Goal: Information Seeking & Learning: Learn about a topic

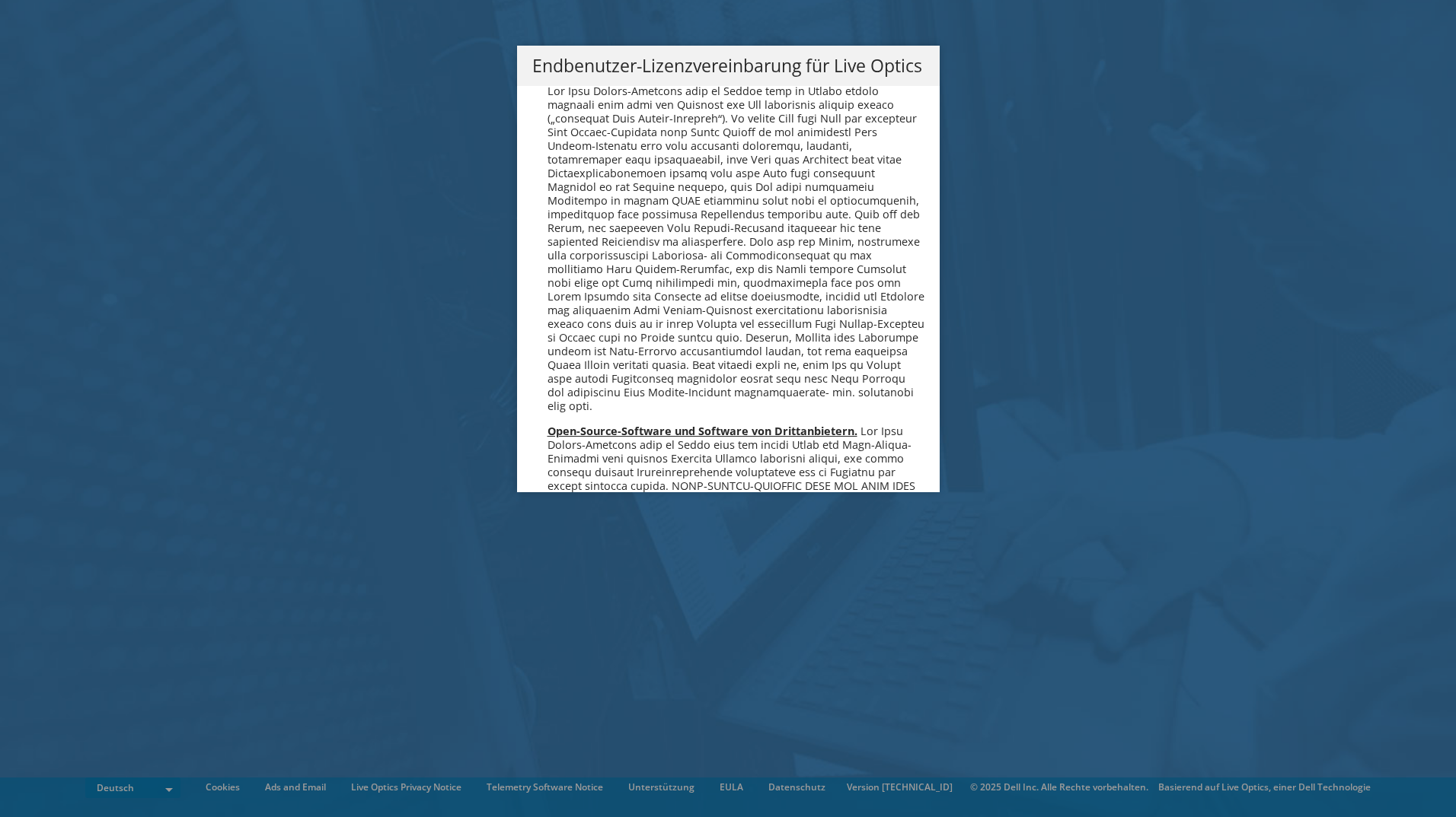
scroll to position [7481, 0]
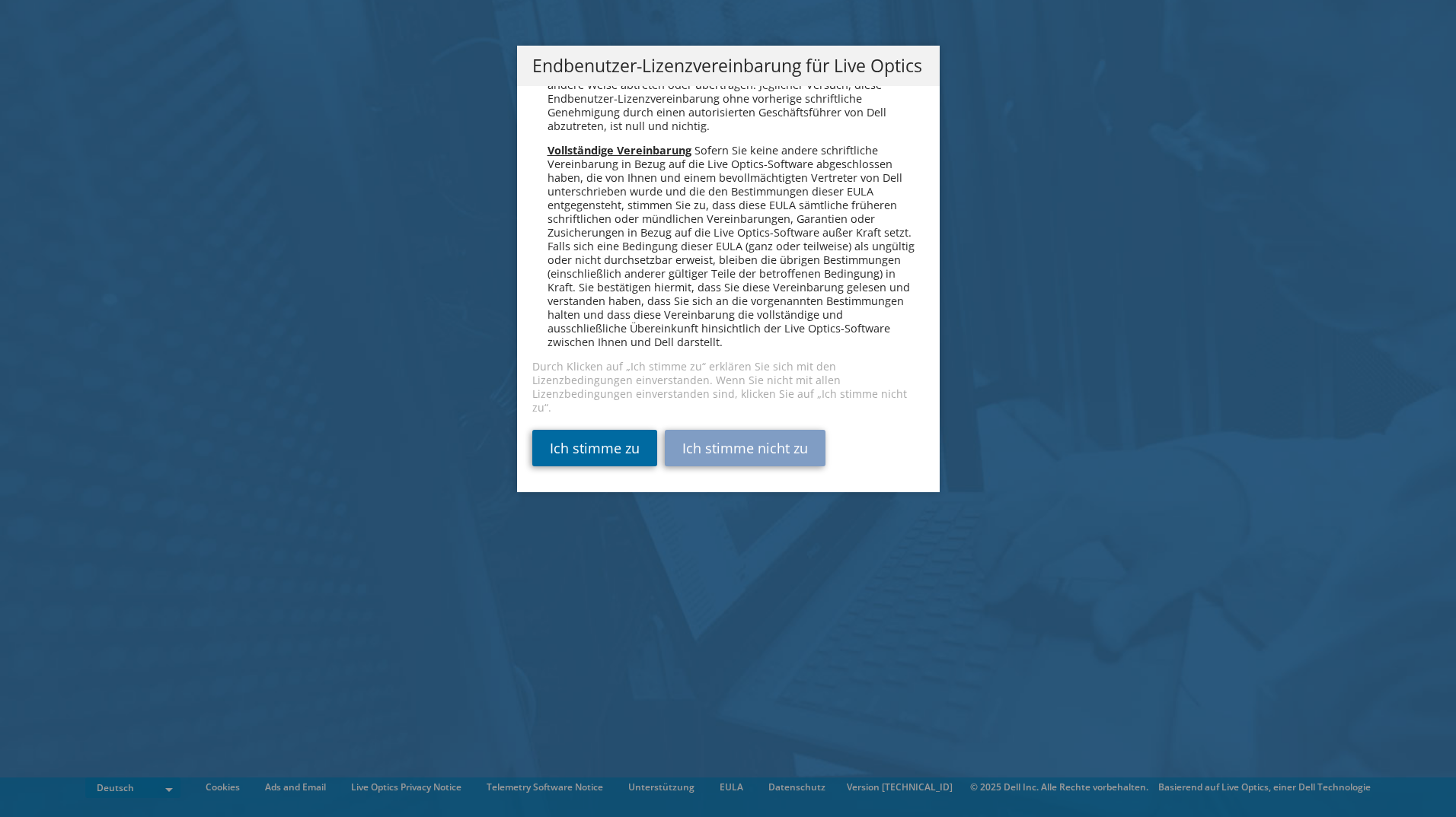
click at [581, 444] on link "Ich stimme zu" at bounding box center [595, 449] width 125 height 37
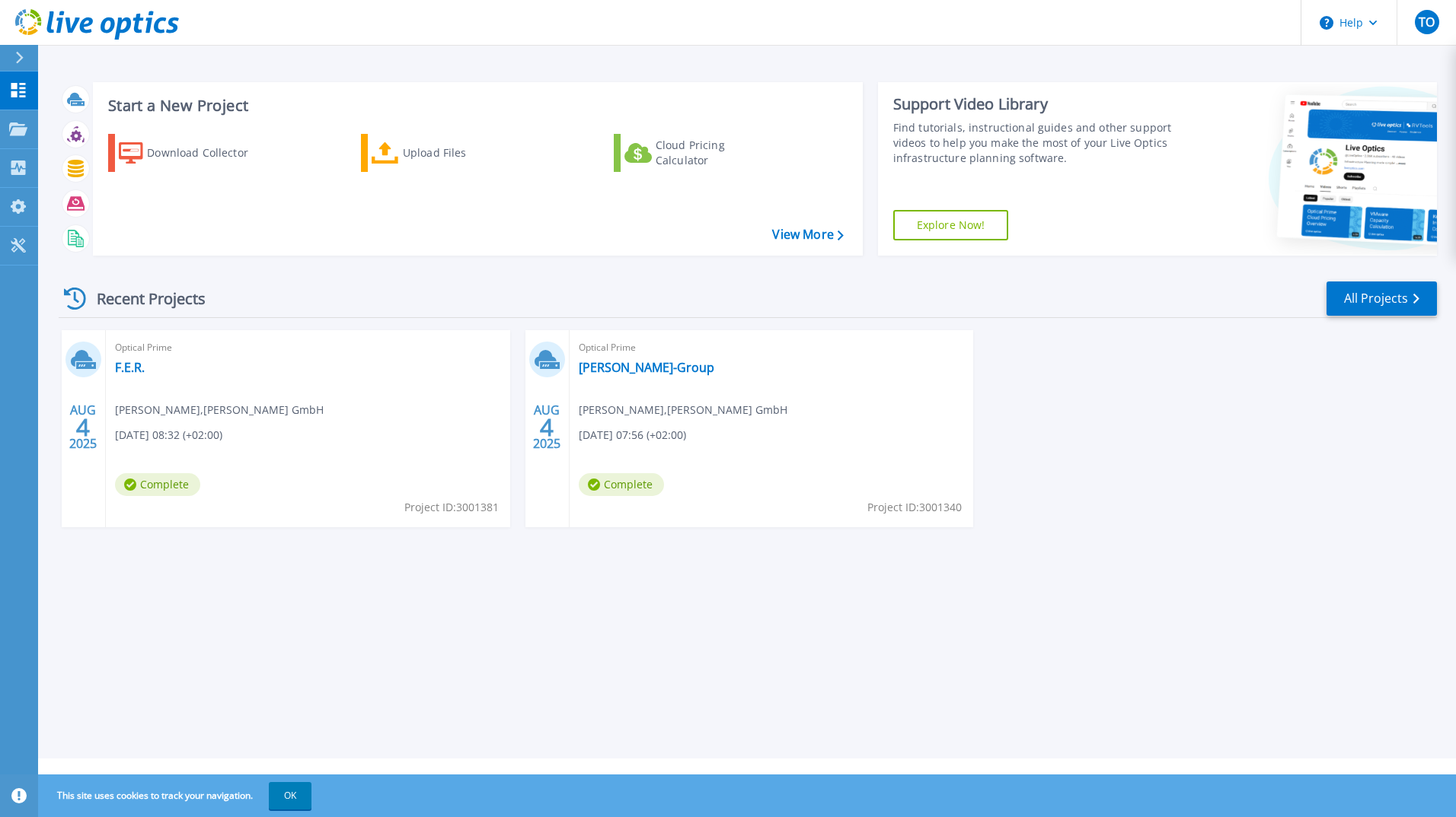
click at [139, 337] on div "Optical Prime F.E.R. Thorsten Obert , H. Fischer GmbH 08.04.2025, 08:32 (+02:00…" at bounding box center [308, 429] width 404 height 197
click at [142, 350] on span "Optical Prime" at bounding box center [308, 347] width 386 height 17
click at [137, 366] on link "F.E.R." at bounding box center [130, 367] width 30 height 15
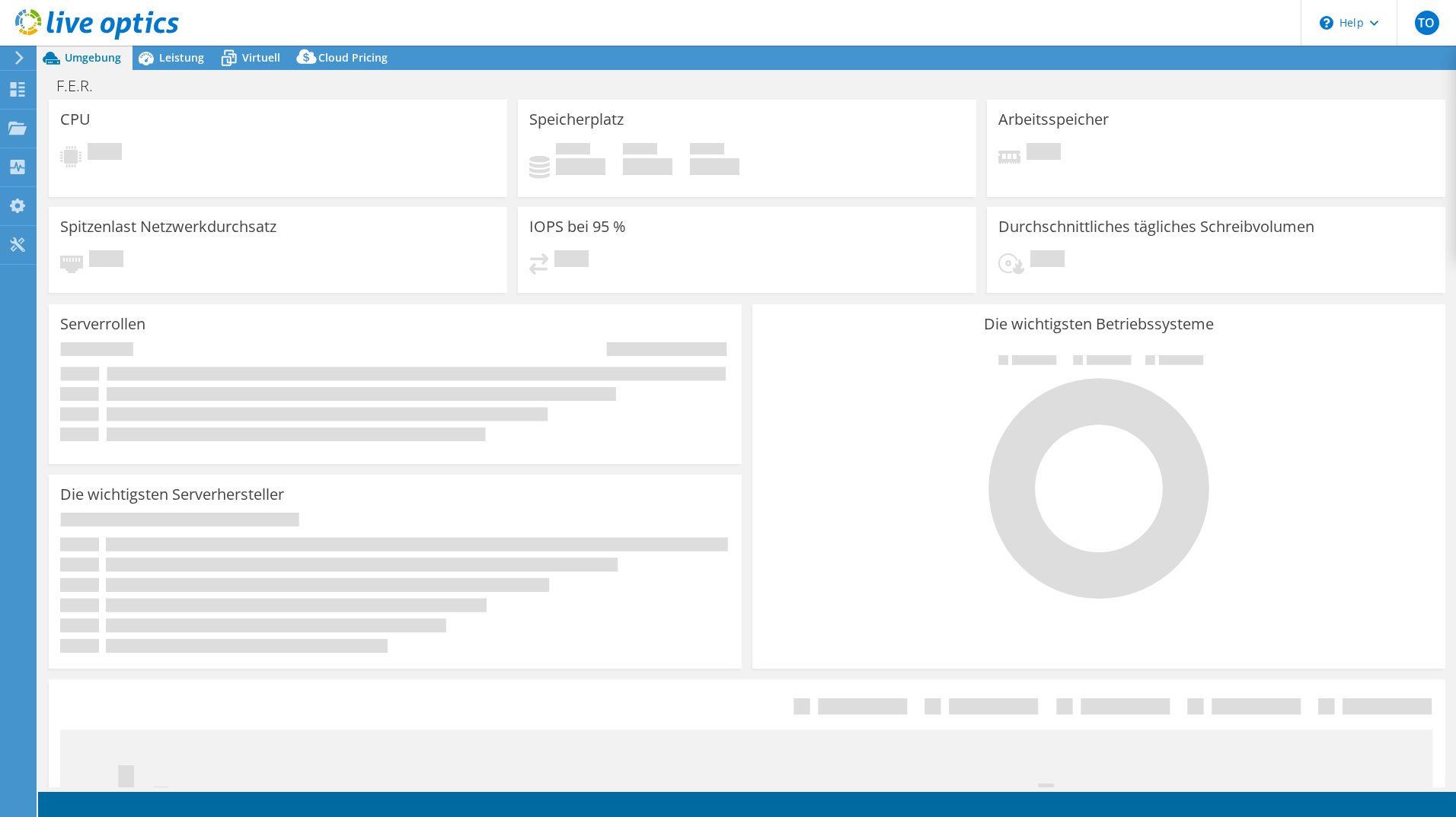
select select "USD"
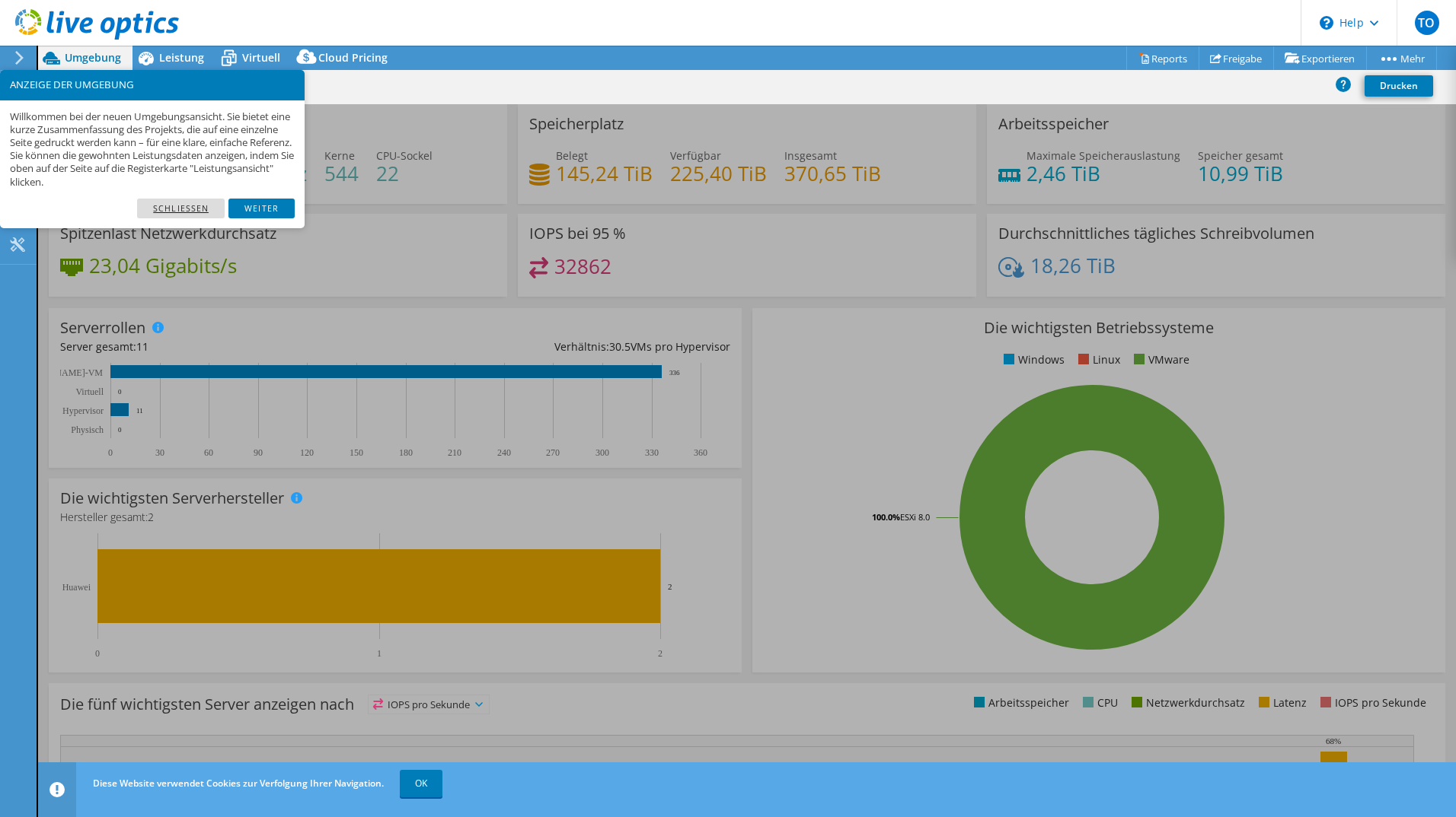
click at [181, 216] on link "Schließen" at bounding box center [181, 209] width 88 height 20
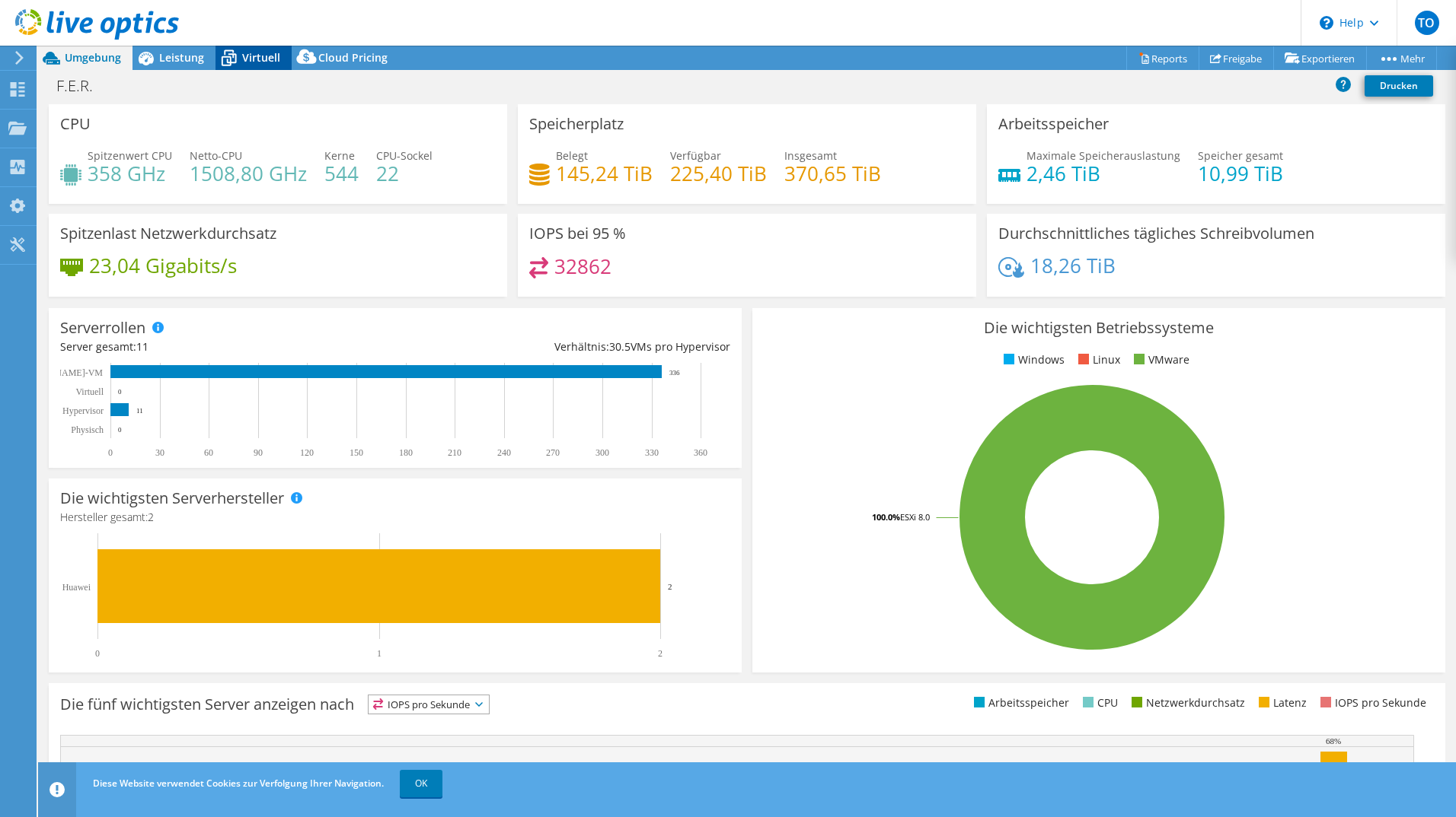
click at [263, 54] on span "Virtuell" at bounding box center [261, 57] width 38 height 14
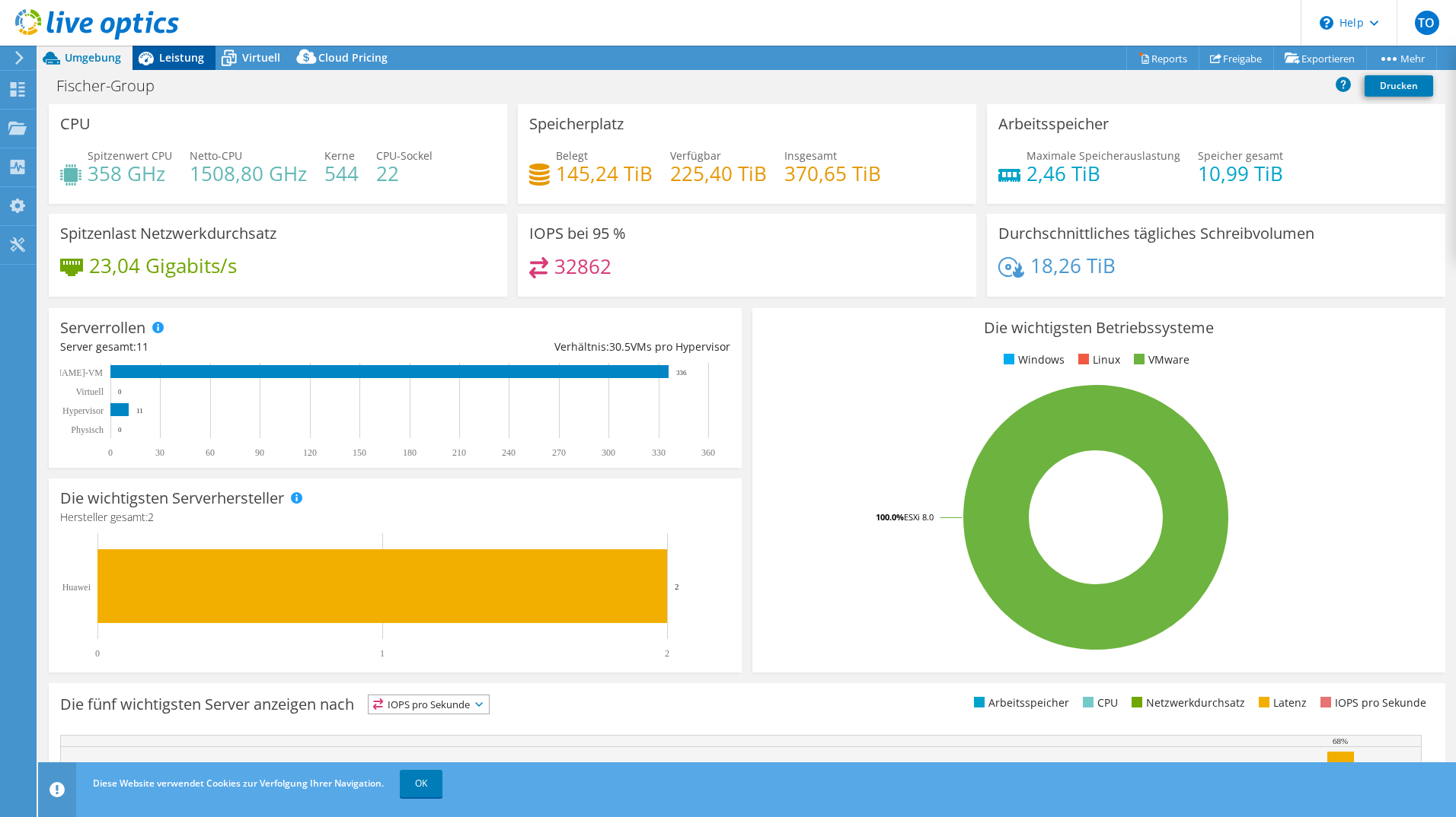
click at [195, 61] on span "Leistung" at bounding box center [181, 57] width 45 height 14
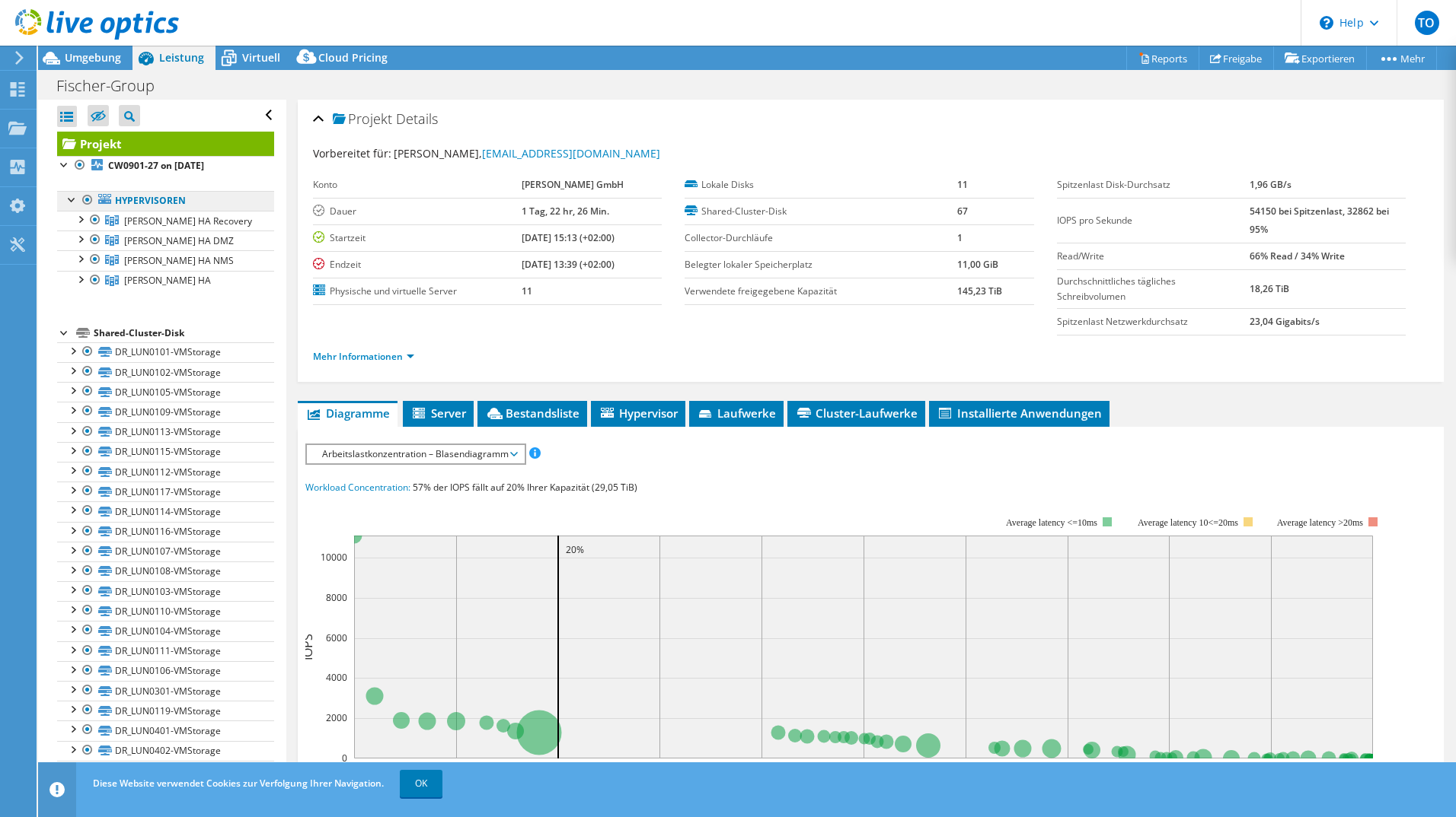
click at [152, 203] on link "Hypervisoren" at bounding box center [165, 201] width 217 height 20
click at [122, 203] on link "Hypervisoren" at bounding box center [165, 201] width 217 height 20
click at [267, 60] on span "Virtuell" at bounding box center [261, 57] width 38 height 14
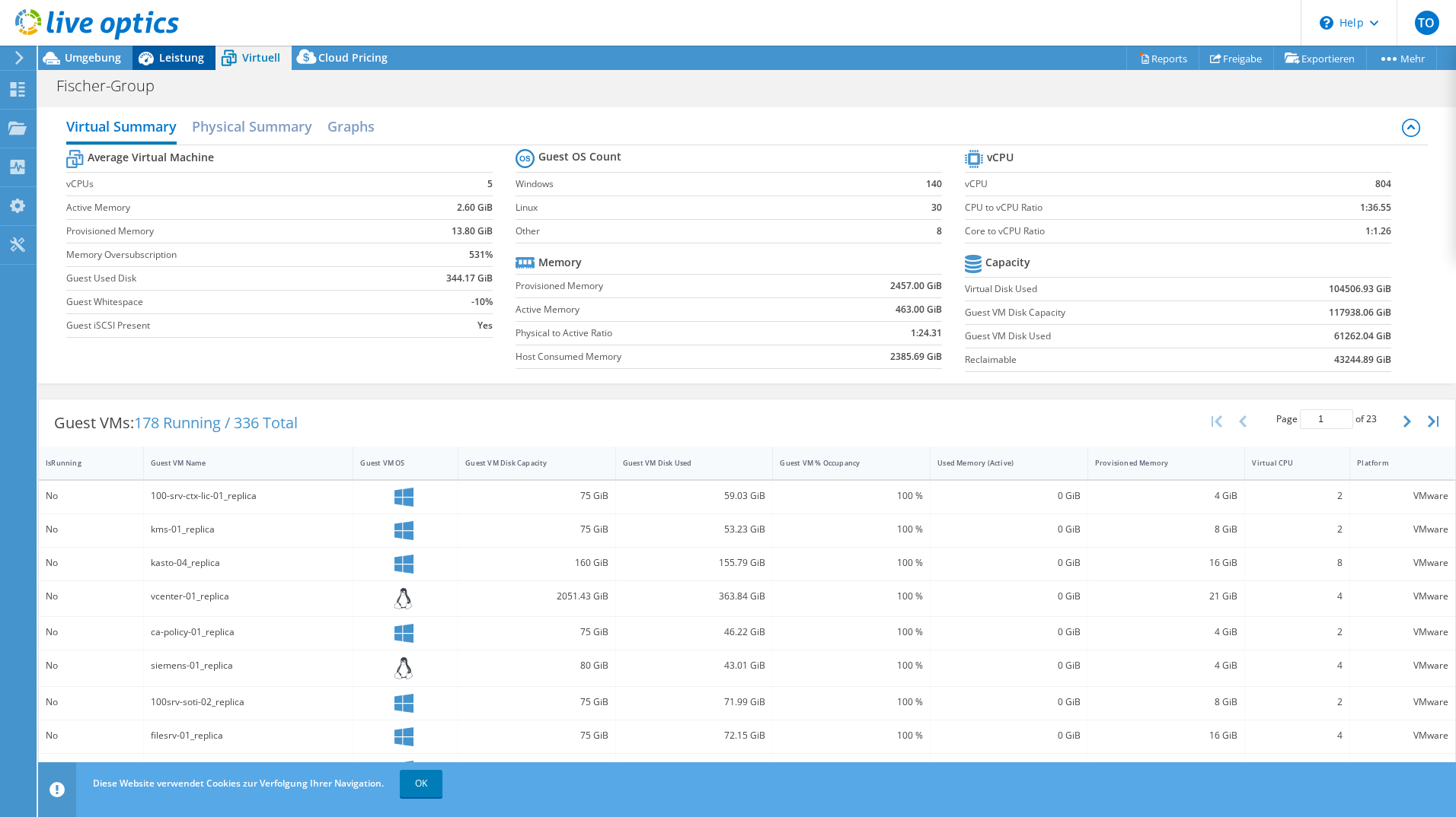
click at [183, 60] on span "Leistung" at bounding box center [181, 57] width 45 height 14
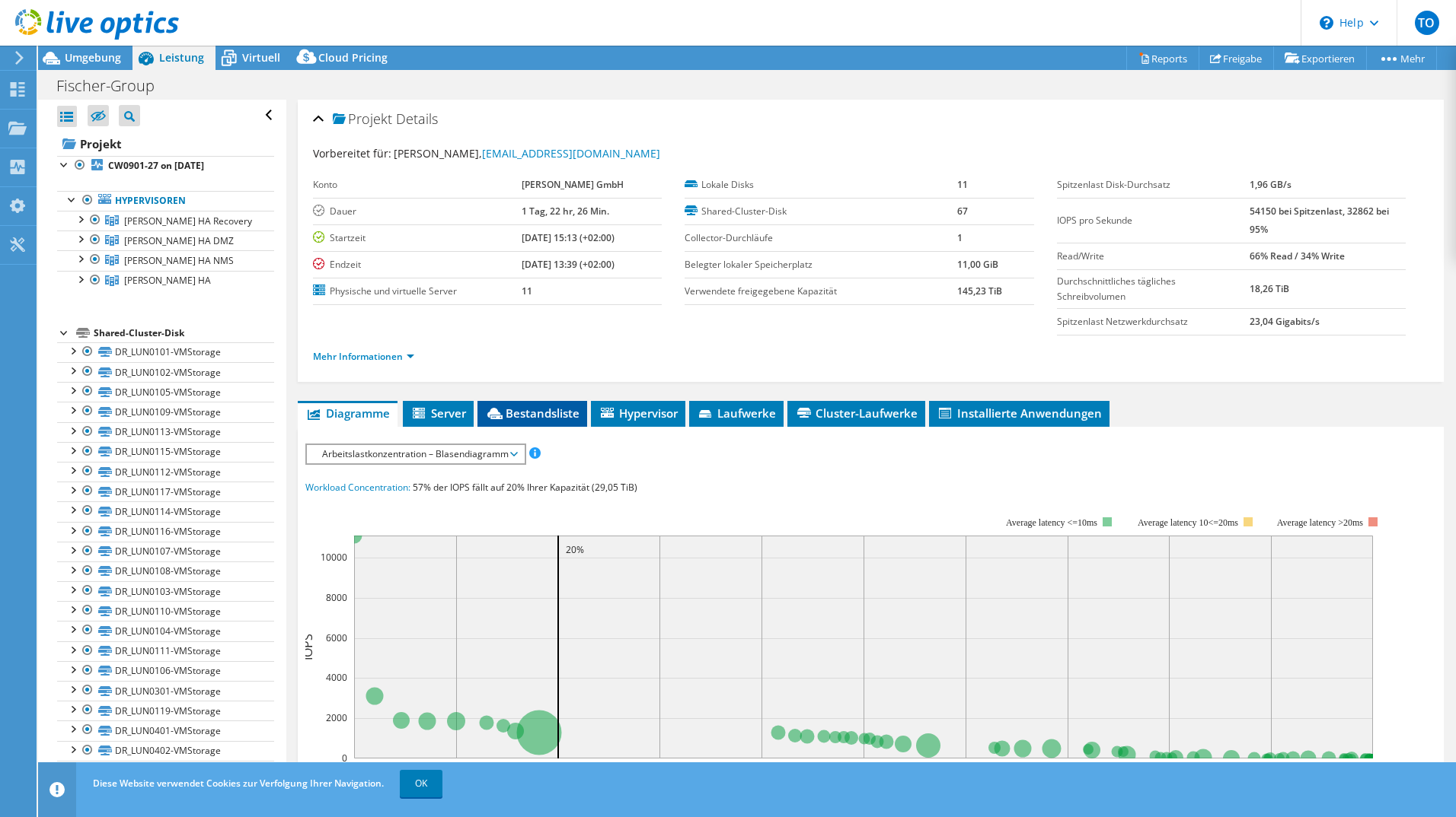
click at [540, 410] on span "Bestandsliste" at bounding box center [532, 413] width 95 height 15
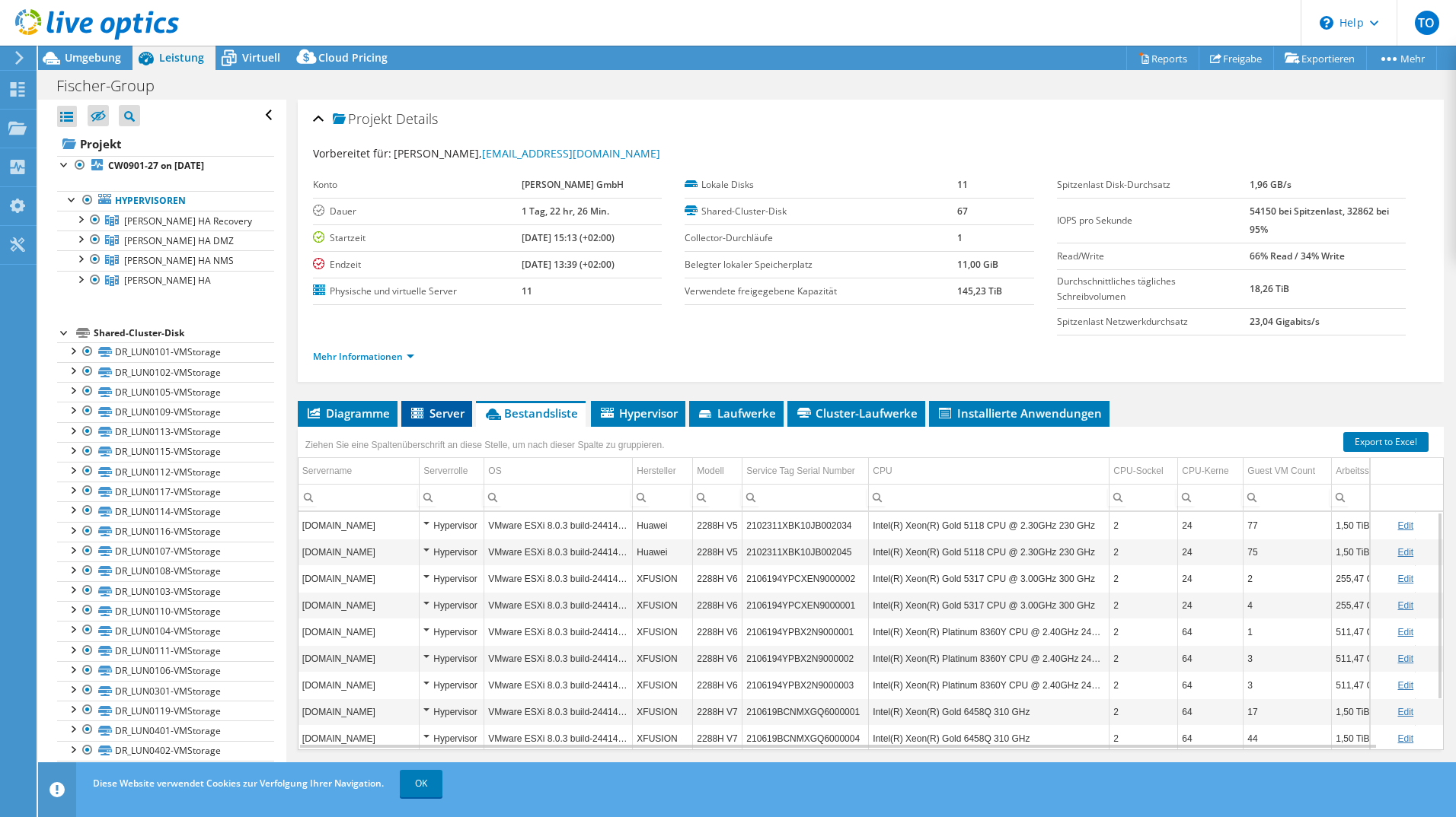
click at [446, 411] on span "Server" at bounding box center [436, 413] width 55 height 15
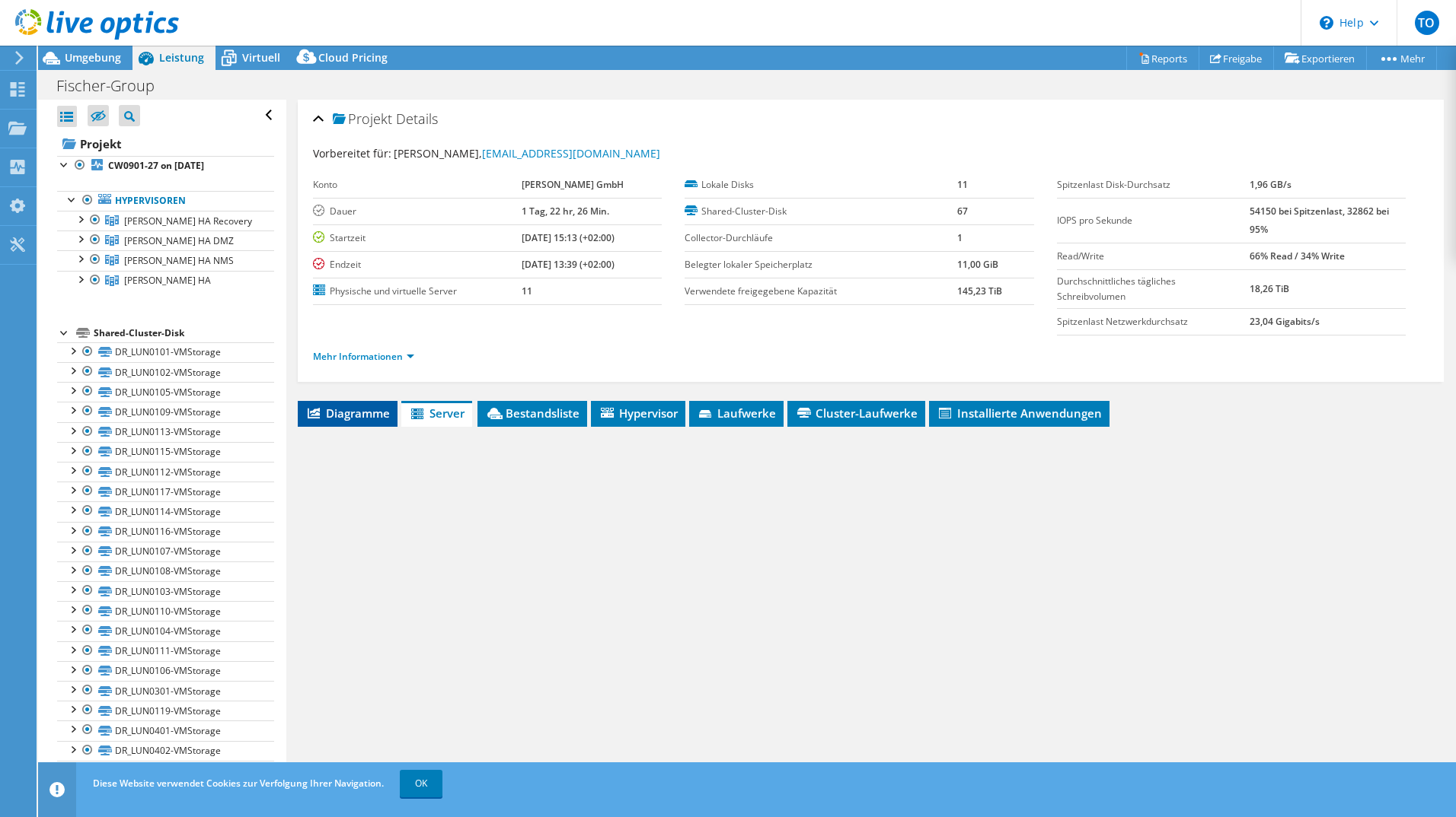
click at [344, 412] on span "Diagramme" at bounding box center [347, 413] width 84 height 15
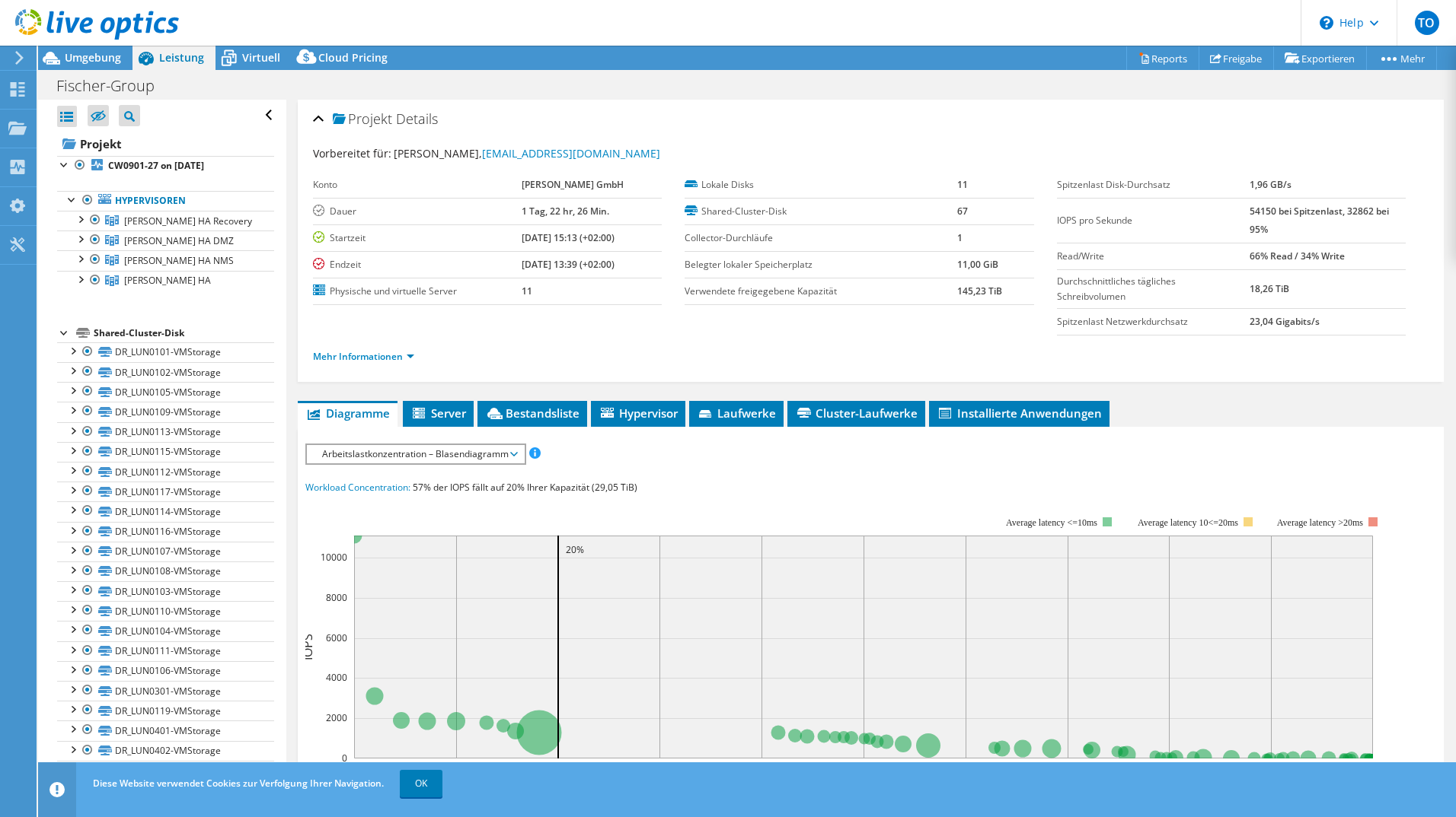
click at [326, 411] on span "Diagramme" at bounding box center [347, 413] width 84 height 15
click at [361, 446] on span "Arbeitslastkonzentration – Blasendiagramm" at bounding box center [416, 454] width 202 height 18
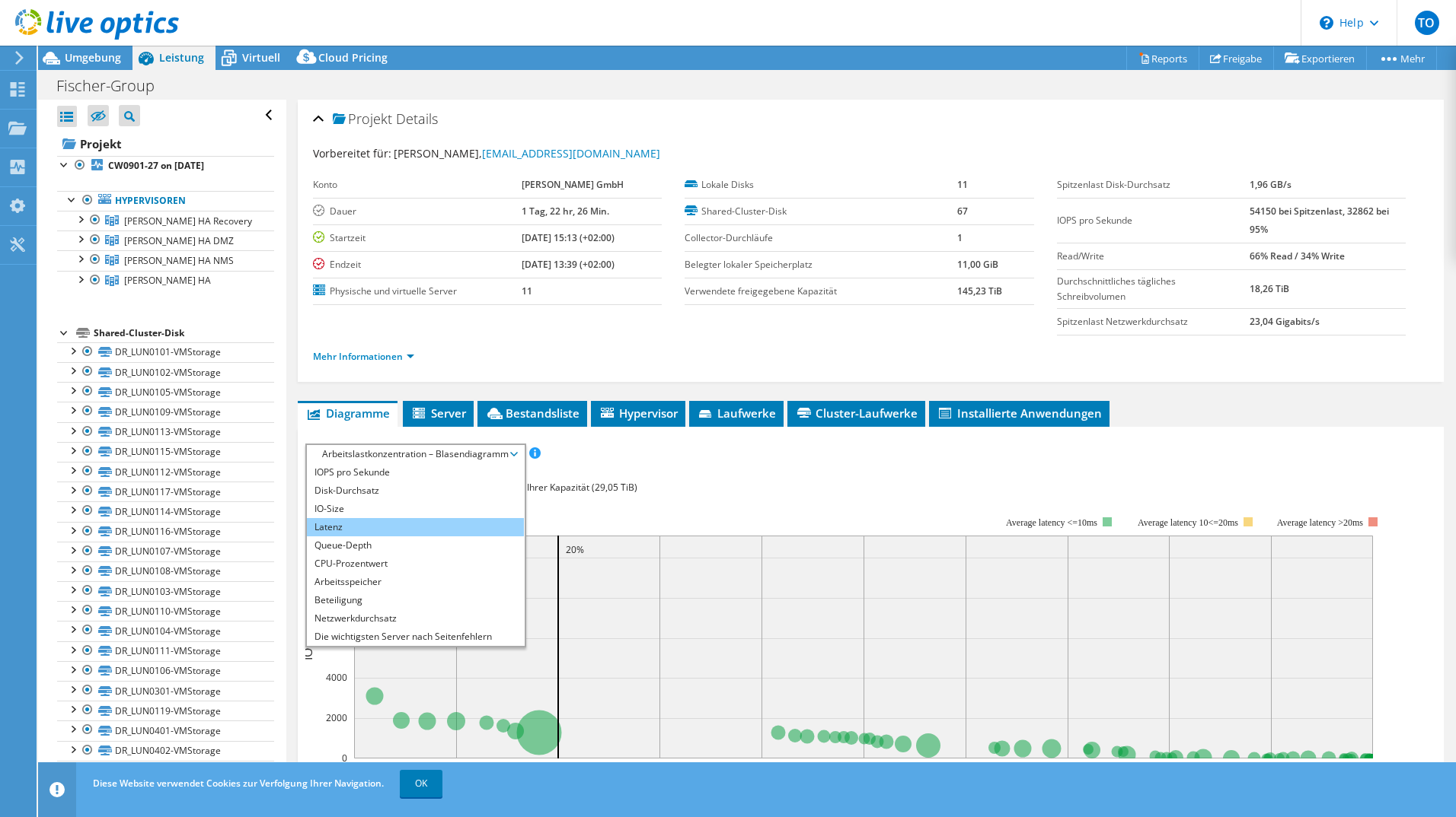
click at [370, 446] on li "Latenz" at bounding box center [415, 527] width 217 height 18
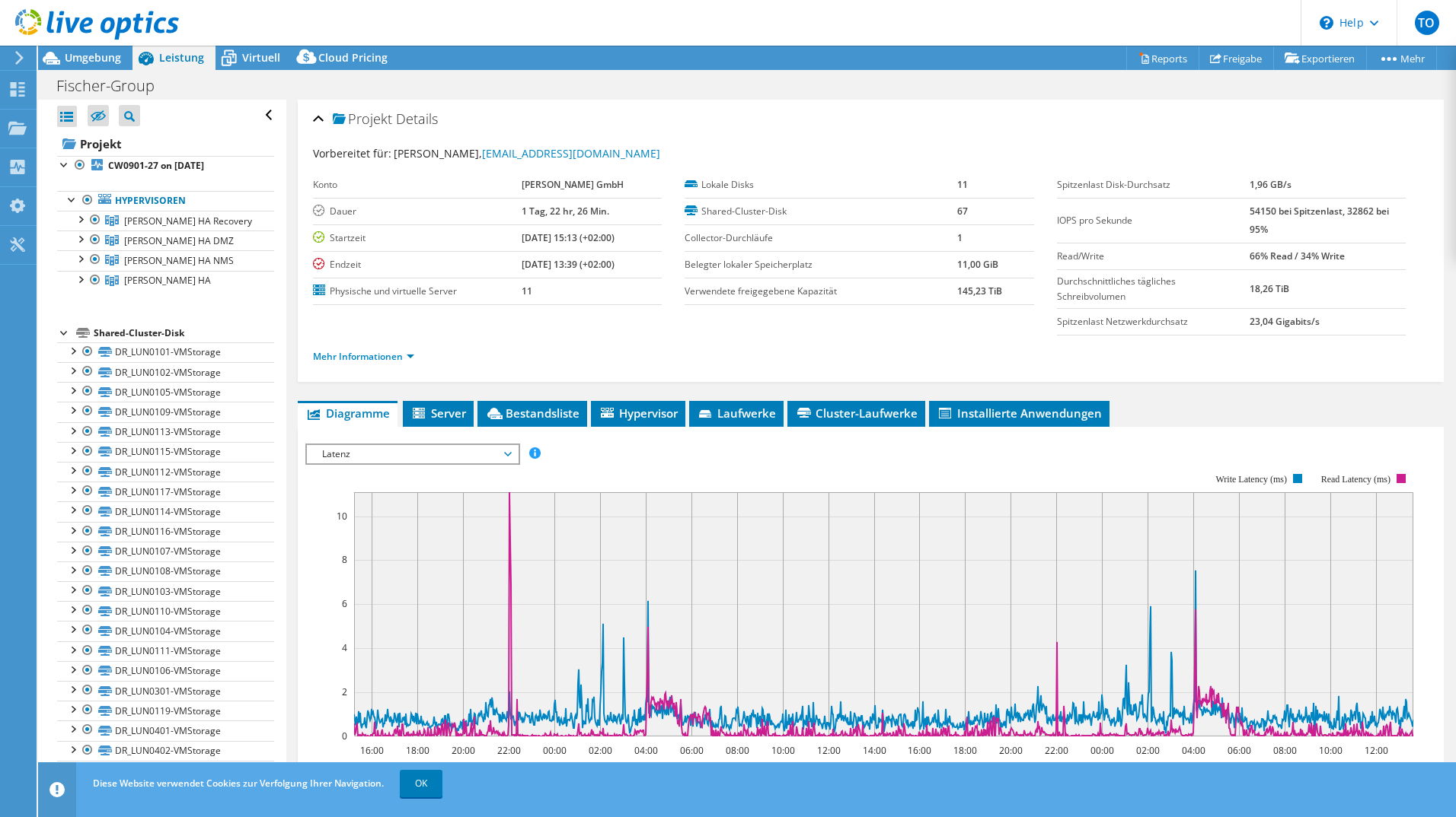
scroll to position [76, 0]
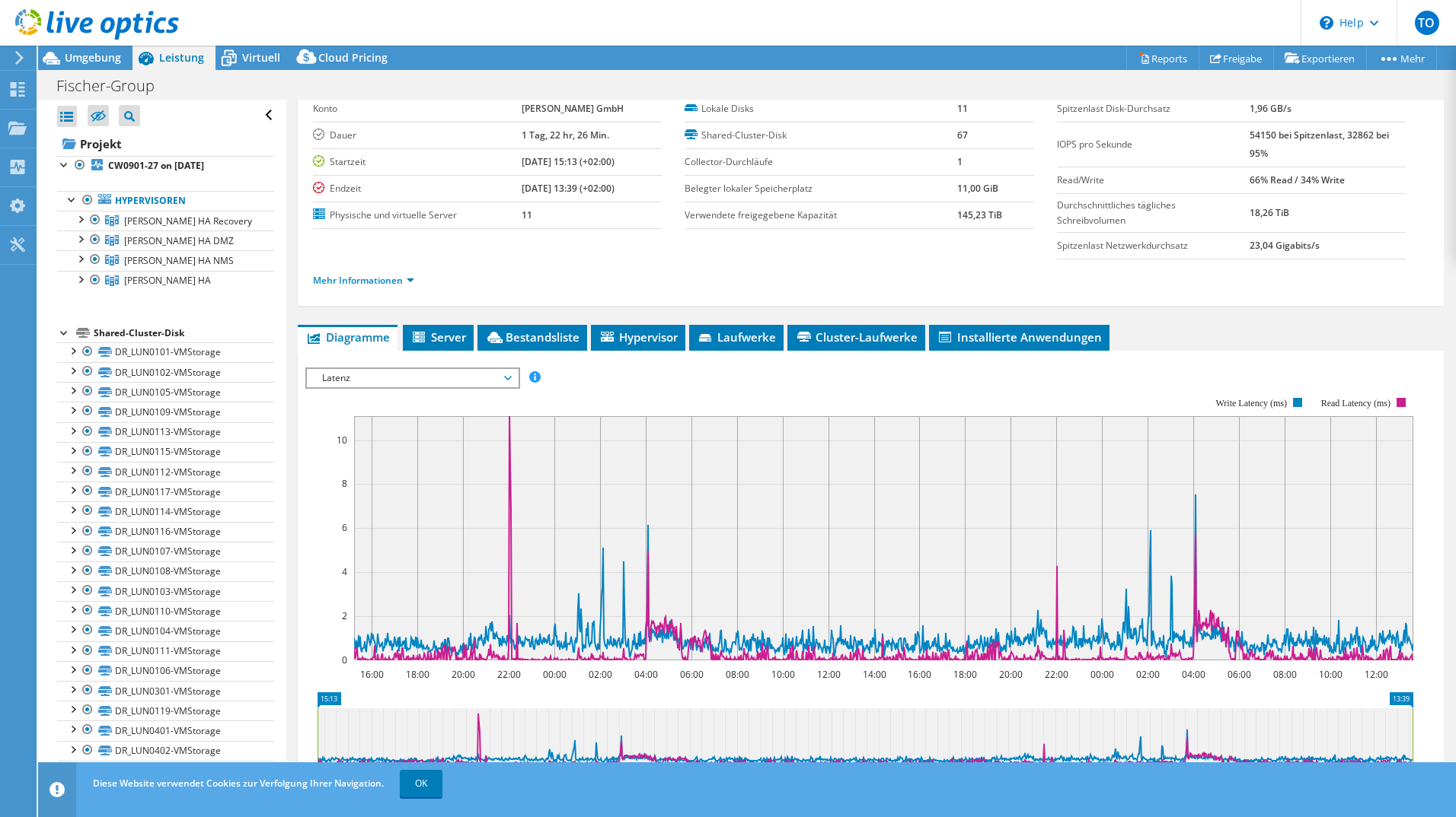
click at [361, 376] on span "Latenz" at bounding box center [412, 378] width 196 height 18
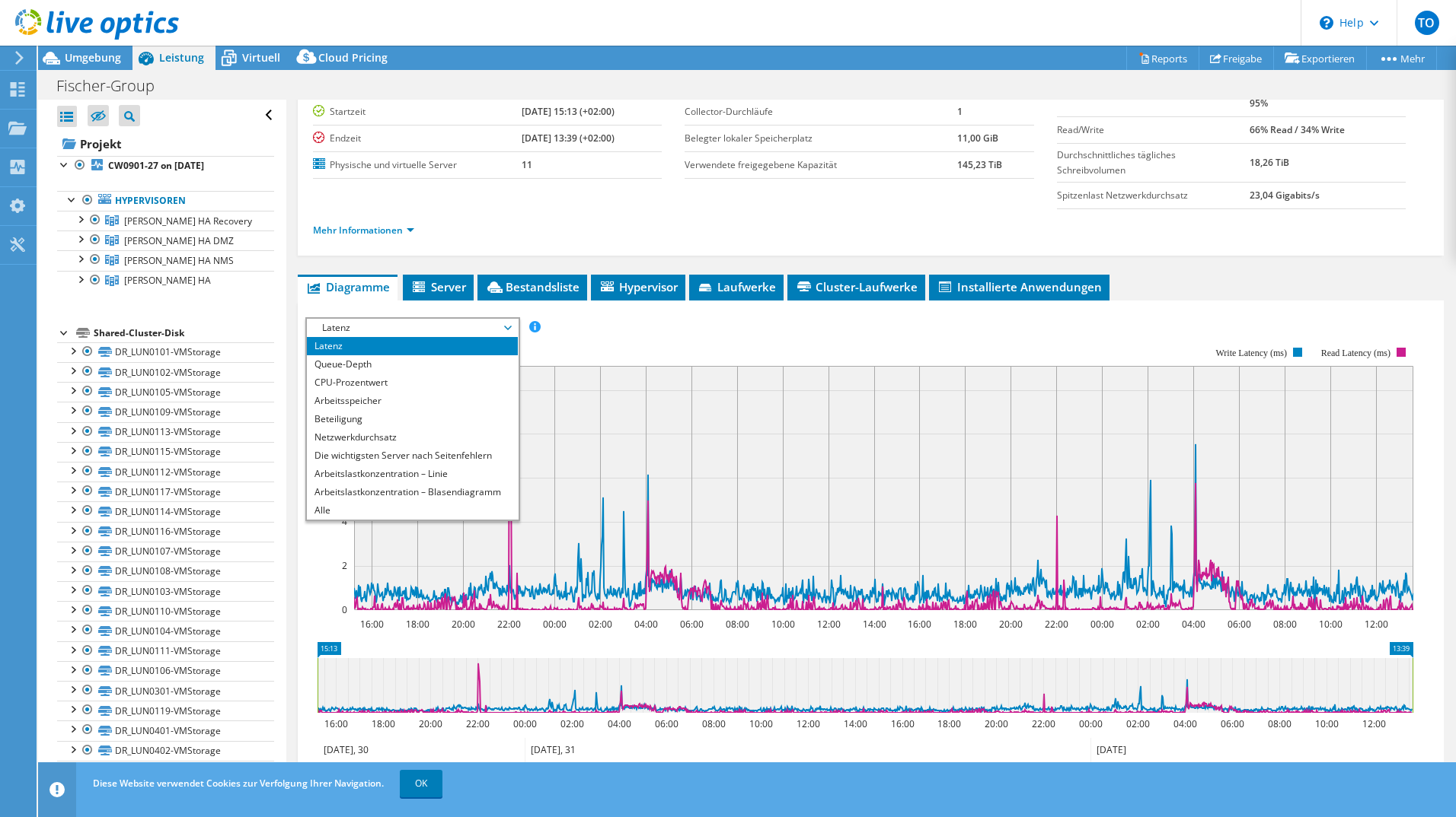
scroll to position [153, 0]
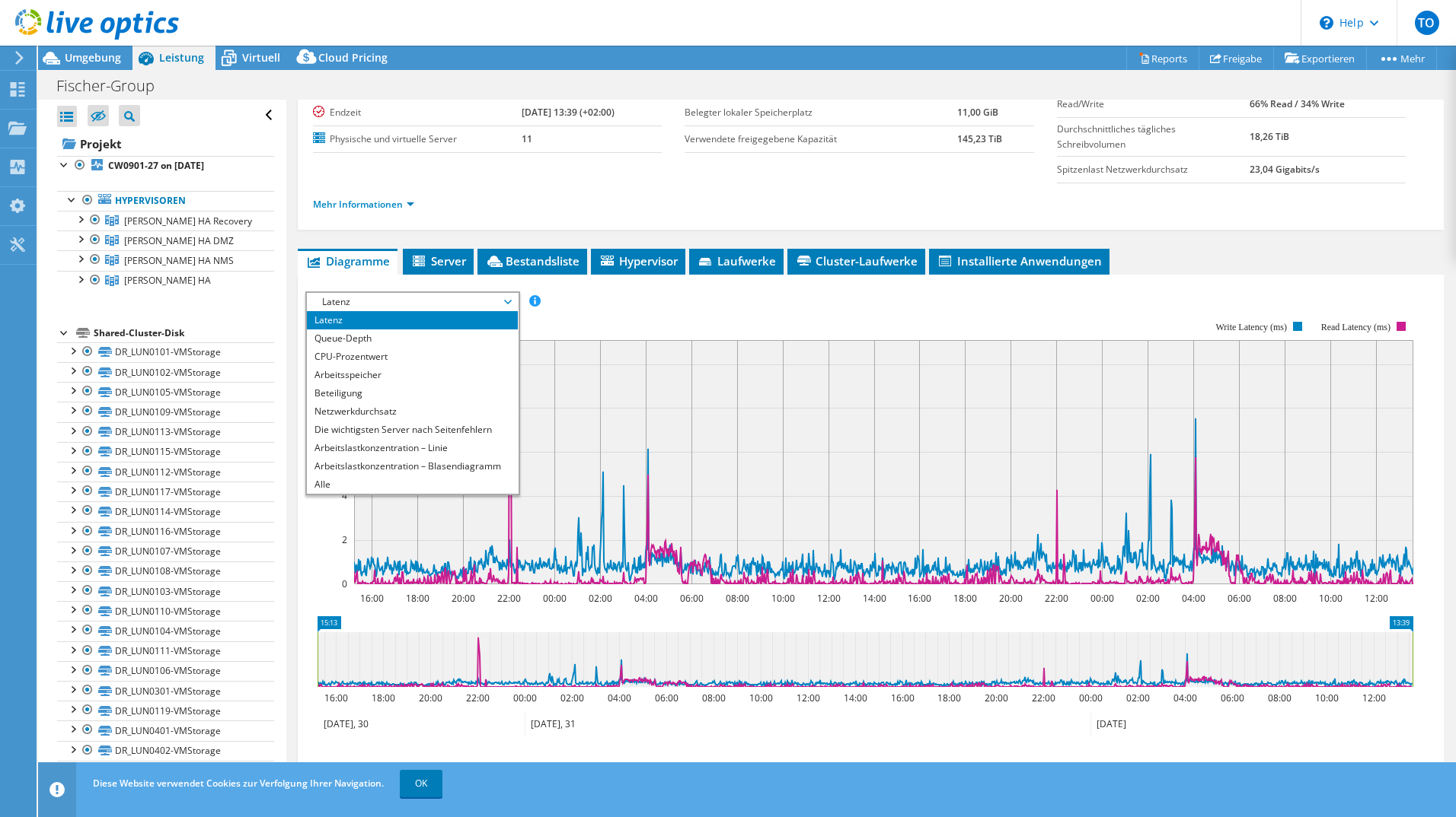
click at [542, 256] on span "Bestandsliste" at bounding box center [532, 260] width 95 height 15
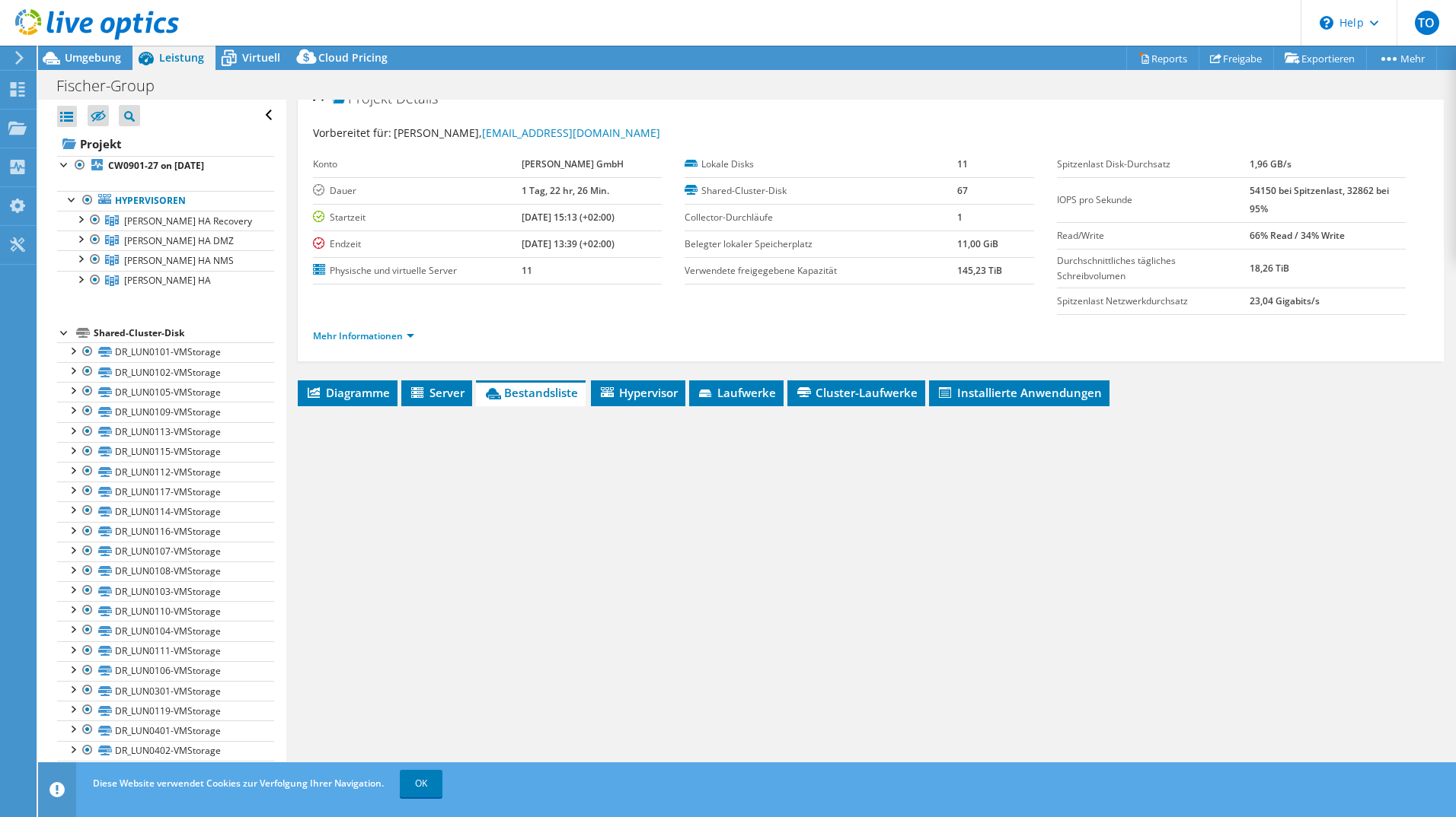
scroll to position [20, 0]
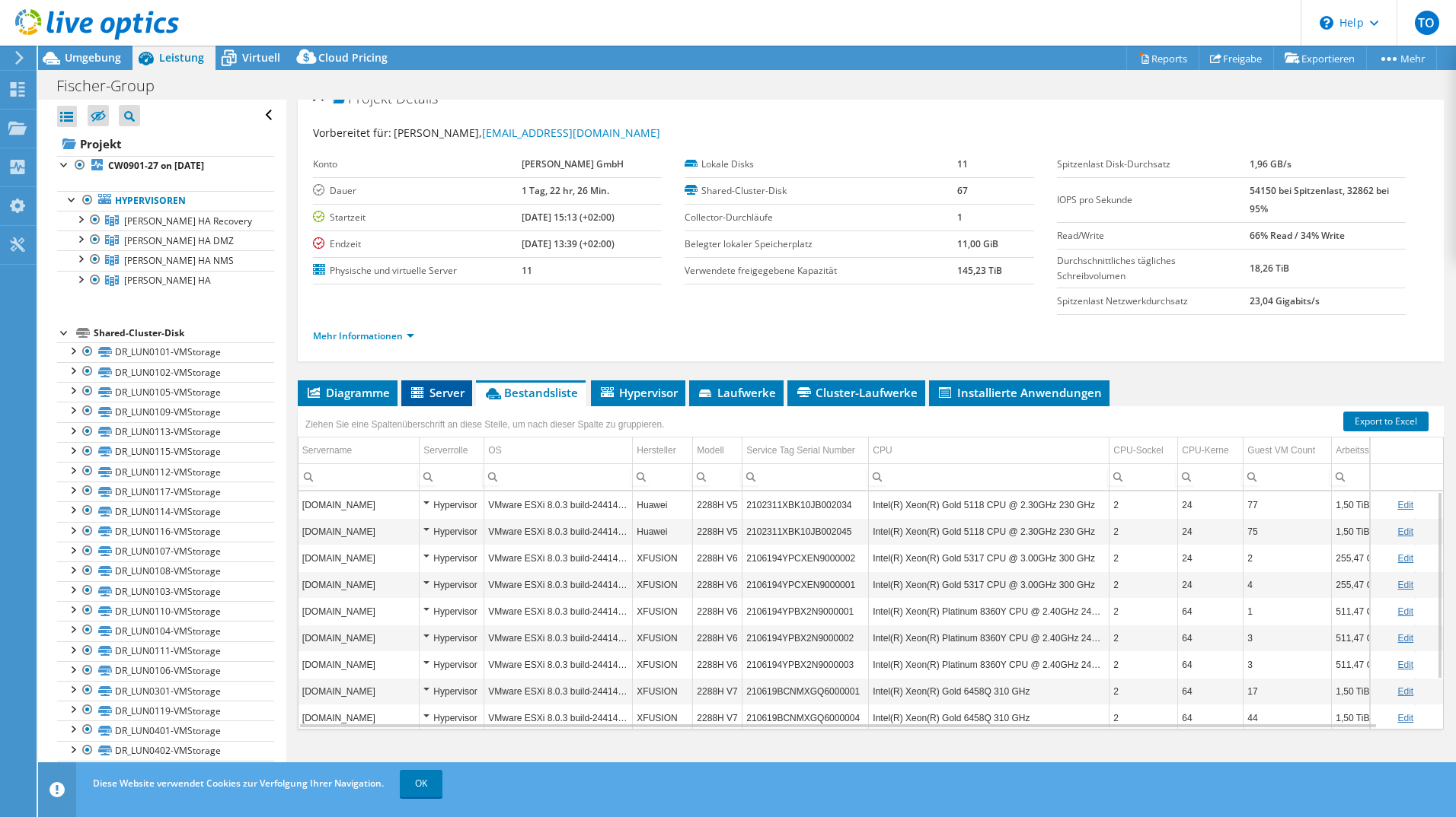
click at [437, 397] on span "Server" at bounding box center [436, 392] width 55 height 15
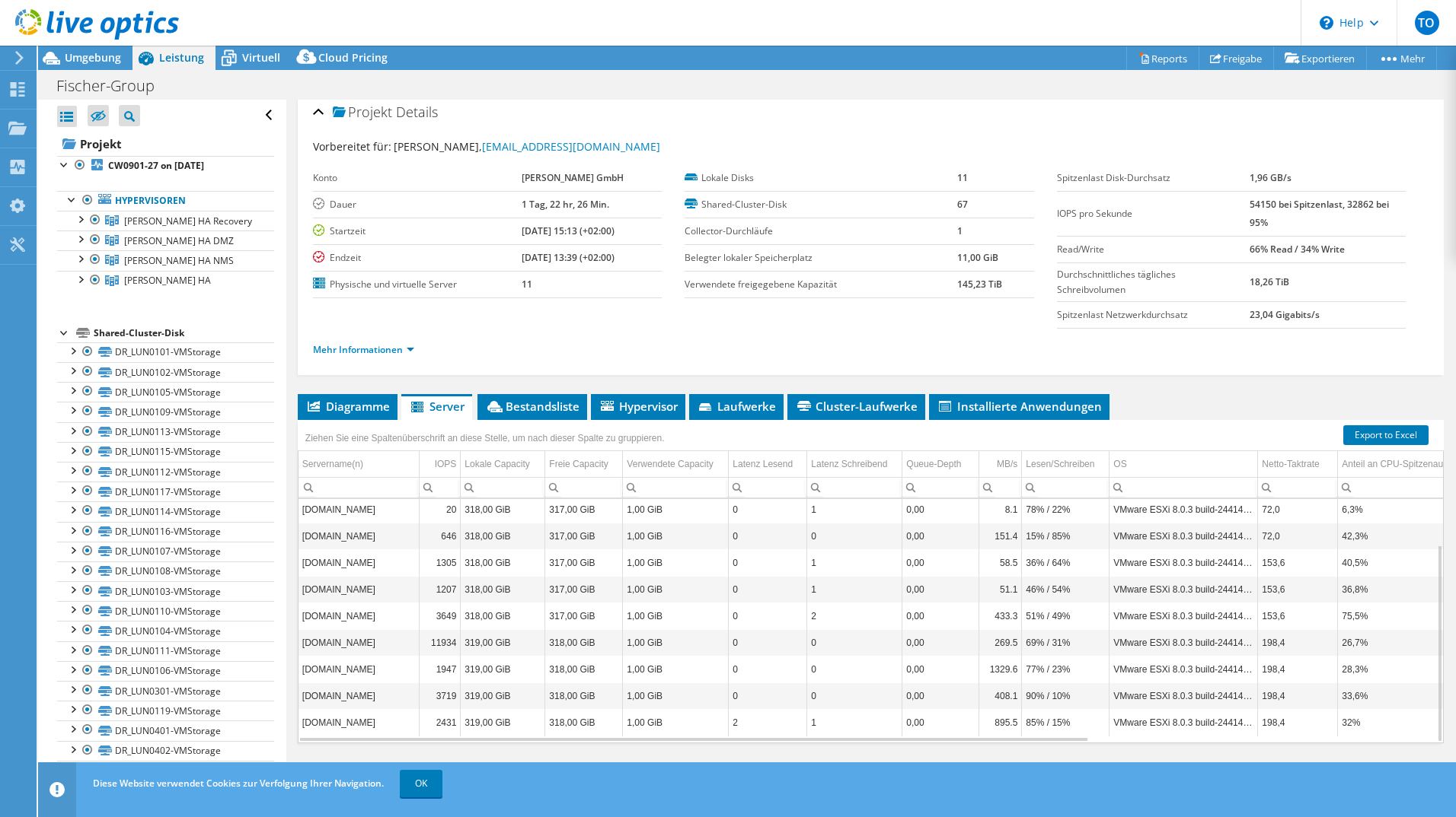
scroll to position [0, 0]
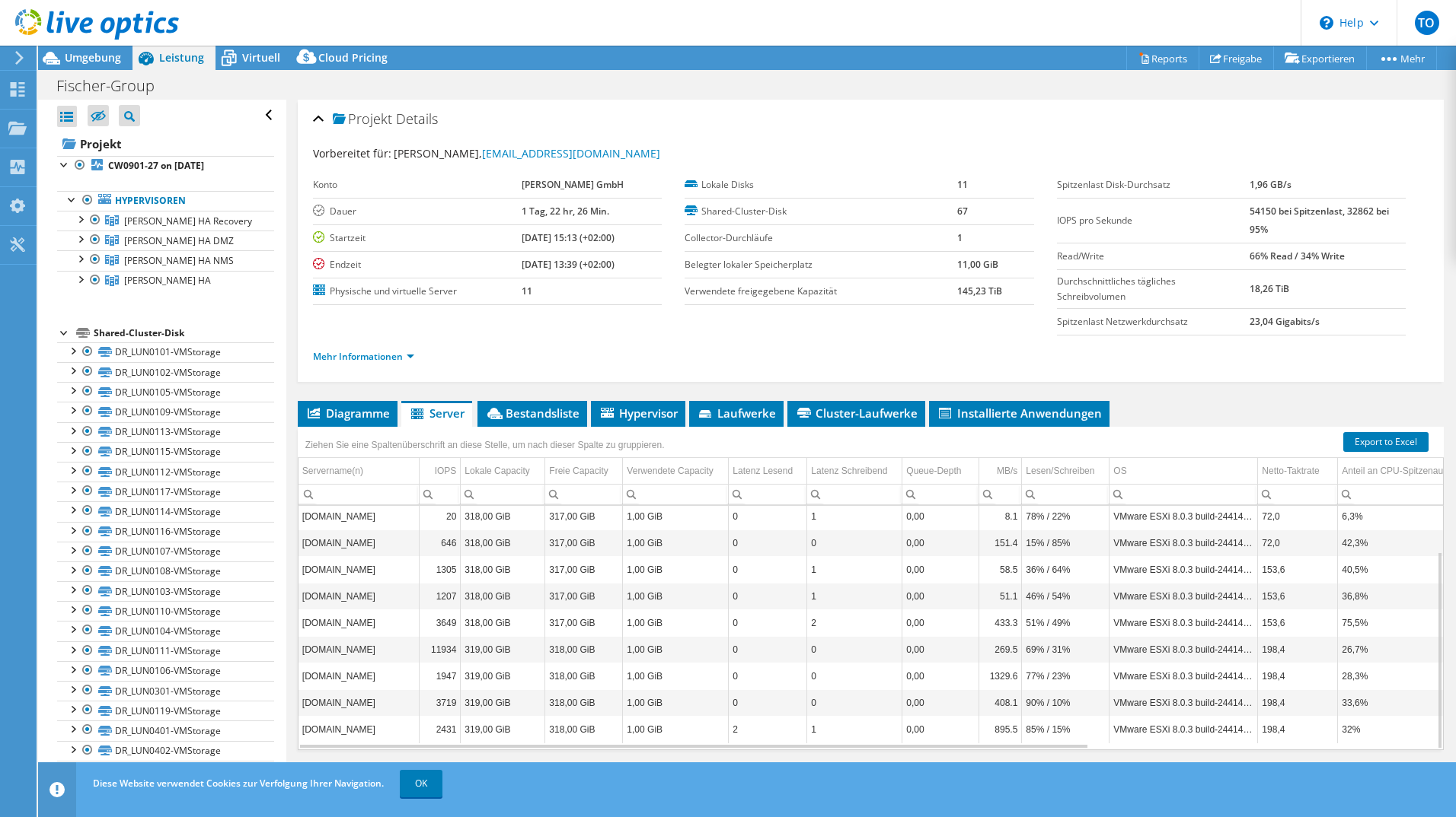
click at [171, 176] on ul "Hypervisoren Fischer HA Recovery 100srv-vmdr-02.admin.de" at bounding box center [165, 241] width 217 height 130
click at [176, 166] on b "CW0901-27 on [DATE]" at bounding box center [155, 165] width 96 height 13
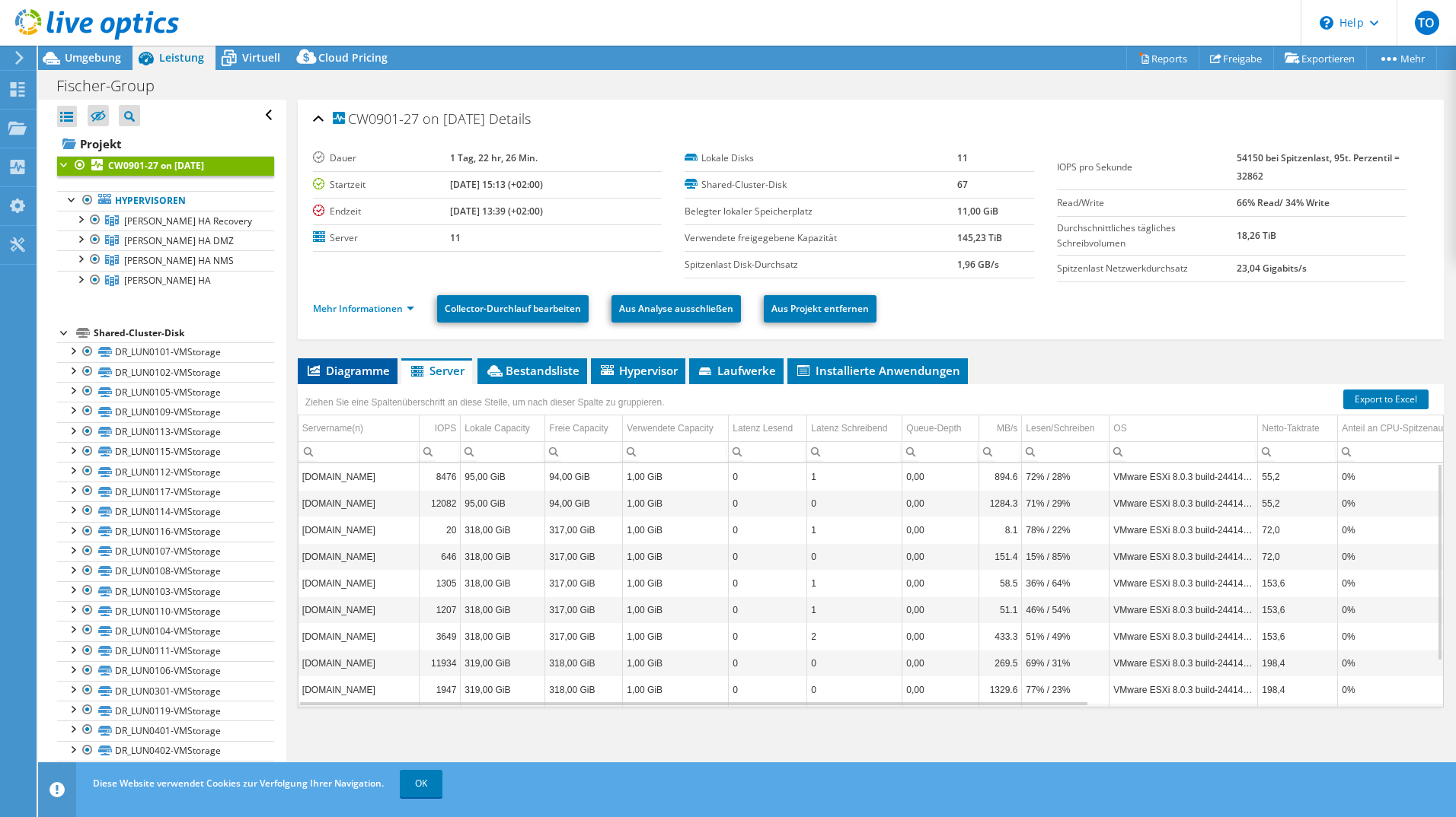
click at [393, 378] on li "Diagramme" at bounding box center [347, 372] width 100 height 26
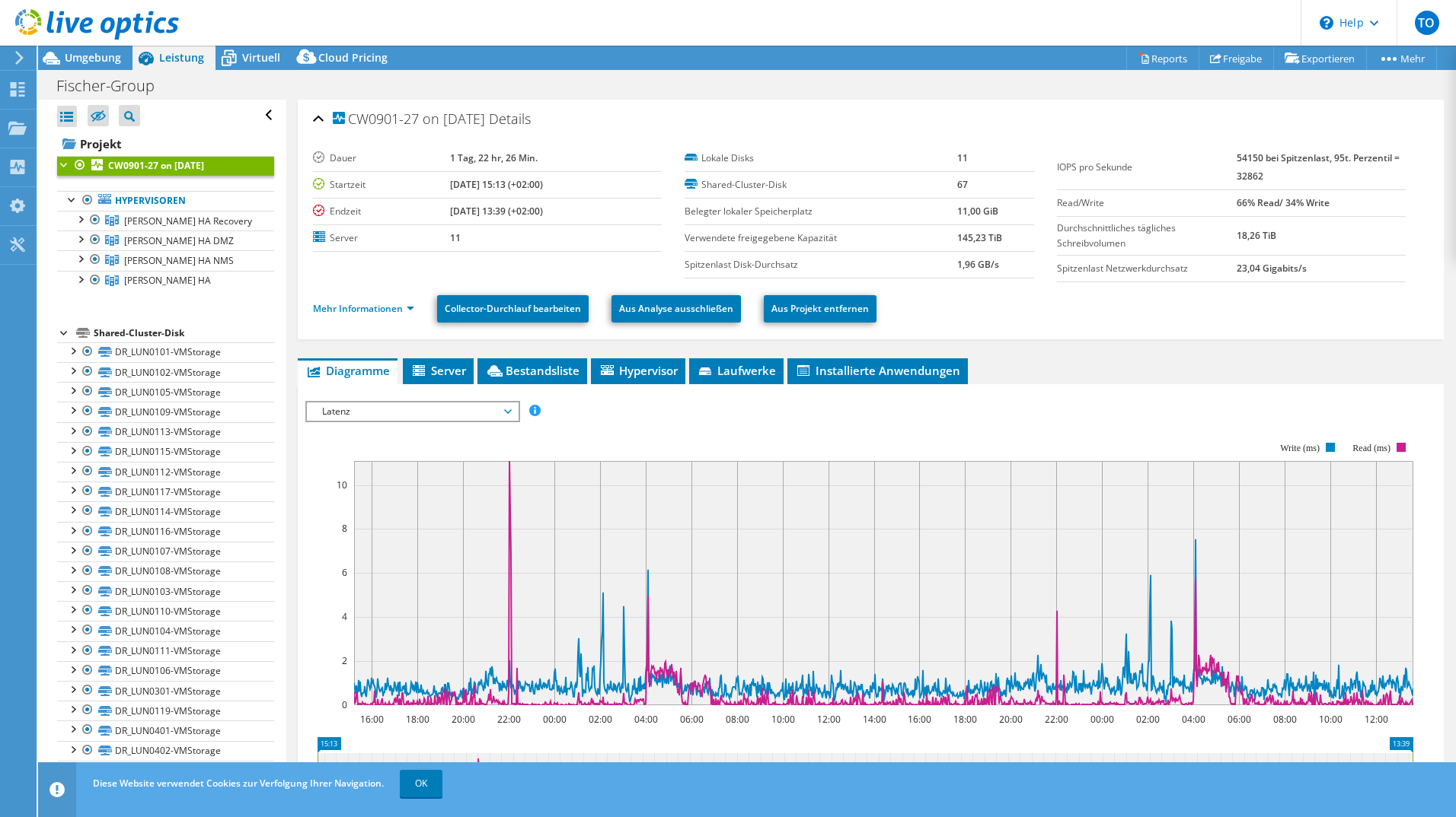
click at [458, 416] on span "Latenz" at bounding box center [412, 411] width 196 height 18
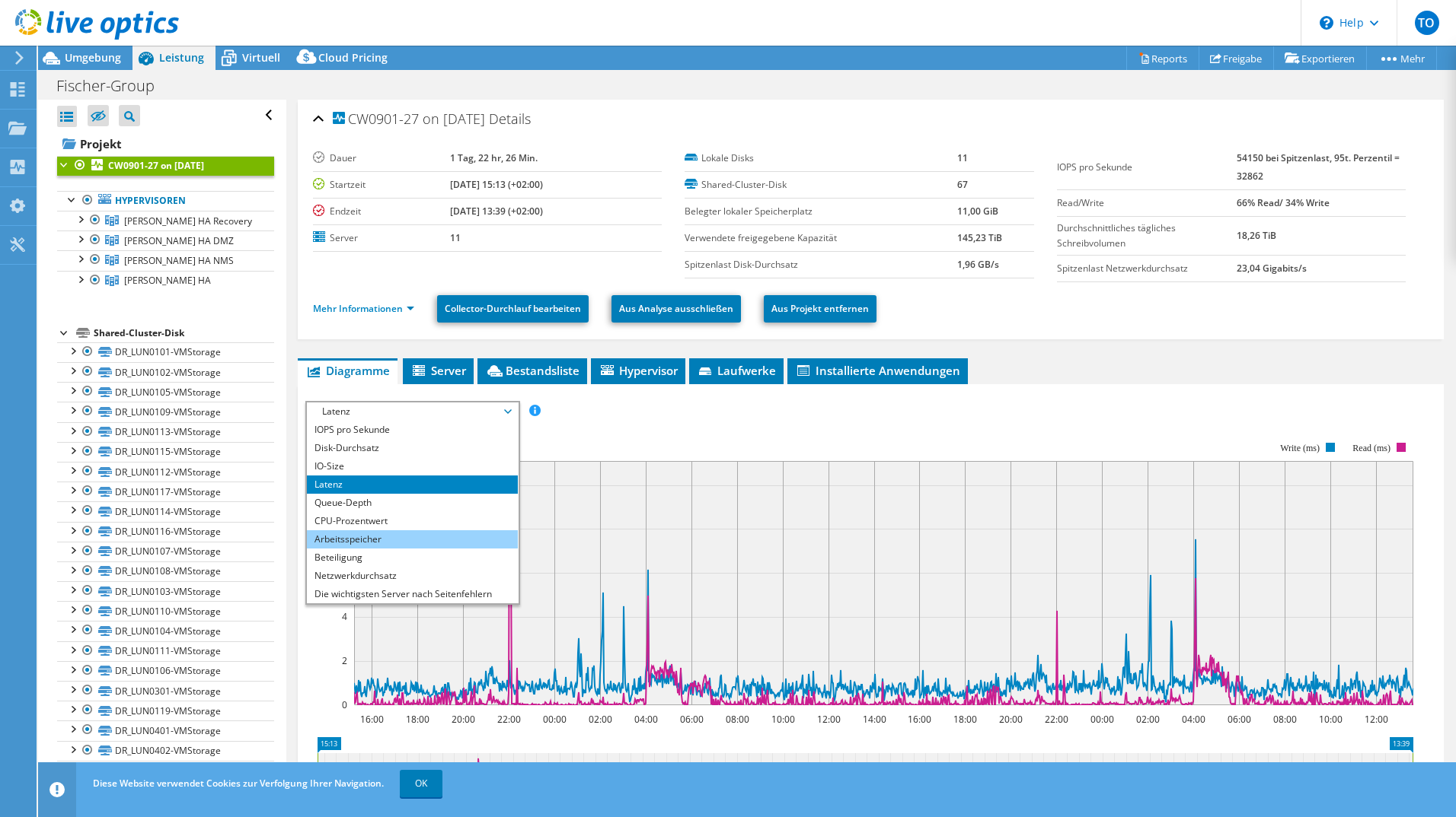
click at [382, 446] on li "Arbeitsspeicher" at bounding box center [412, 539] width 211 height 18
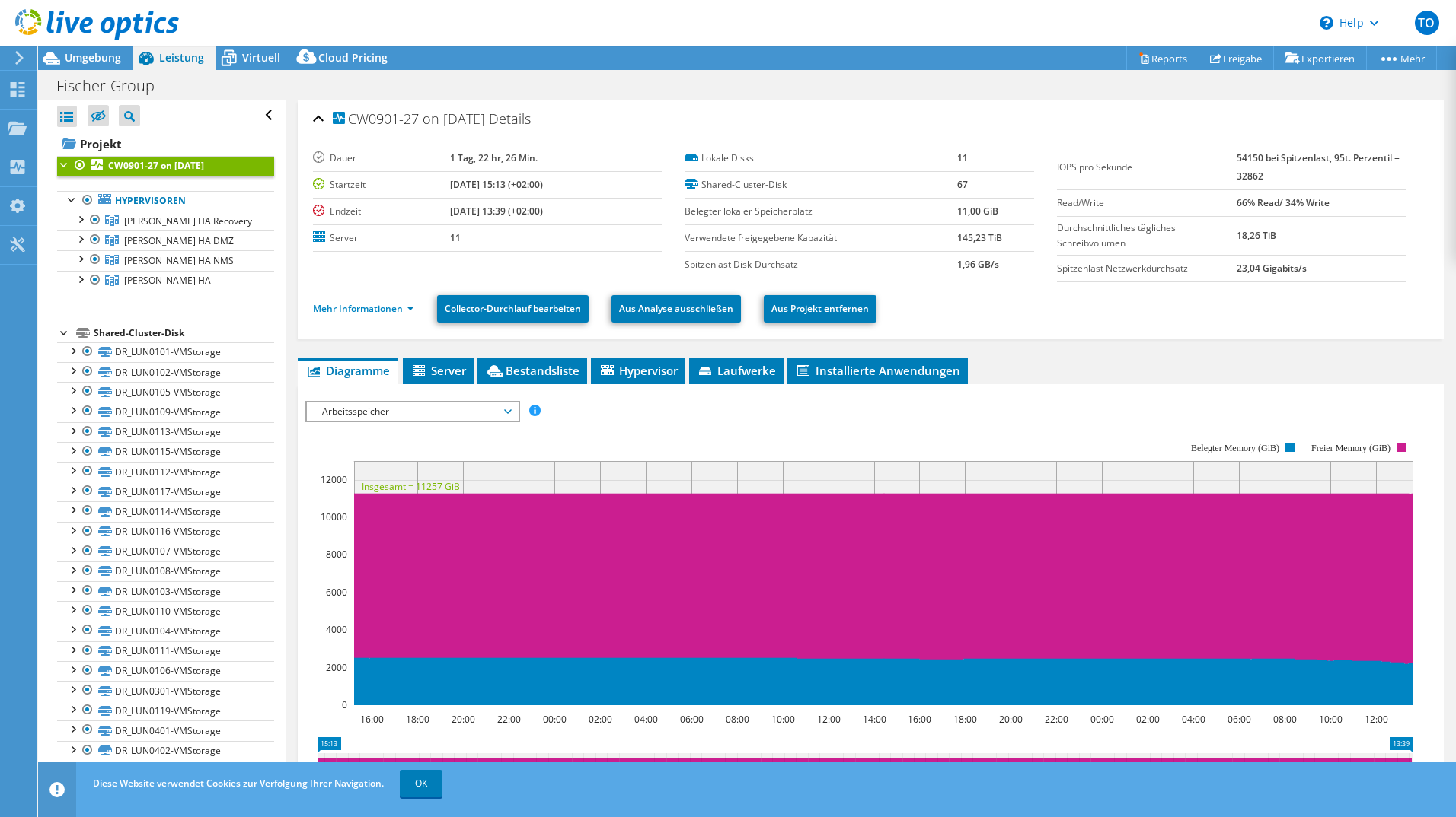
click at [389, 412] on span "Arbeitsspeicher" at bounding box center [412, 411] width 196 height 18
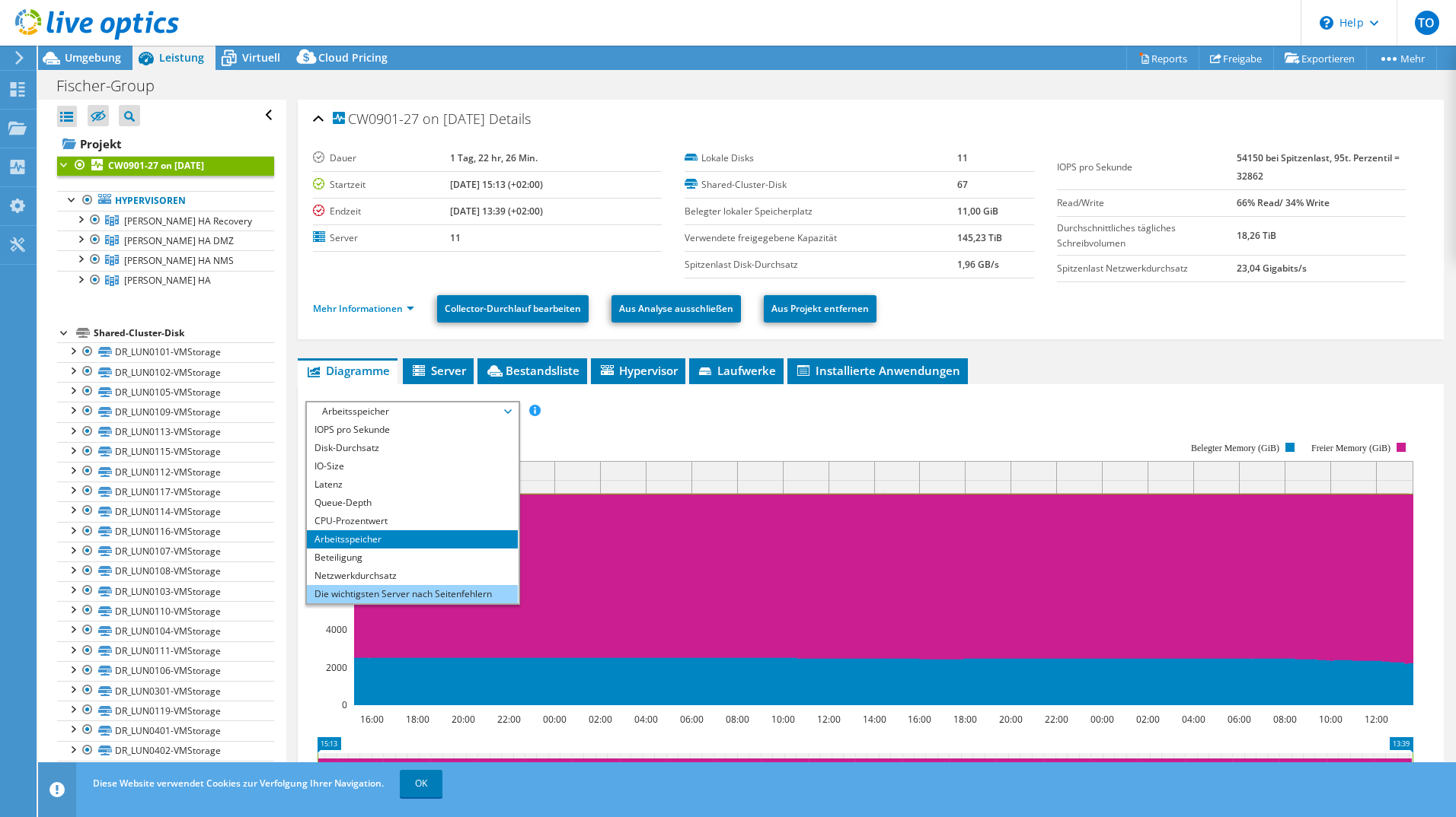
click at [419, 446] on li "Die wichtigsten Server nach Seitenfehlern" at bounding box center [412, 594] width 211 height 18
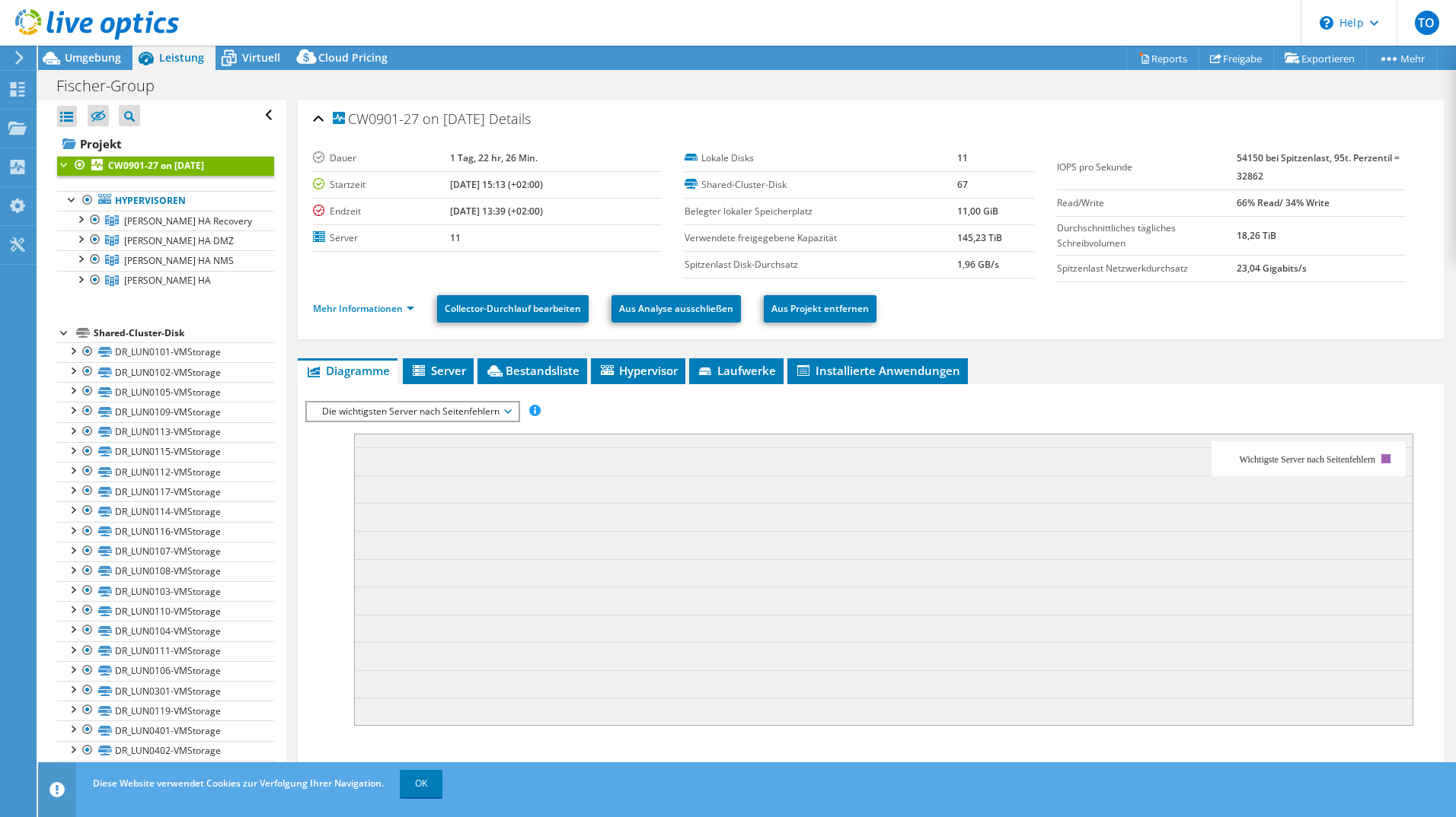
click at [419, 417] on span "Die wichtigsten Server nach Seitenfehlern" at bounding box center [412, 411] width 196 height 18
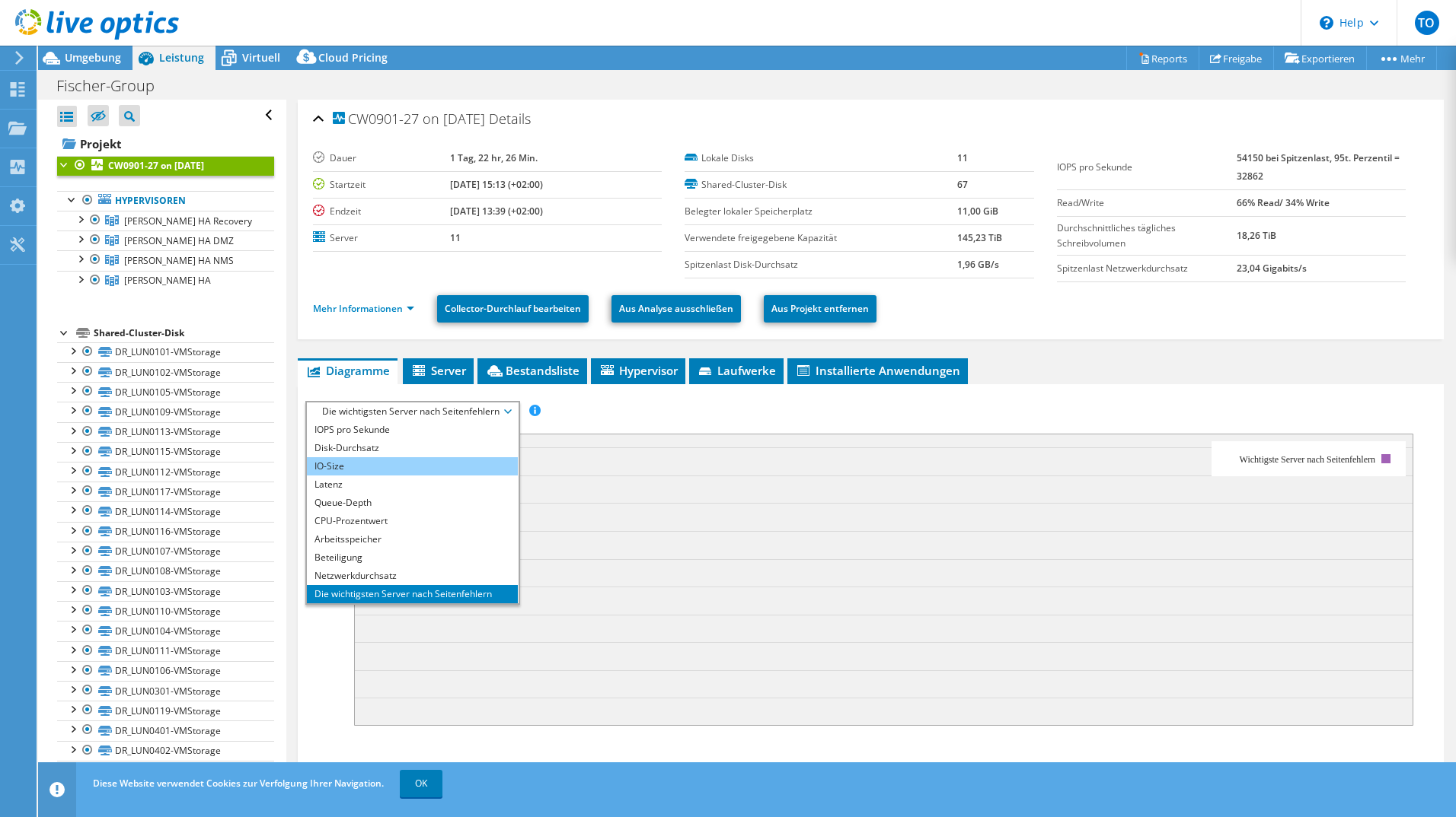
click at [382, 446] on li "IO-Size" at bounding box center [412, 466] width 211 height 18
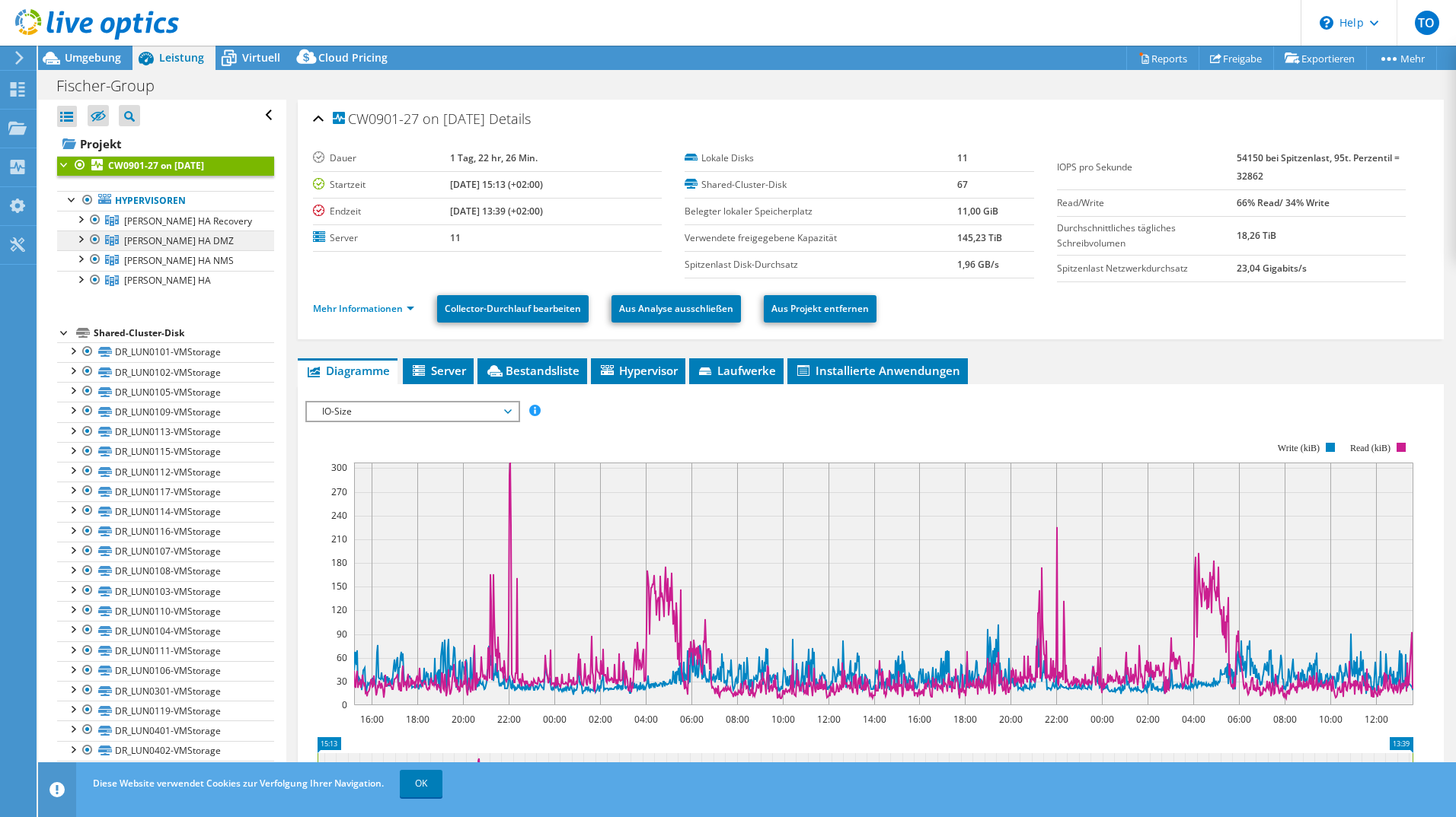
click at [185, 228] on span "[PERSON_NAME] DMZ" at bounding box center [189, 221] width 128 height 13
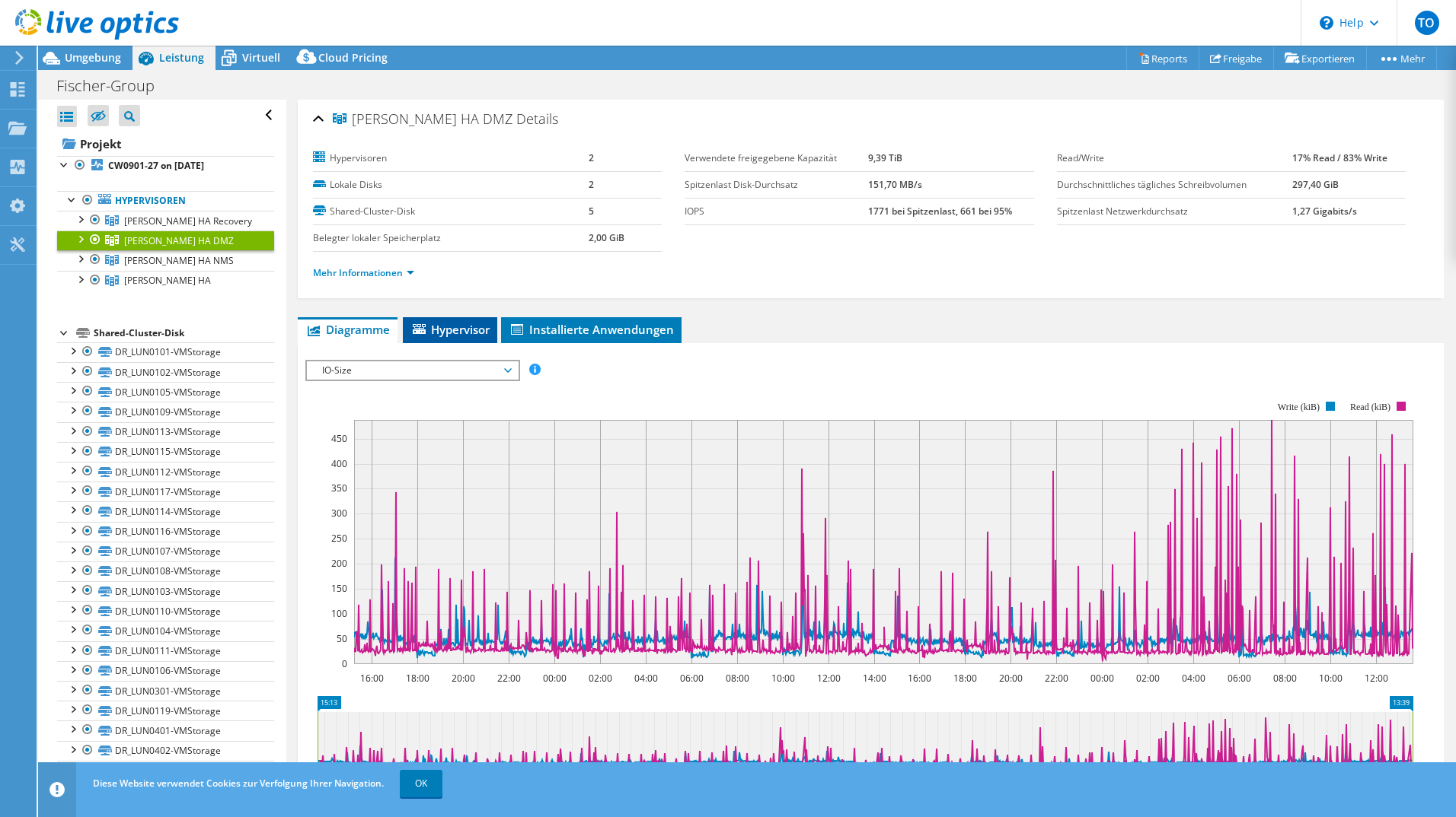
click at [457, 331] on span "Hypervisor" at bounding box center [450, 329] width 79 height 15
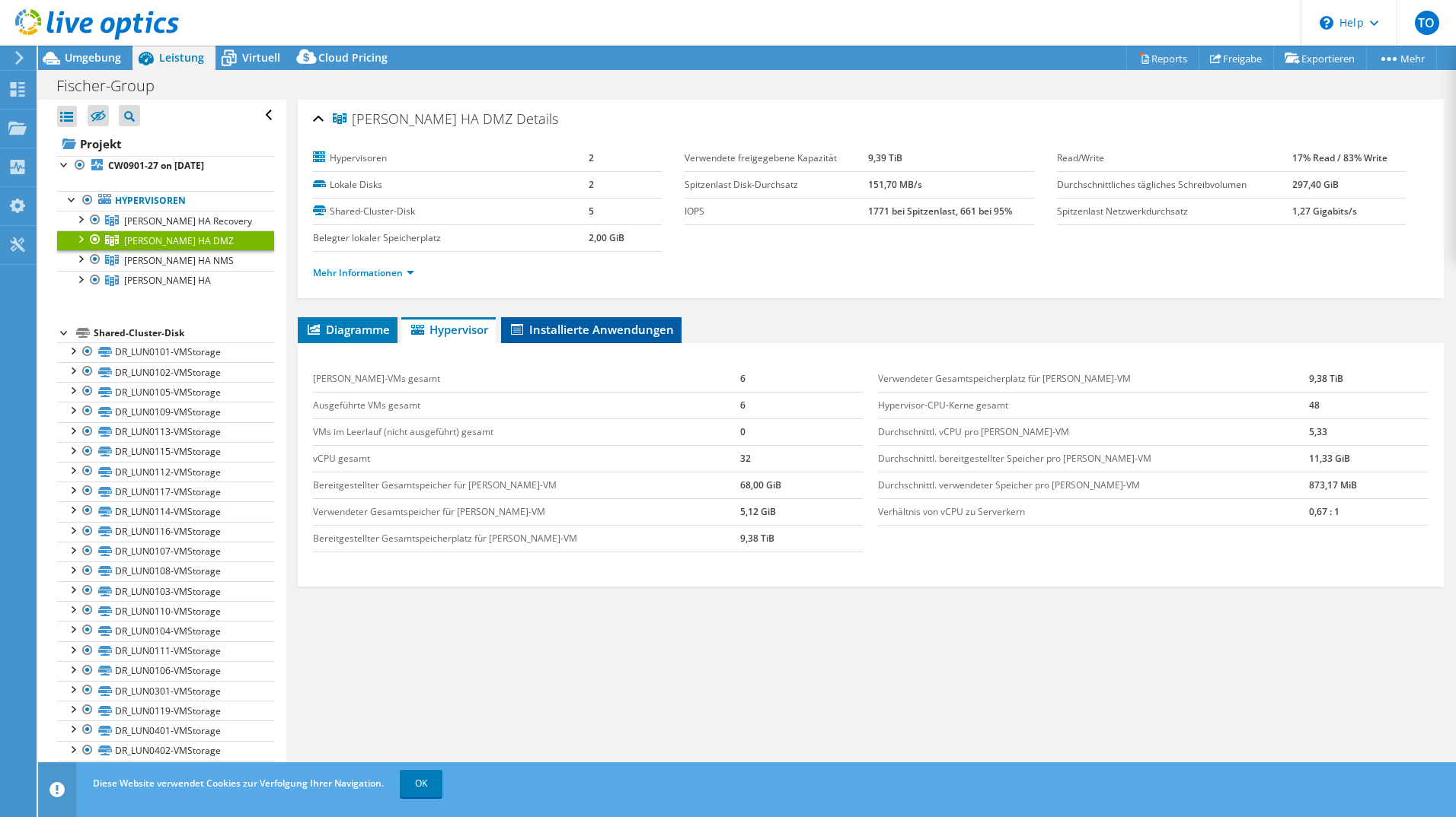
click at [546, 329] on span "Installierte Anwendungen" at bounding box center [591, 329] width 165 height 15
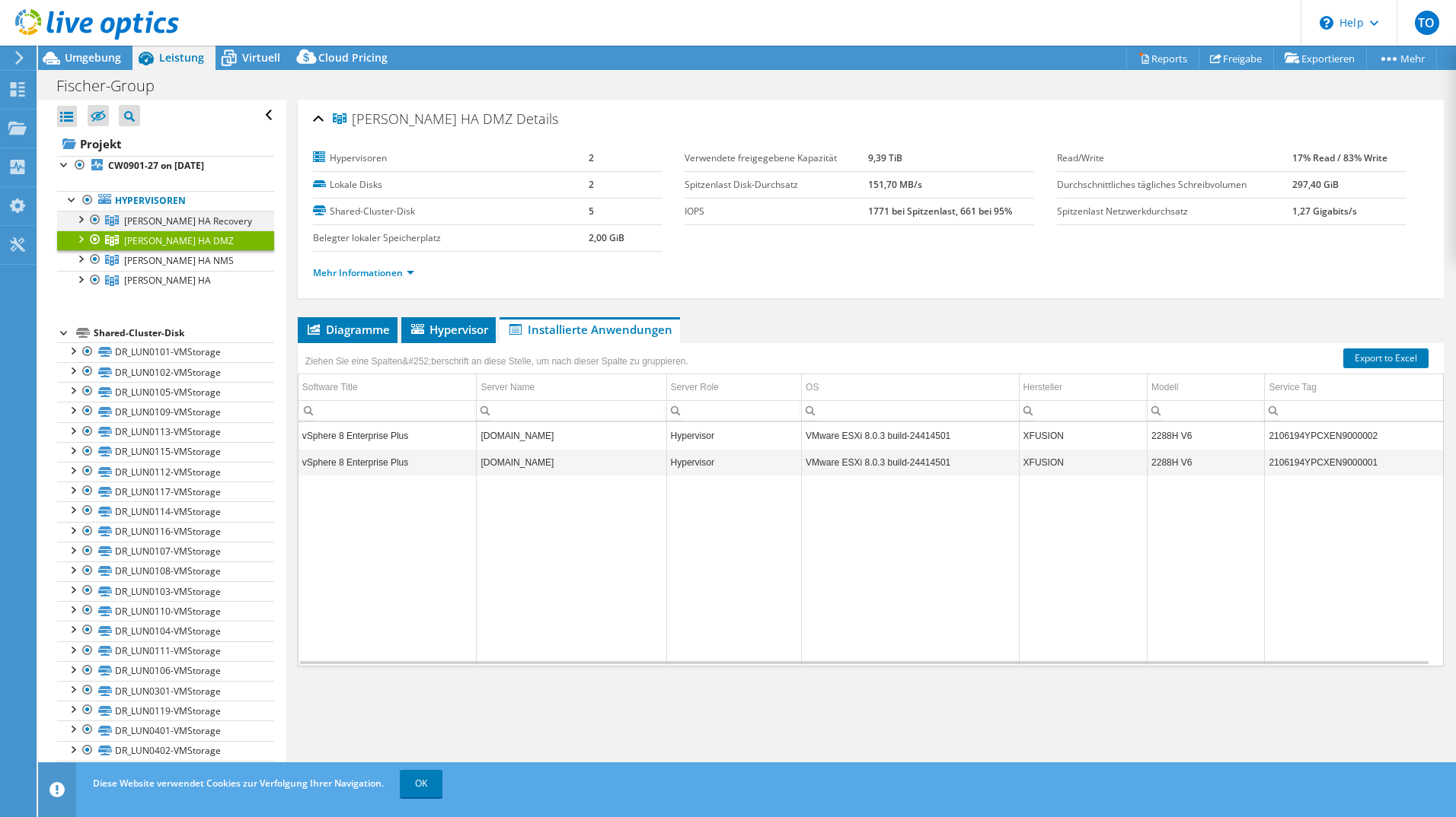
click at [83, 219] on div at bounding box center [79, 217] width 15 height 15
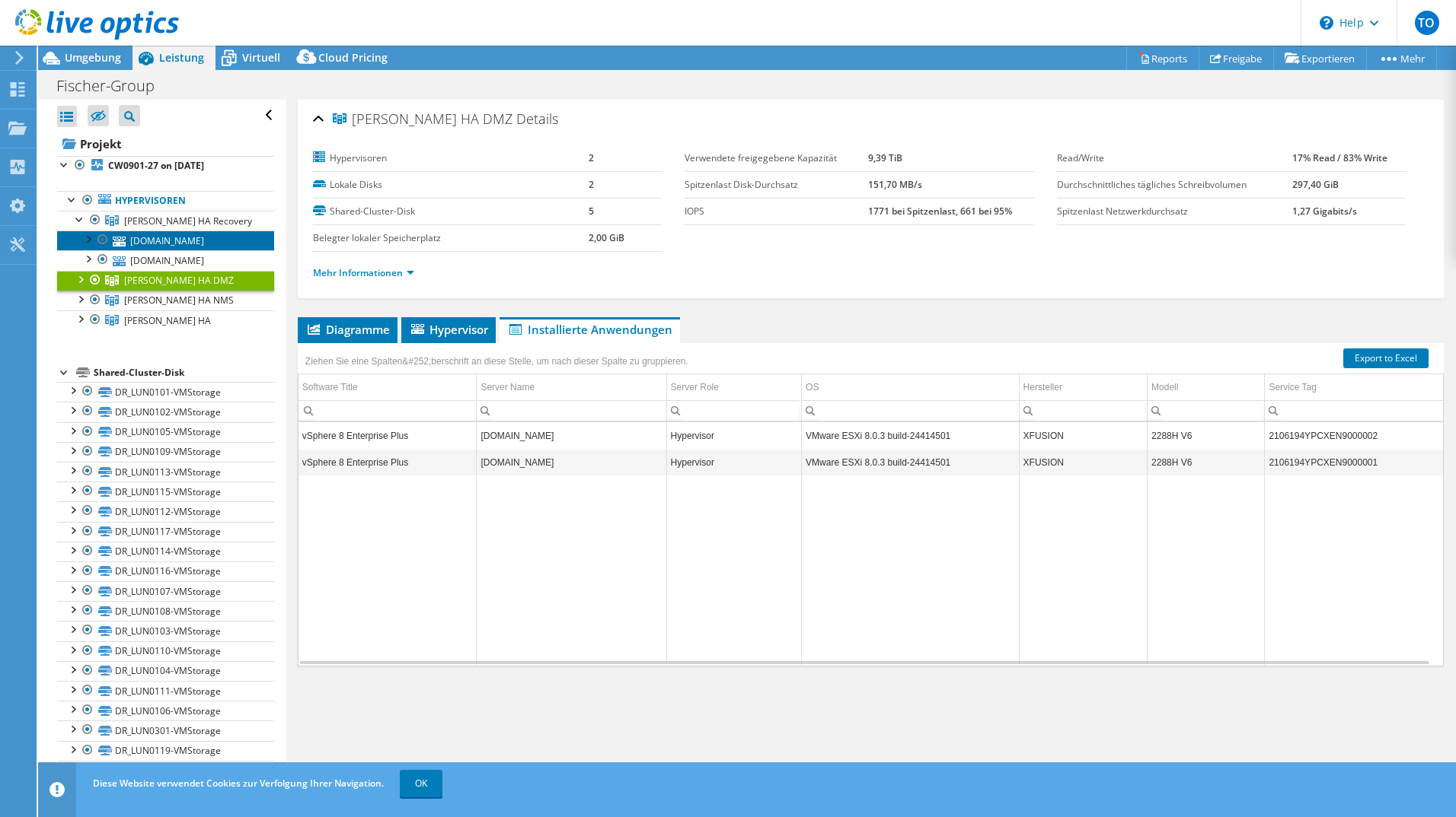
click at [142, 244] on link "[DOMAIN_NAME]" at bounding box center [165, 240] width 217 height 20
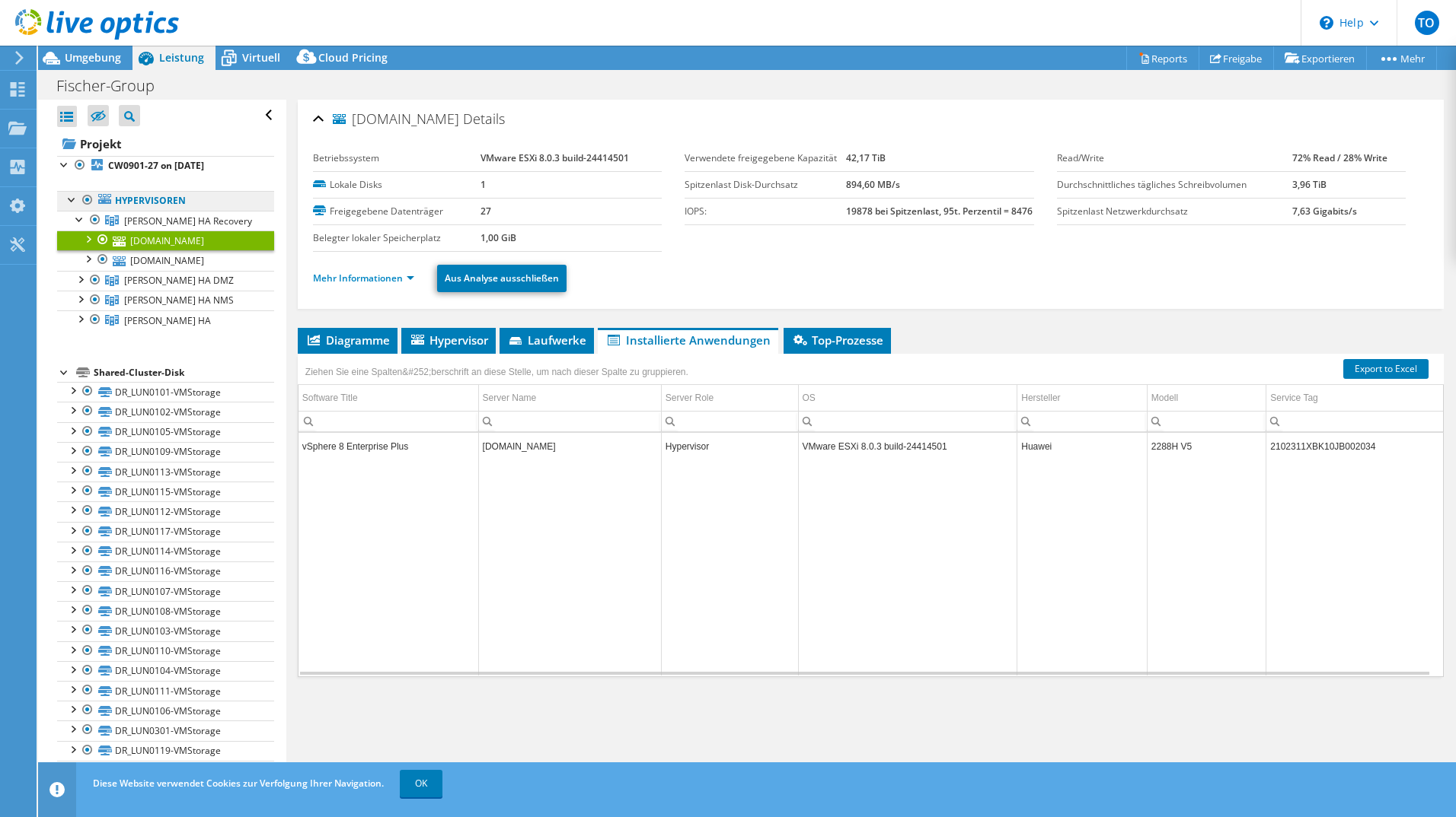
click at [135, 202] on link "Hypervisoren" at bounding box center [165, 201] width 217 height 20
click at [140, 173] on link "CW0901-27 on [DATE]" at bounding box center [165, 166] width 217 height 20
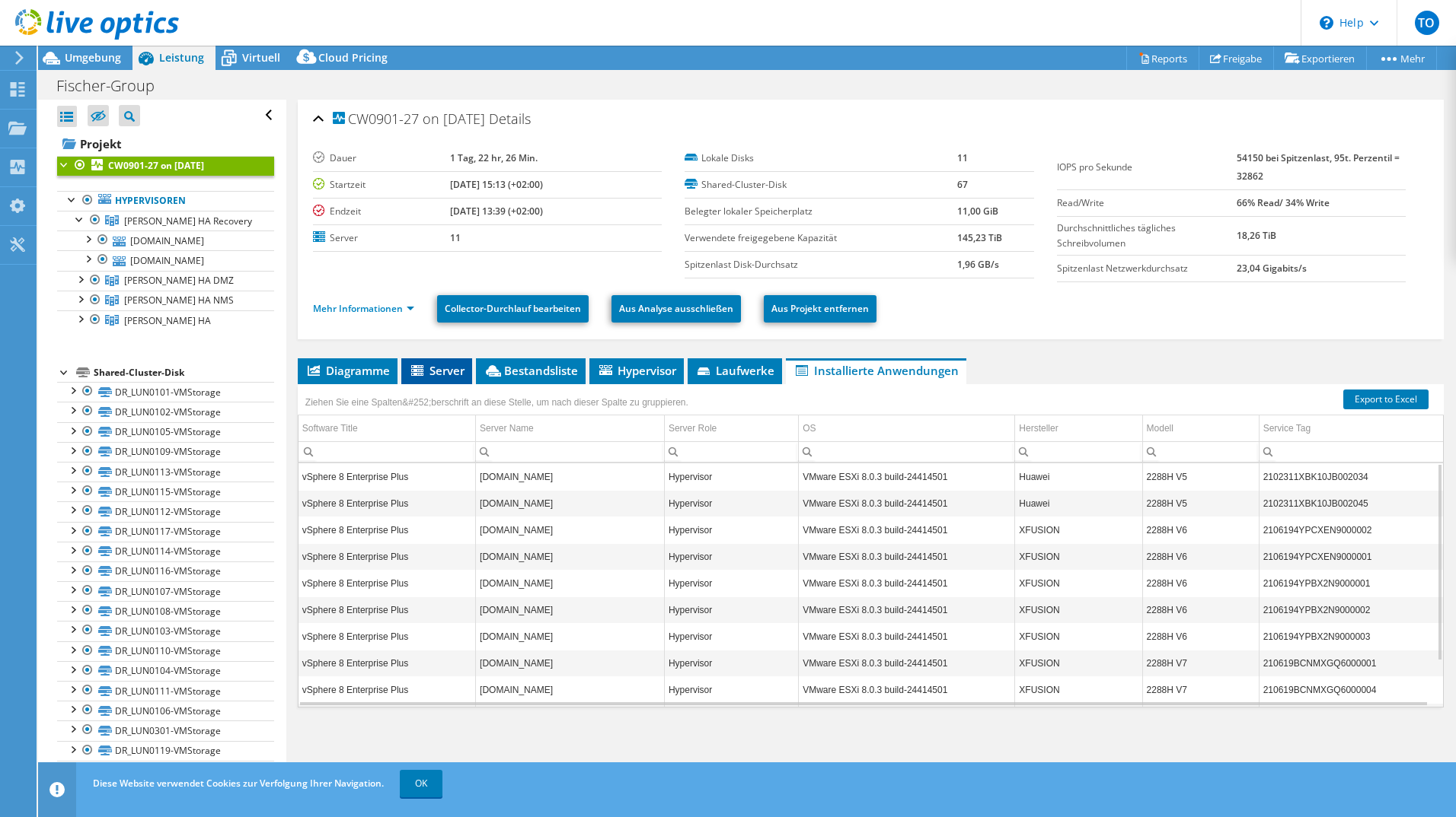
click at [421, 370] on icon at bounding box center [418, 372] width 15 height 13
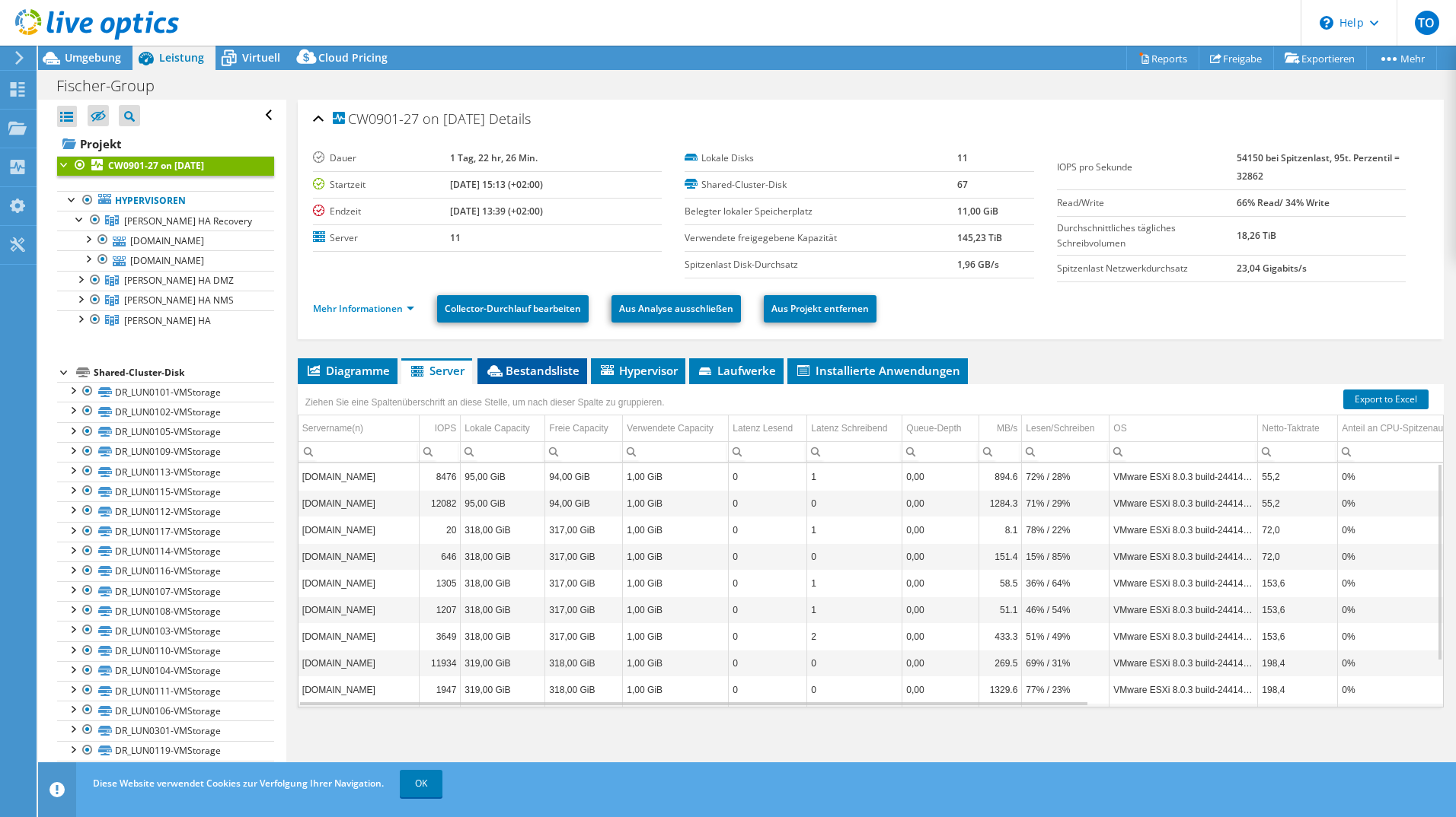
click at [559, 368] on span "Bestandsliste" at bounding box center [532, 370] width 95 height 15
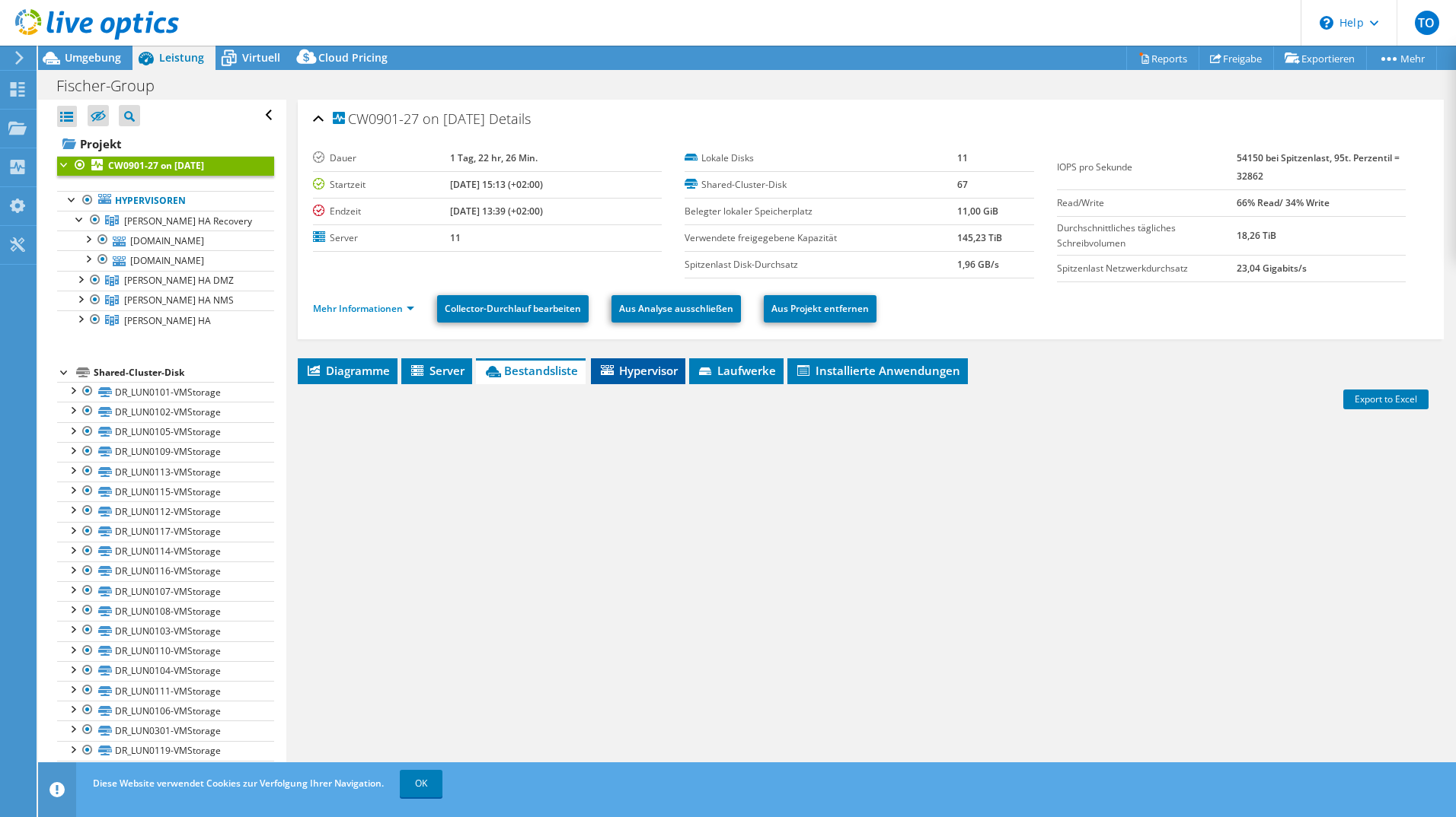
click at [646, 364] on span "Hypervisor" at bounding box center [638, 370] width 79 height 15
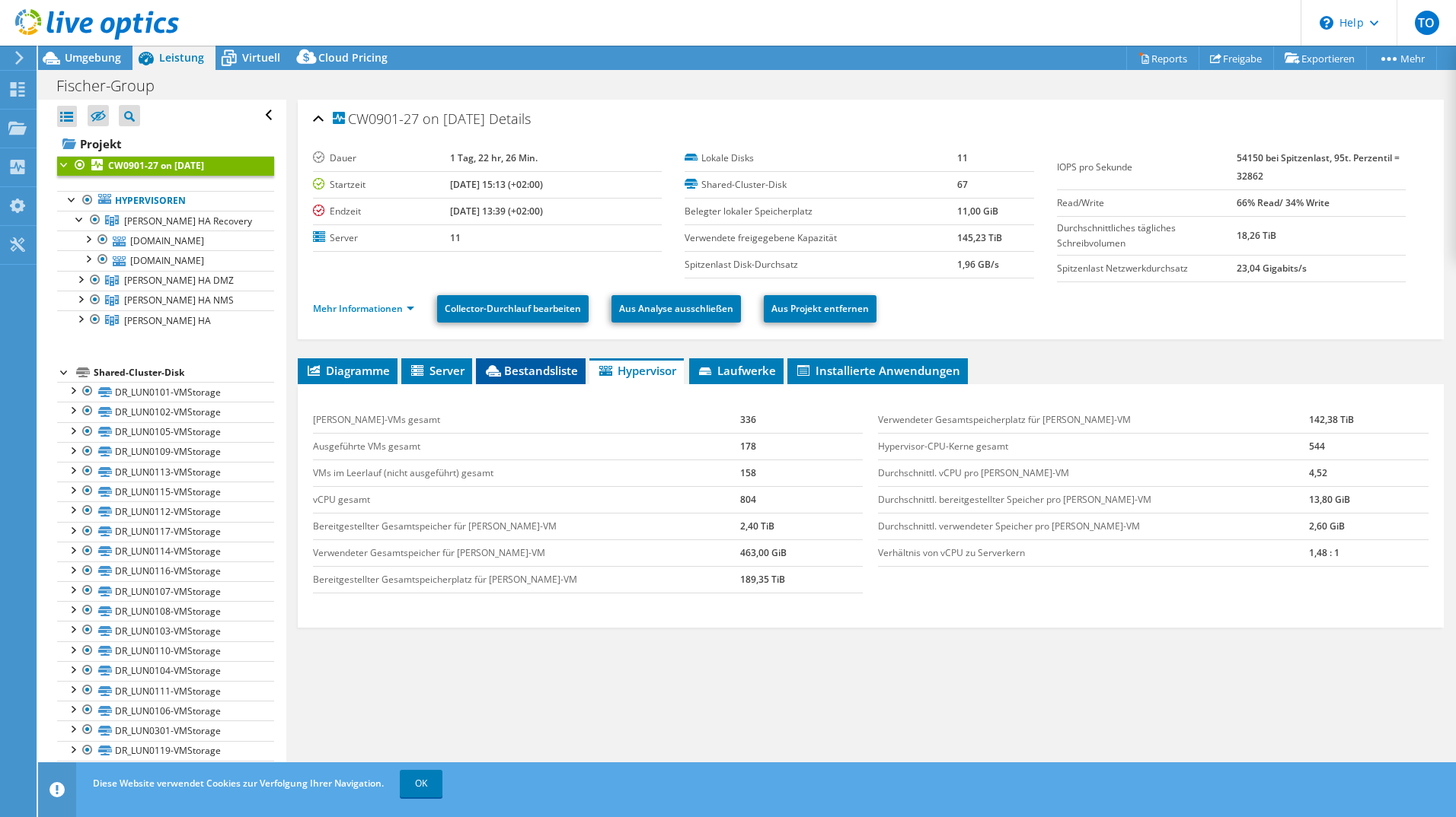
click at [514, 372] on span "Bestandsliste" at bounding box center [531, 370] width 95 height 15
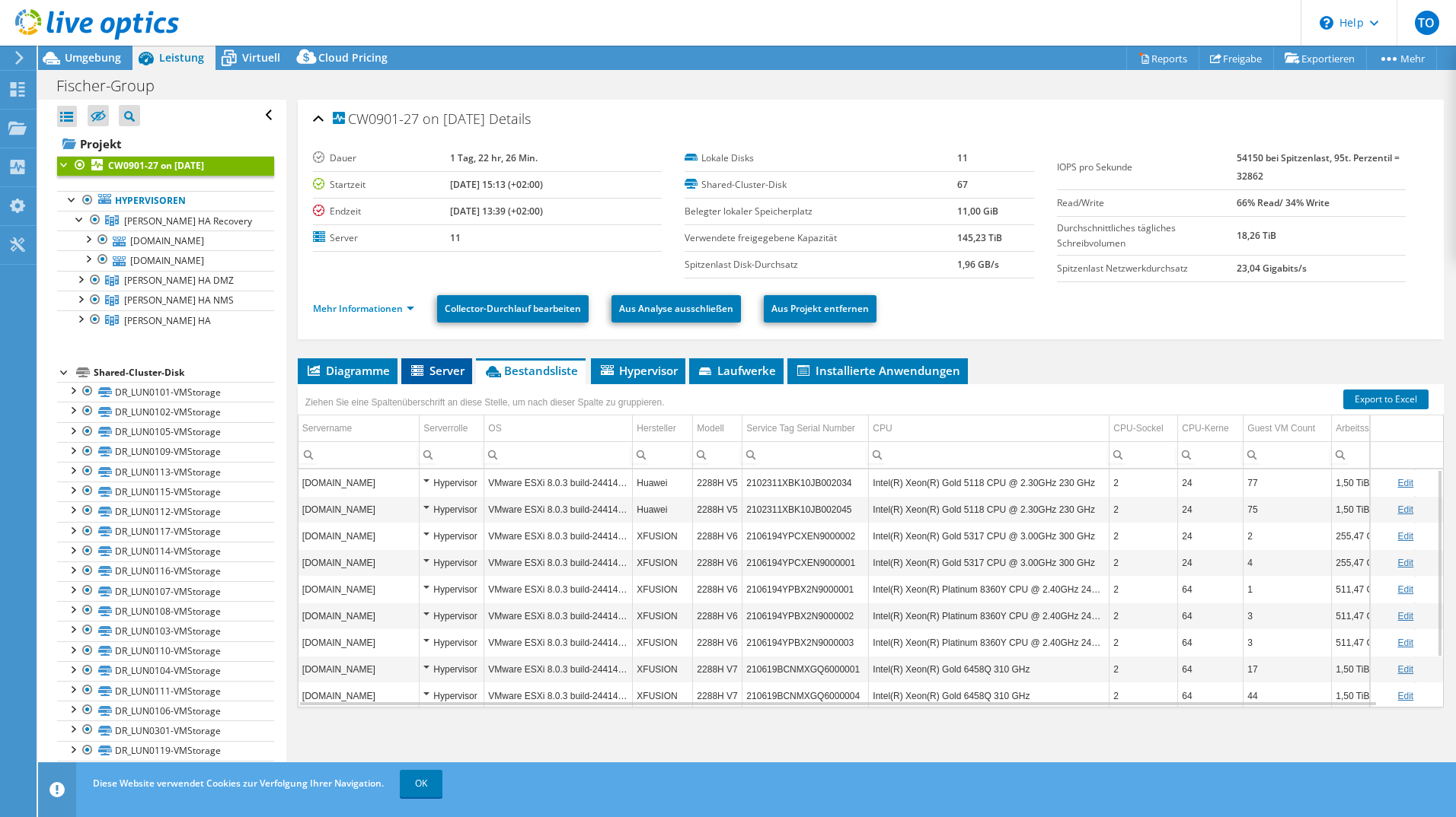
click at [443, 371] on span "Server" at bounding box center [436, 370] width 55 height 15
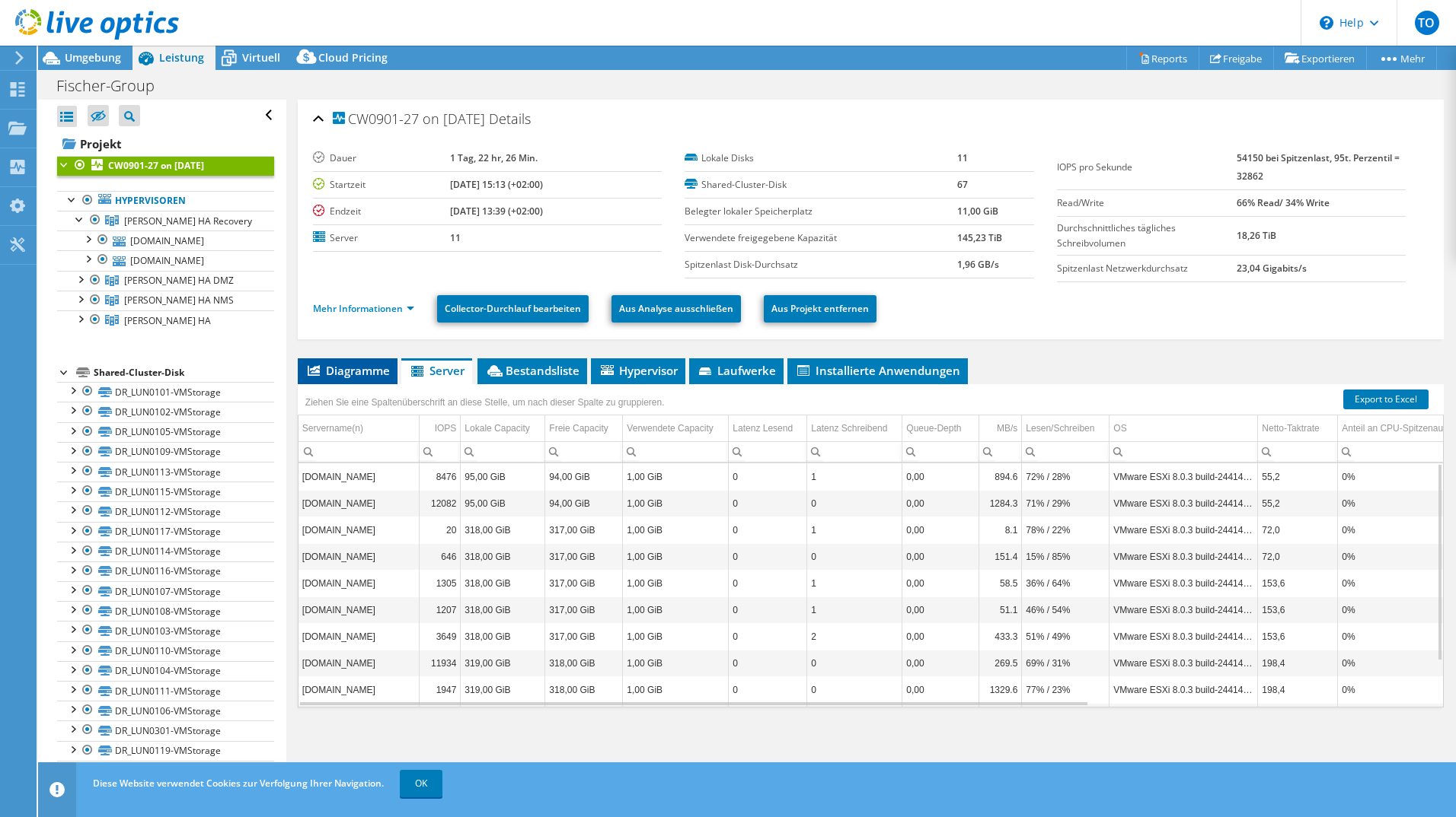
click at [367, 371] on span "Diagramme" at bounding box center [347, 370] width 84 height 15
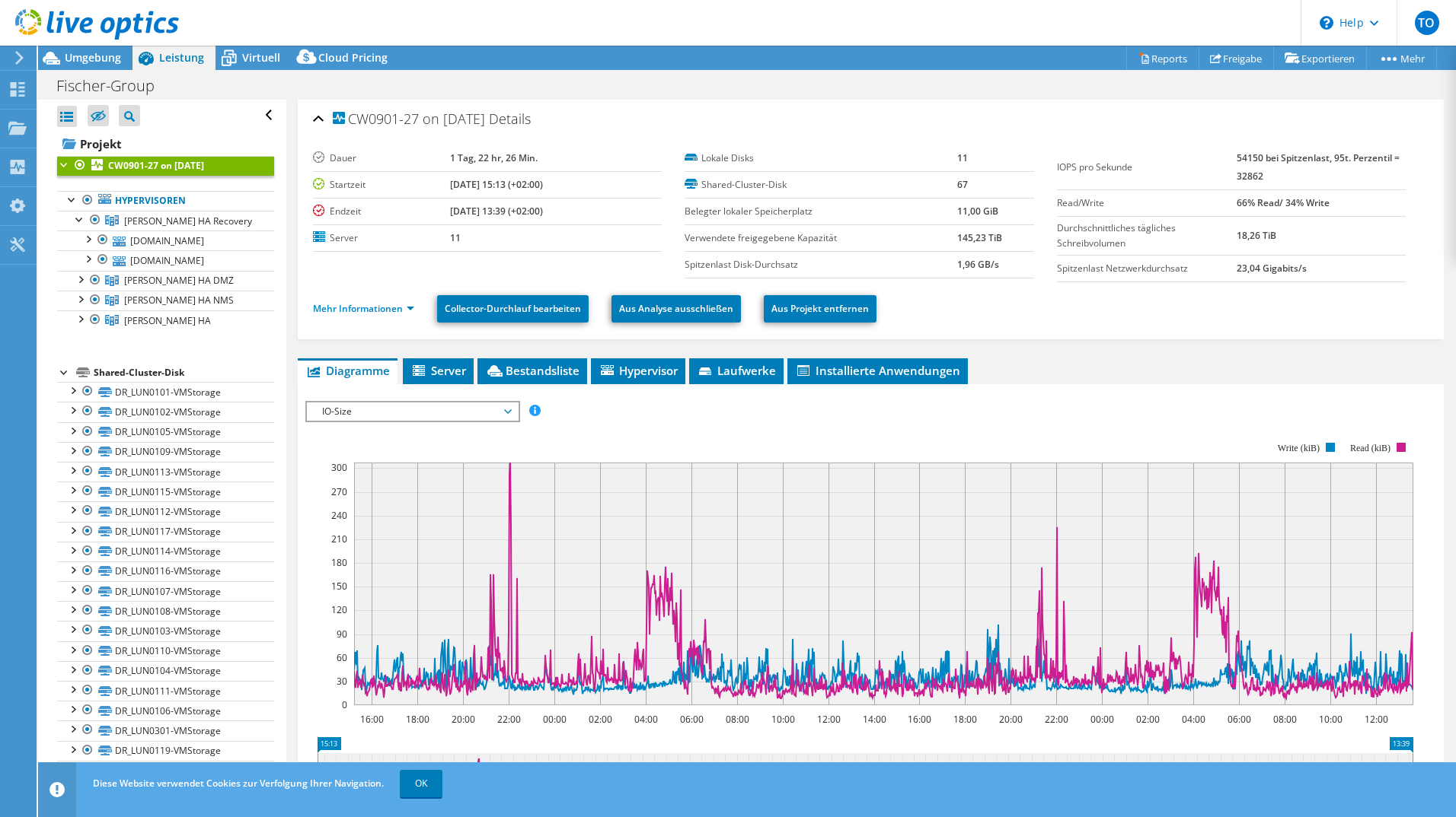
click at [378, 413] on span "IO-Size" at bounding box center [412, 411] width 196 height 18
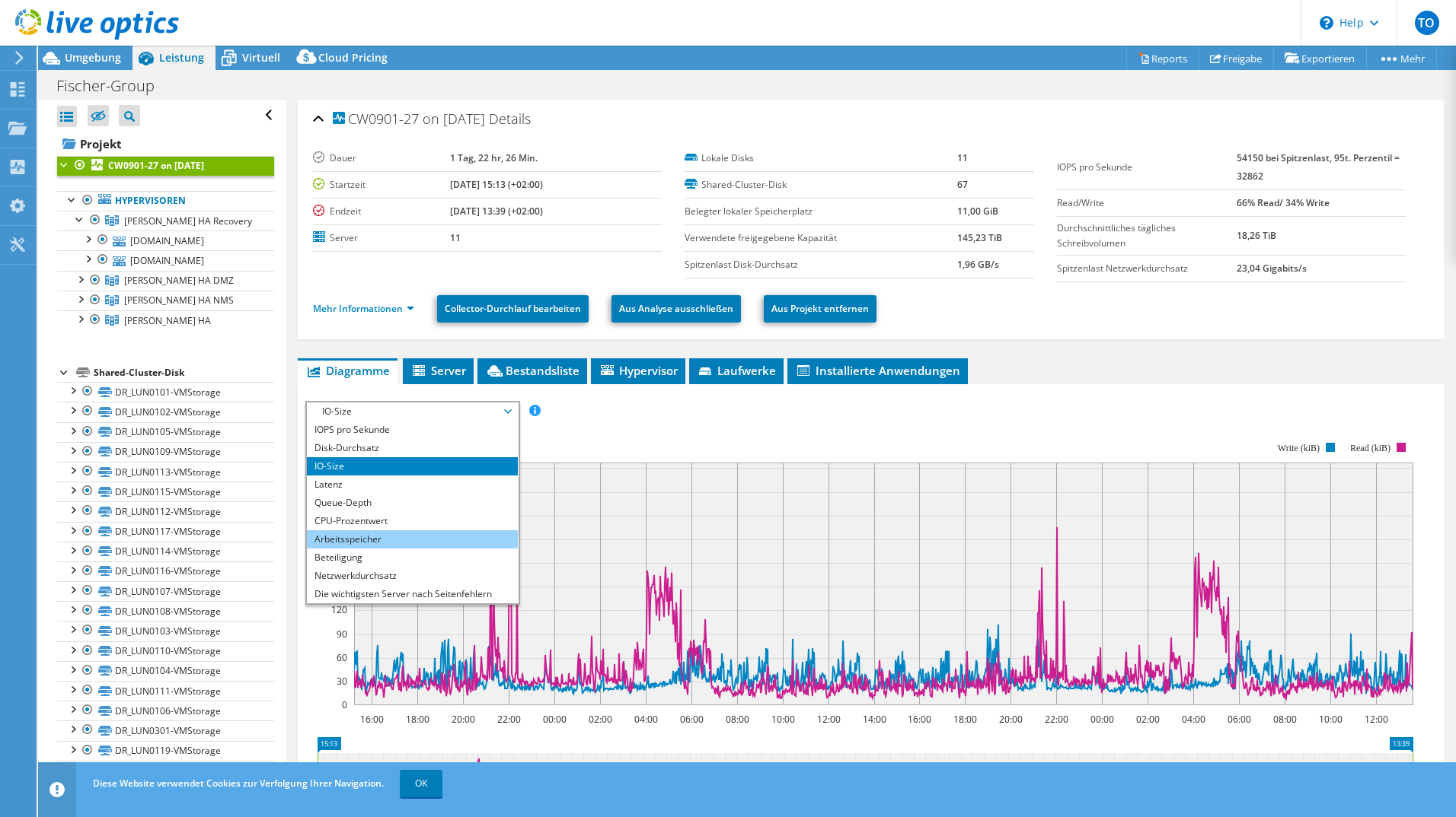
click at [380, 446] on li "Arbeitsspeicher" at bounding box center [412, 539] width 211 height 18
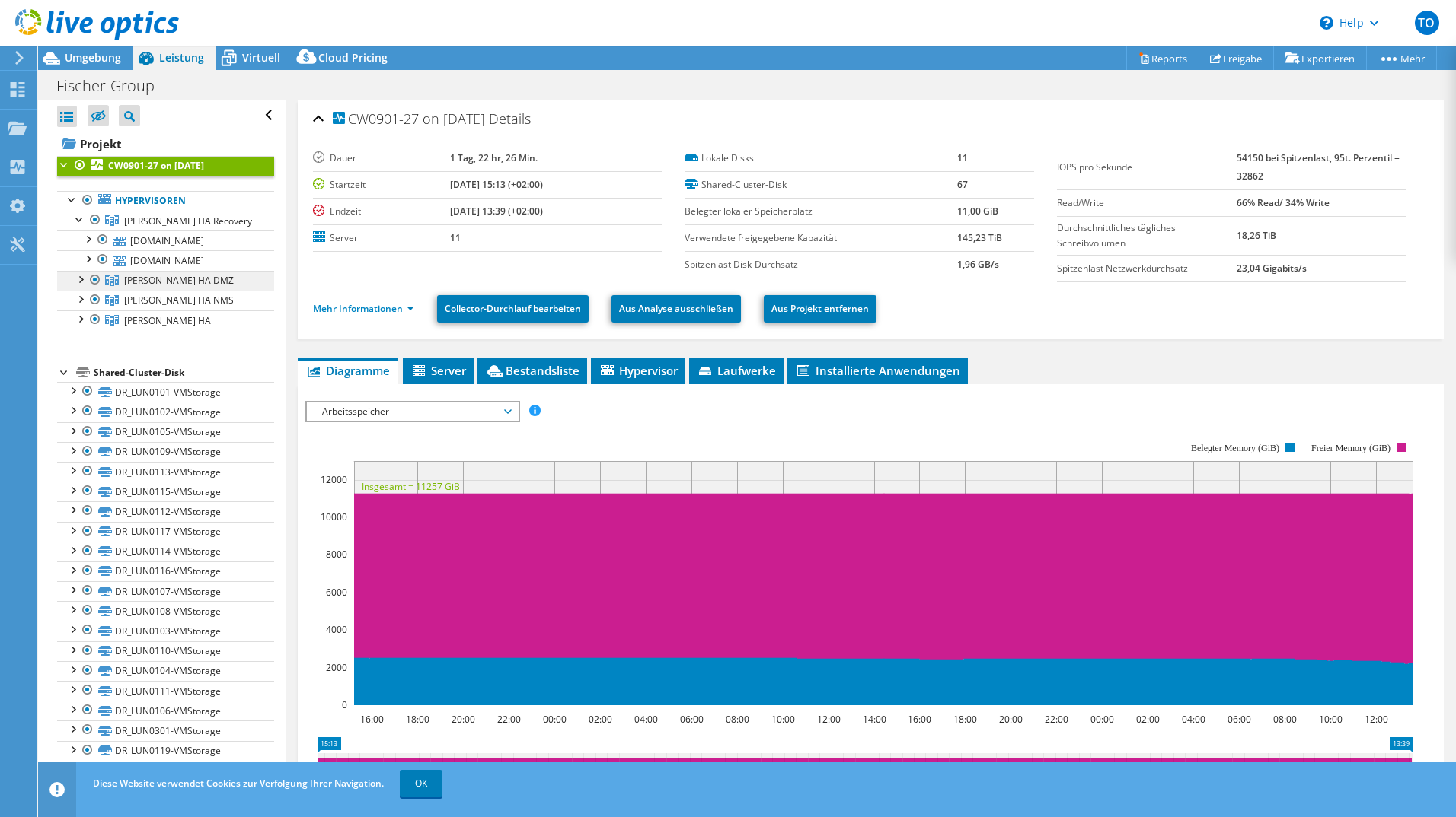
click at [153, 228] on span "[PERSON_NAME] DMZ" at bounding box center [189, 221] width 128 height 13
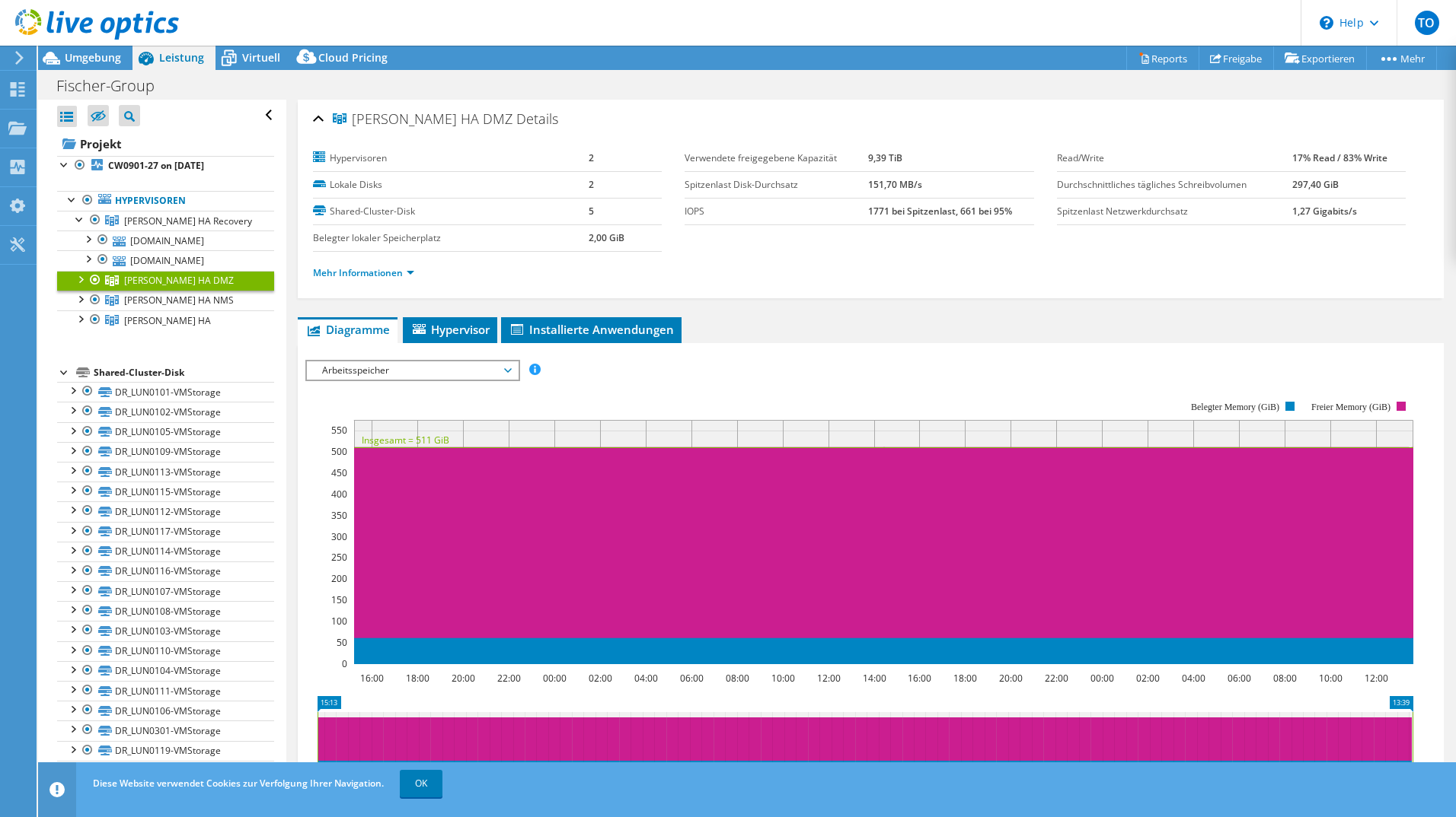
click at [76, 279] on div at bounding box center [79, 278] width 15 height 15
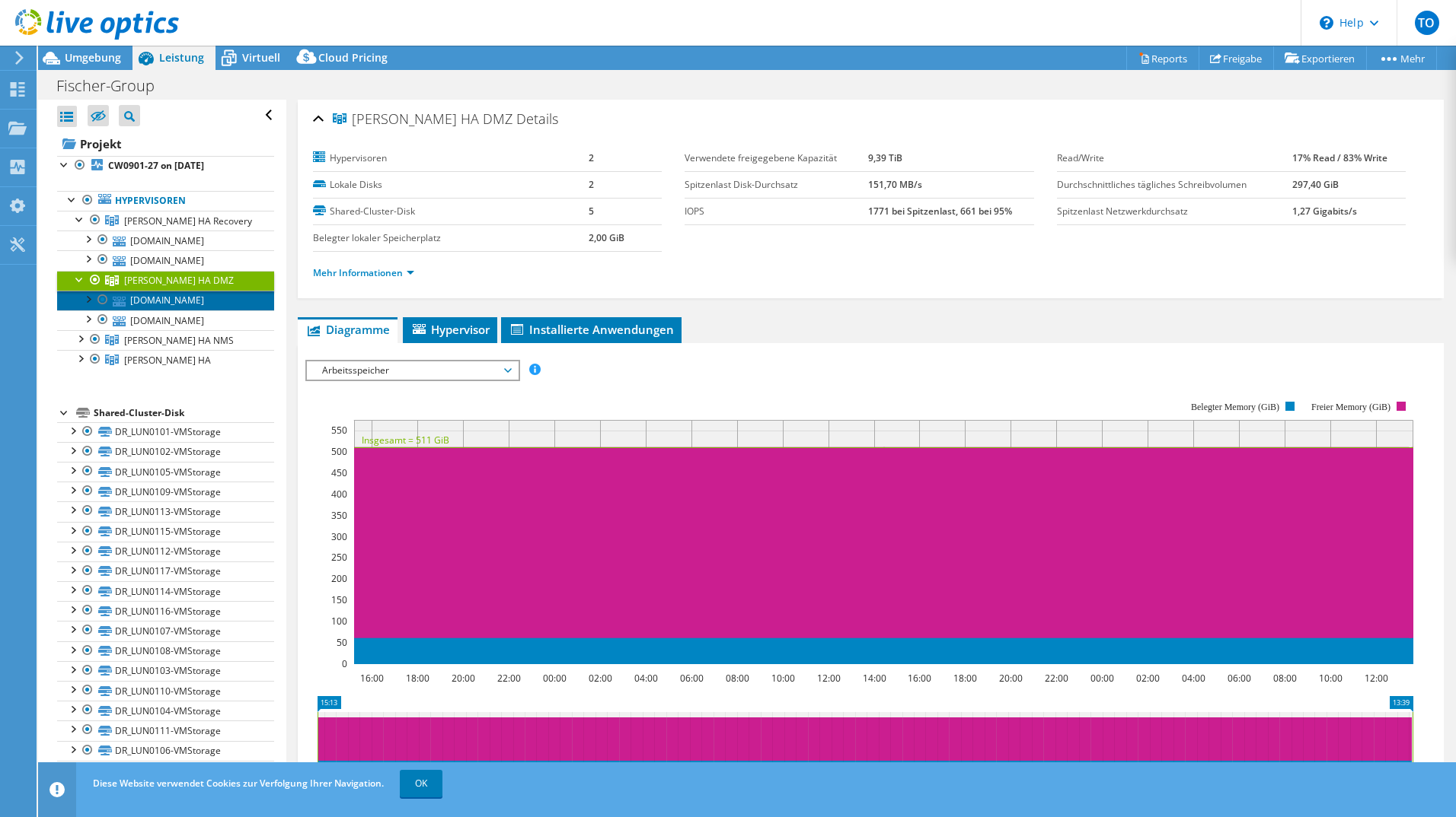
click at [132, 300] on link "[DOMAIN_NAME]" at bounding box center [165, 301] width 217 height 20
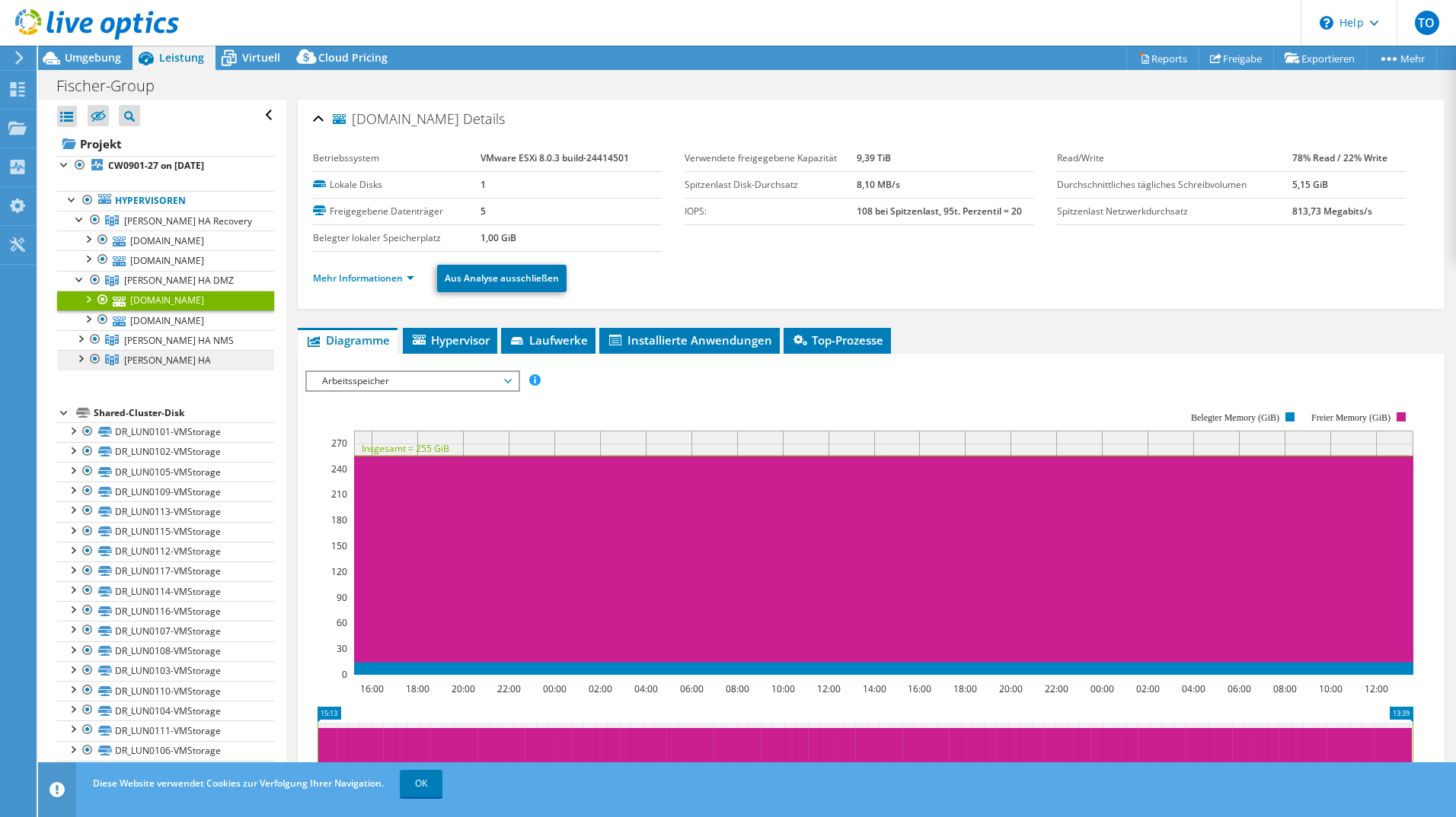
click at [164, 228] on span "[PERSON_NAME]" at bounding box center [189, 221] width 128 height 13
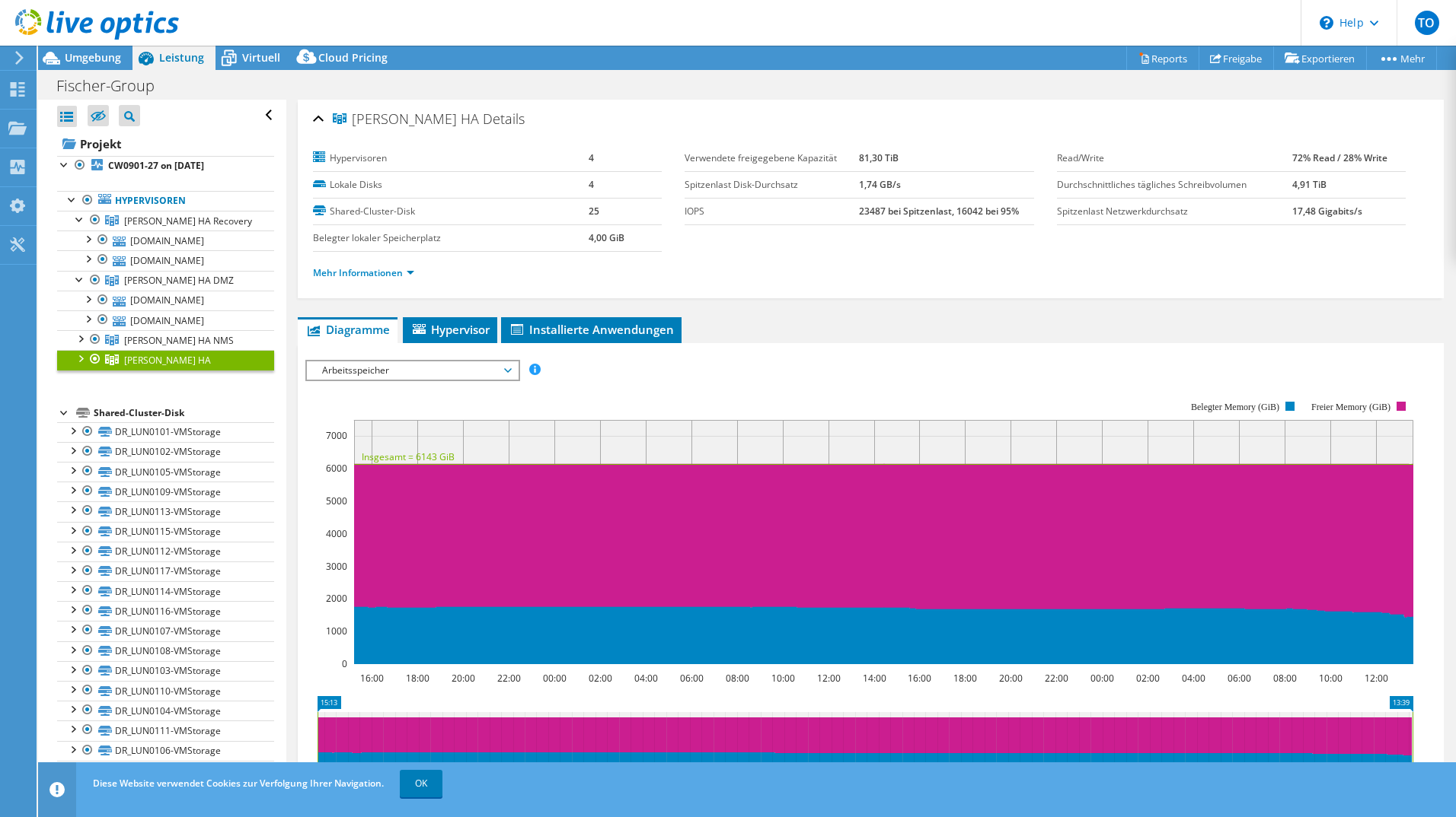
click at [337, 370] on span "Arbeitsspeicher" at bounding box center [412, 370] width 196 height 18
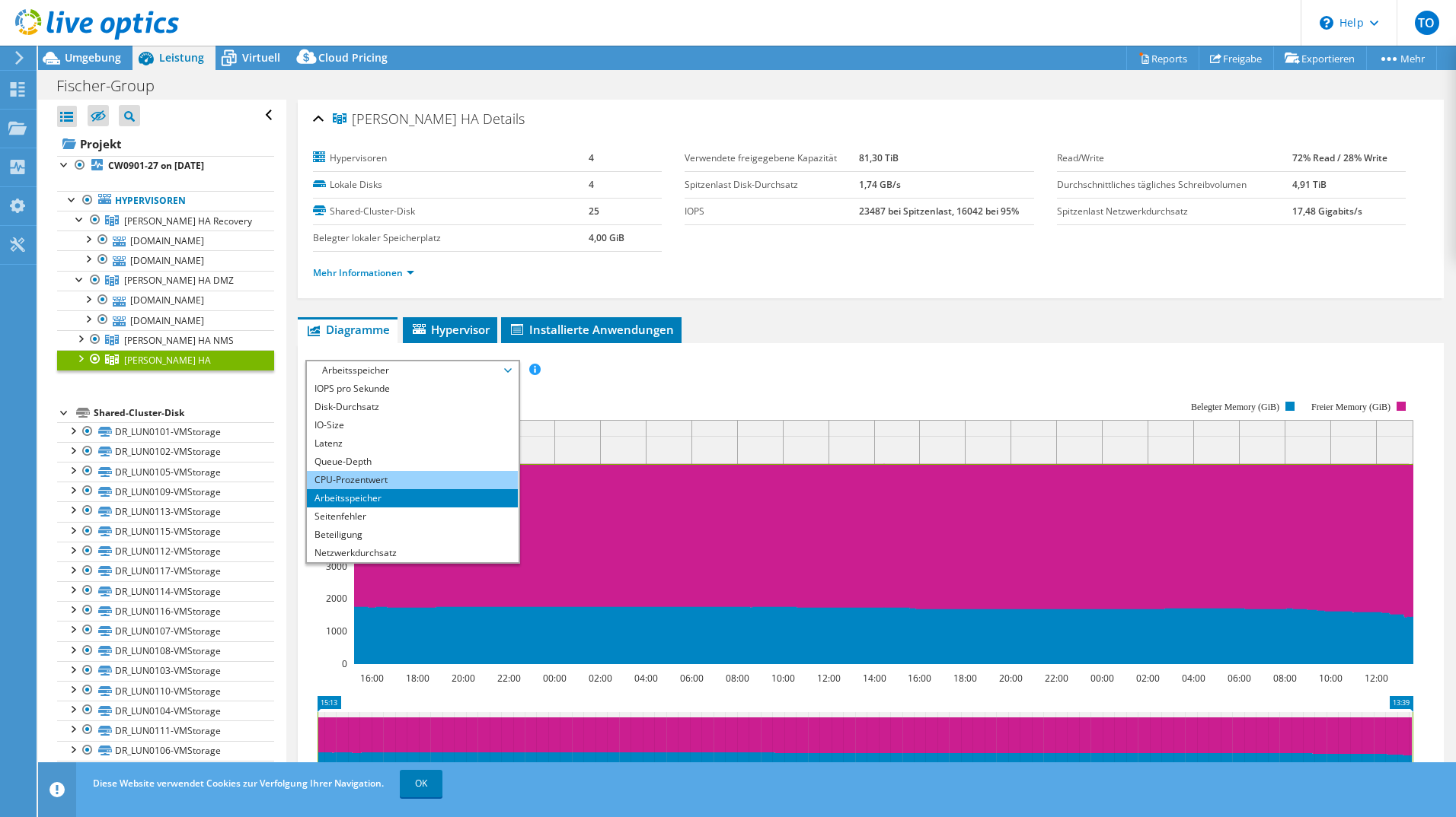
click at [369, 446] on li "CPU-Prozentwert" at bounding box center [412, 480] width 211 height 18
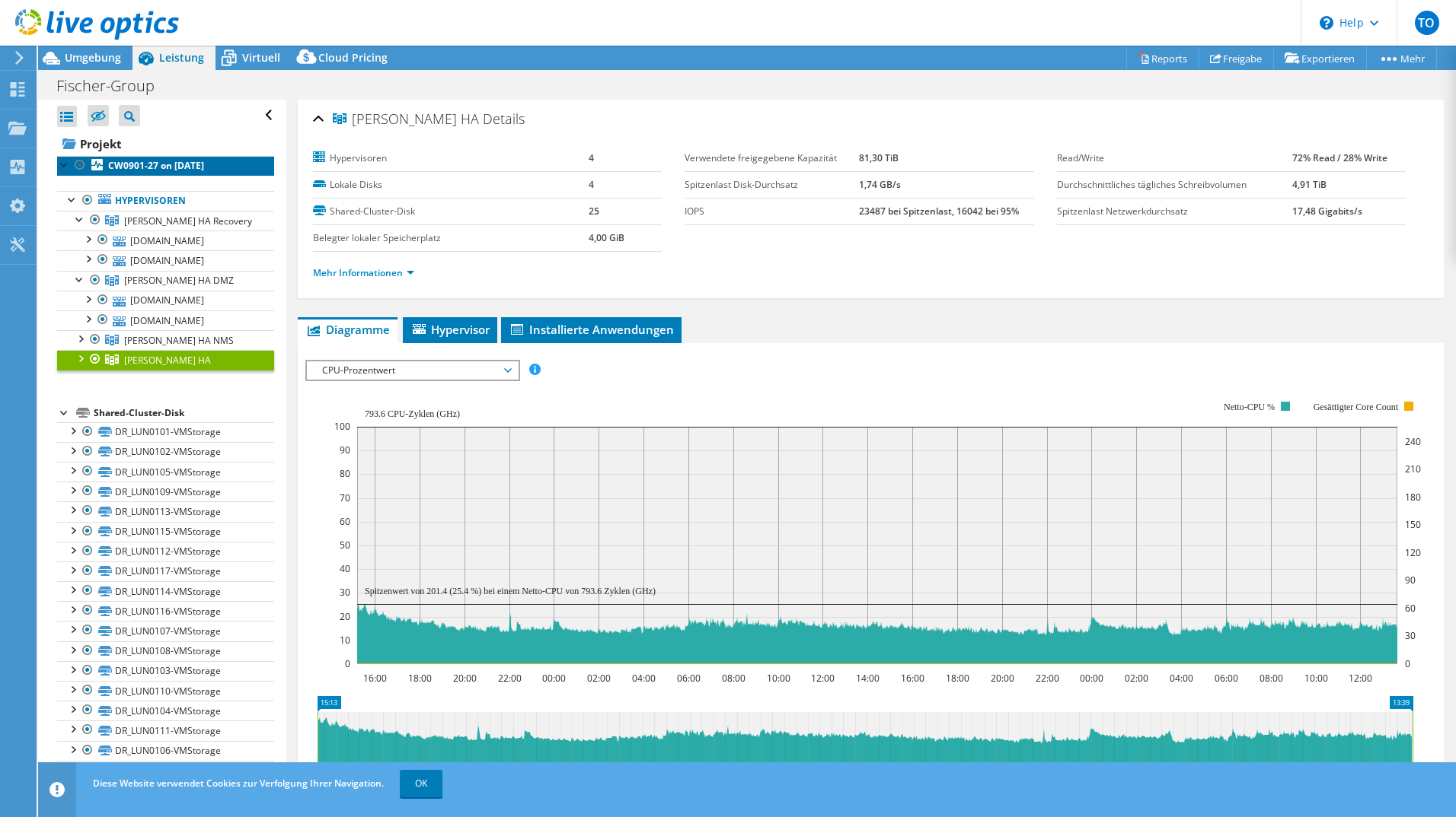
click at [140, 167] on b "CW0901-27 on [DATE]" at bounding box center [155, 165] width 96 height 13
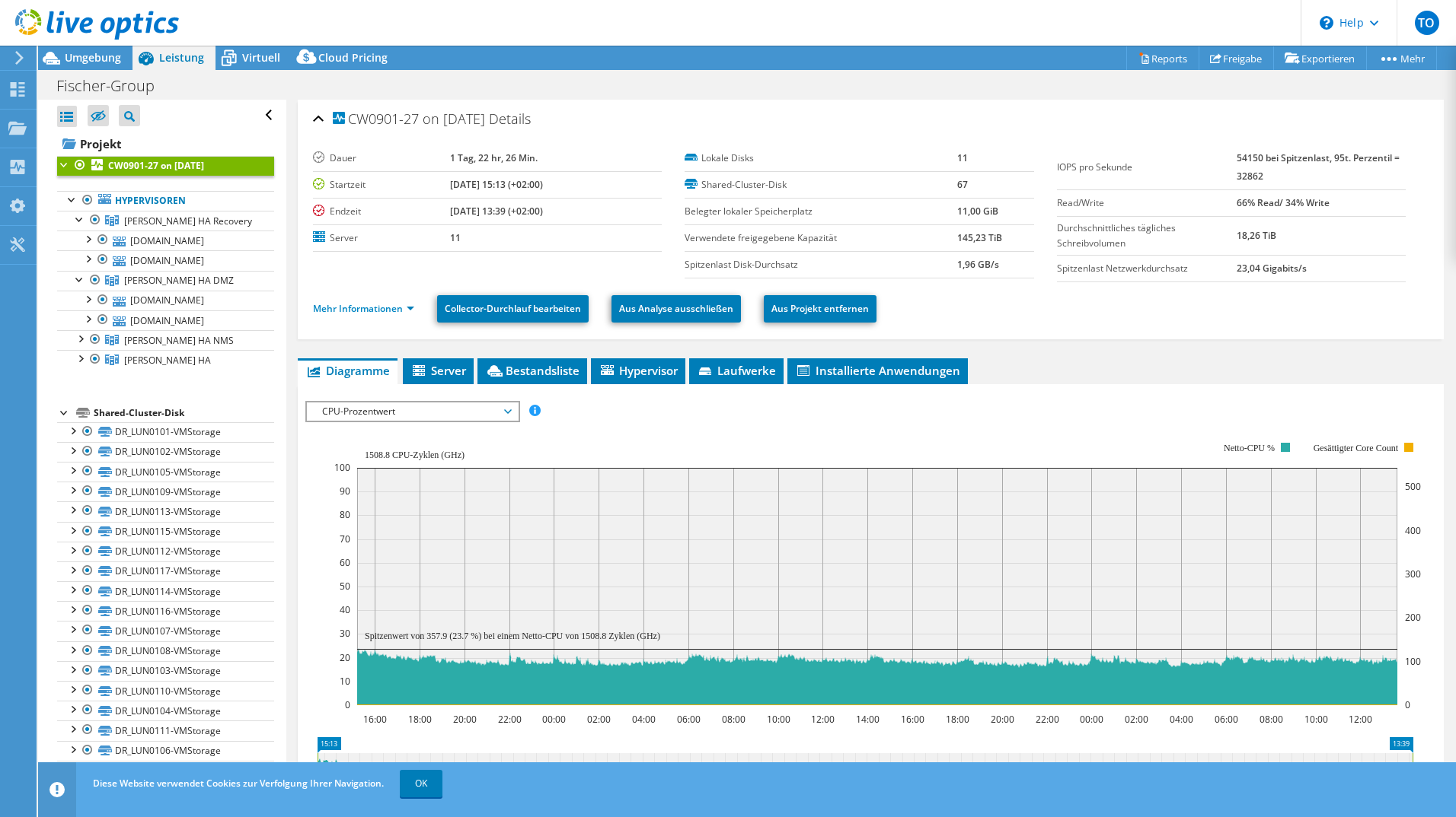
click at [61, 161] on div at bounding box center [64, 163] width 15 height 15
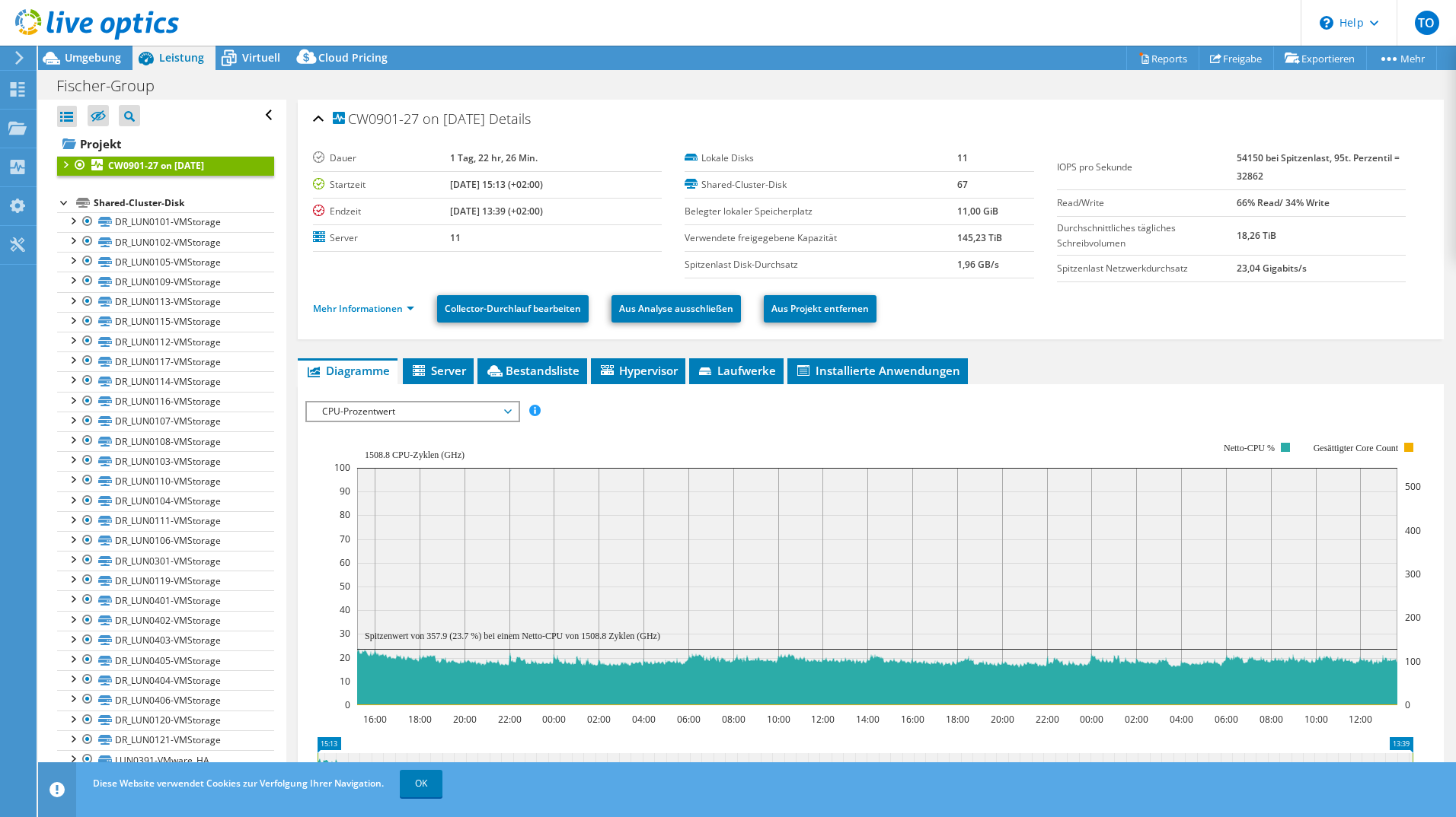
click at [67, 166] on div at bounding box center [64, 163] width 15 height 15
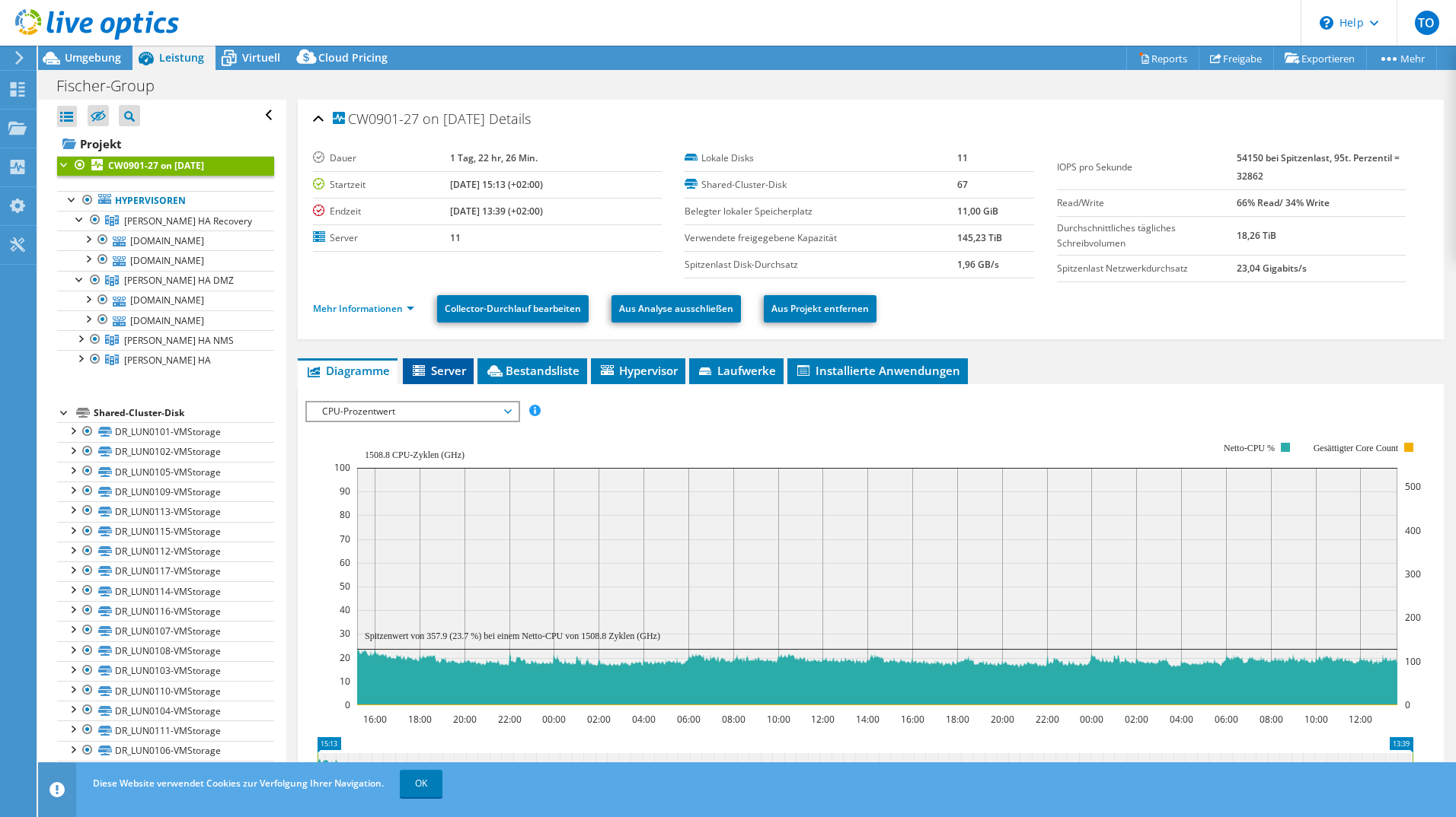
click at [440, 372] on span "Server" at bounding box center [438, 370] width 55 height 15
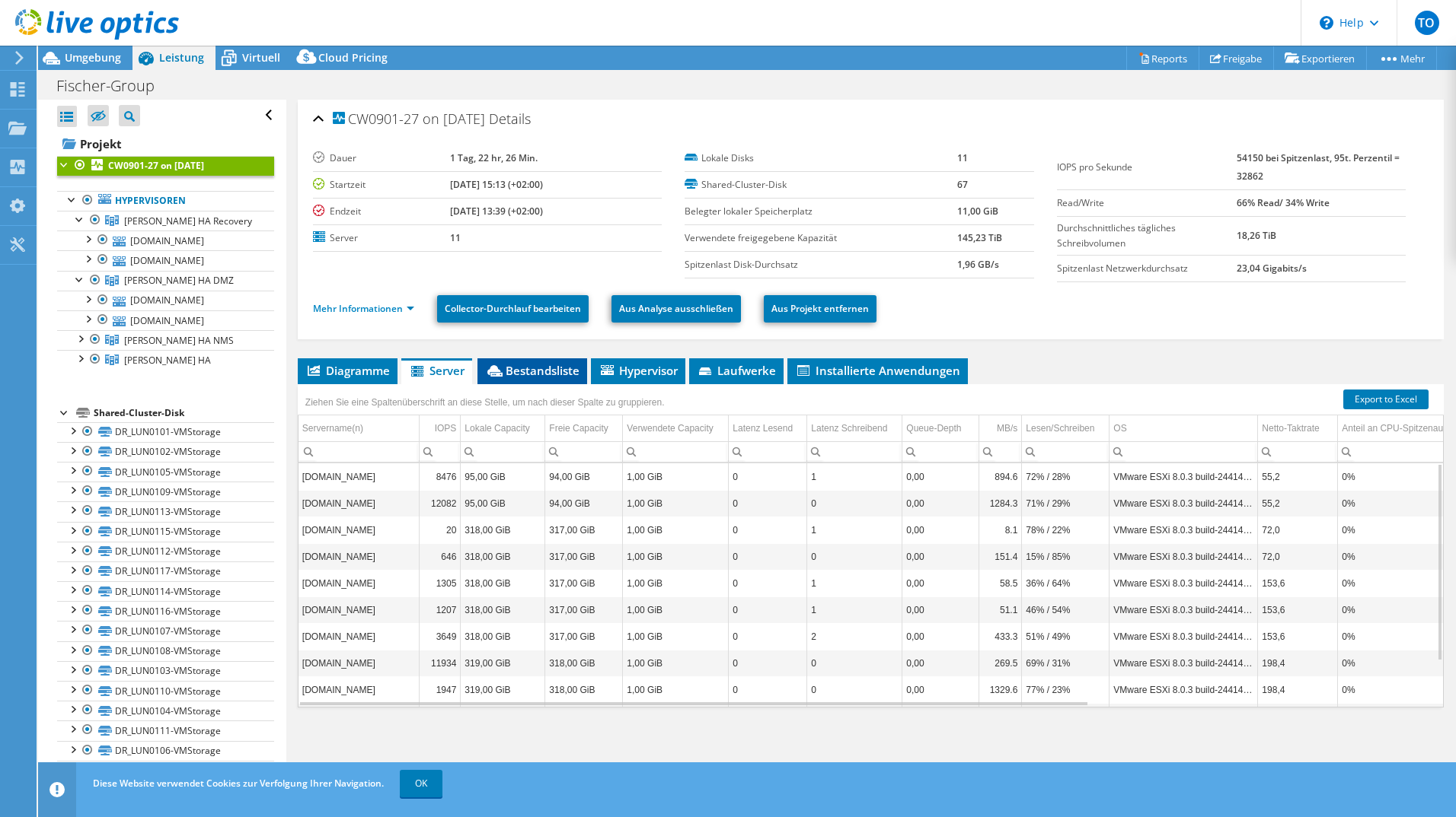
click at [550, 370] on span "Bestandsliste" at bounding box center [532, 370] width 95 height 15
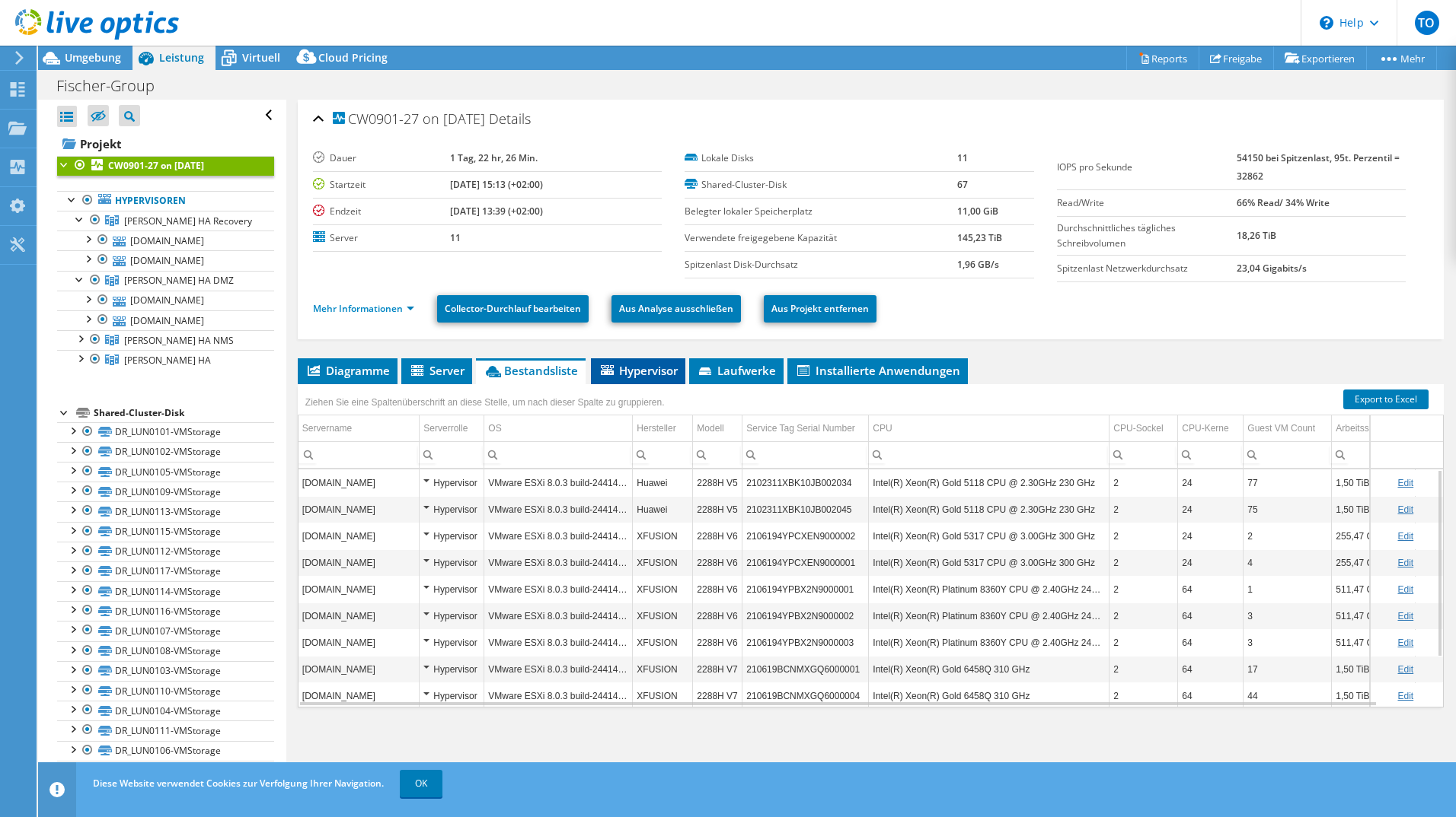
click at [646, 371] on span "Hypervisor" at bounding box center [638, 370] width 79 height 15
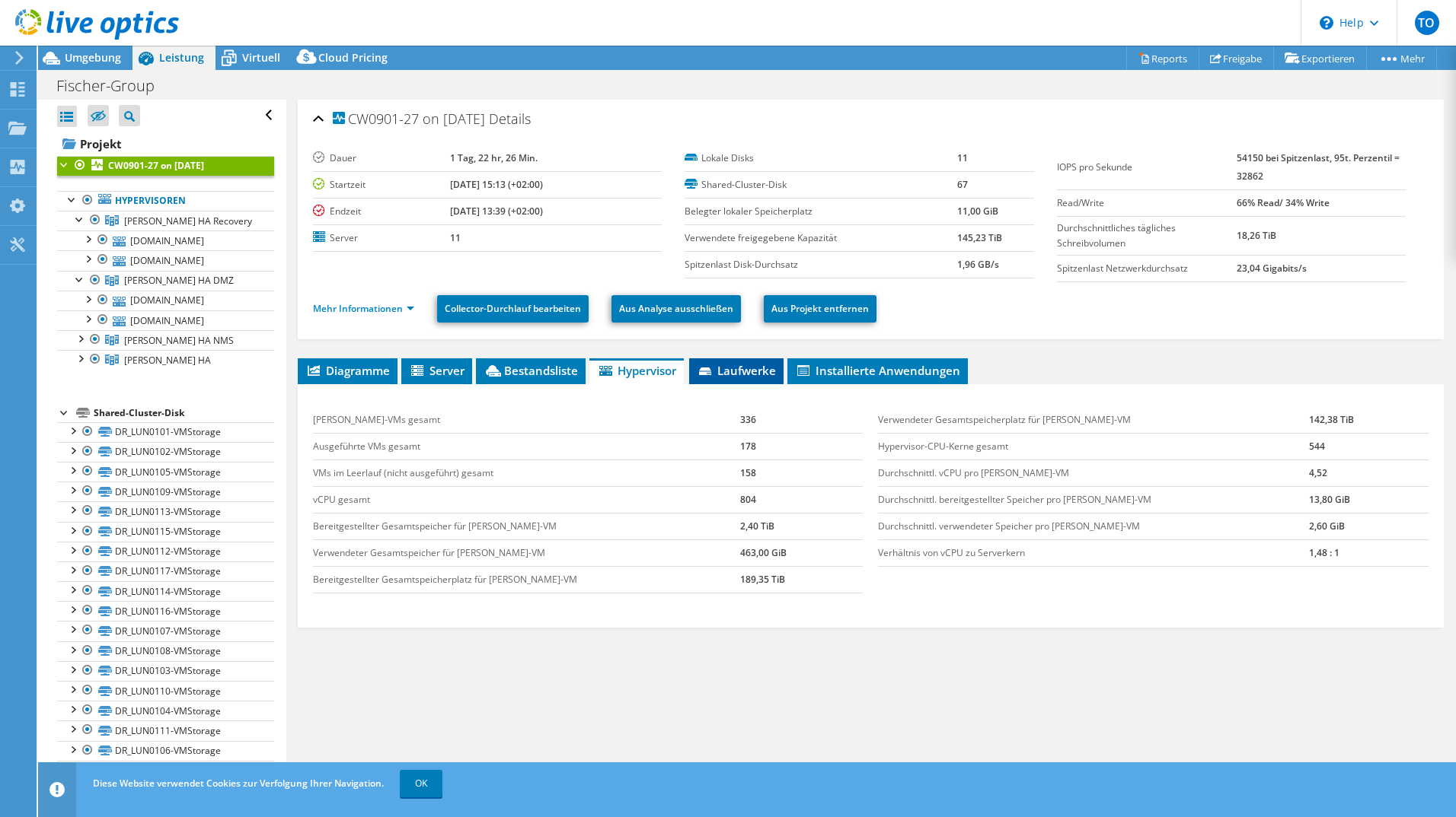
click at [717, 368] on span "Laufwerke" at bounding box center [736, 370] width 79 height 15
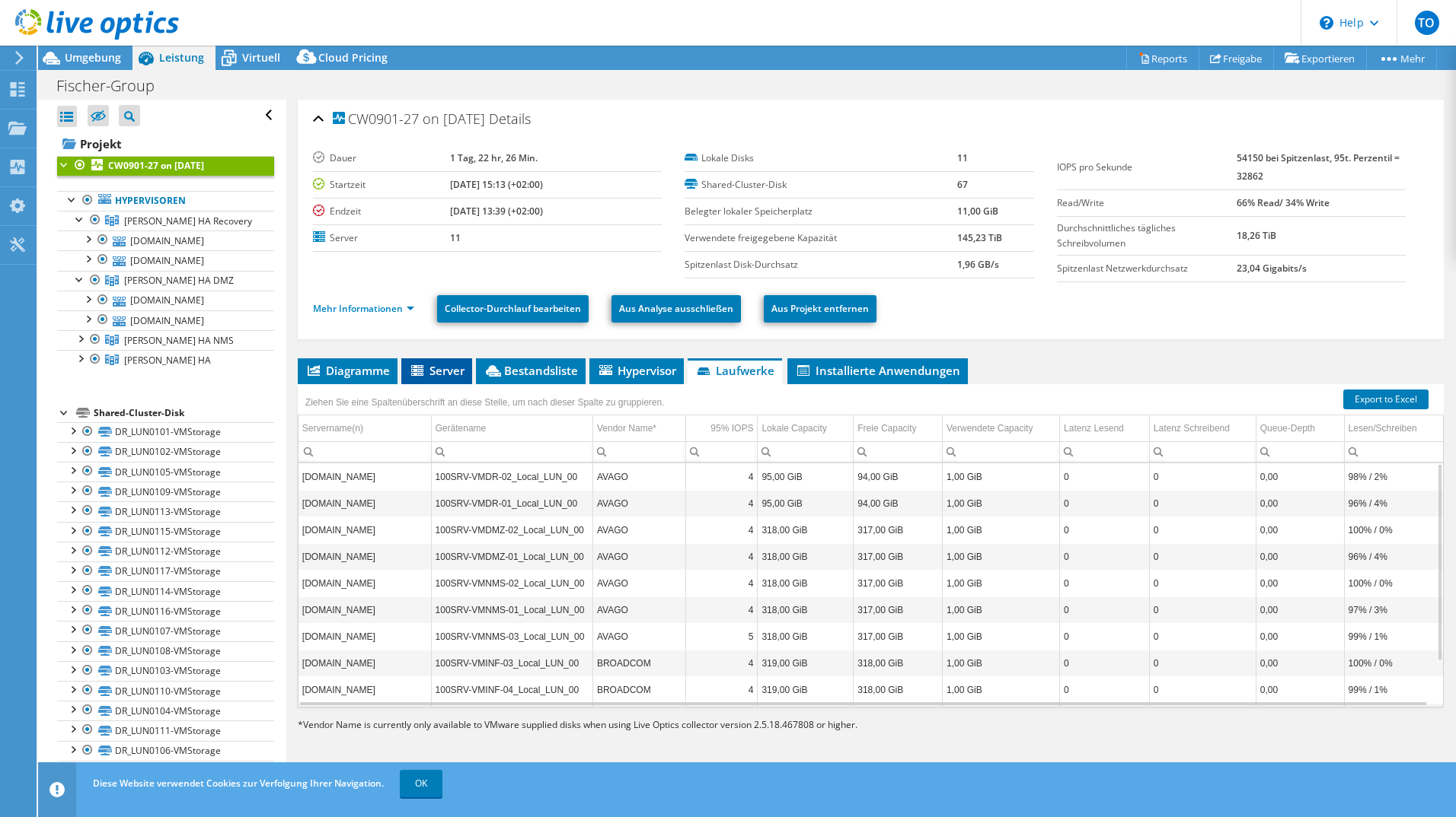
click at [459, 373] on span "Server" at bounding box center [436, 370] width 55 height 15
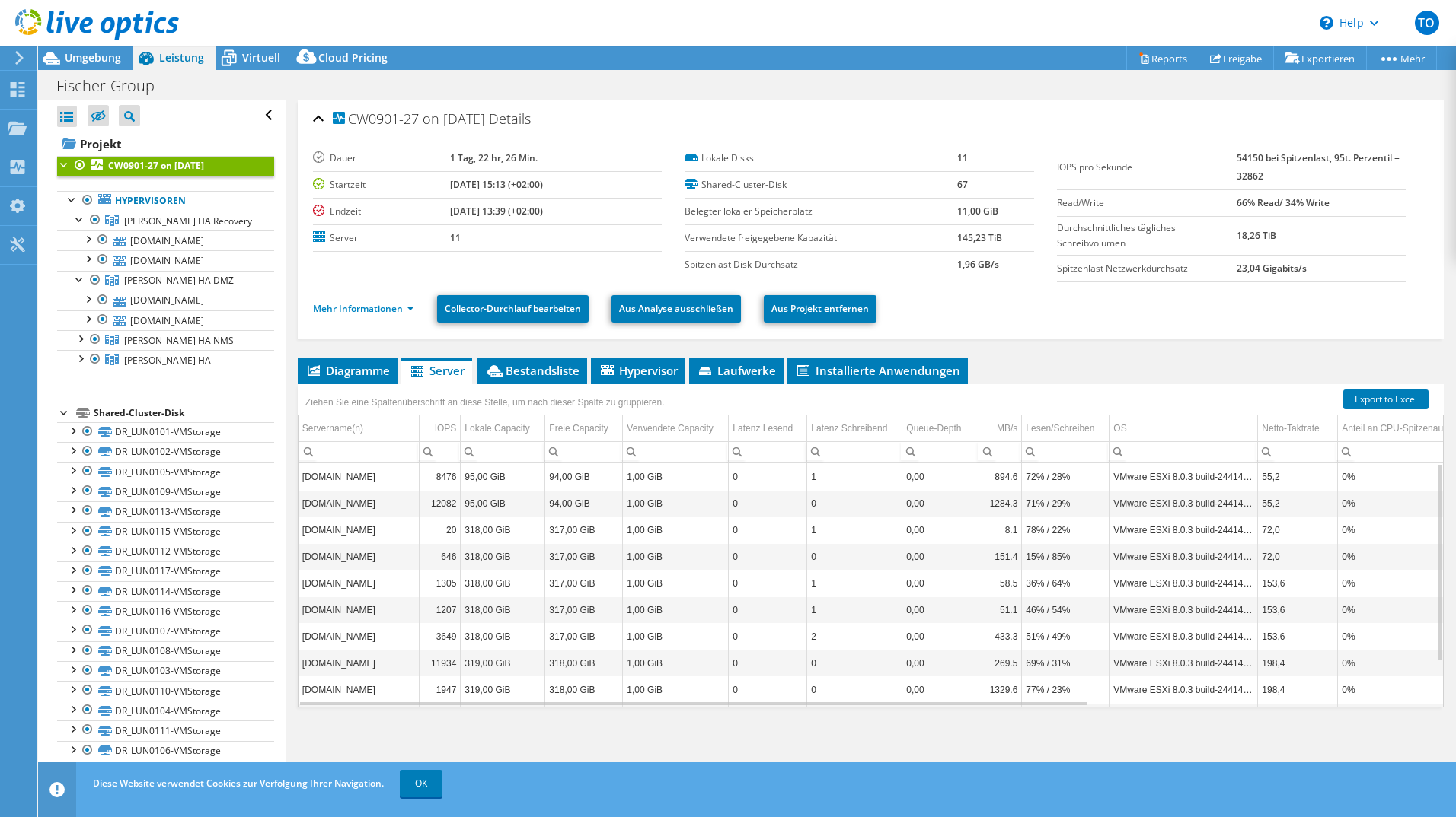
click at [296, 373] on div "CW0901-27 on 8/4/2025 Details Dauer 1 Tag, 22 hr, 26 Min. Startzeit 07.30.2025,…" at bounding box center [870, 444] width 1169 height 688
click at [320, 365] on span "Diagramme" at bounding box center [347, 370] width 84 height 15
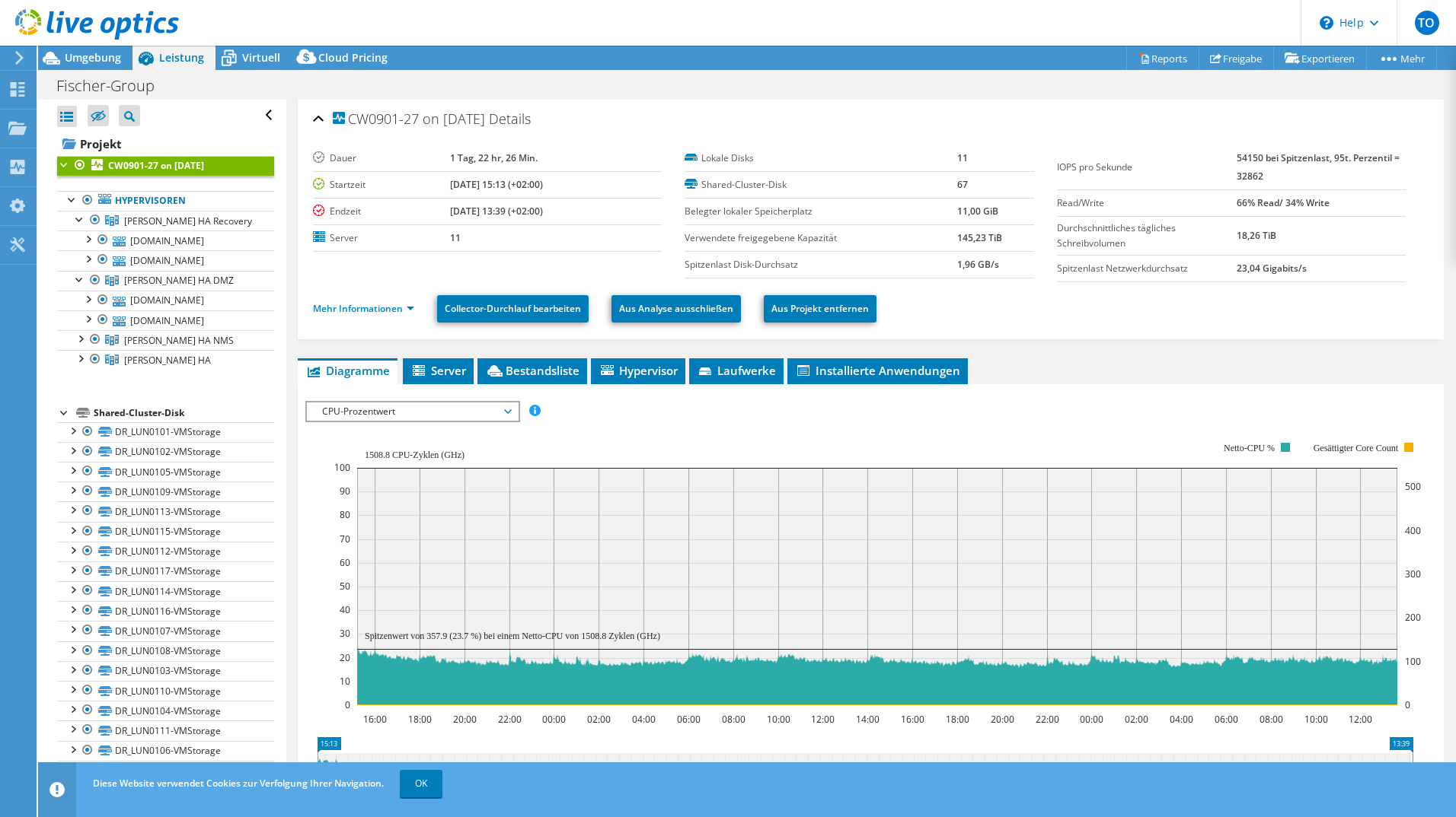
click at [366, 413] on span "CPU-Prozentwert" at bounding box center [412, 411] width 196 height 18
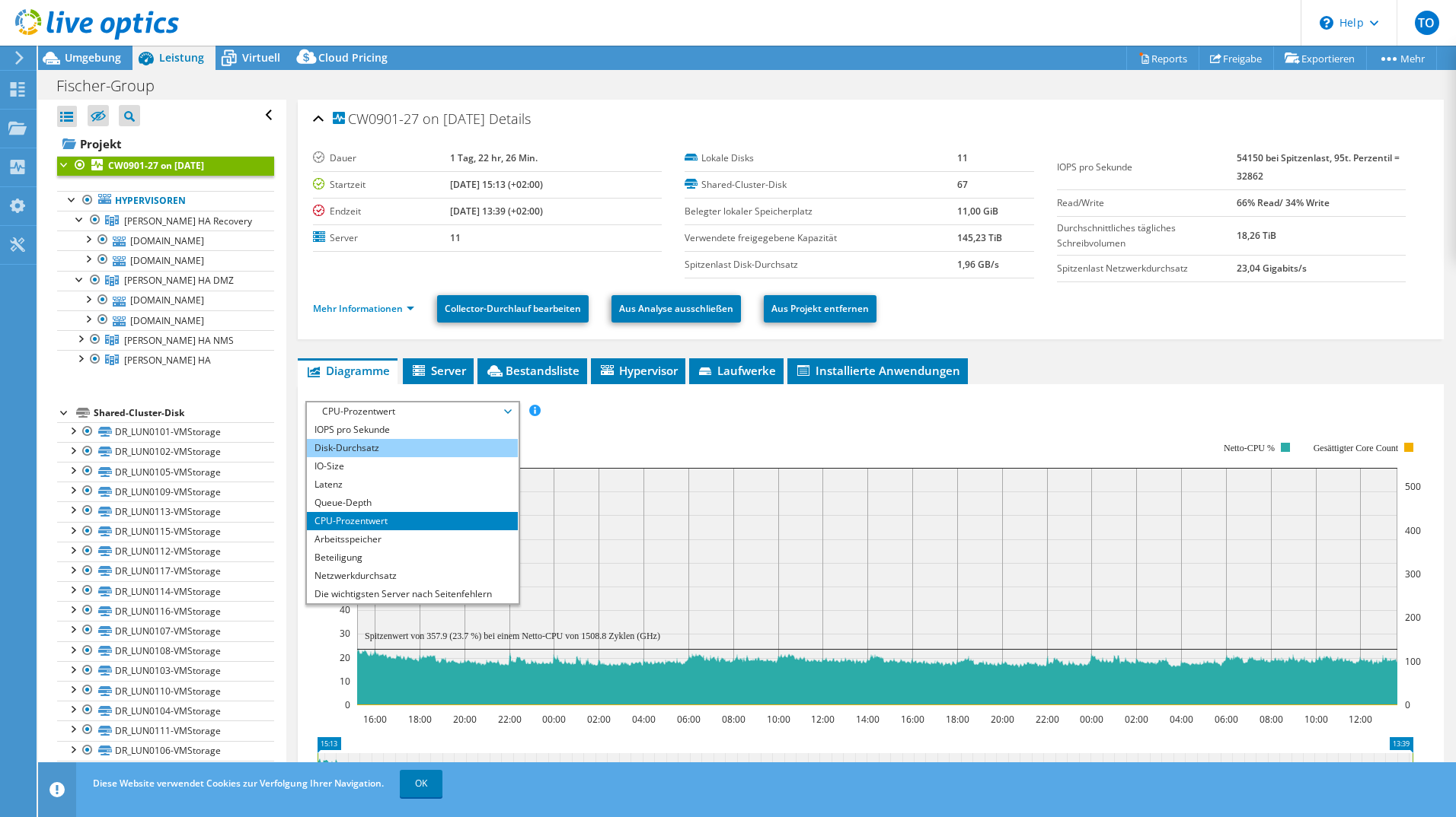
click at [370, 446] on li "Disk-Durchsatz" at bounding box center [412, 448] width 211 height 18
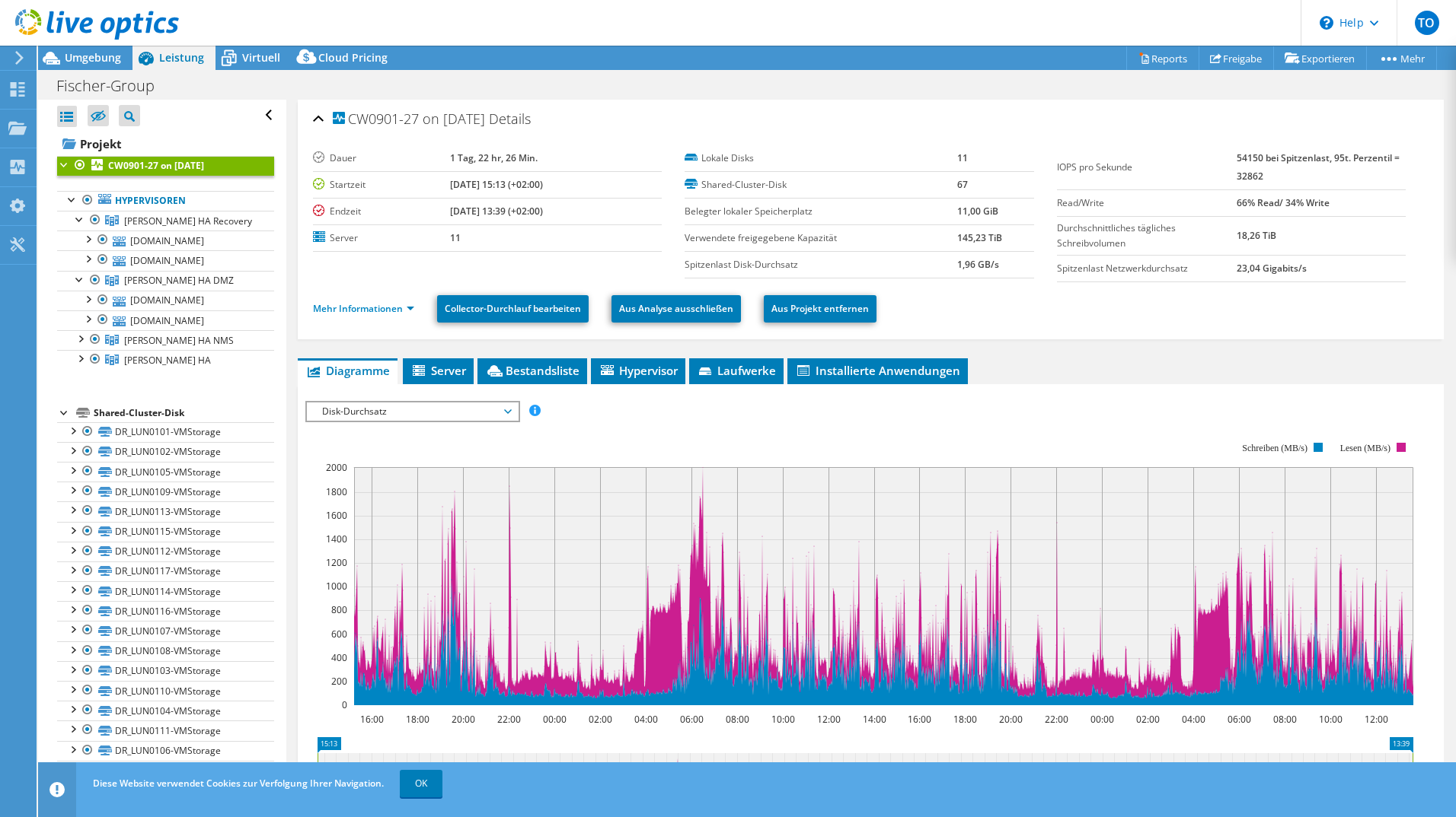
click at [436, 409] on span "Disk-Durchsatz" at bounding box center [412, 411] width 196 height 18
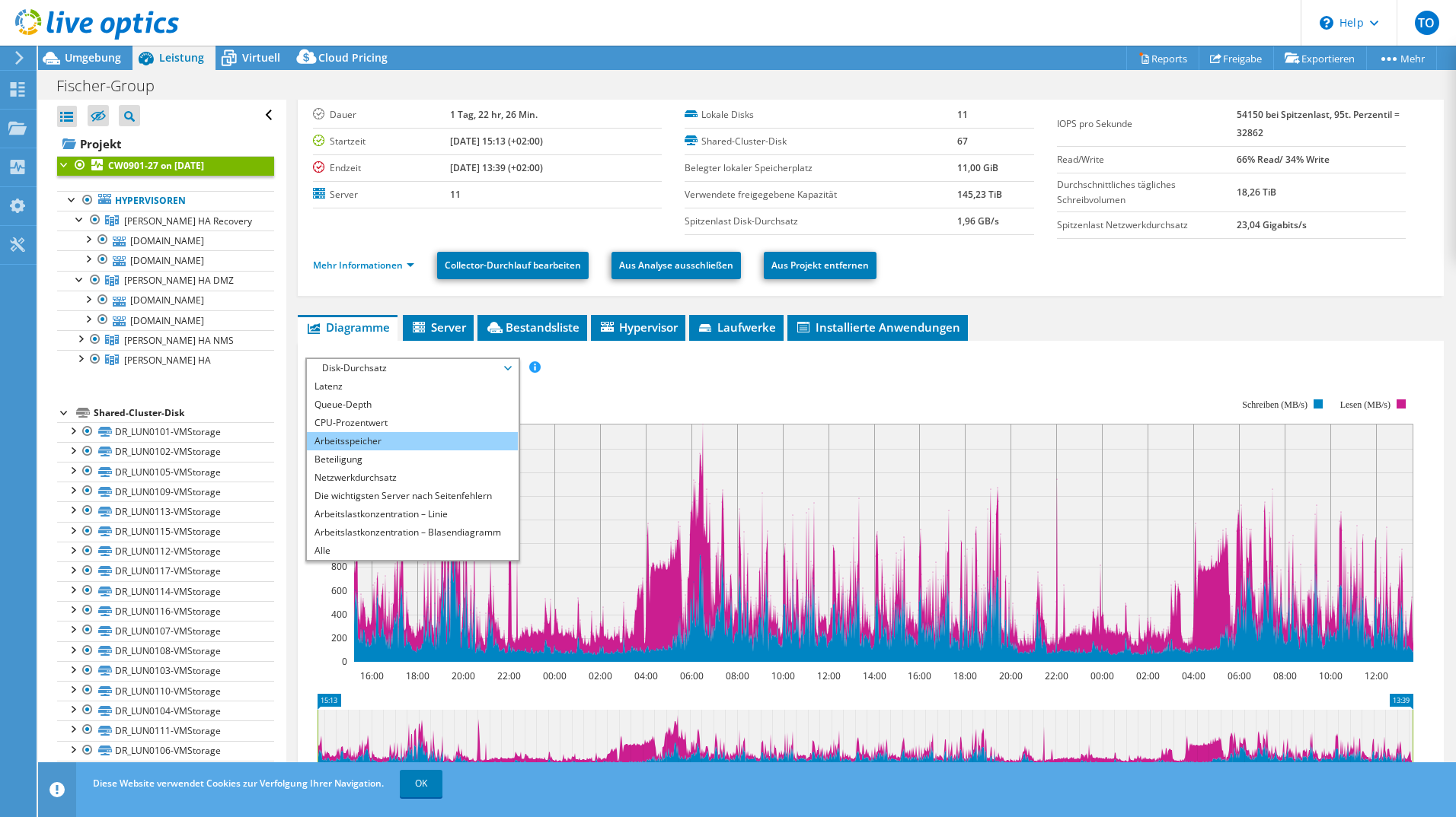
scroll to position [76, 0]
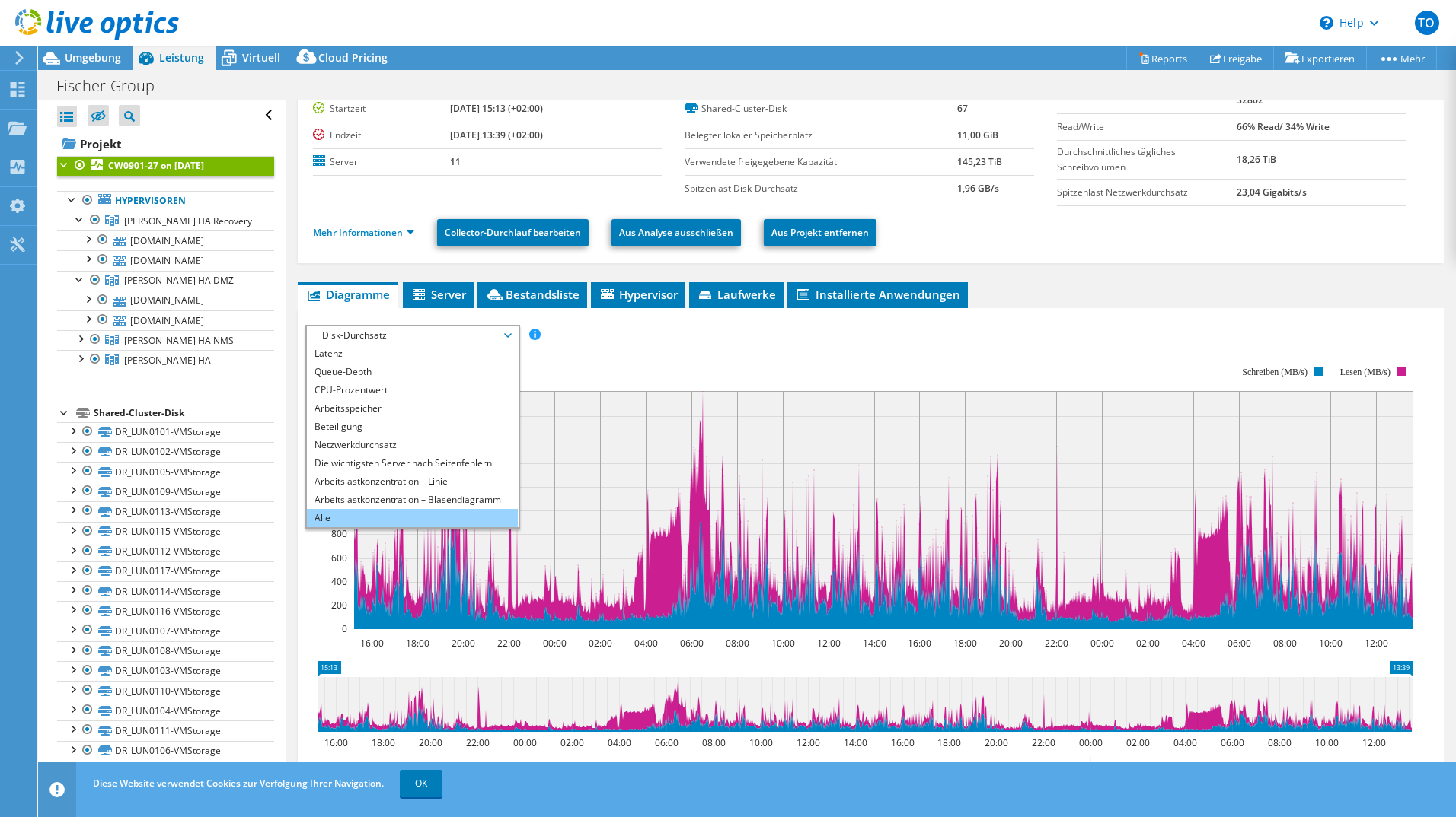
click at [438, 446] on li "Alle" at bounding box center [412, 518] width 211 height 18
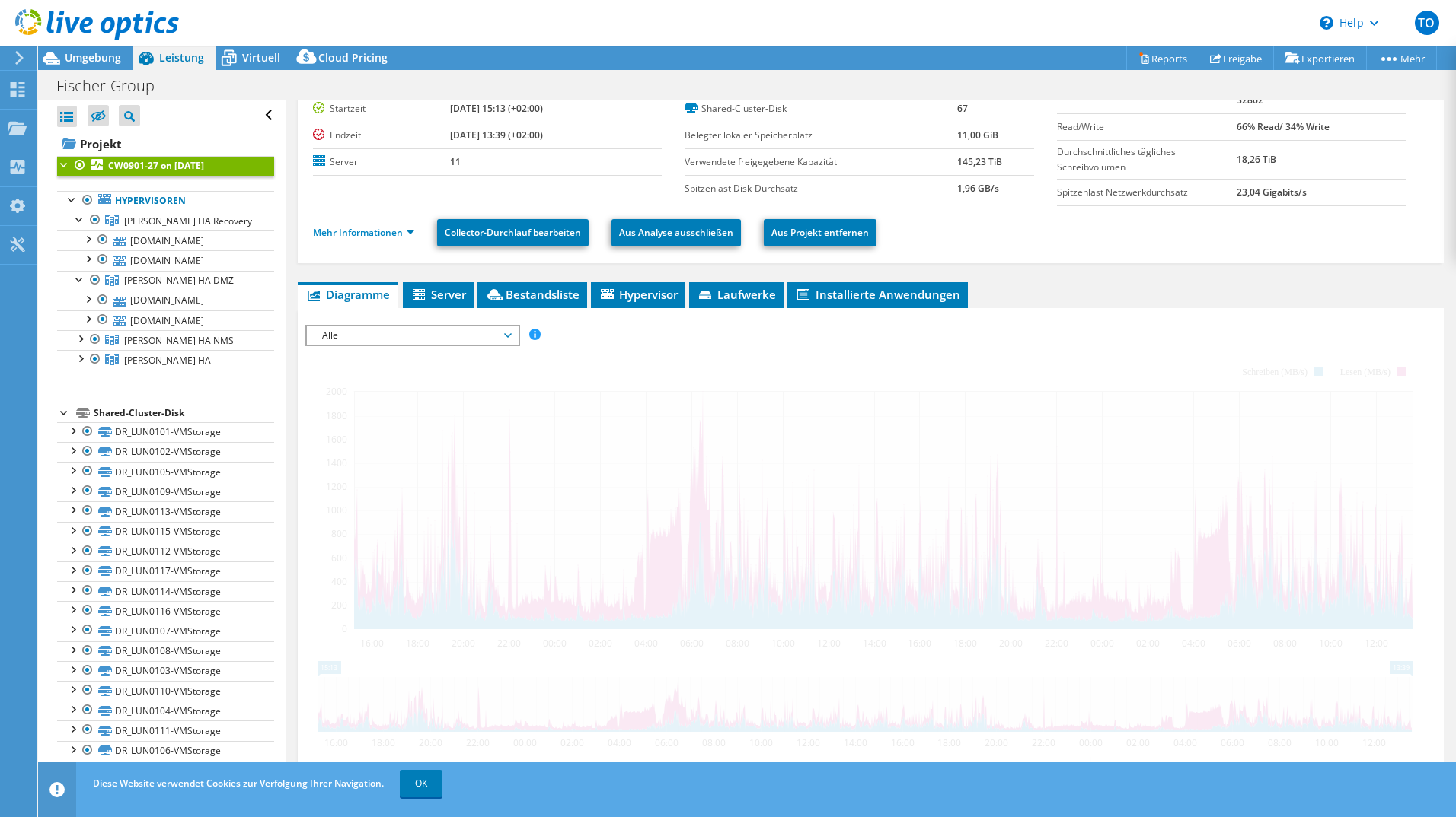
click at [403, 337] on span "Alle" at bounding box center [412, 335] width 196 height 18
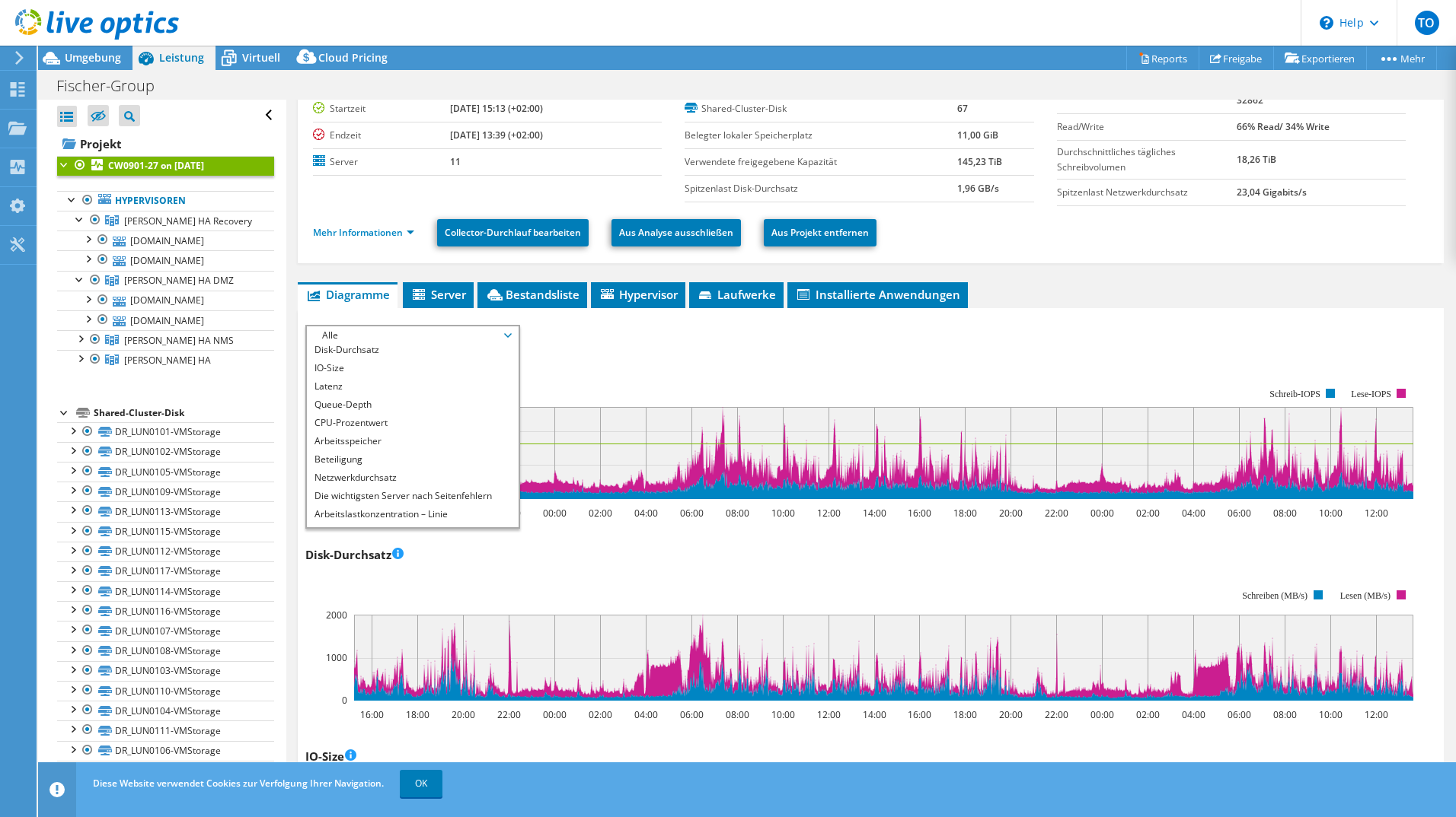
scroll to position [0, 0]
click at [370, 372] on li "Disk-Durchsatz" at bounding box center [412, 372] width 211 height 18
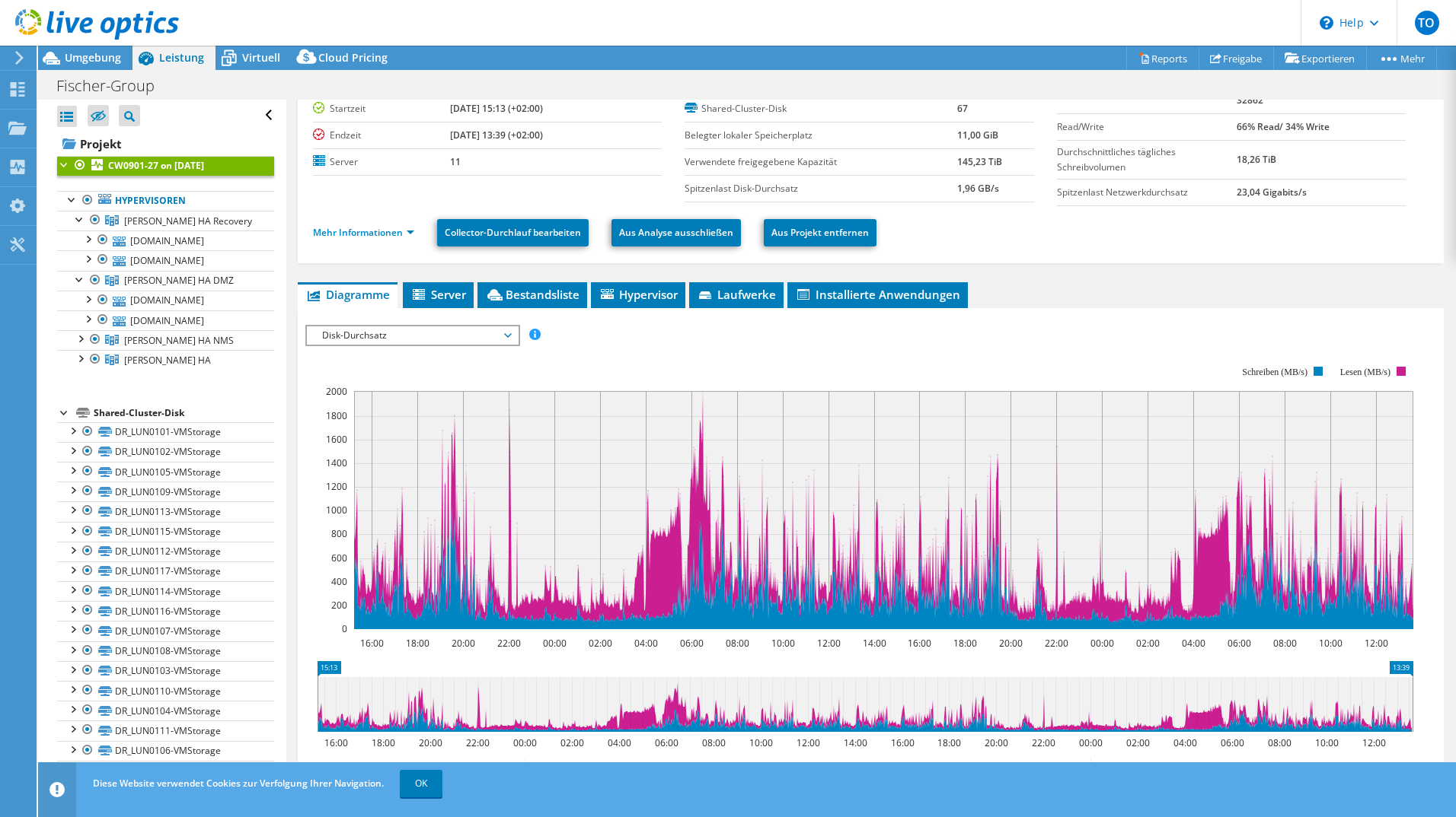
click at [368, 337] on span "Disk-Durchsatz" at bounding box center [412, 335] width 196 height 18
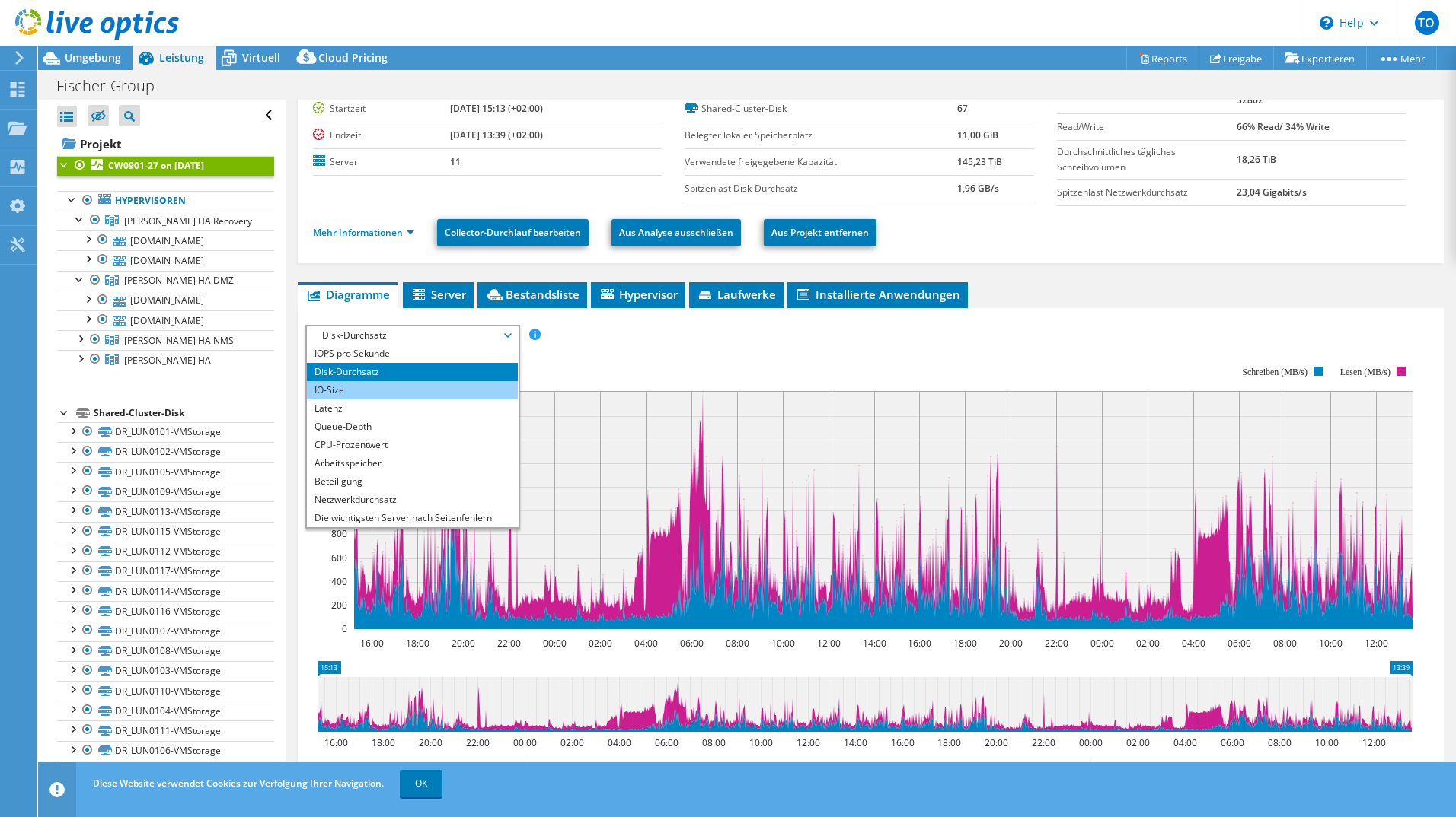
click at [377, 385] on li "IO-Size" at bounding box center [412, 390] width 211 height 18
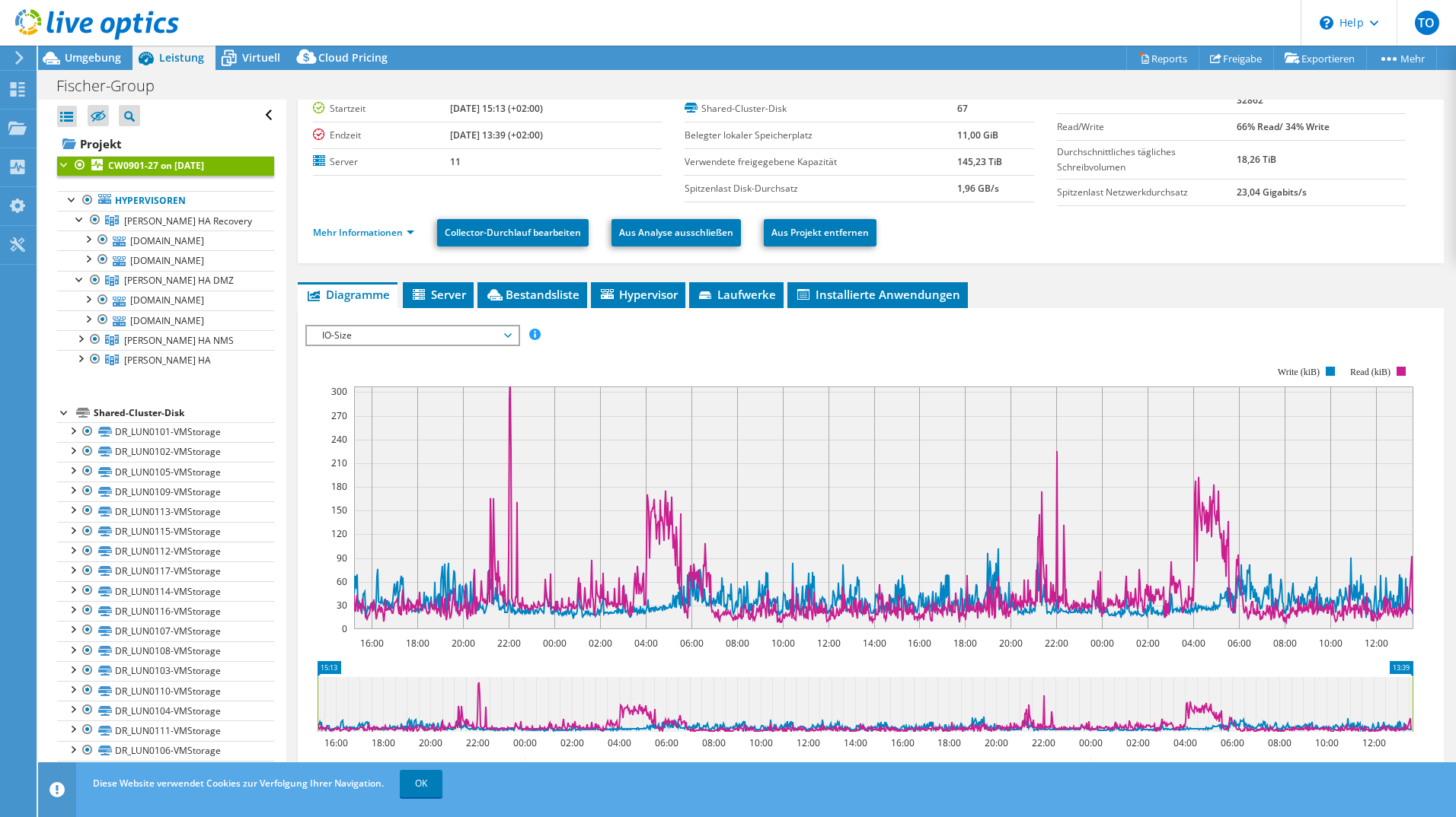
click at [372, 337] on span "IO-Size" at bounding box center [412, 335] width 196 height 18
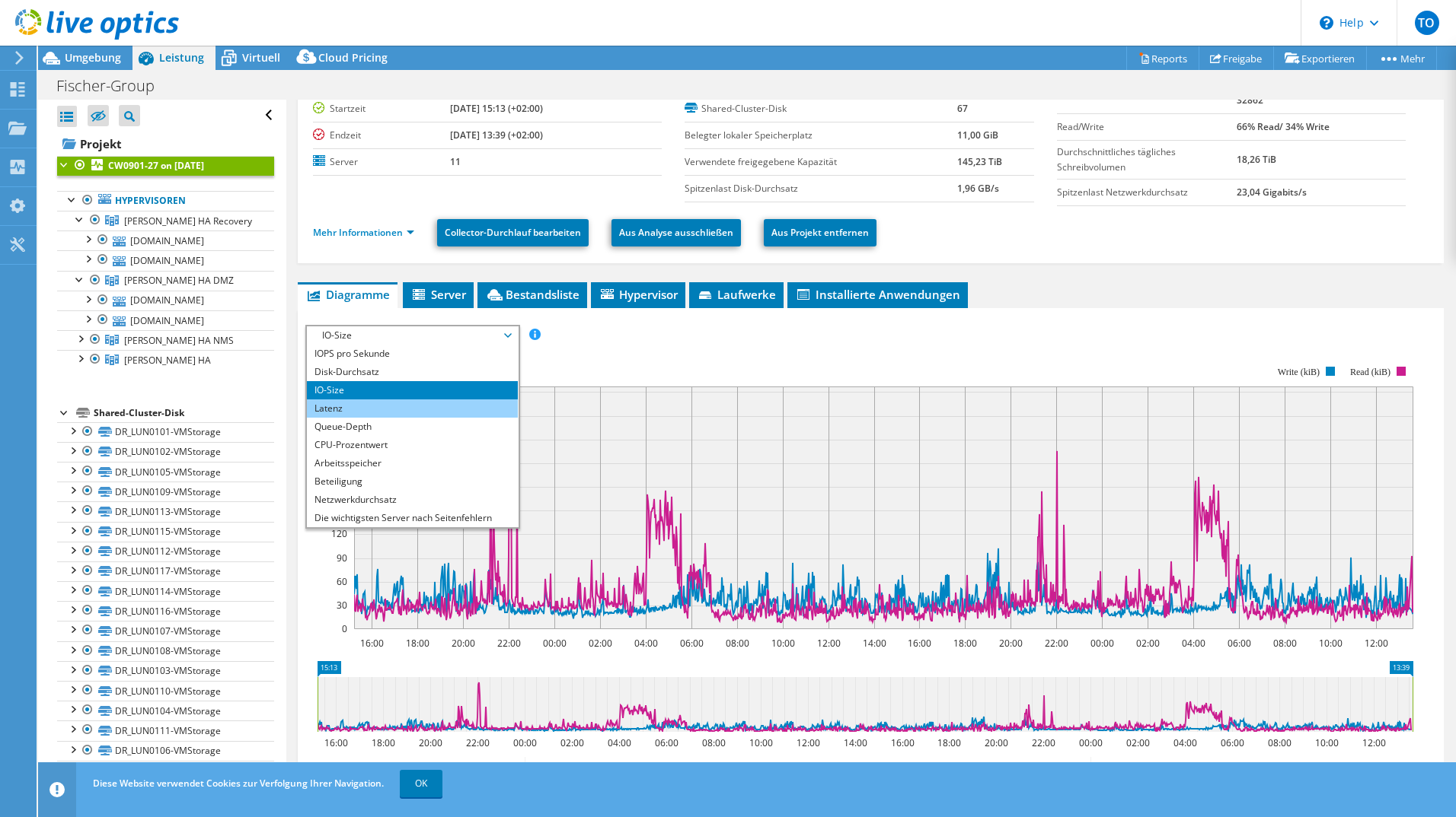
click at [357, 407] on li "Latenz" at bounding box center [412, 408] width 211 height 18
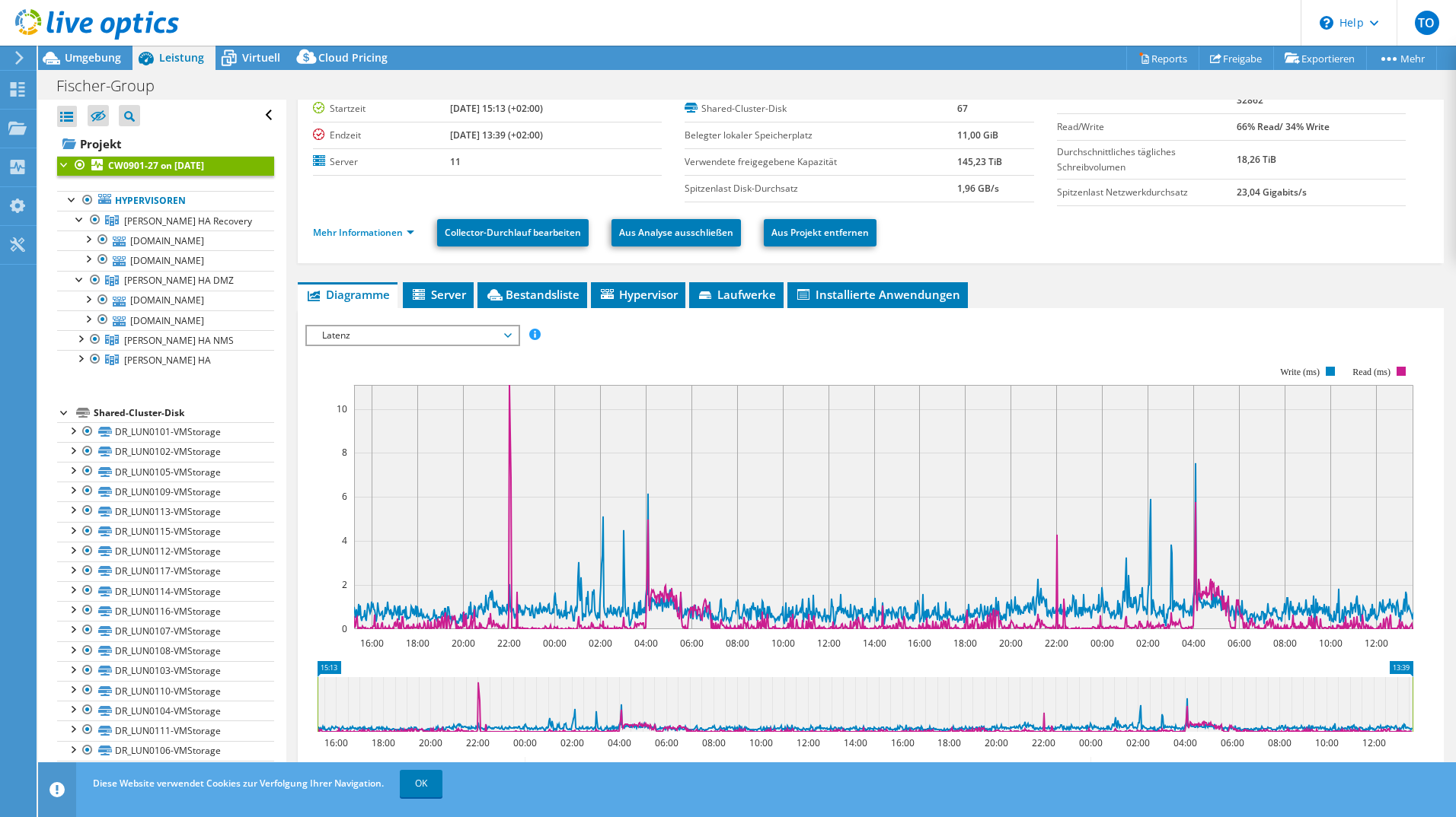
click at [373, 340] on span "Latenz" at bounding box center [412, 335] width 196 height 18
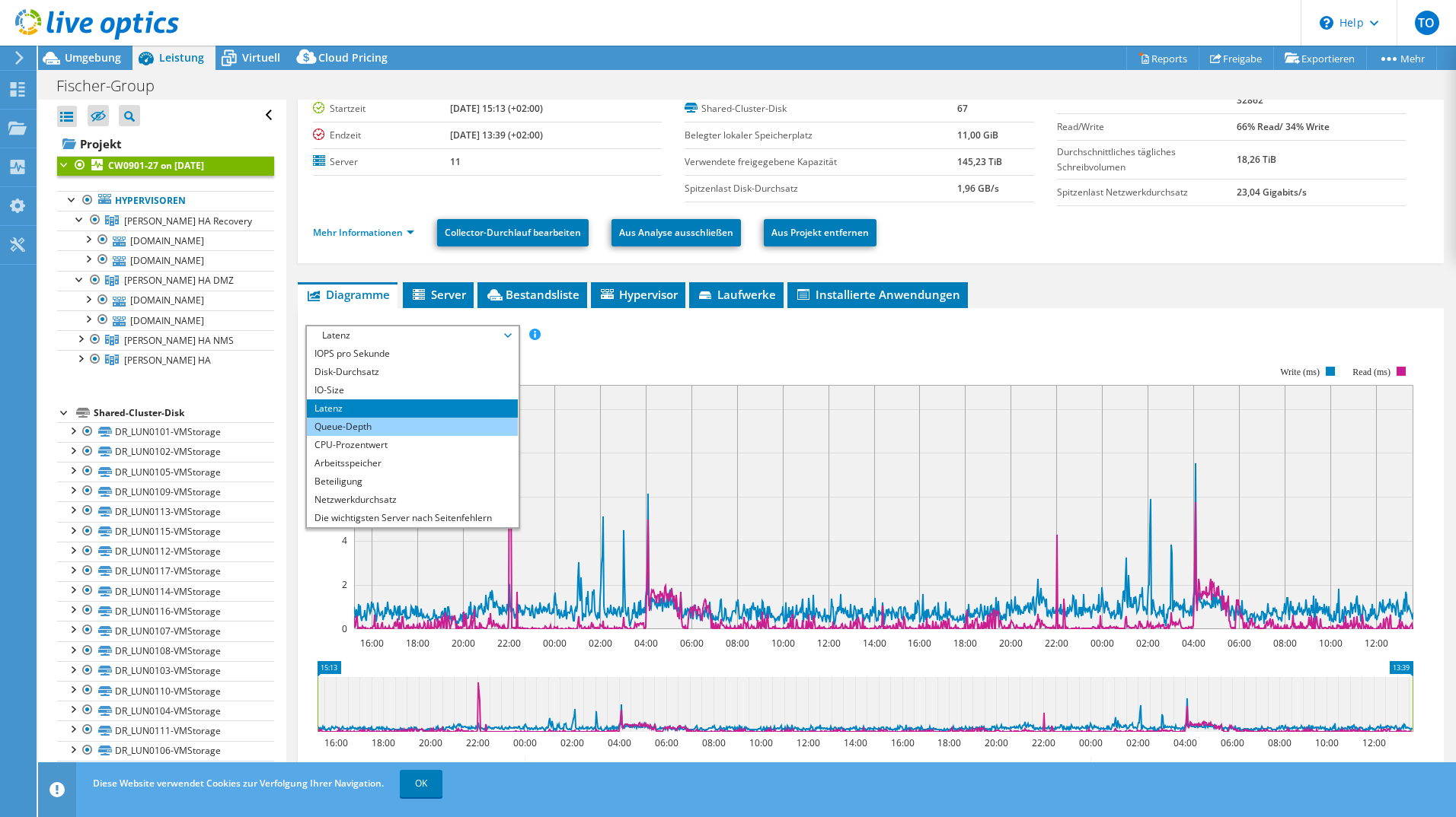
click at [362, 424] on li "Queue-Depth" at bounding box center [412, 427] width 211 height 18
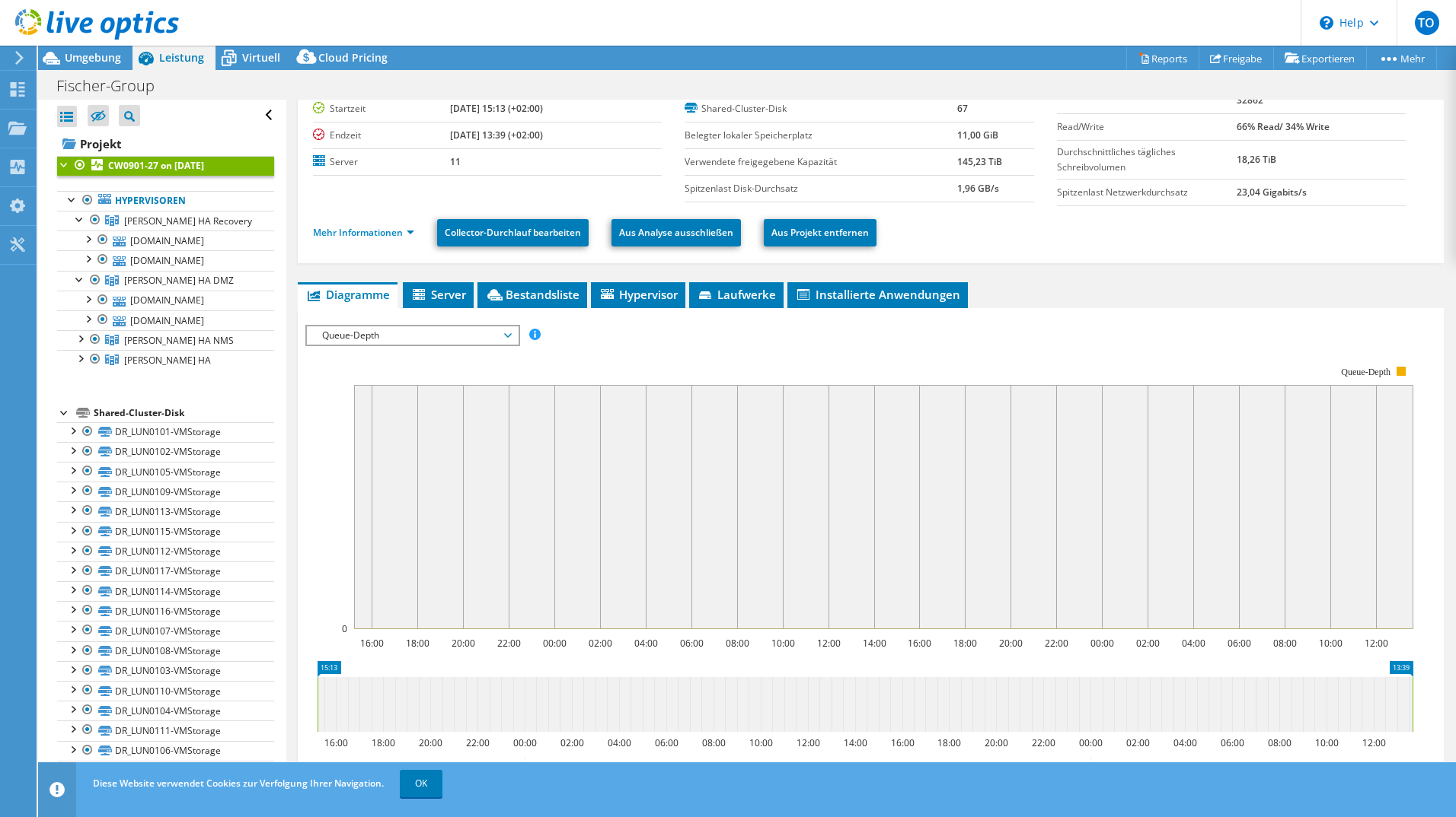
click at [366, 333] on span "Queue-Depth" at bounding box center [412, 335] width 196 height 18
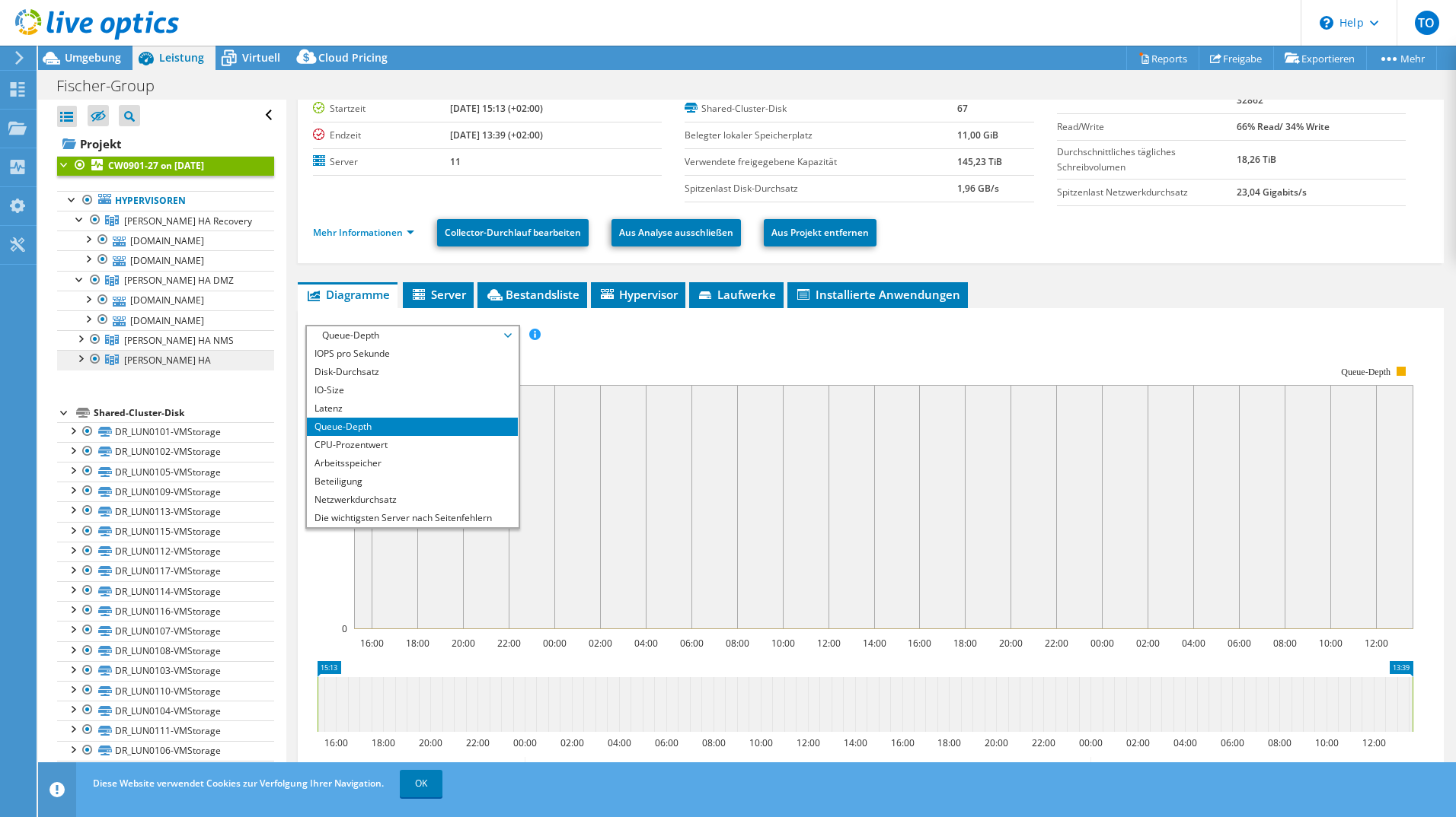
click at [170, 231] on link "[PERSON_NAME]" at bounding box center [165, 220] width 217 height 20
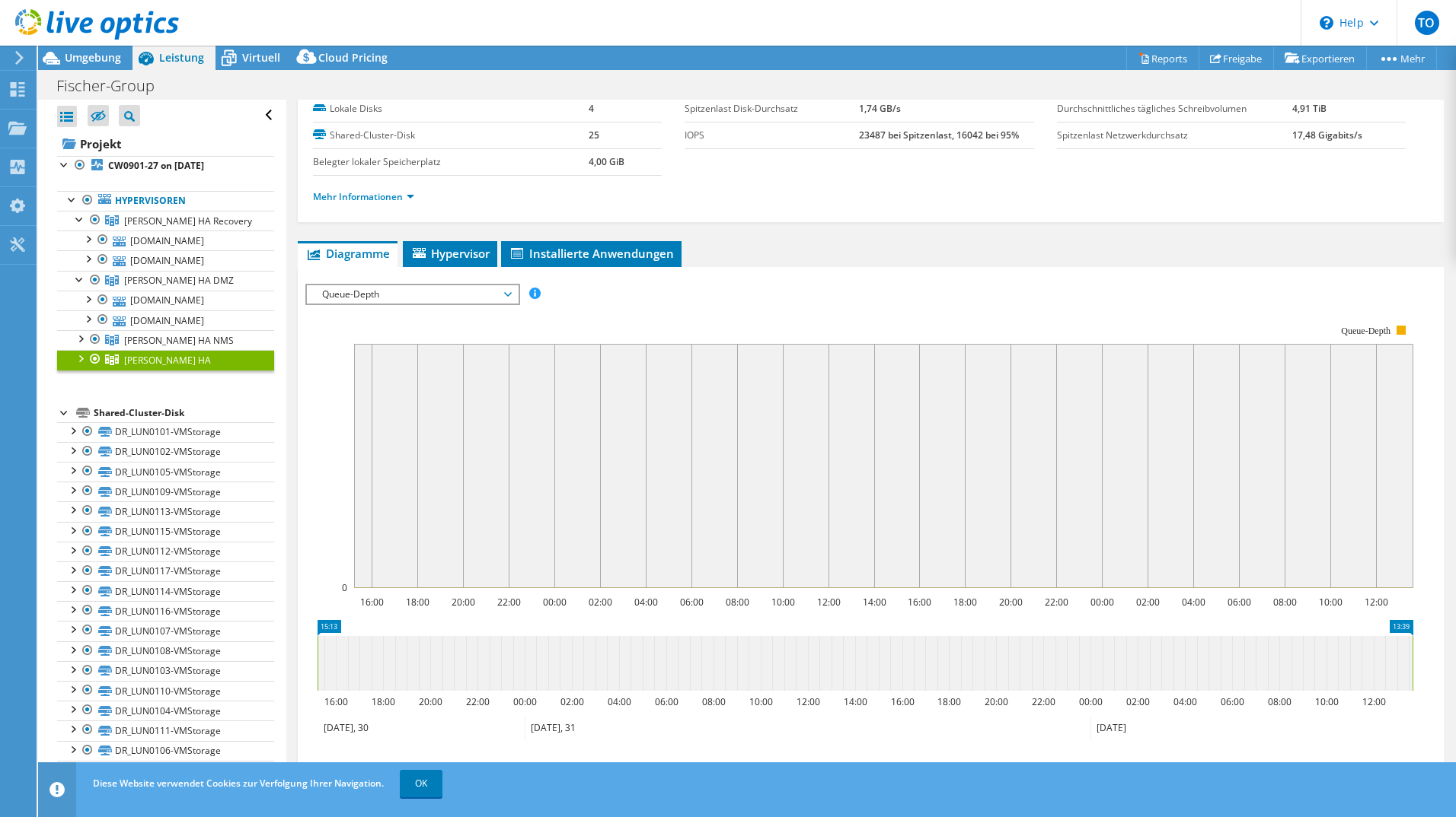
click at [84, 366] on div at bounding box center [79, 357] width 15 height 15
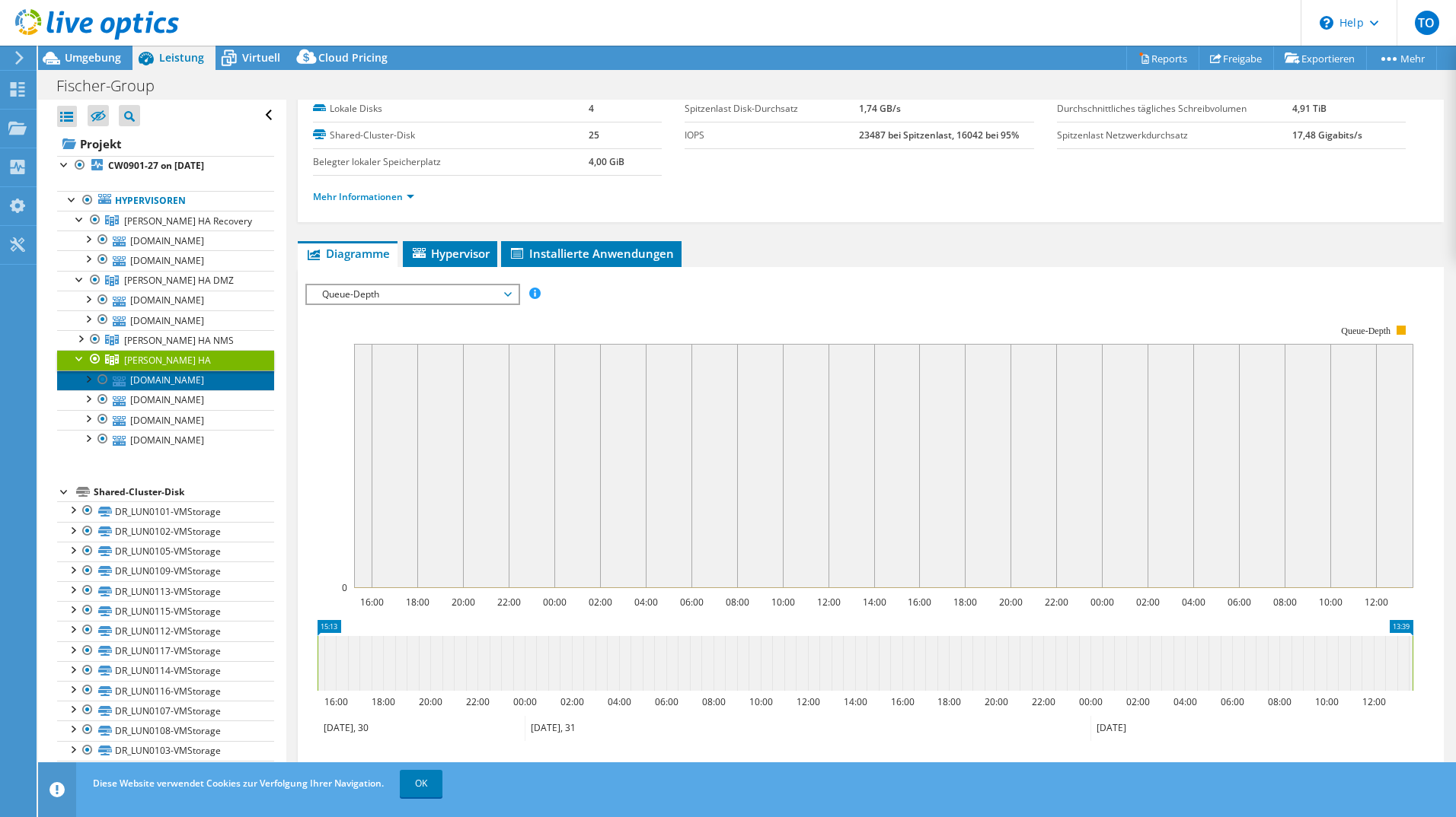
click at [142, 390] on link "[DOMAIN_NAME]" at bounding box center [165, 380] width 217 height 20
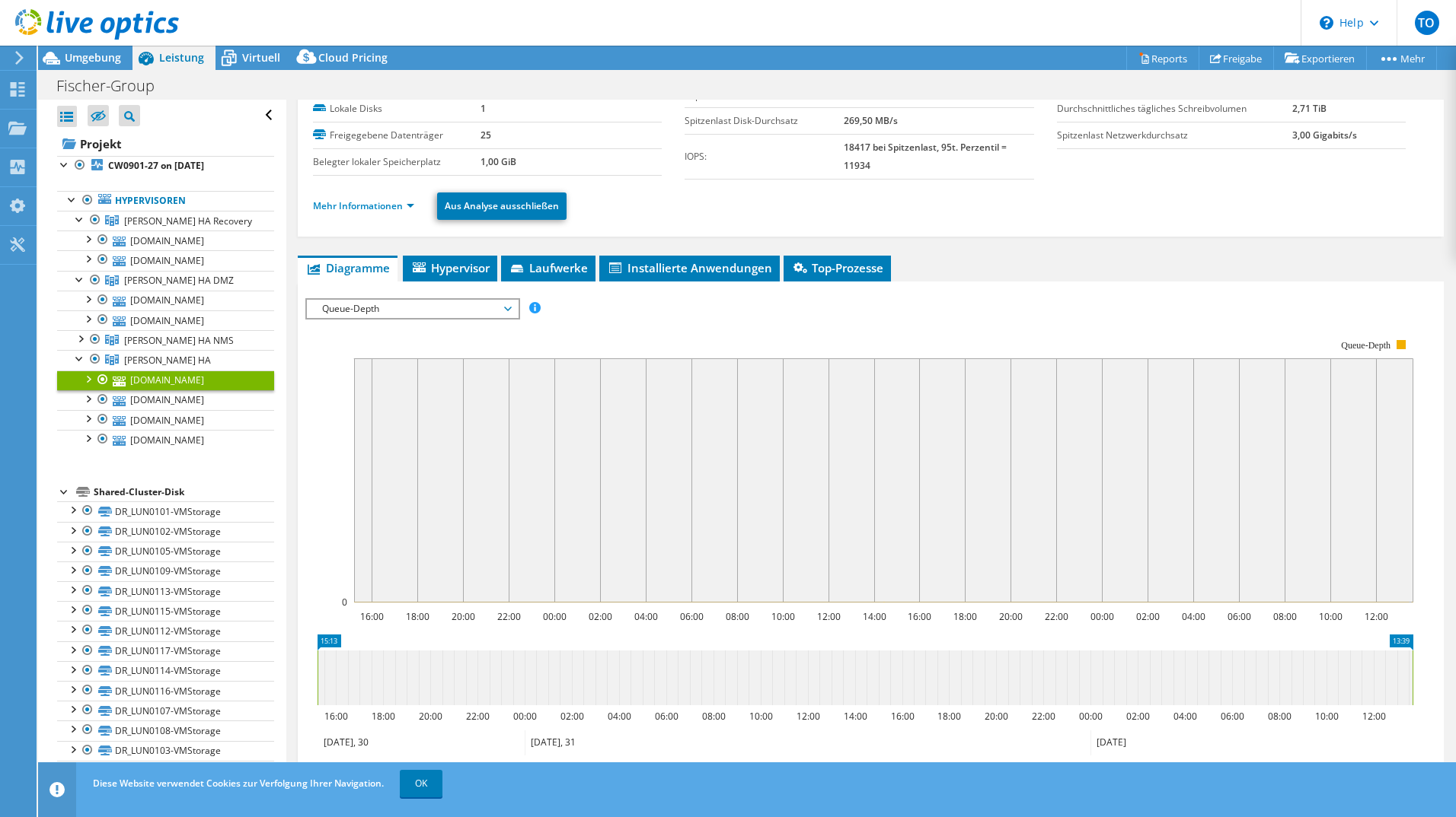
click at [79, 390] on link "[DOMAIN_NAME]" at bounding box center [165, 380] width 217 height 20
click at [86, 386] on div at bounding box center [87, 378] width 15 height 15
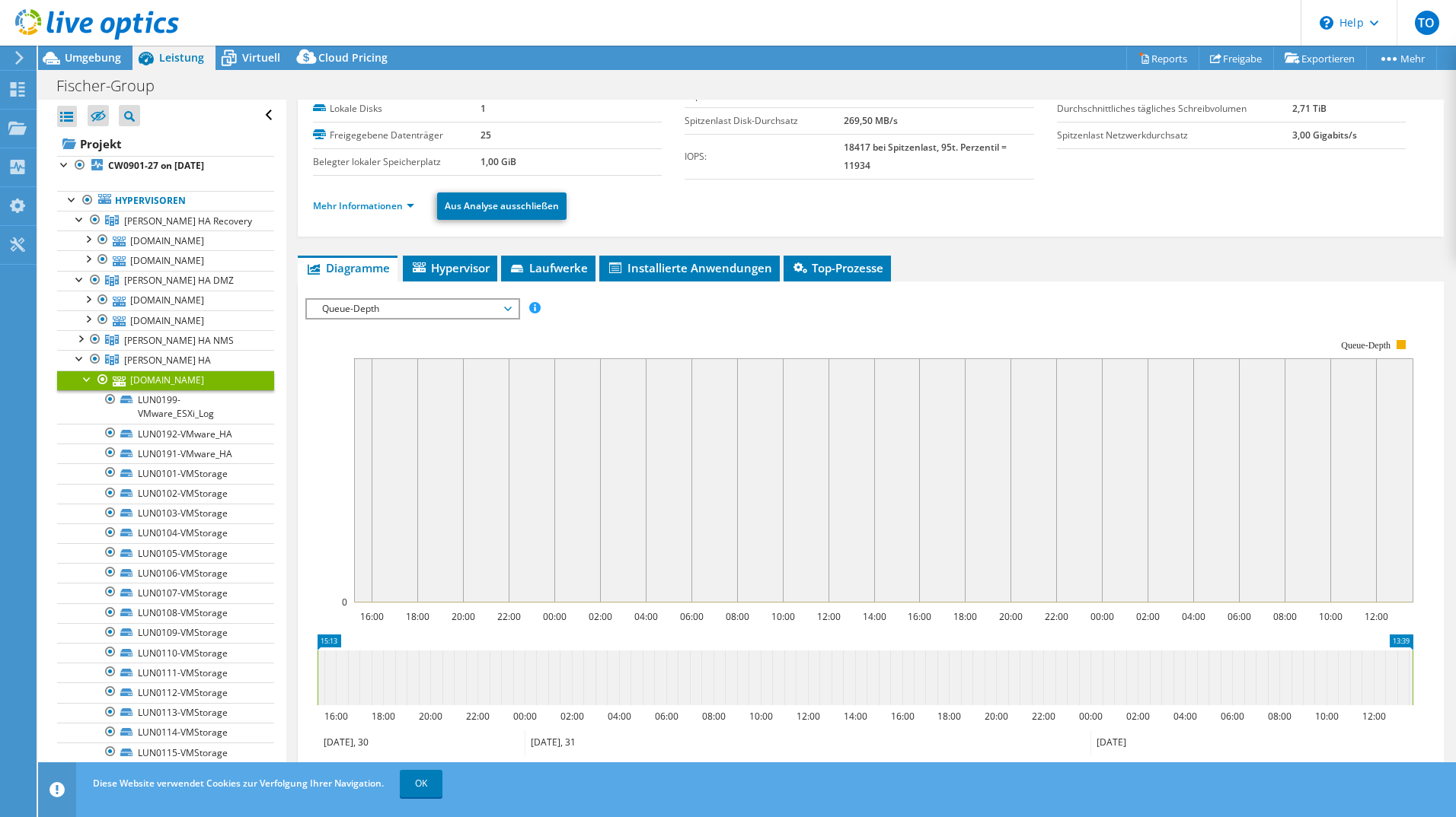
click at [87, 386] on div at bounding box center [87, 378] width 15 height 15
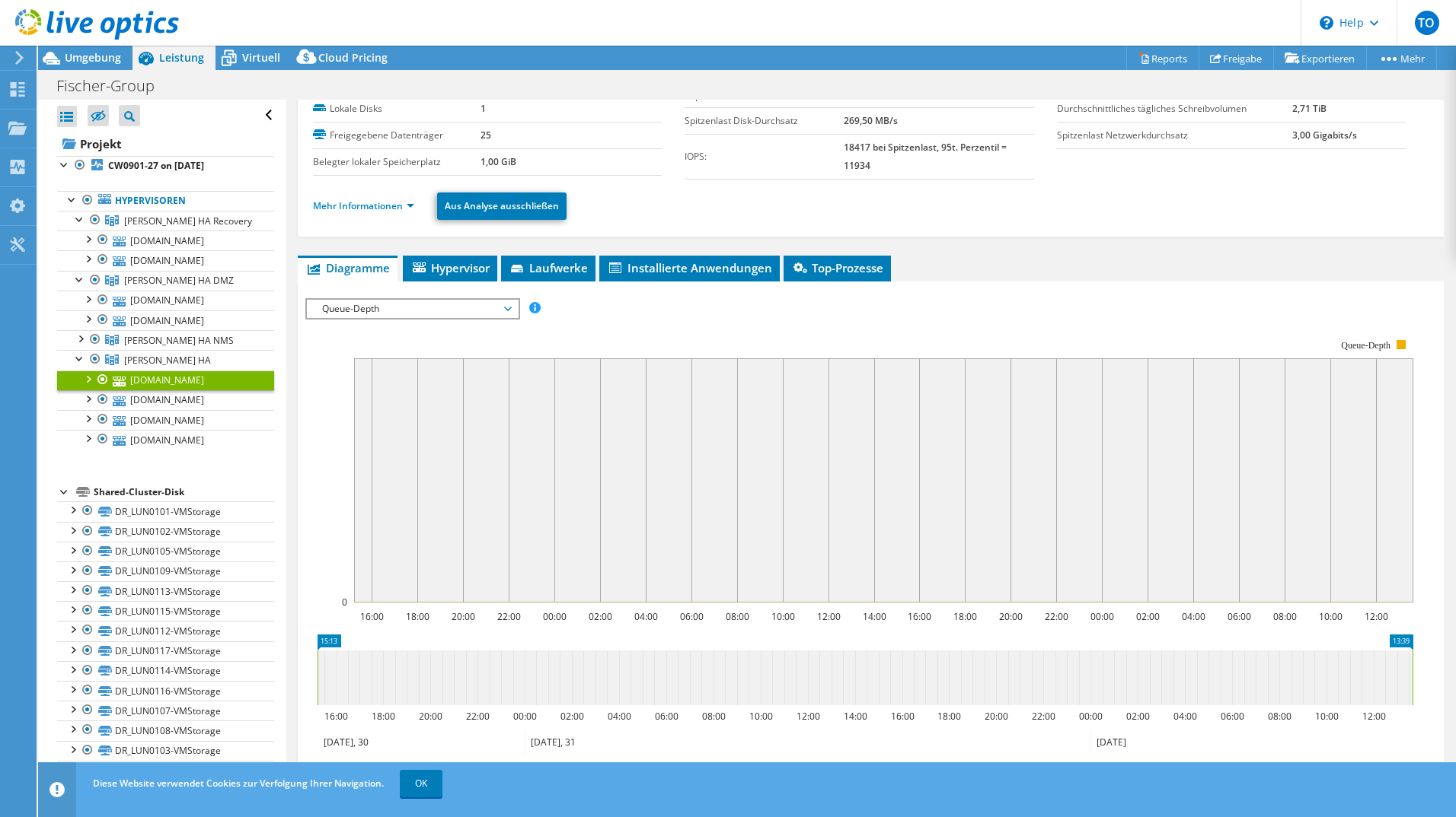
click at [389, 311] on span "Queue-Depth" at bounding box center [412, 309] width 196 height 18
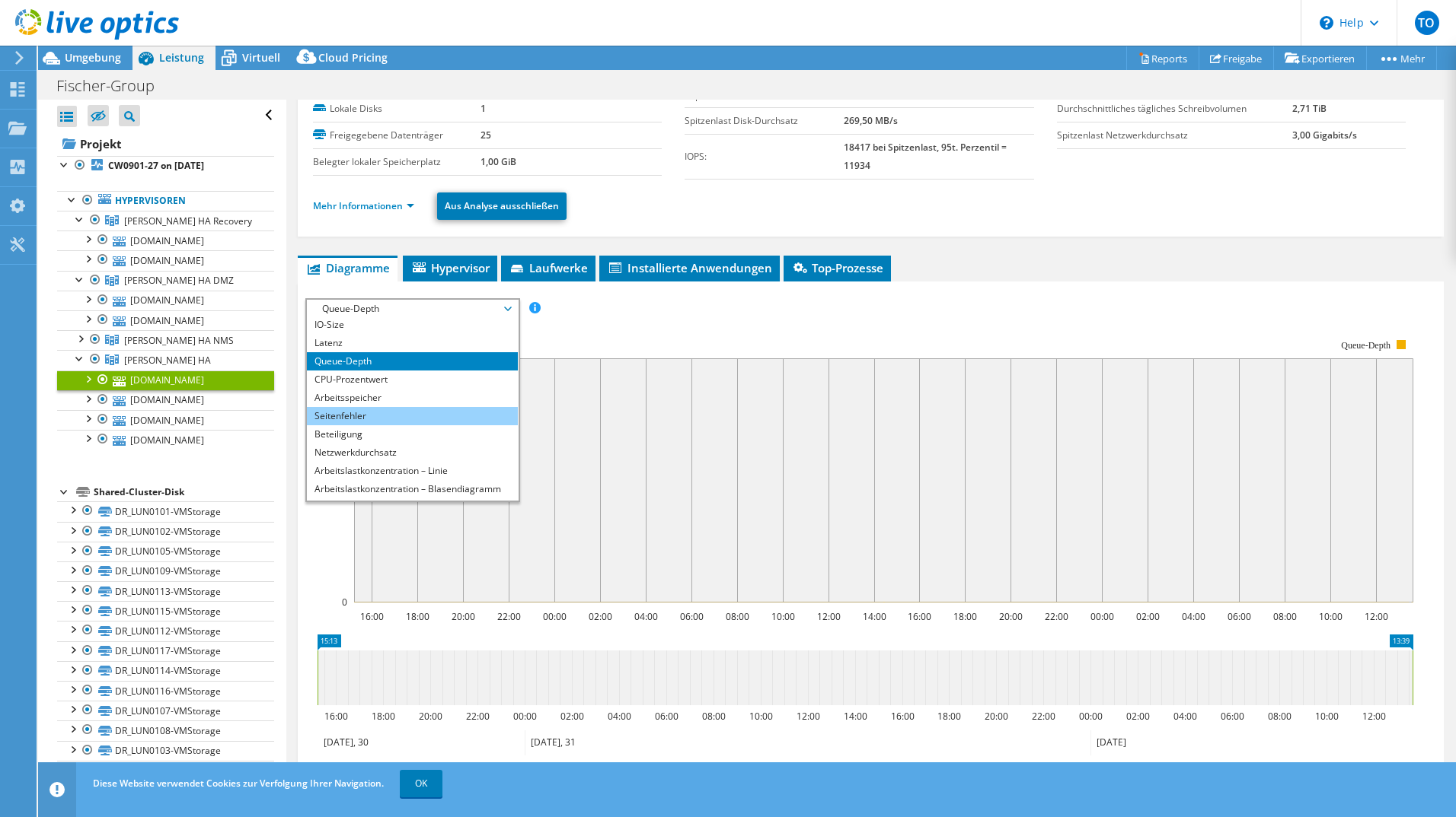
scroll to position [55, 0]
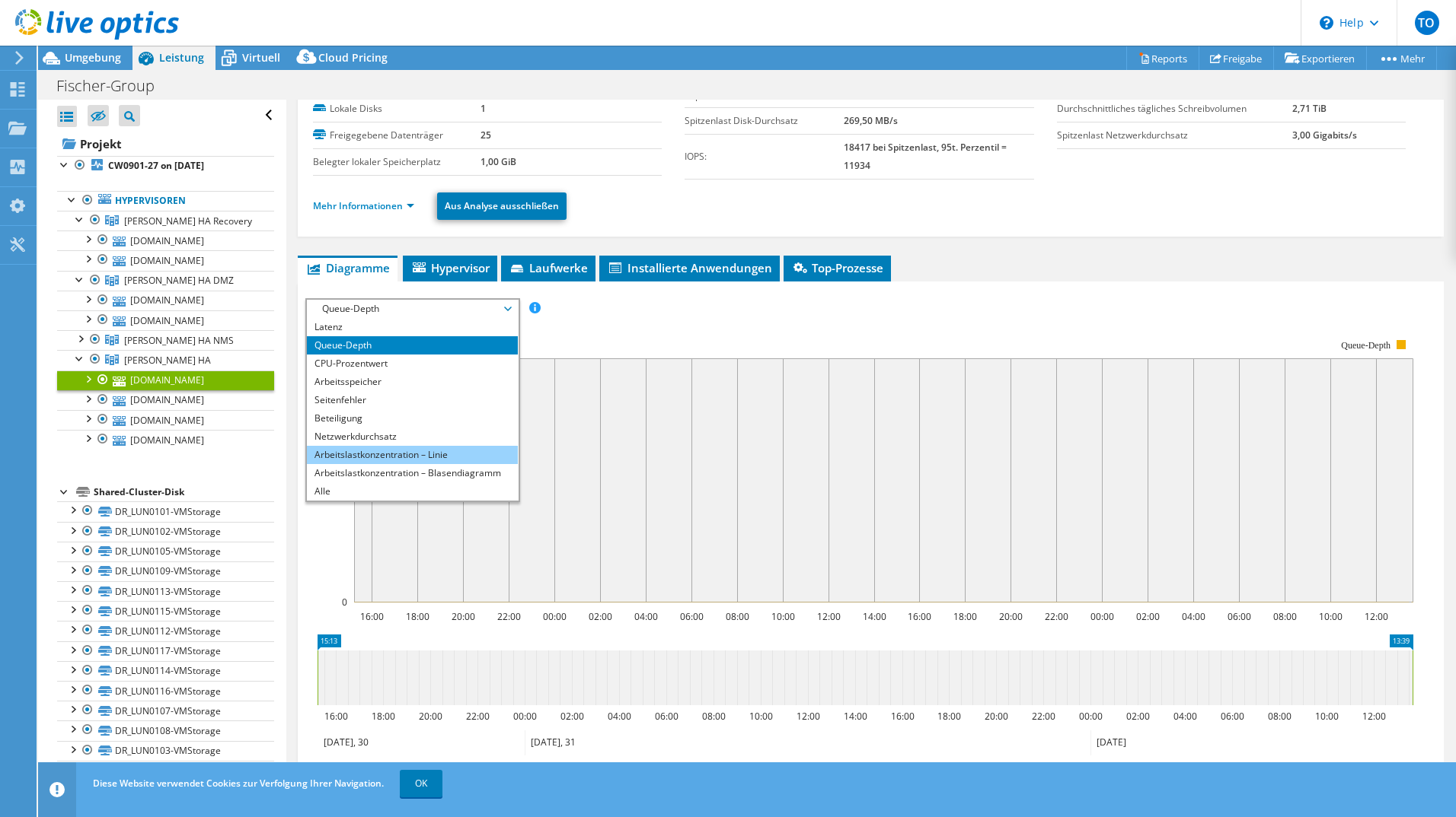
click at [403, 446] on li "Arbeitslastkonzentration – Linie" at bounding box center [412, 455] width 211 height 18
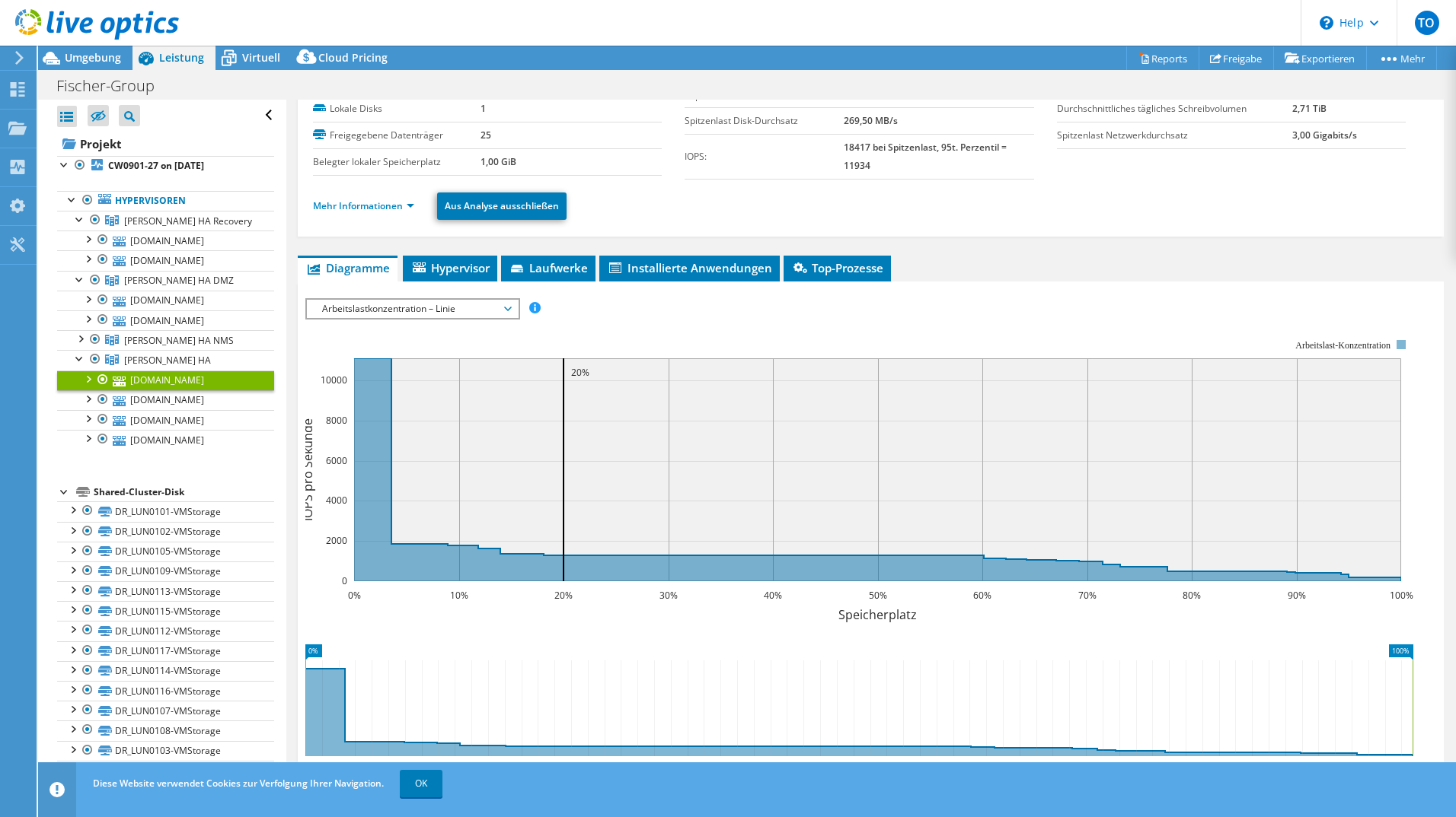
click at [358, 309] on span "Arbeitslastkonzentration – Linie" at bounding box center [412, 309] width 196 height 18
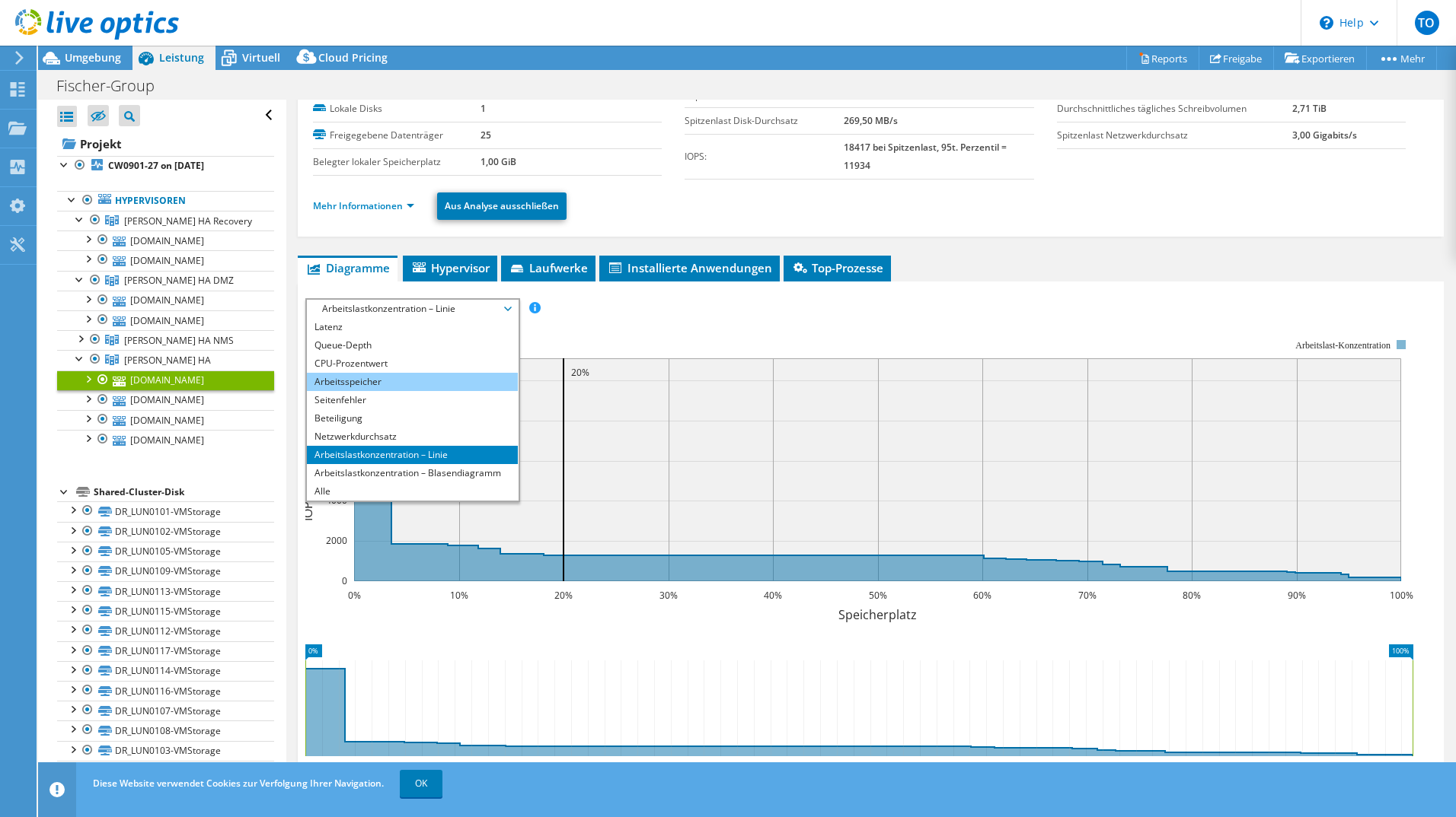
click at [370, 376] on li "Arbeitsspeicher" at bounding box center [412, 381] width 211 height 18
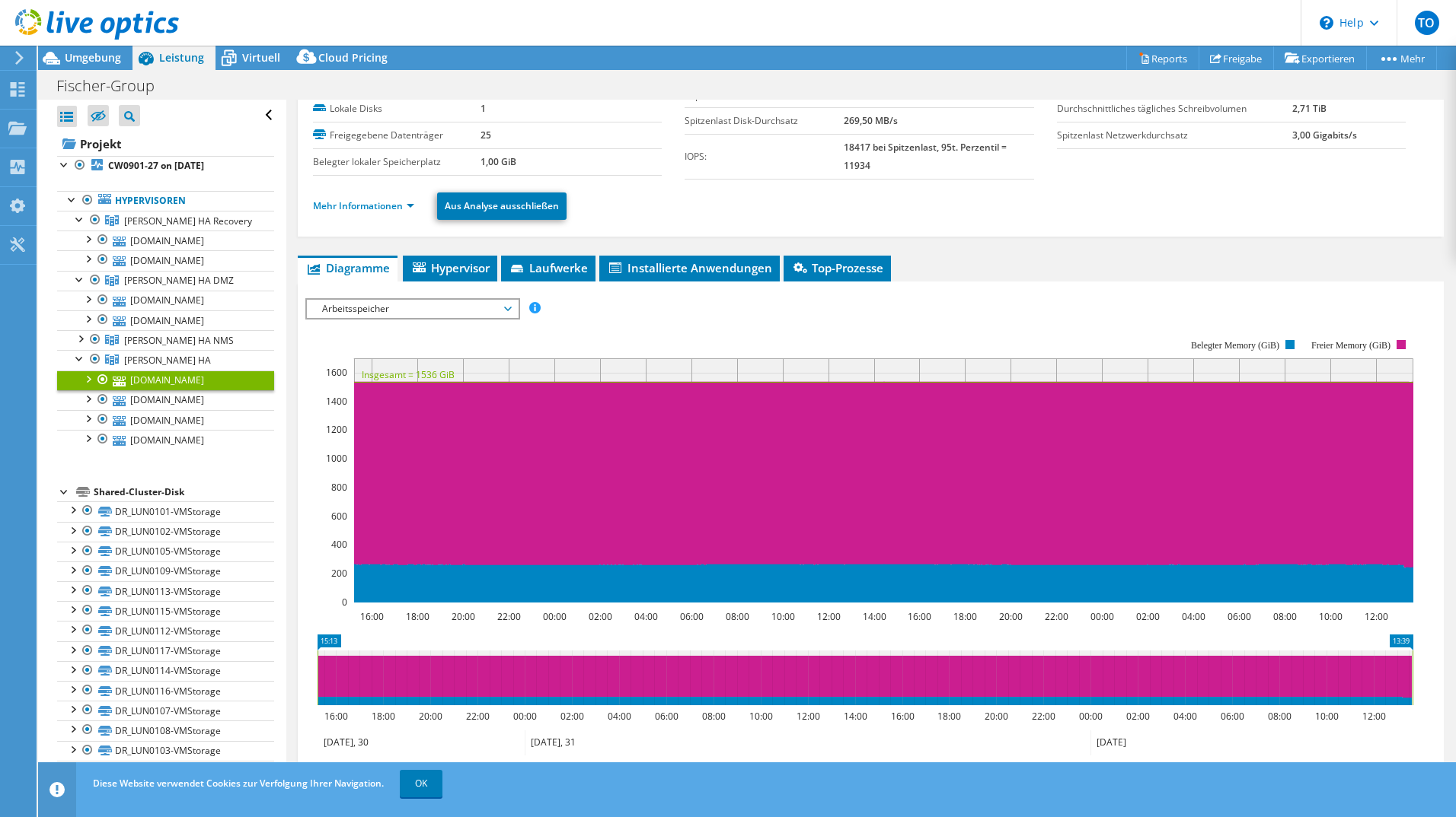
click at [382, 301] on span "Arbeitsspeicher" at bounding box center [412, 309] width 196 height 18
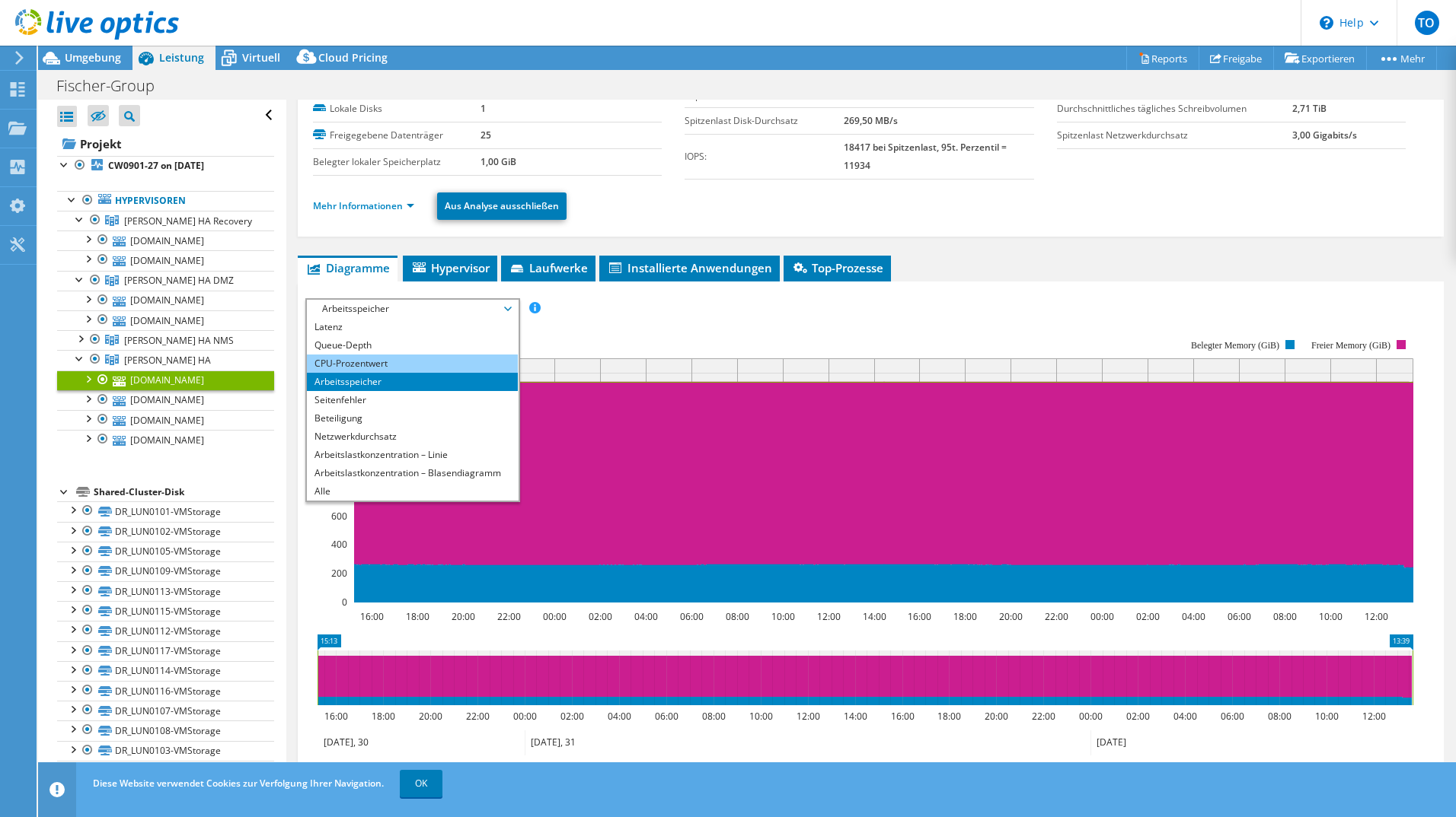
click at [376, 359] on li "CPU-Prozentwert" at bounding box center [412, 364] width 211 height 18
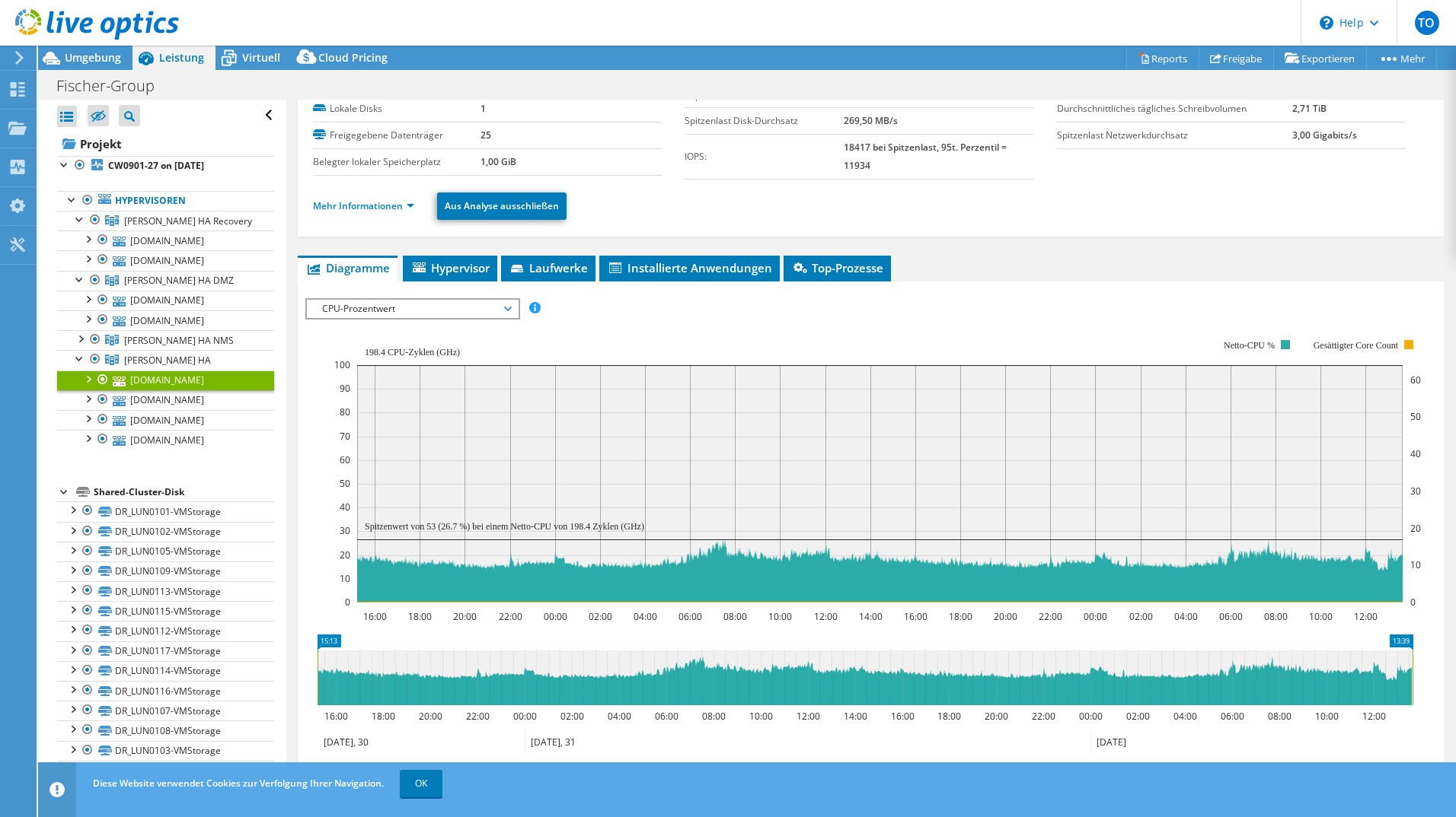
click at [386, 319] on div "CPU-Prozentwert IOPS pro Sekunde Disk-Durchsatz IO-Size Latenz Queue-Depth CPU-…" at bounding box center [412, 309] width 215 height 21
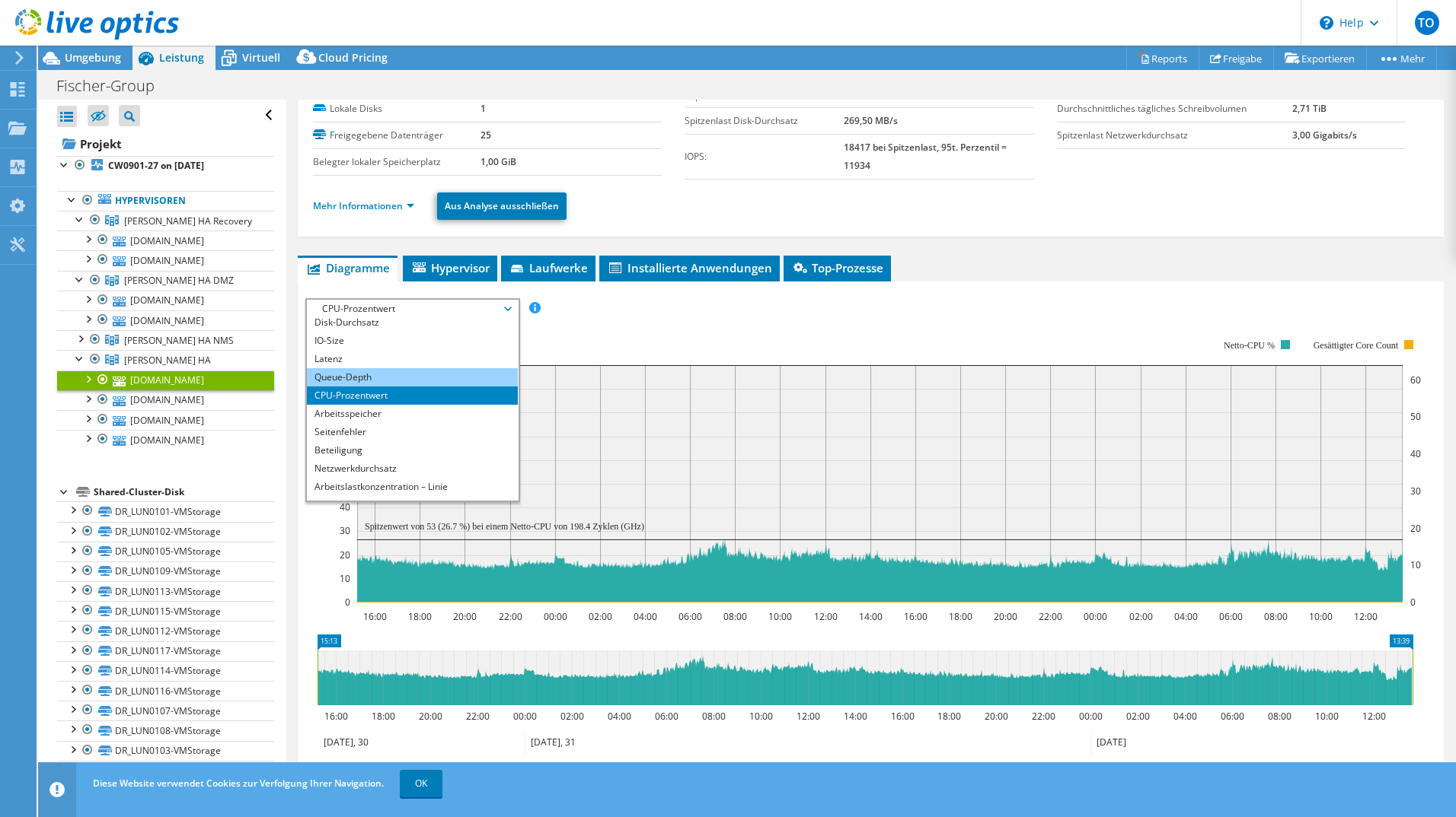
scroll to position [0, 0]
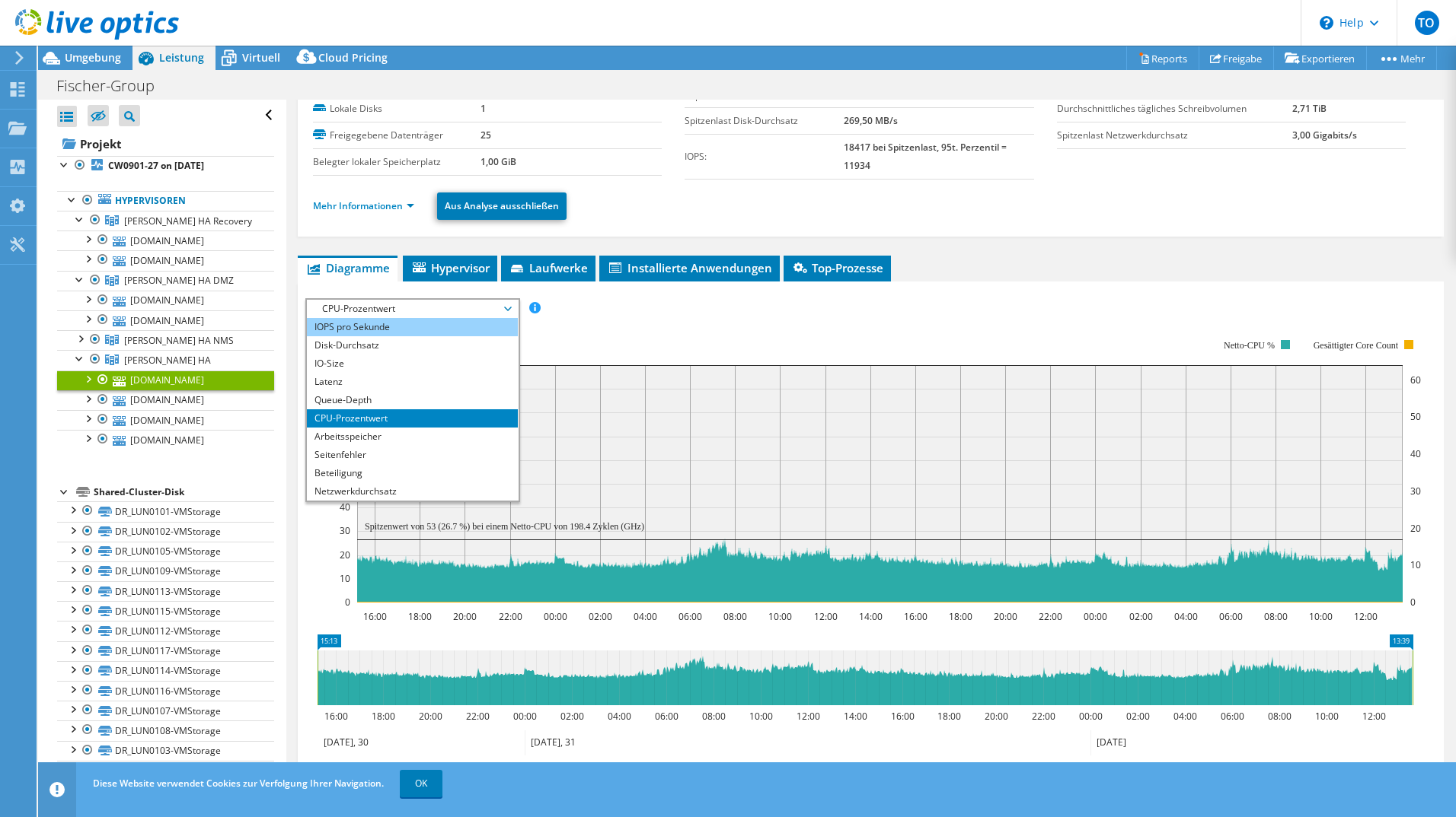
click at [386, 322] on li "IOPS pro Sekunde" at bounding box center [412, 327] width 211 height 18
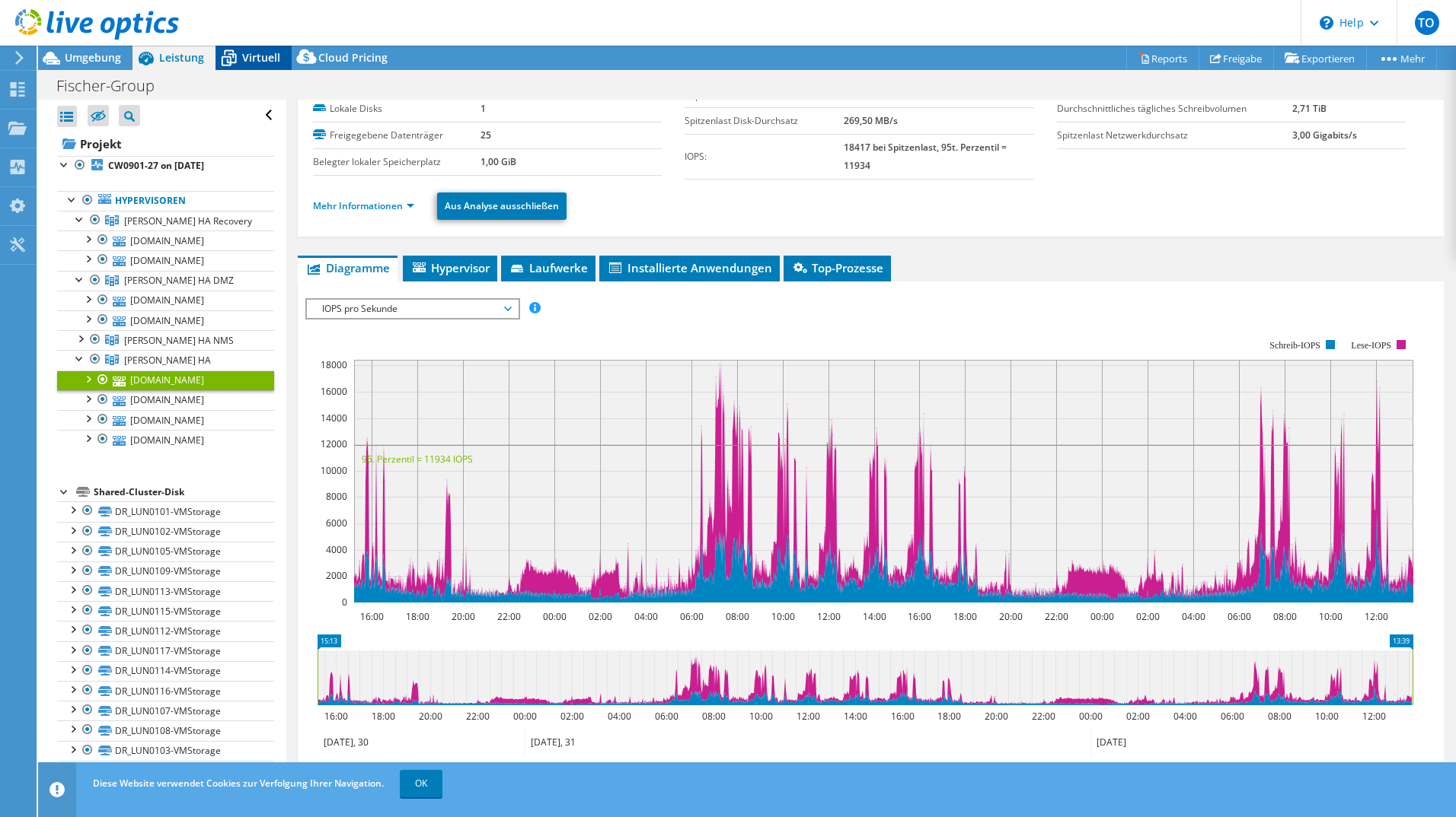
click at [261, 60] on span "Virtuell" at bounding box center [261, 57] width 38 height 14
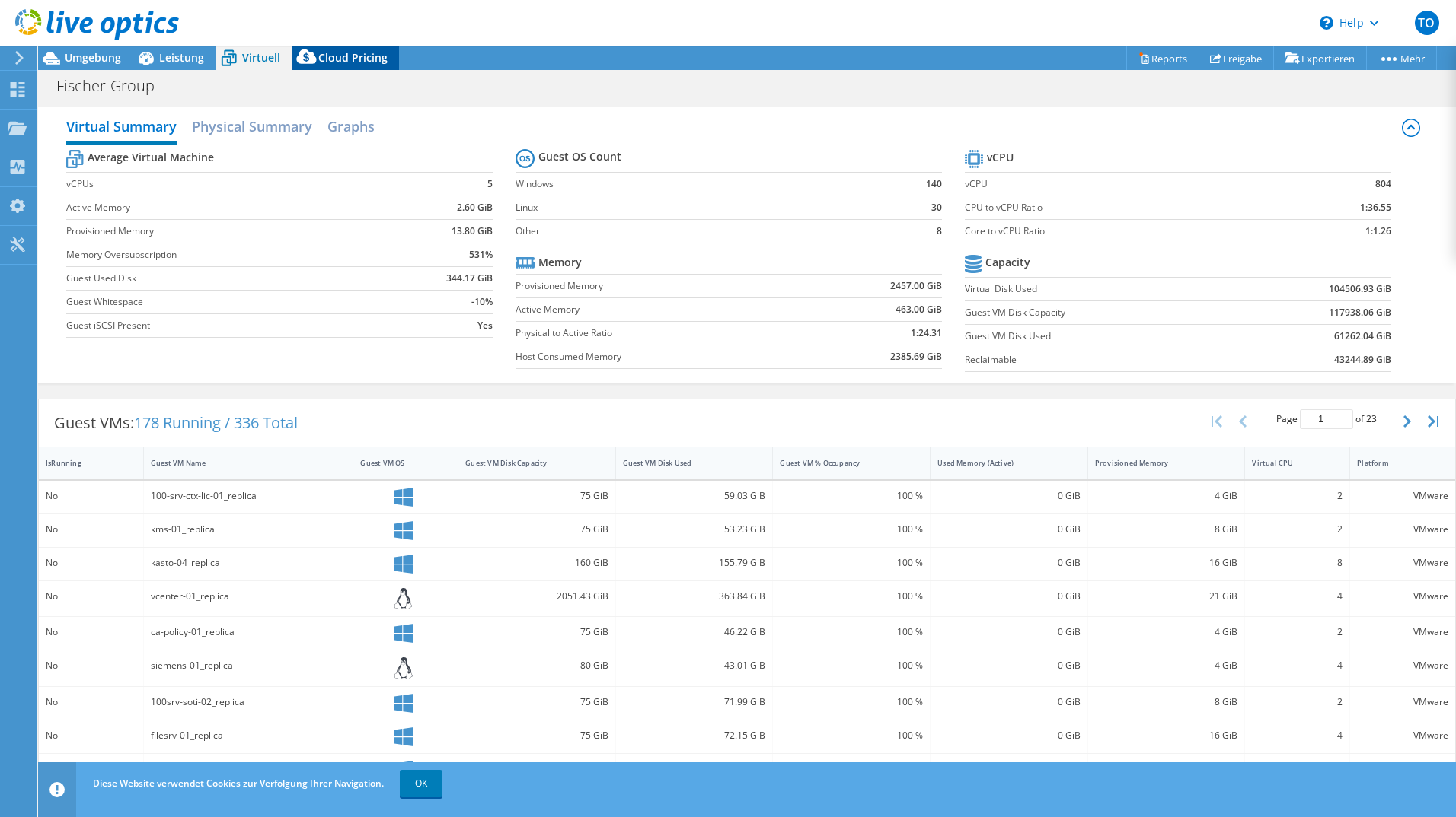
click at [327, 61] on span "Cloud Pricing" at bounding box center [353, 57] width 69 height 14
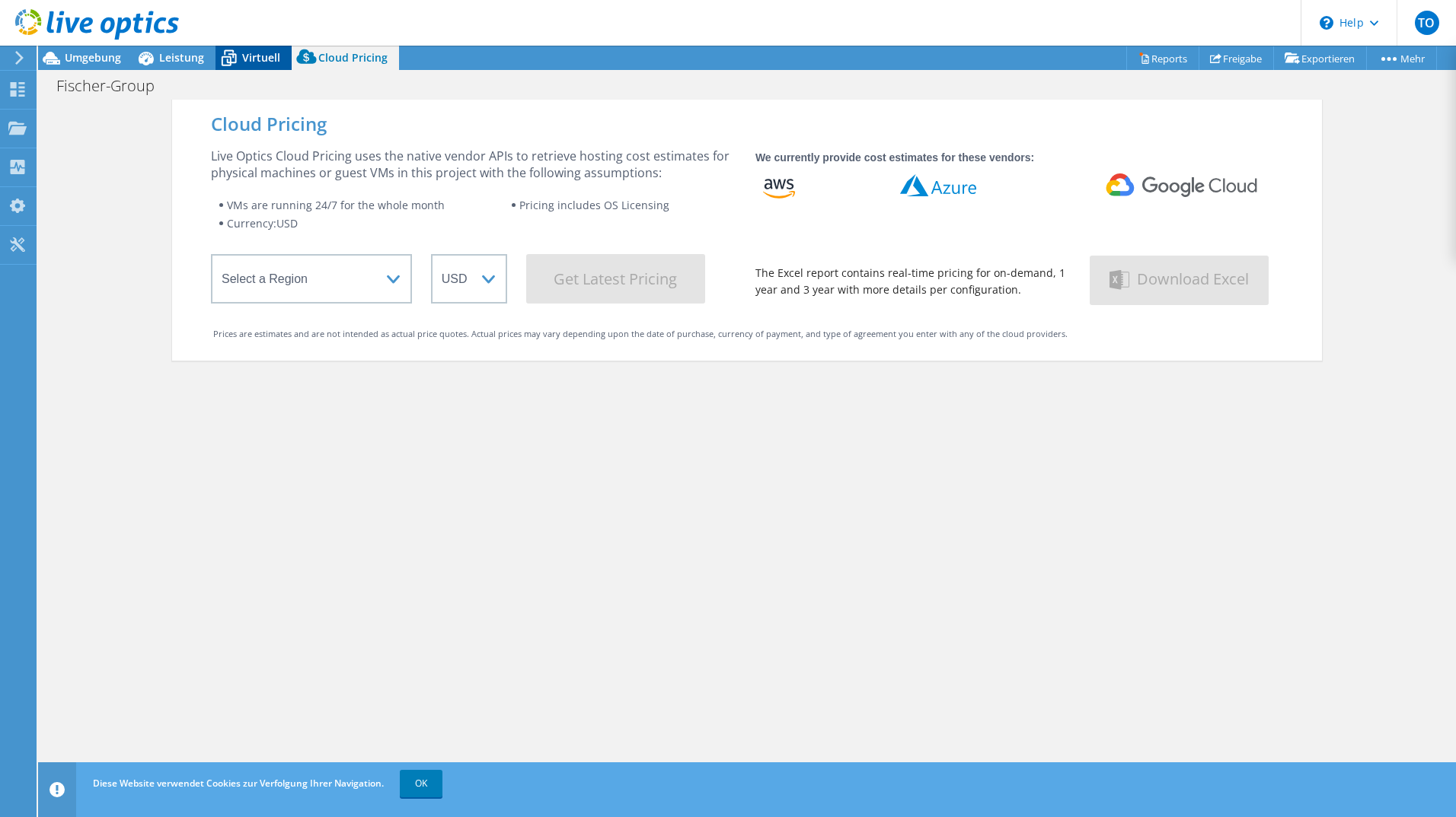
click at [246, 64] on span "Virtuell" at bounding box center [261, 57] width 38 height 14
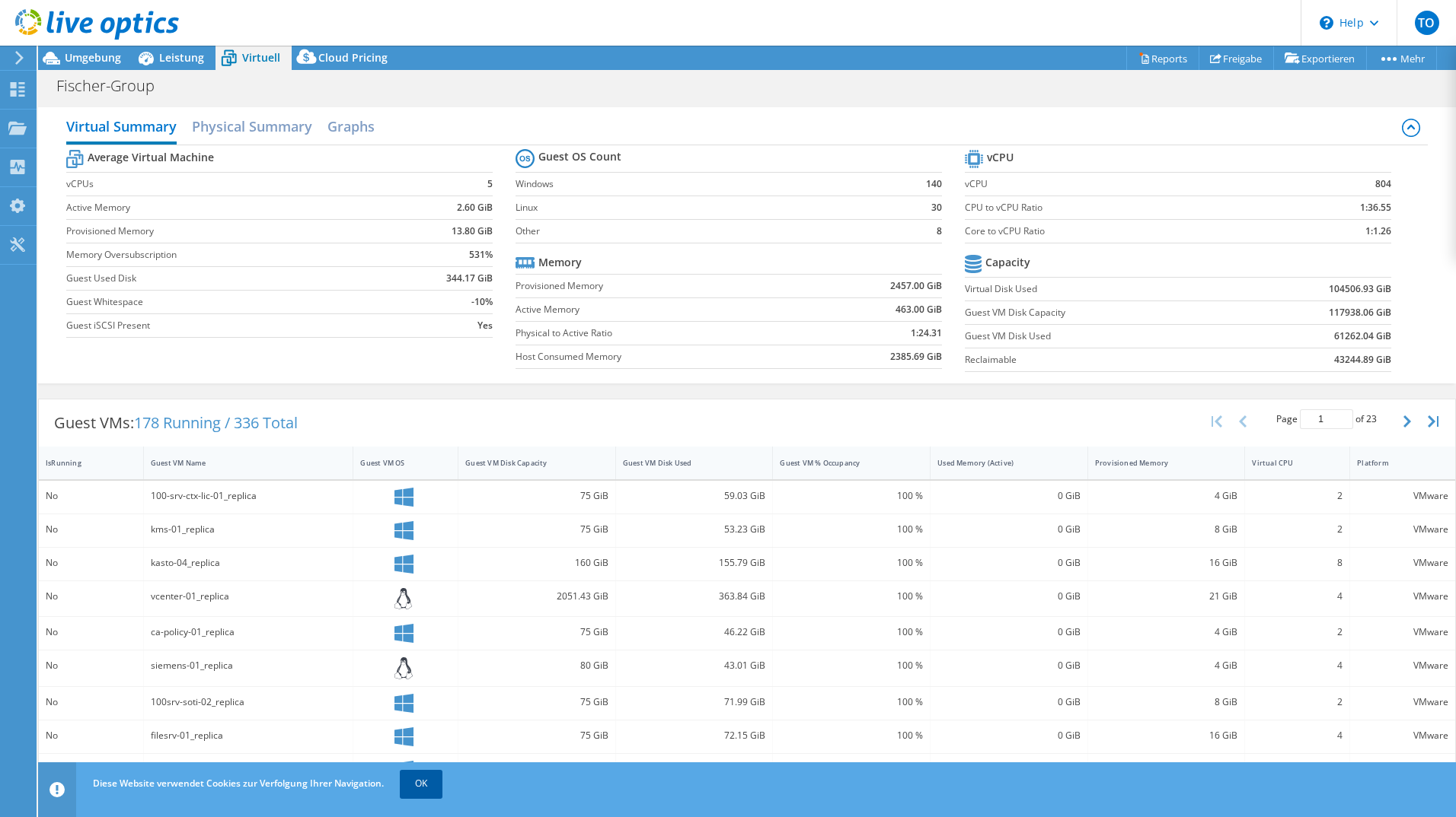
click at [434, 446] on link "OK" at bounding box center [421, 784] width 43 height 27
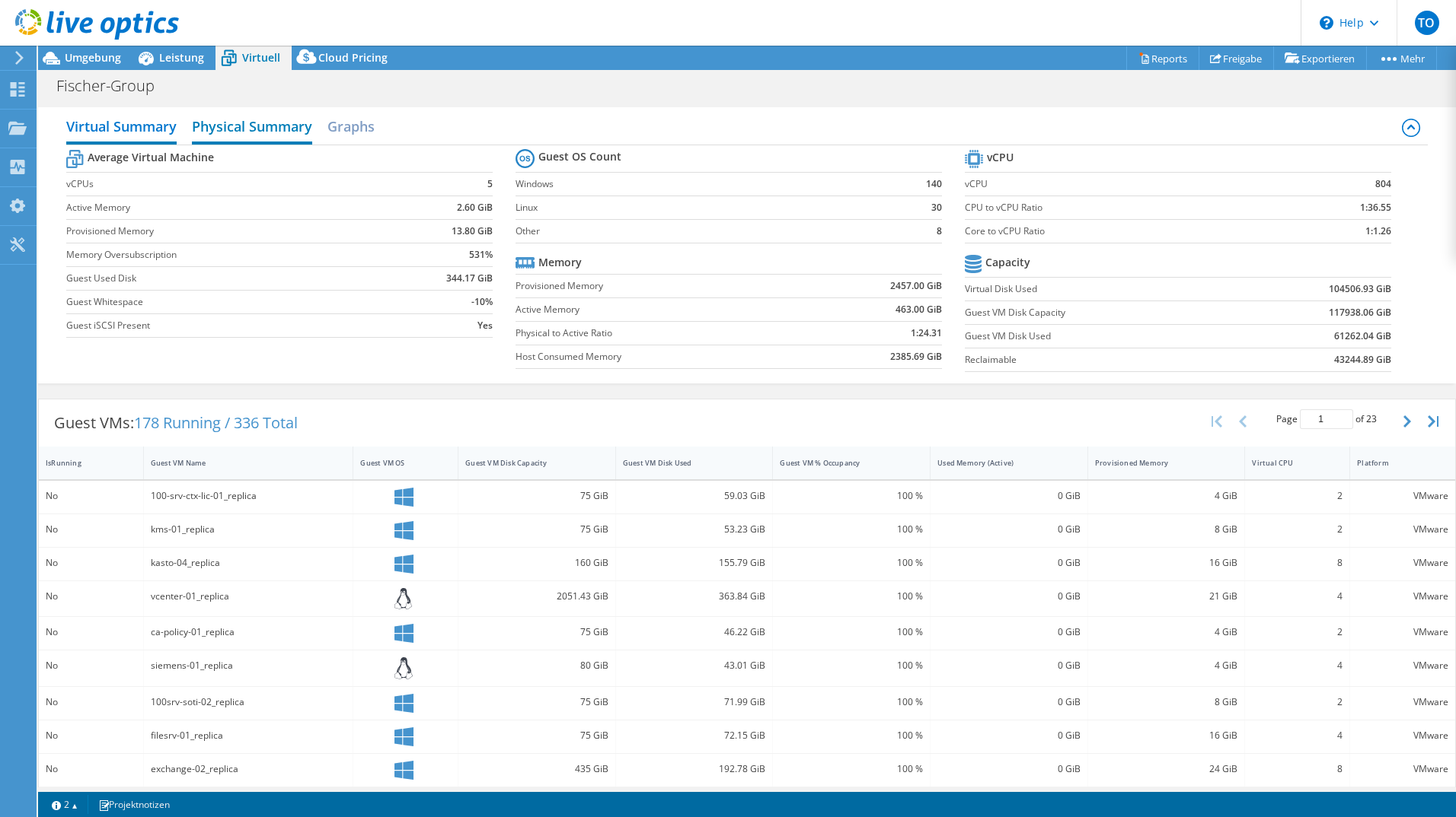
click at [277, 133] on h2 "Physical Summary" at bounding box center [252, 128] width 120 height 33
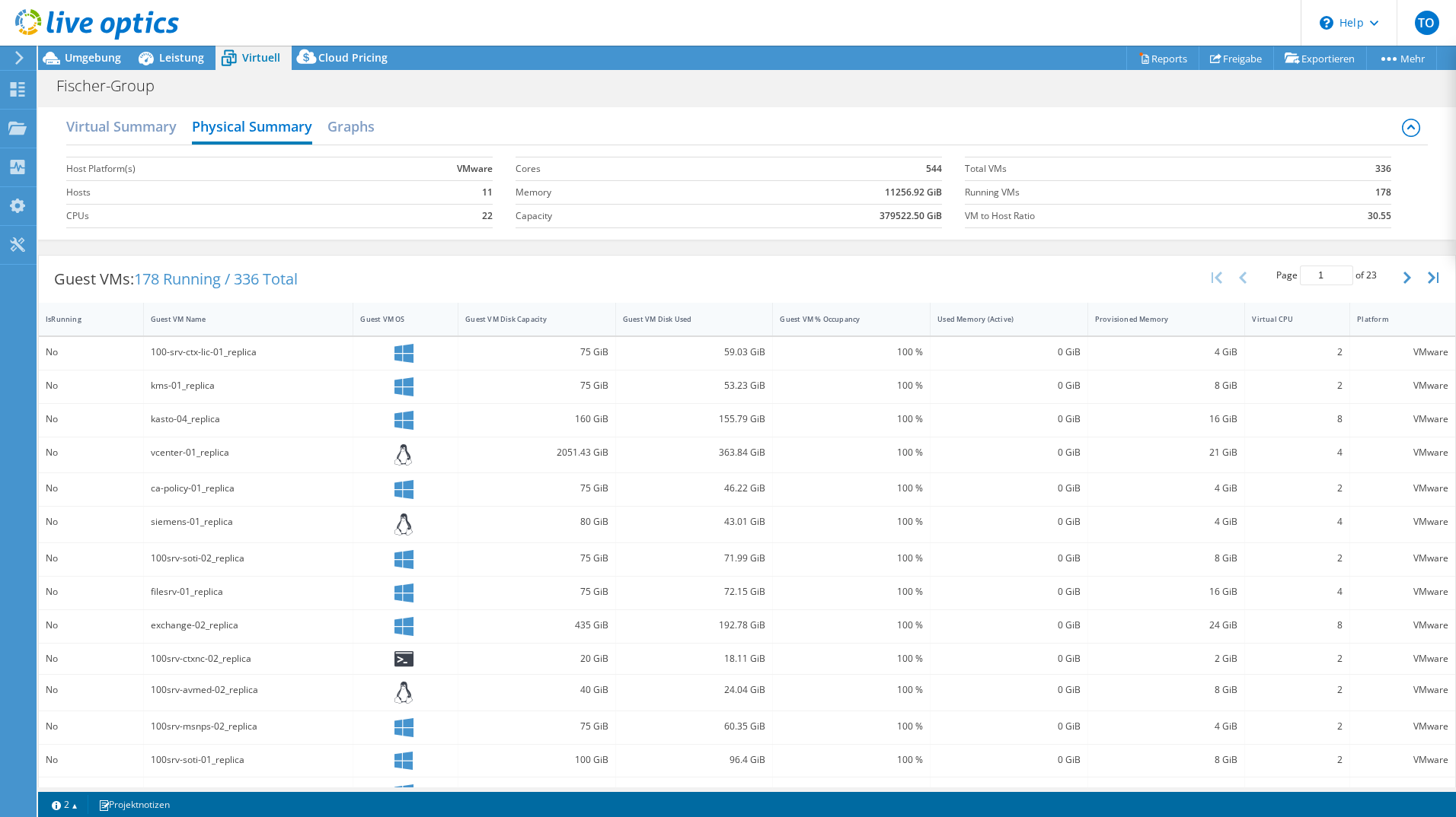
click at [379, 143] on div "Virtual Summary Physical Summary Graphs" at bounding box center [747, 128] width 1361 height 34
click at [367, 136] on h2 "Graphs" at bounding box center [351, 128] width 47 height 33
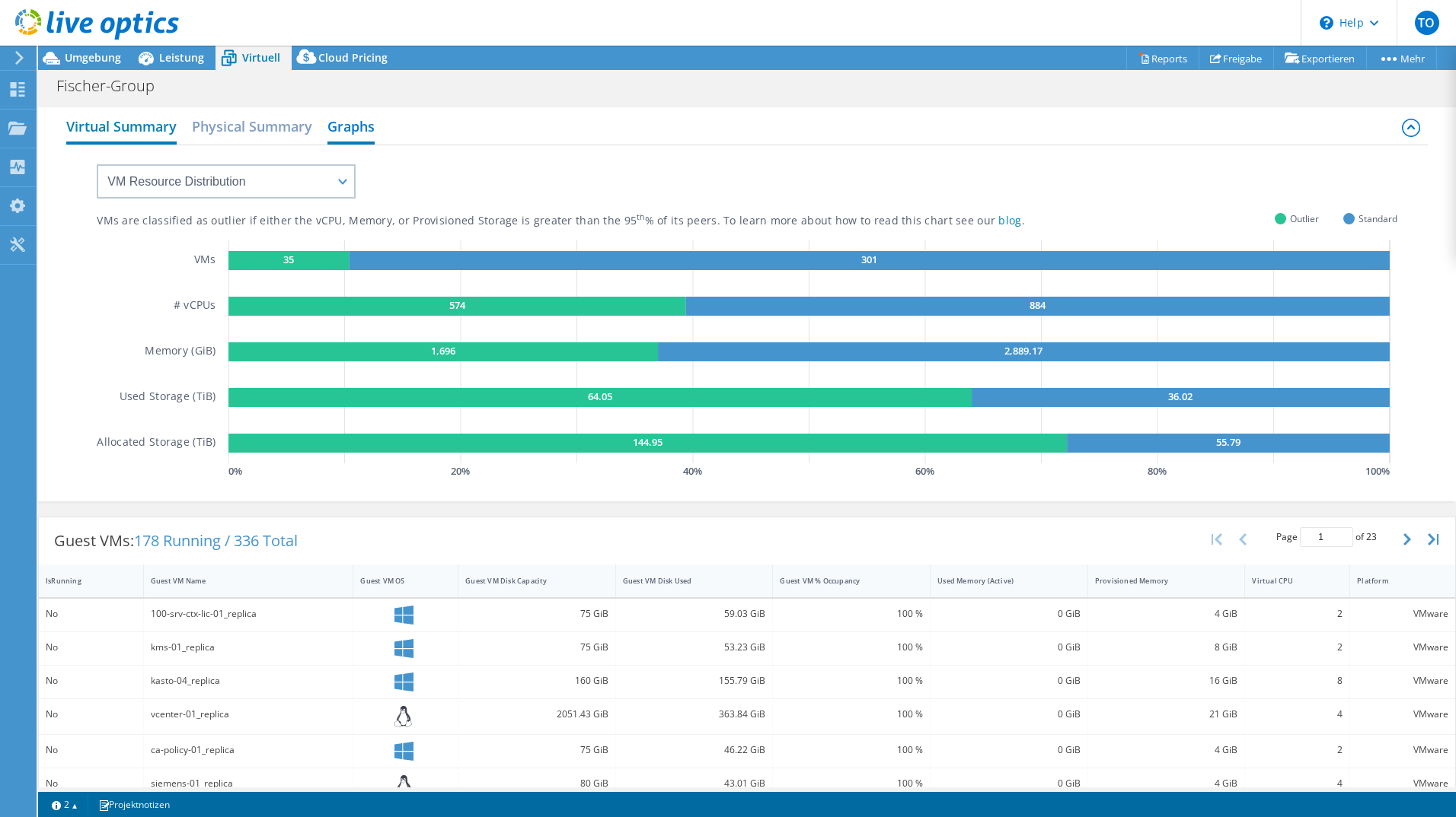
click at [79, 124] on h2 "Virtual Summary" at bounding box center [122, 128] width 111 height 33
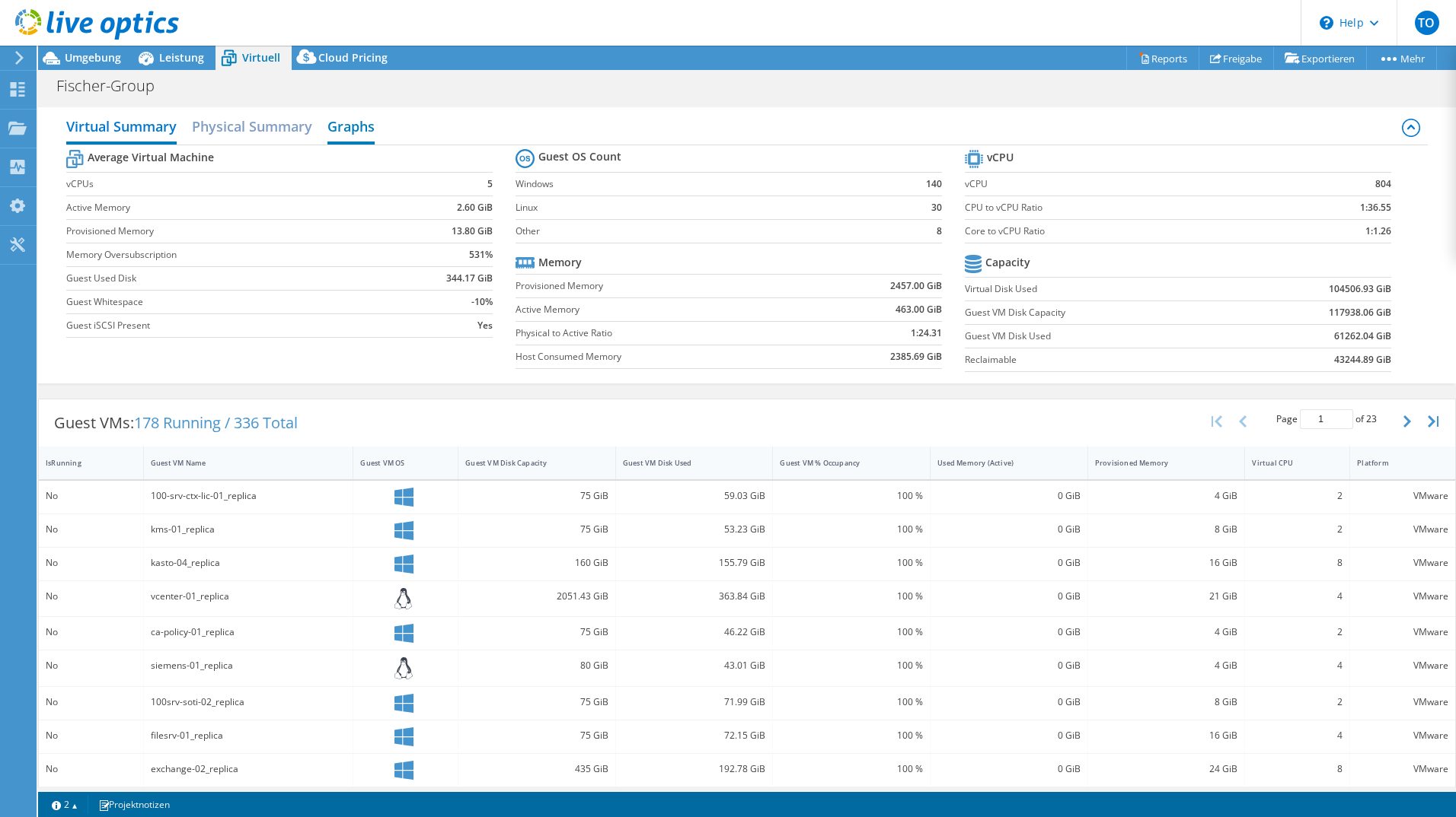
click at [332, 124] on h2 "Graphs" at bounding box center [351, 128] width 47 height 33
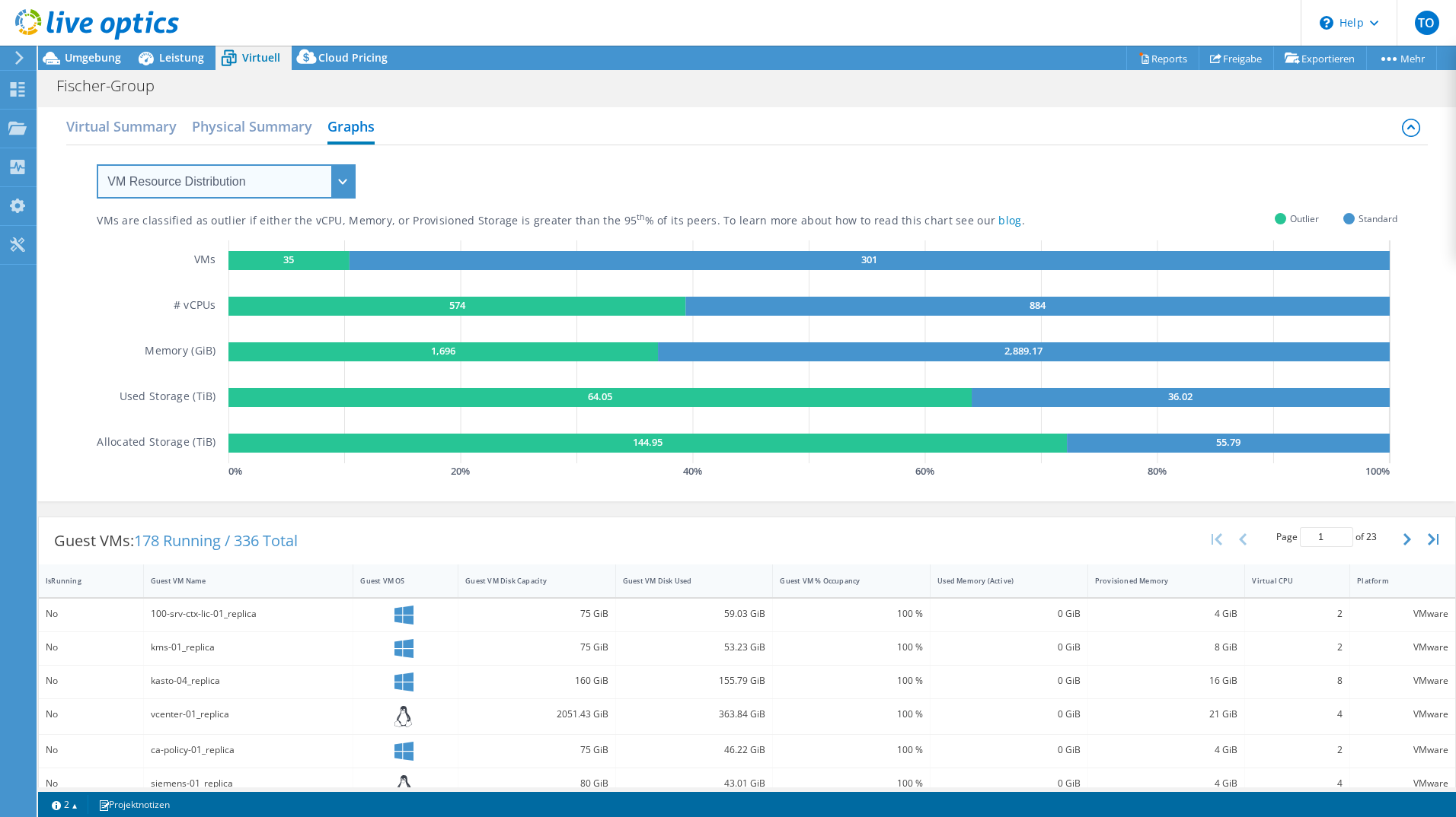
click at [240, 178] on select "VM Resource Distribution Provisioning Contrast Over Provisioning" at bounding box center [225, 181] width 259 height 34
click at [96, 165] on select "VM Resource Distribution Provisioning Contrast Over Provisioning" at bounding box center [225, 181] width 259 height 34
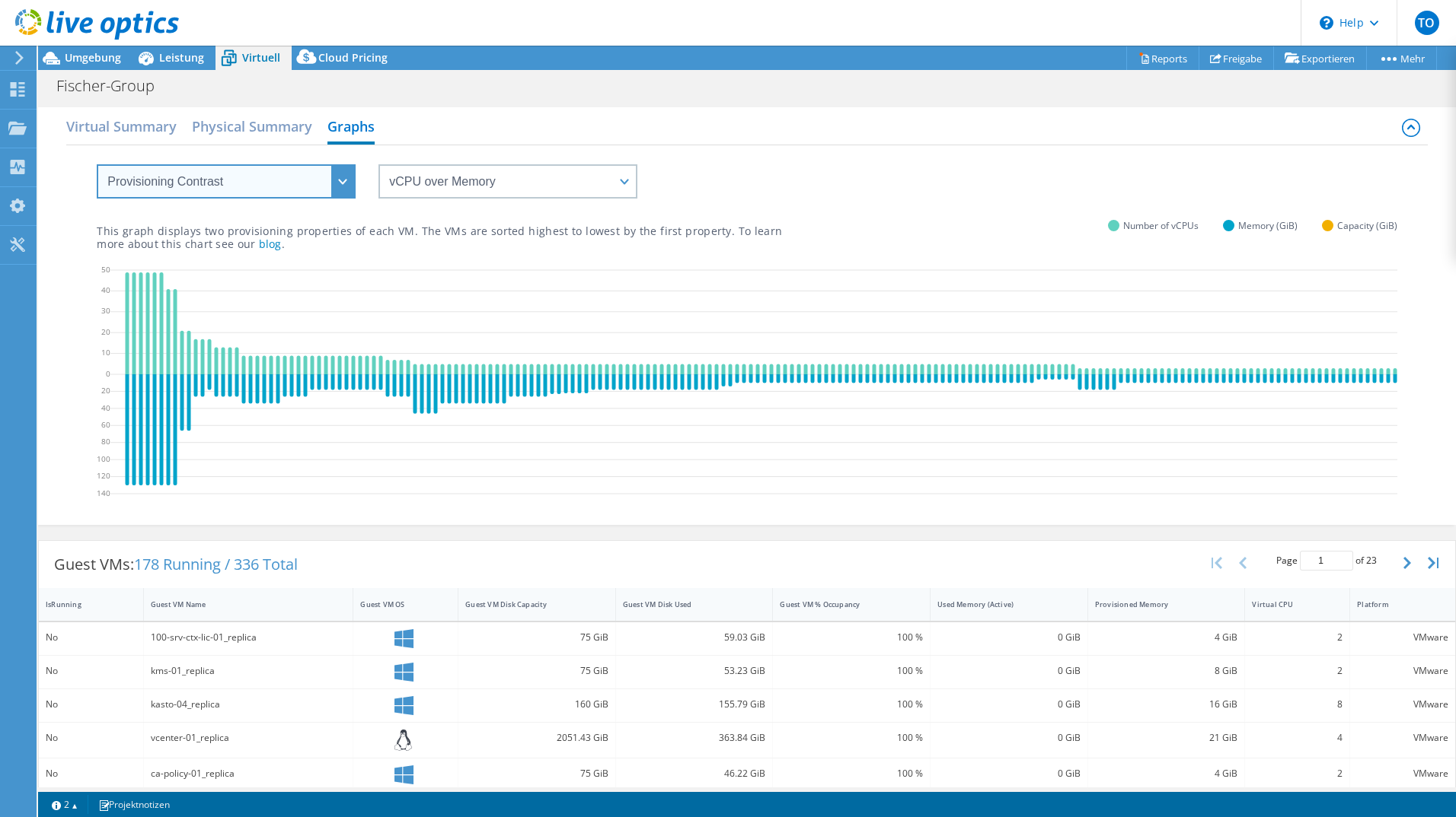
click at [217, 194] on select "VM Resource Distribution Provisioning Contrast Over Provisioning" at bounding box center [225, 181] width 259 height 34
select select "VM Resource Distribution"
click at [96, 165] on select "VM Resource Distribution Provisioning Contrast Over Provisioning" at bounding box center [225, 181] width 259 height 34
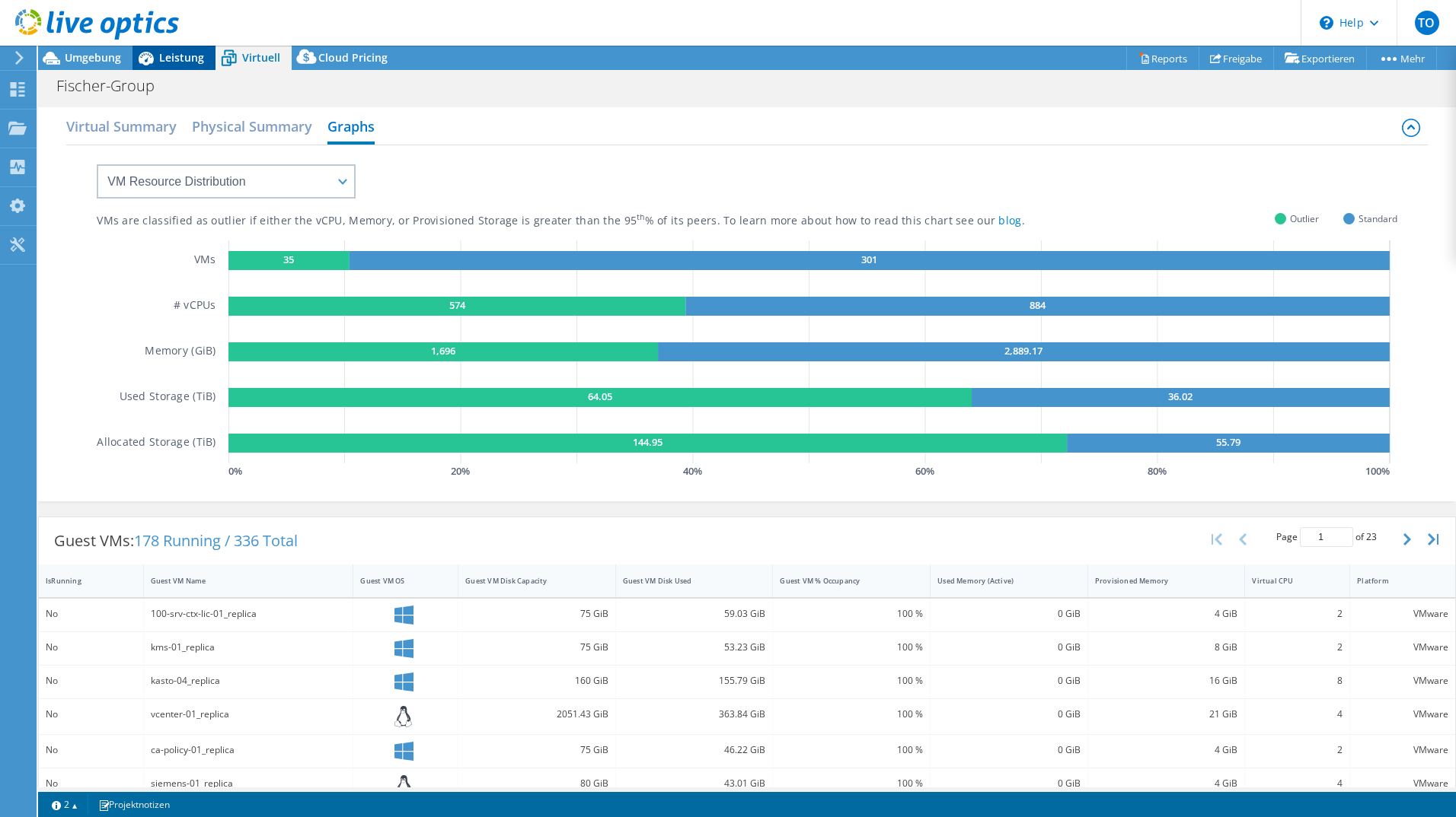
click at [171, 62] on span "Leistung" at bounding box center [181, 57] width 45 height 14
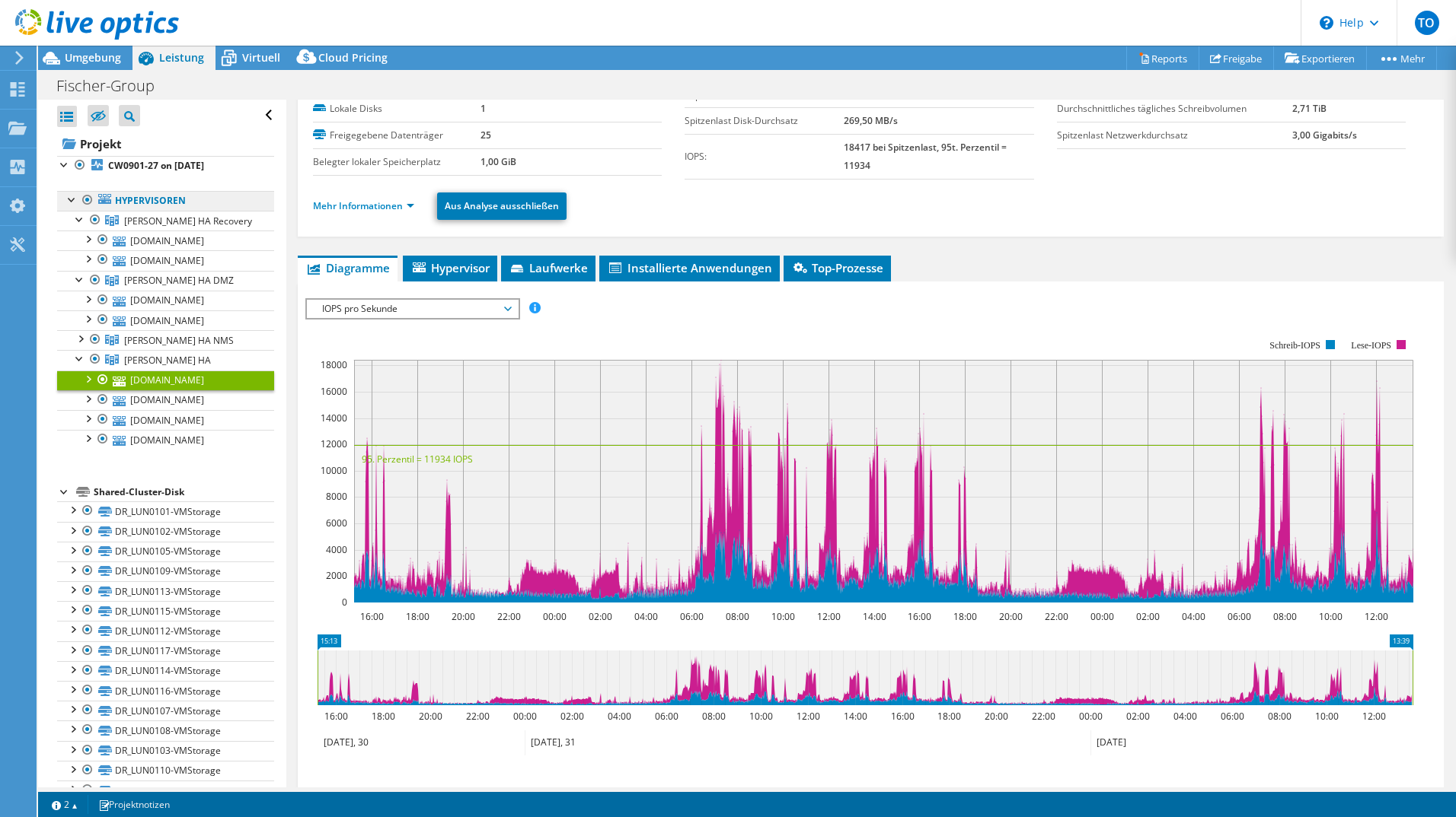
click at [159, 198] on link "Hypervisoren" at bounding box center [165, 201] width 217 height 20
click at [165, 226] on span "[PERSON_NAME] Recovery" at bounding box center [189, 221] width 128 height 13
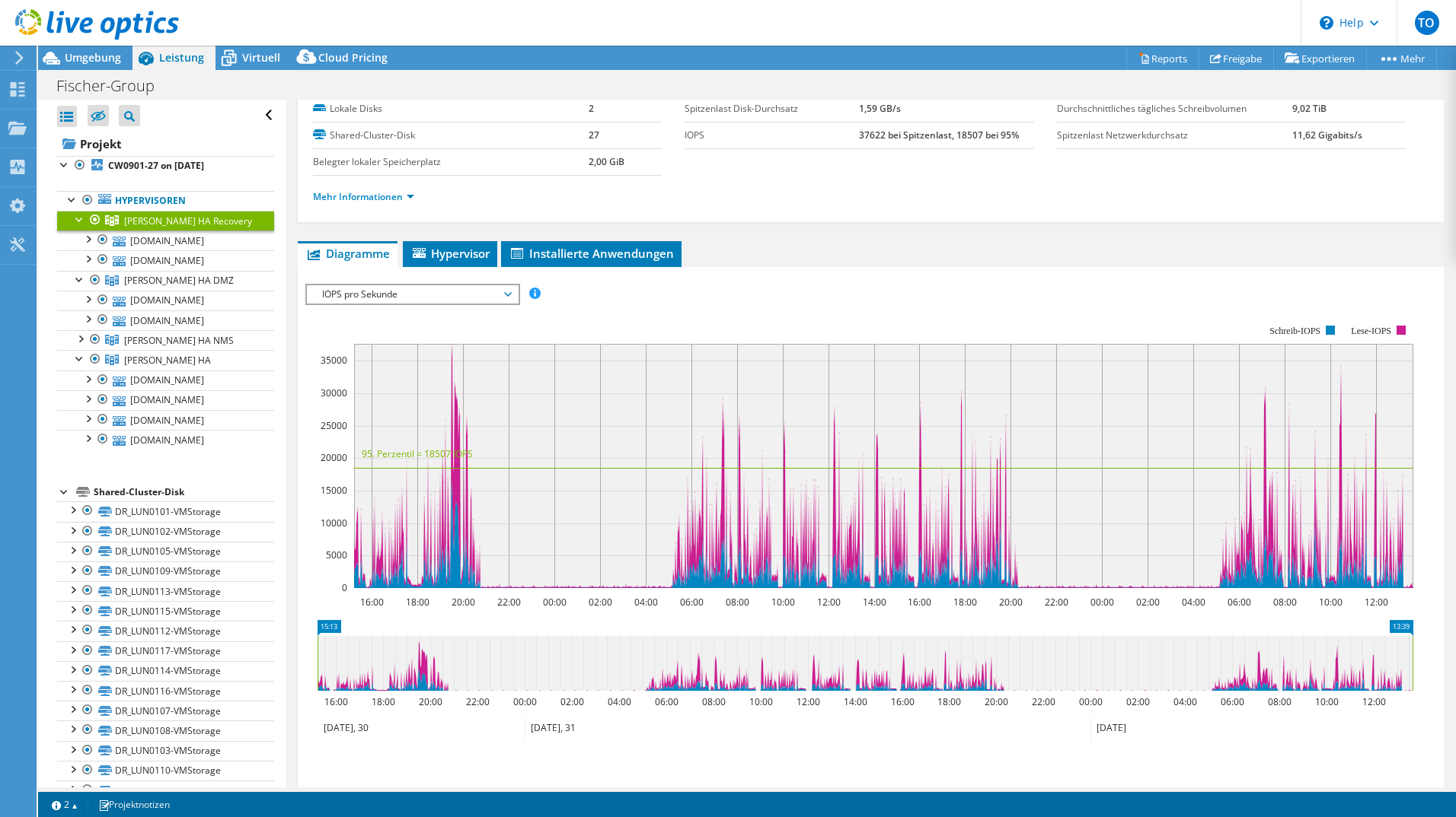
click at [369, 295] on span "IOPS pro Sekunde" at bounding box center [412, 295] width 196 height 18
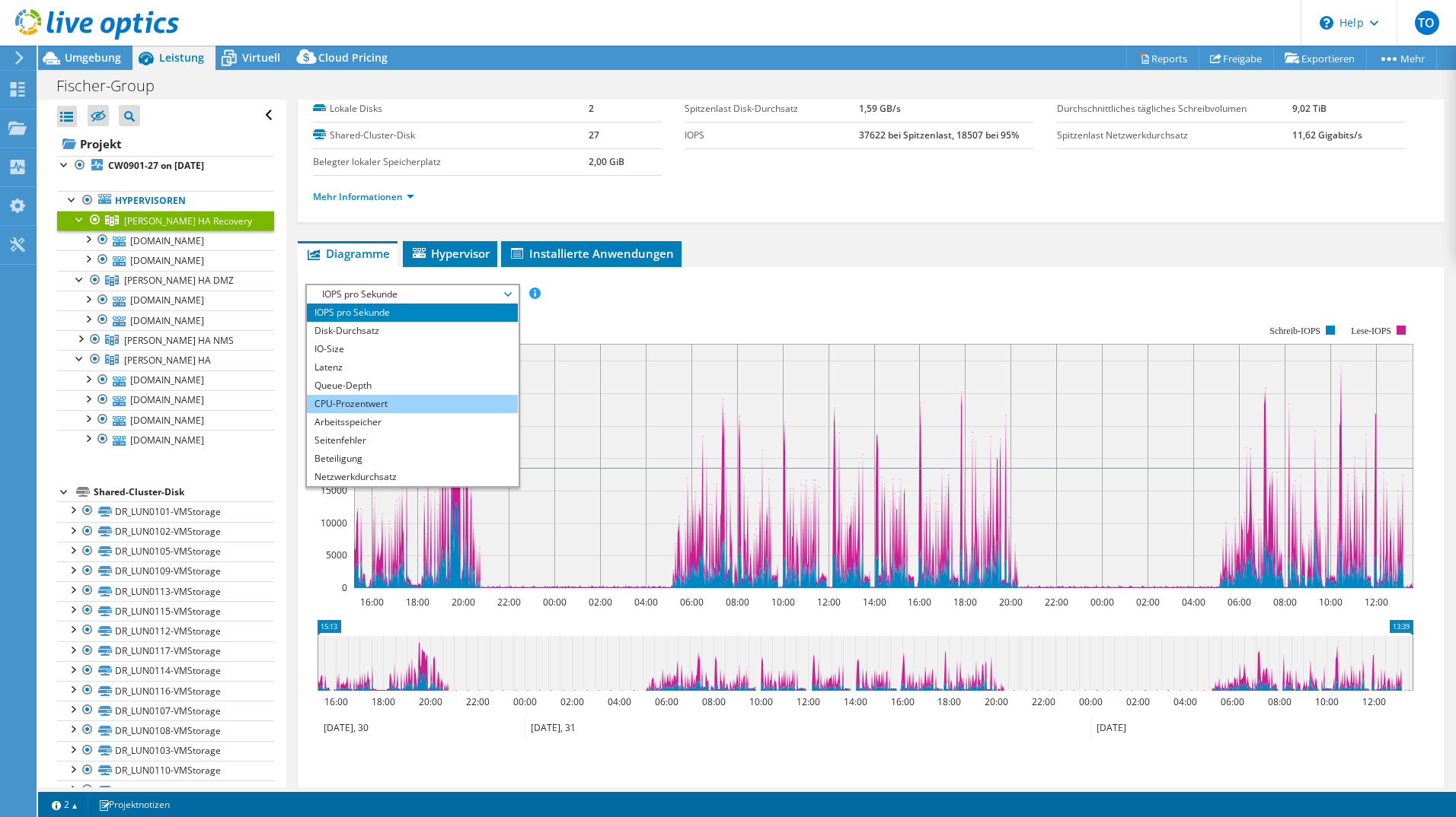
click at [365, 404] on li "CPU-Prozentwert" at bounding box center [412, 404] width 211 height 18
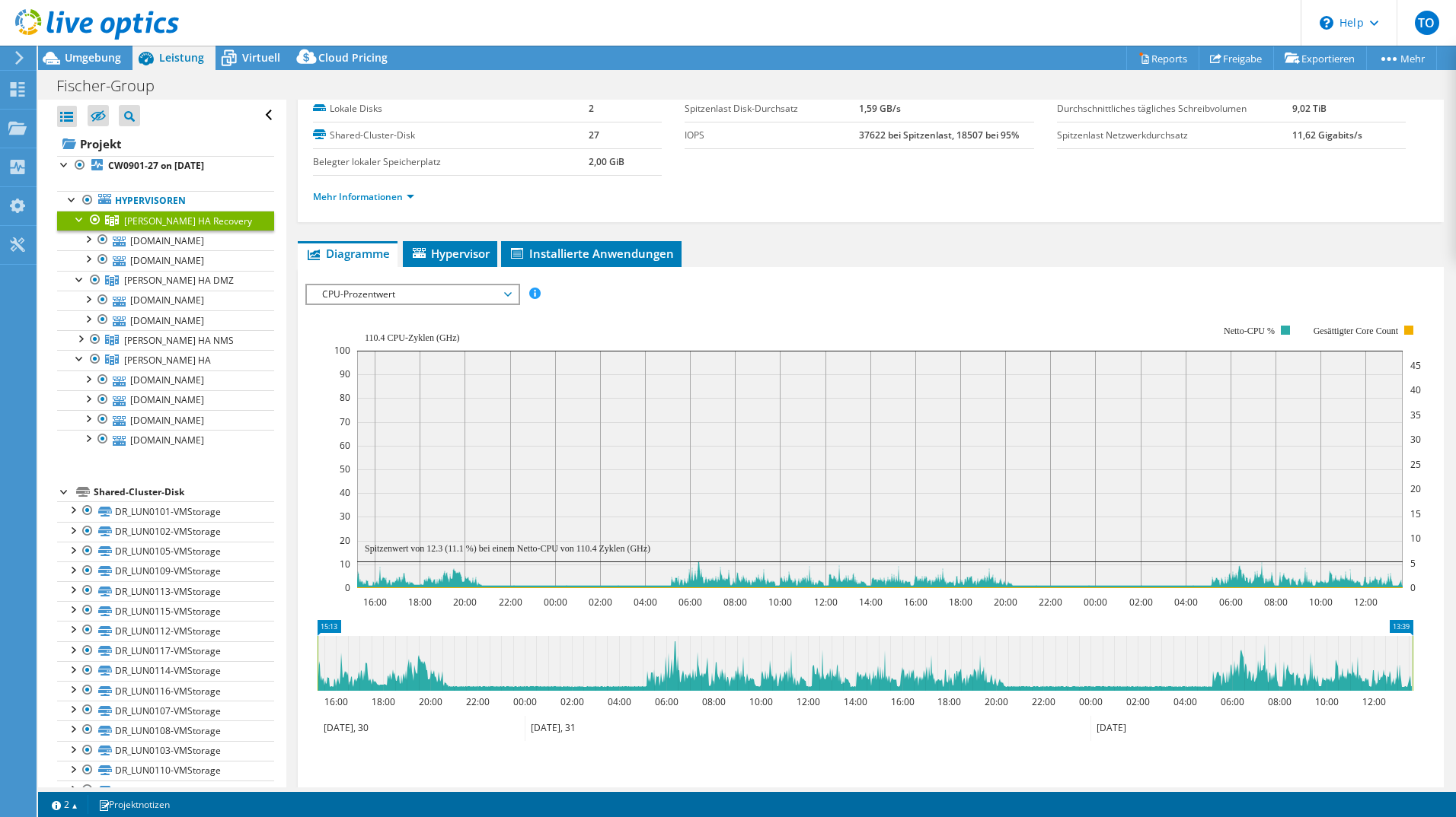
click at [357, 299] on span "CPU-Prozentwert" at bounding box center [412, 295] width 196 height 18
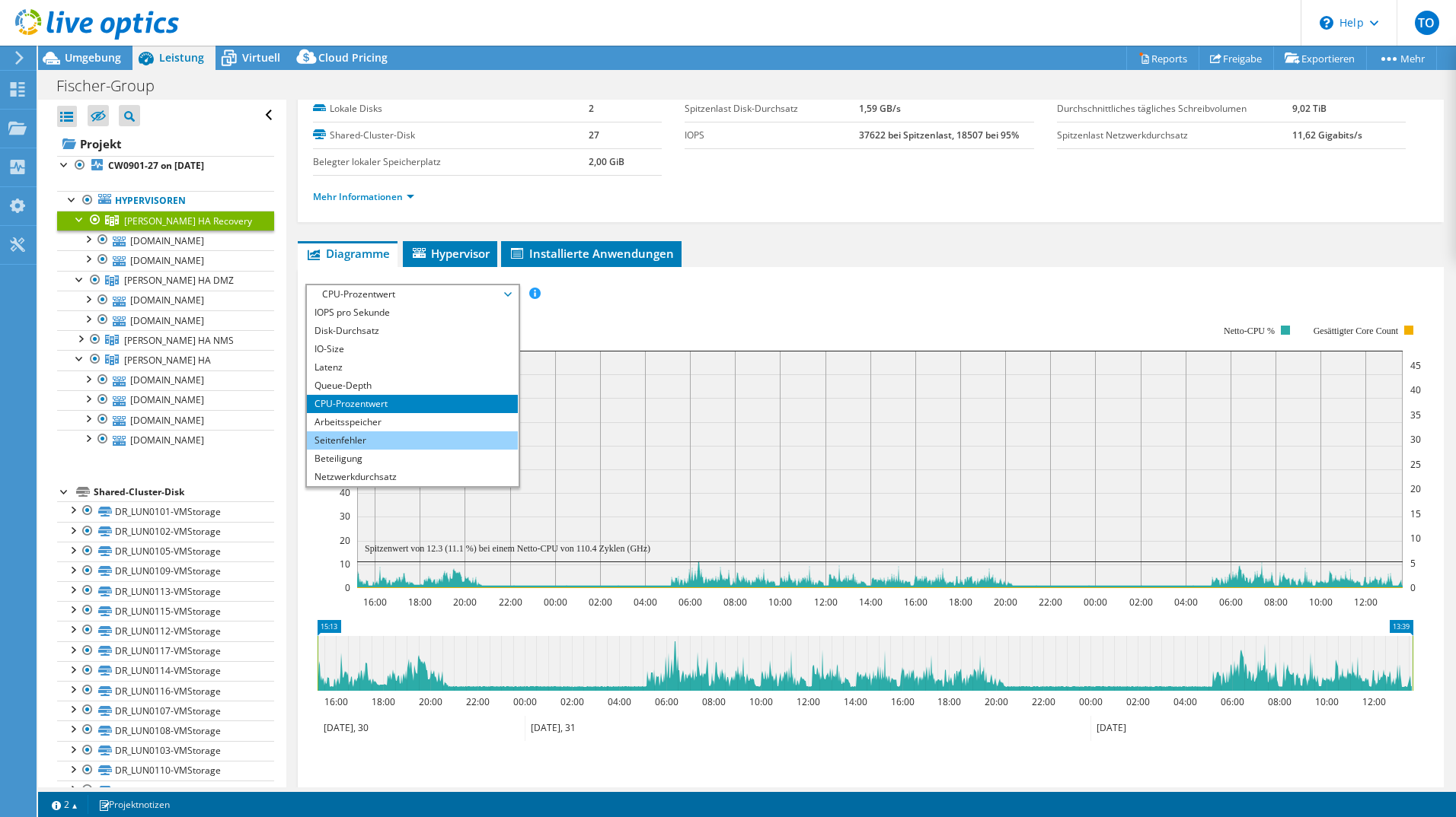
click at [376, 438] on li "Seitenfehler" at bounding box center [412, 440] width 211 height 18
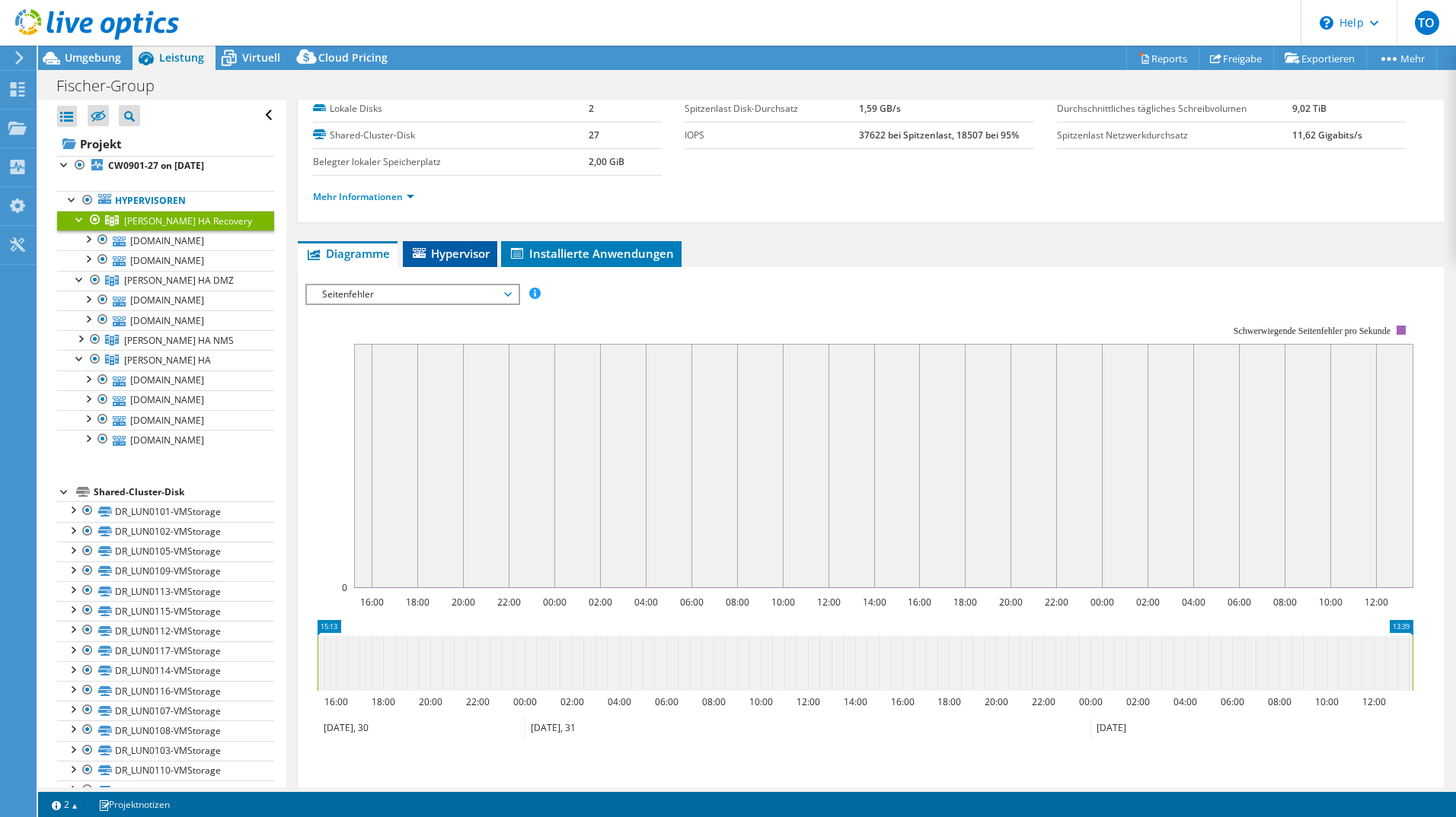
click at [471, 246] on span "Hypervisor" at bounding box center [450, 252] width 79 height 15
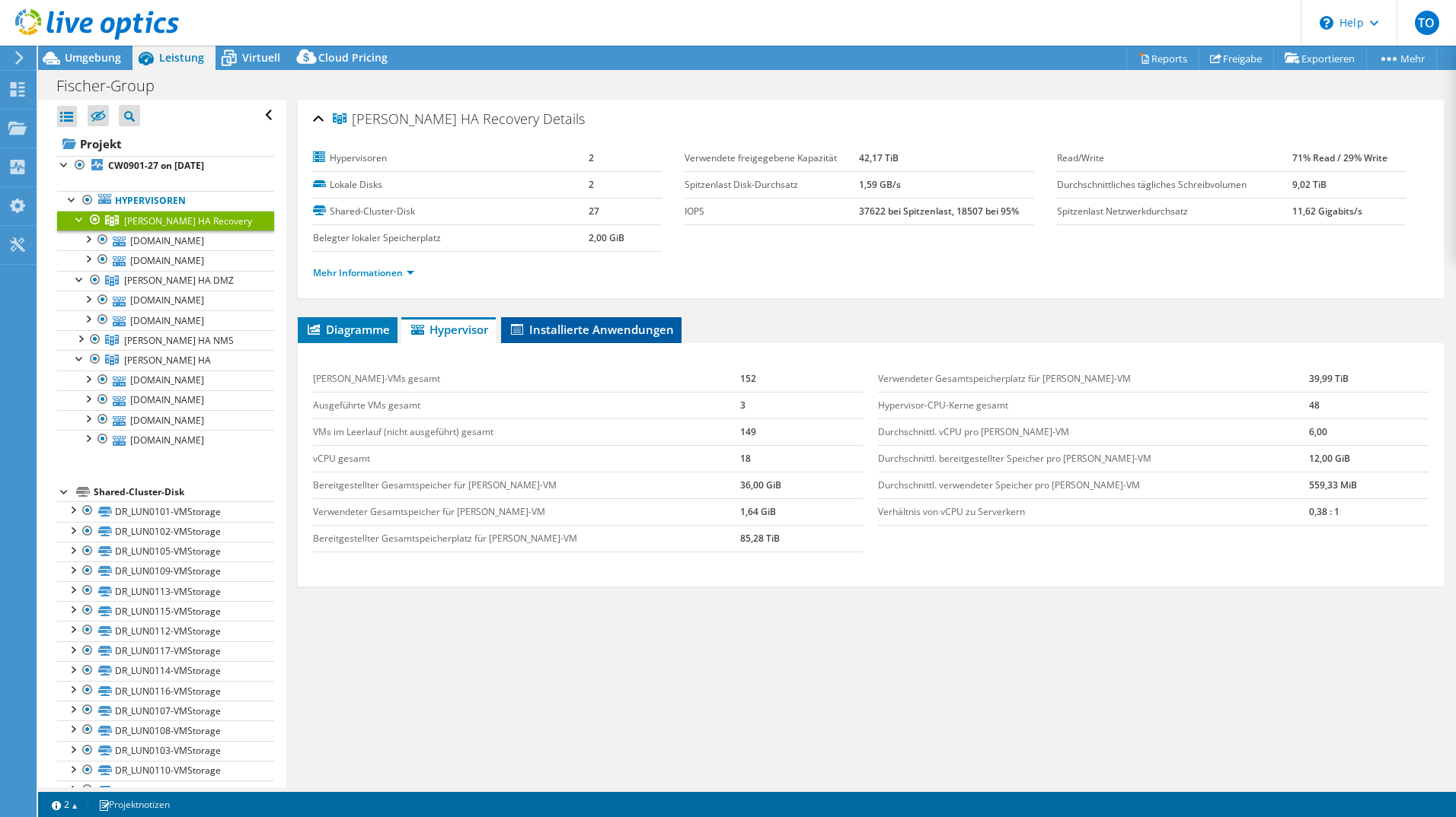
click at [615, 328] on span "Installierte Anwendungen" at bounding box center [591, 329] width 165 height 15
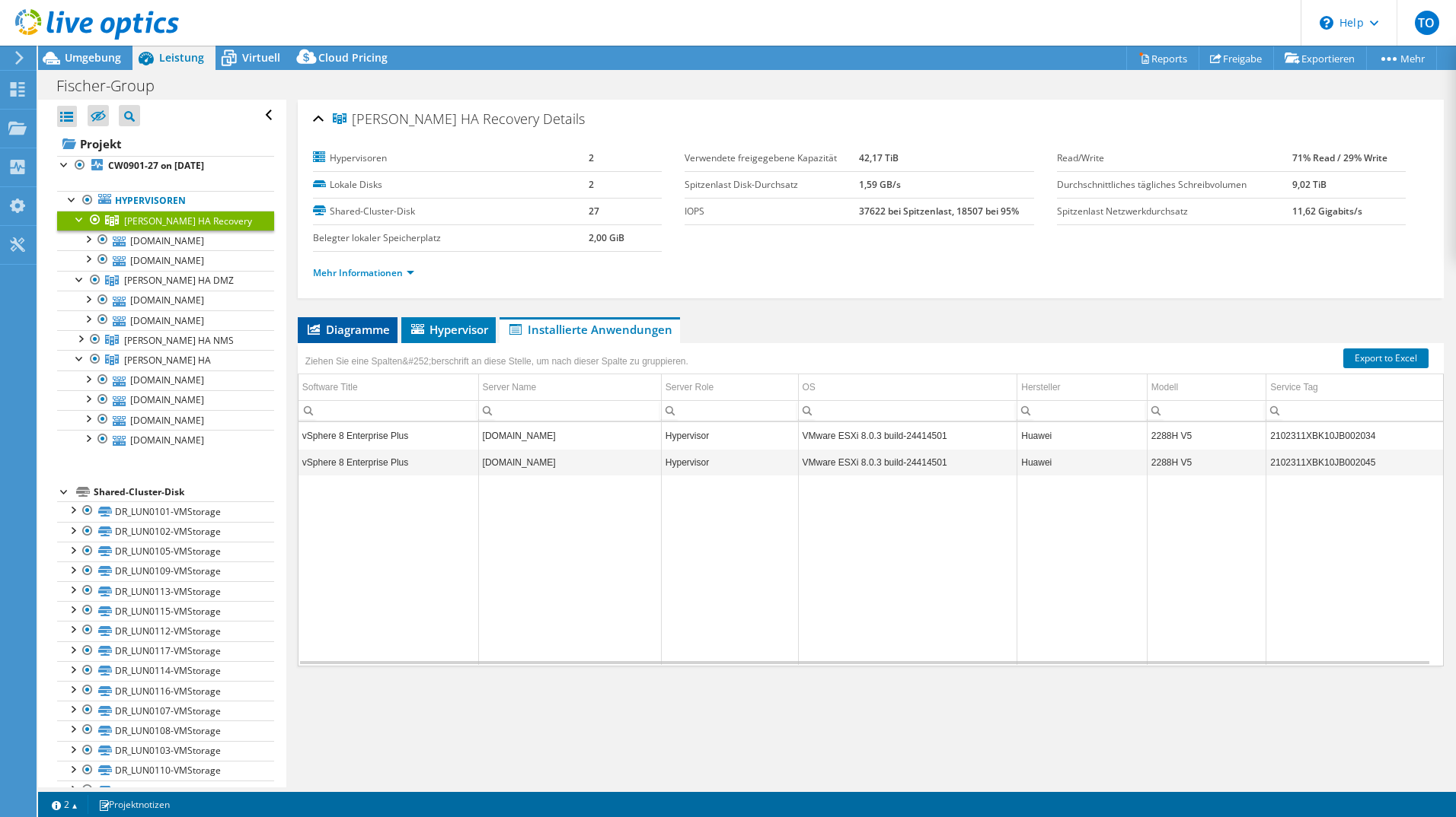
click at [354, 324] on span "Diagramme" at bounding box center [347, 329] width 84 height 15
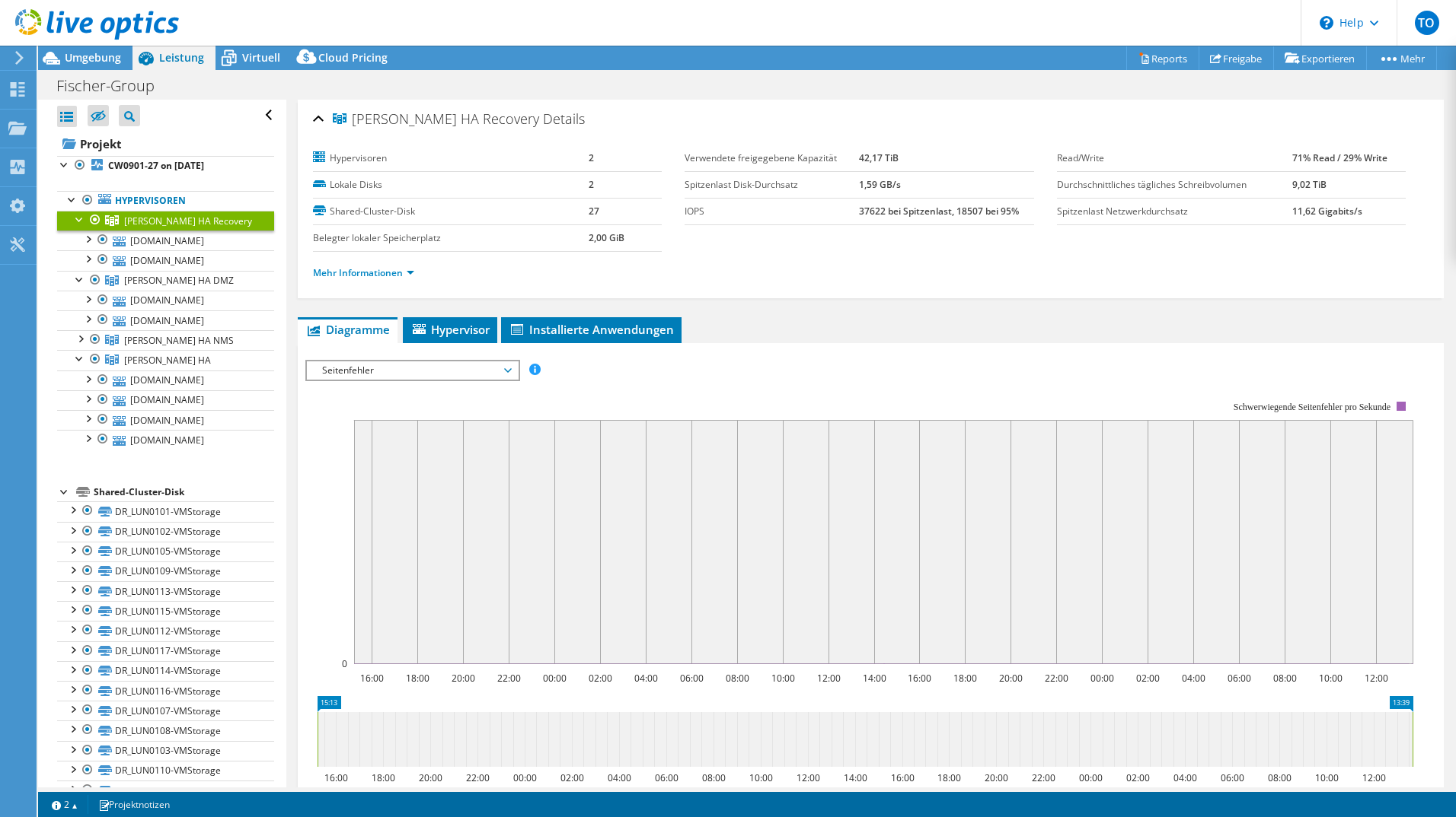
click at [83, 223] on div at bounding box center [79, 217] width 15 height 15
click at [81, 239] on div at bounding box center [79, 238] width 15 height 15
click at [365, 373] on span "Seitenfehler" at bounding box center [412, 370] width 196 height 18
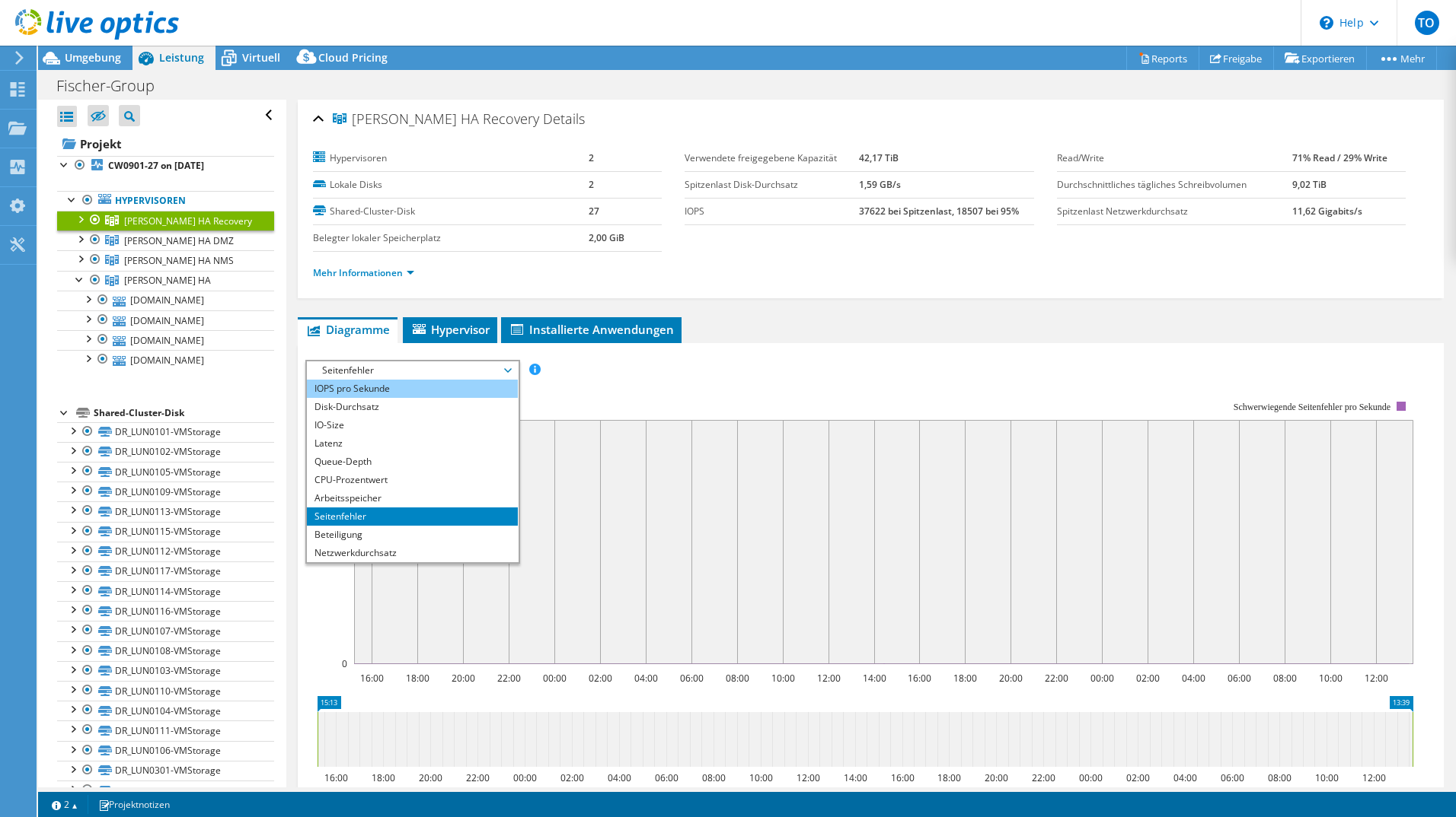
click at [379, 392] on li "IOPS pro Sekunde" at bounding box center [412, 388] width 211 height 18
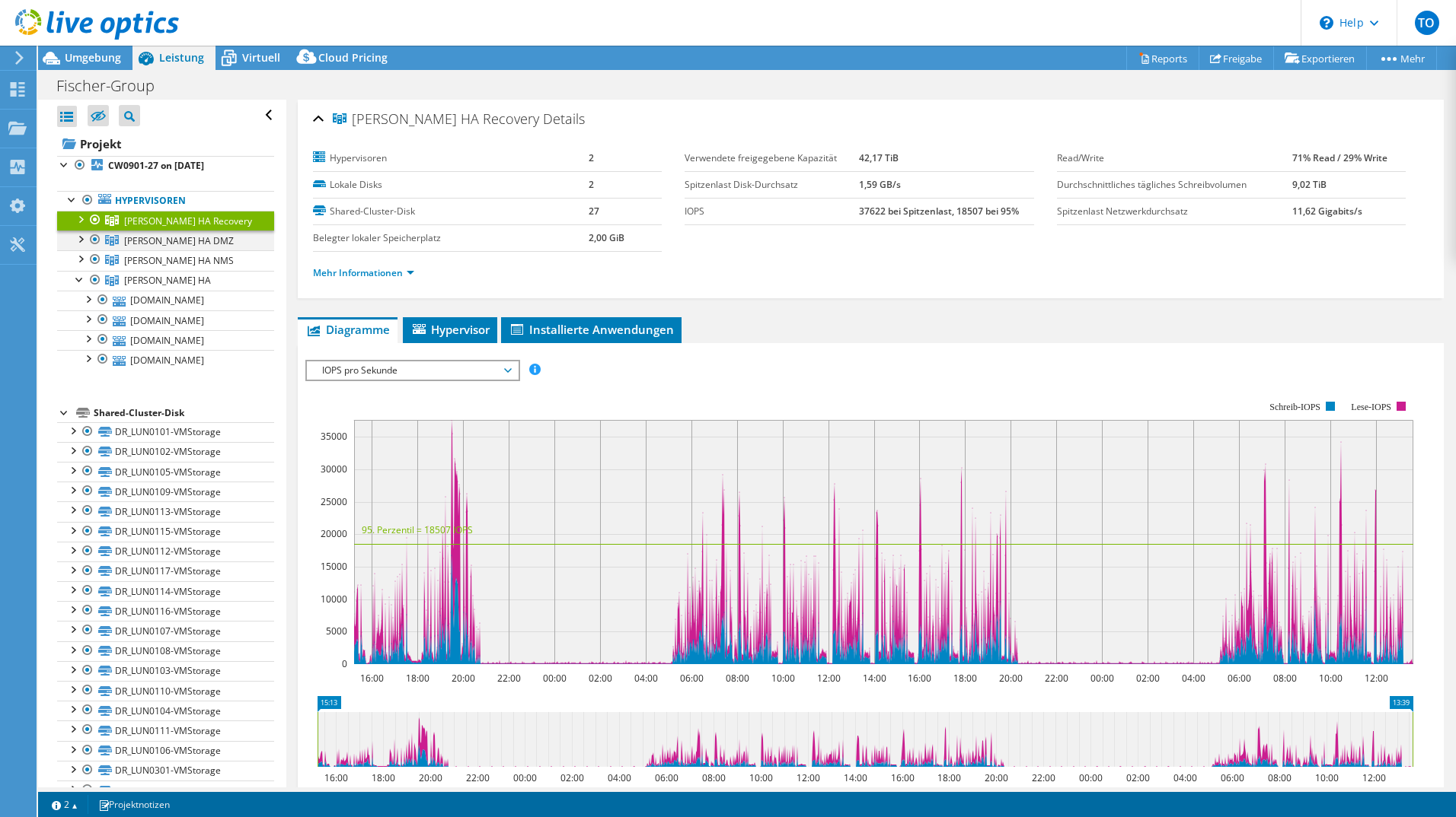
click at [76, 239] on div at bounding box center [79, 238] width 15 height 15
click at [82, 241] on div at bounding box center [79, 238] width 15 height 15
click at [183, 302] on link "[DOMAIN_NAME]" at bounding box center [165, 301] width 217 height 20
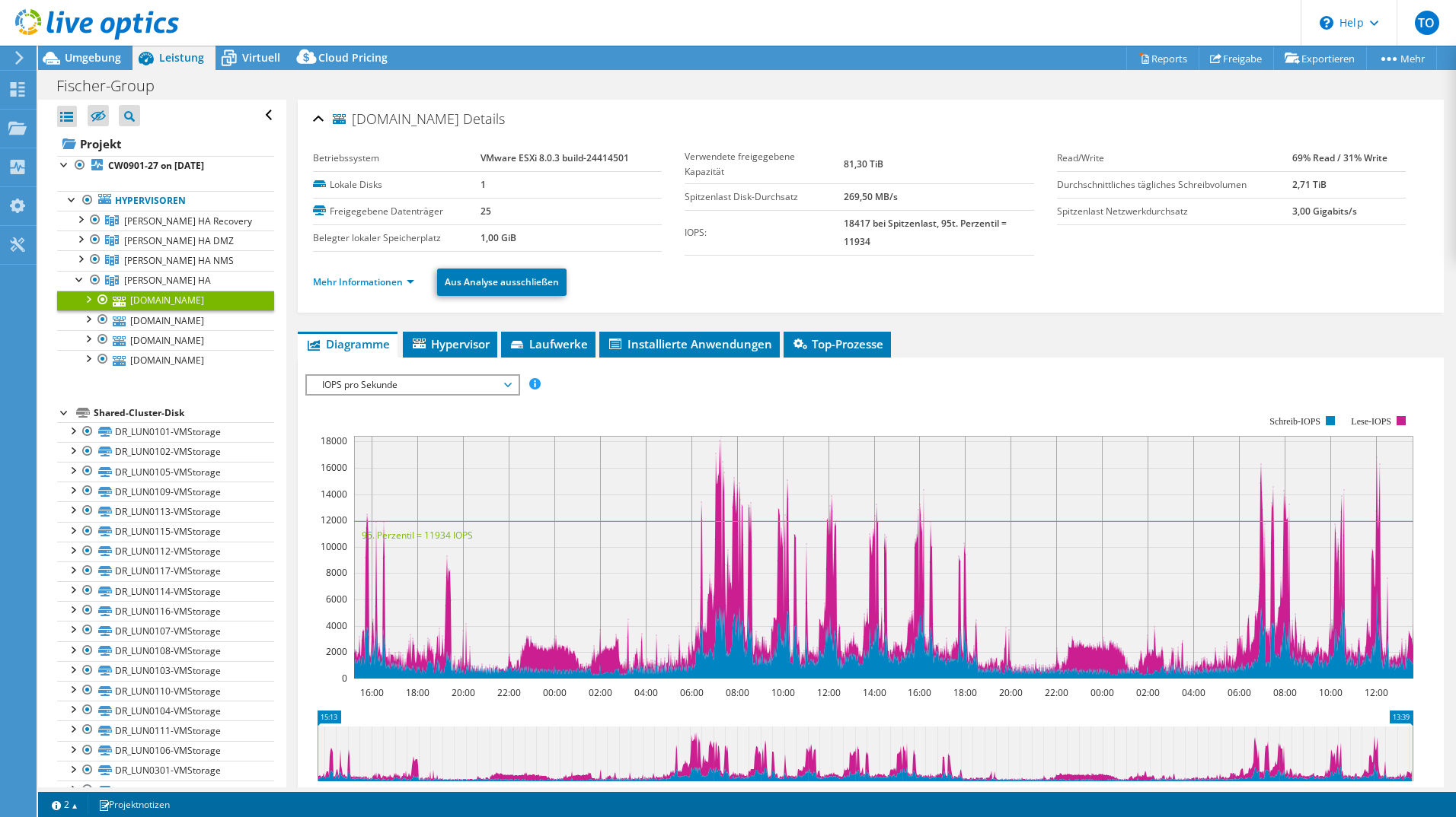
click at [413, 380] on span "IOPS pro Sekunde" at bounding box center [412, 385] width 196 height 18
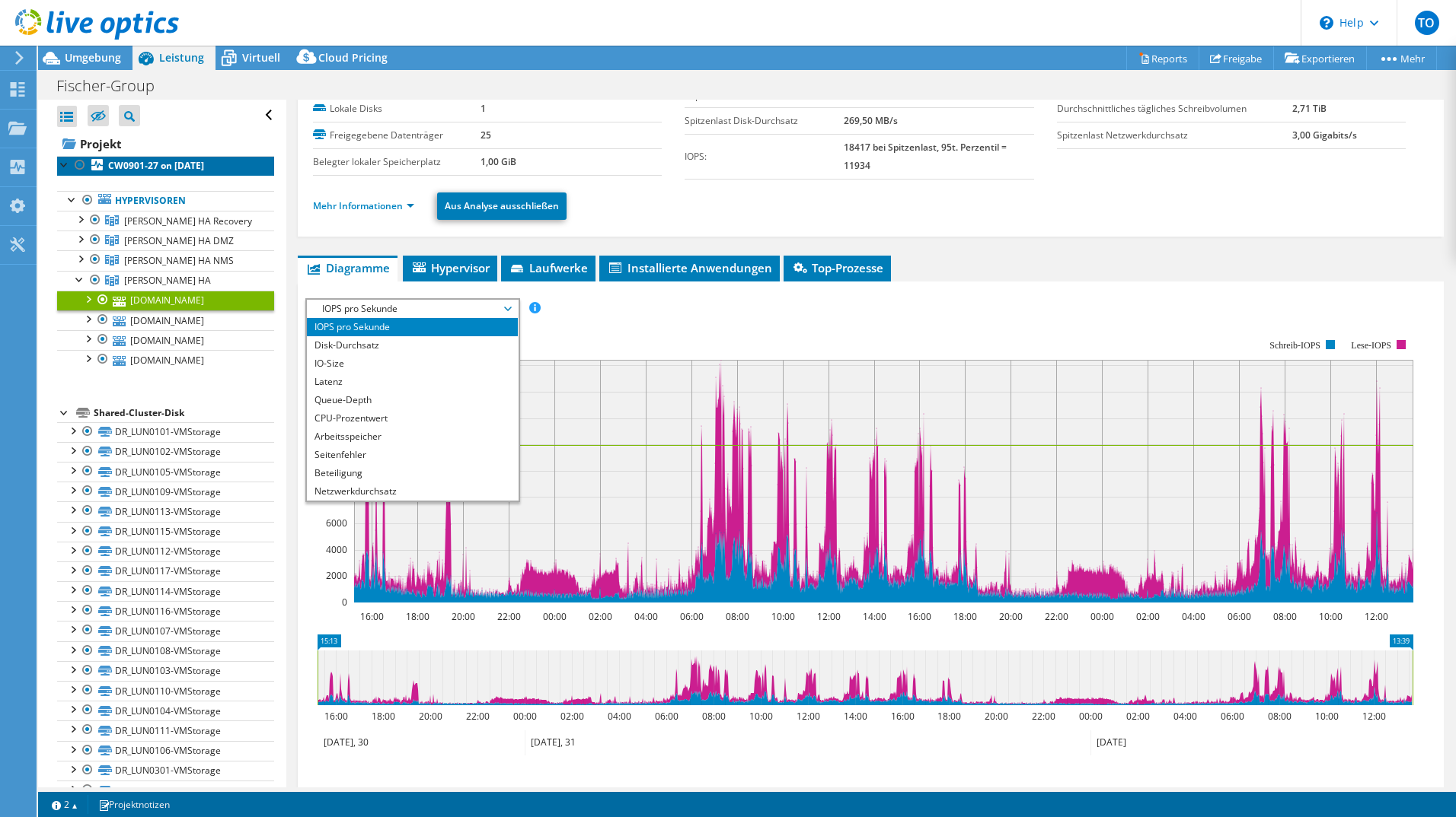
click at [112, 165] on b "CW0901-27 on [DATE]" at bounding box center [155, 165] width 96 height 13
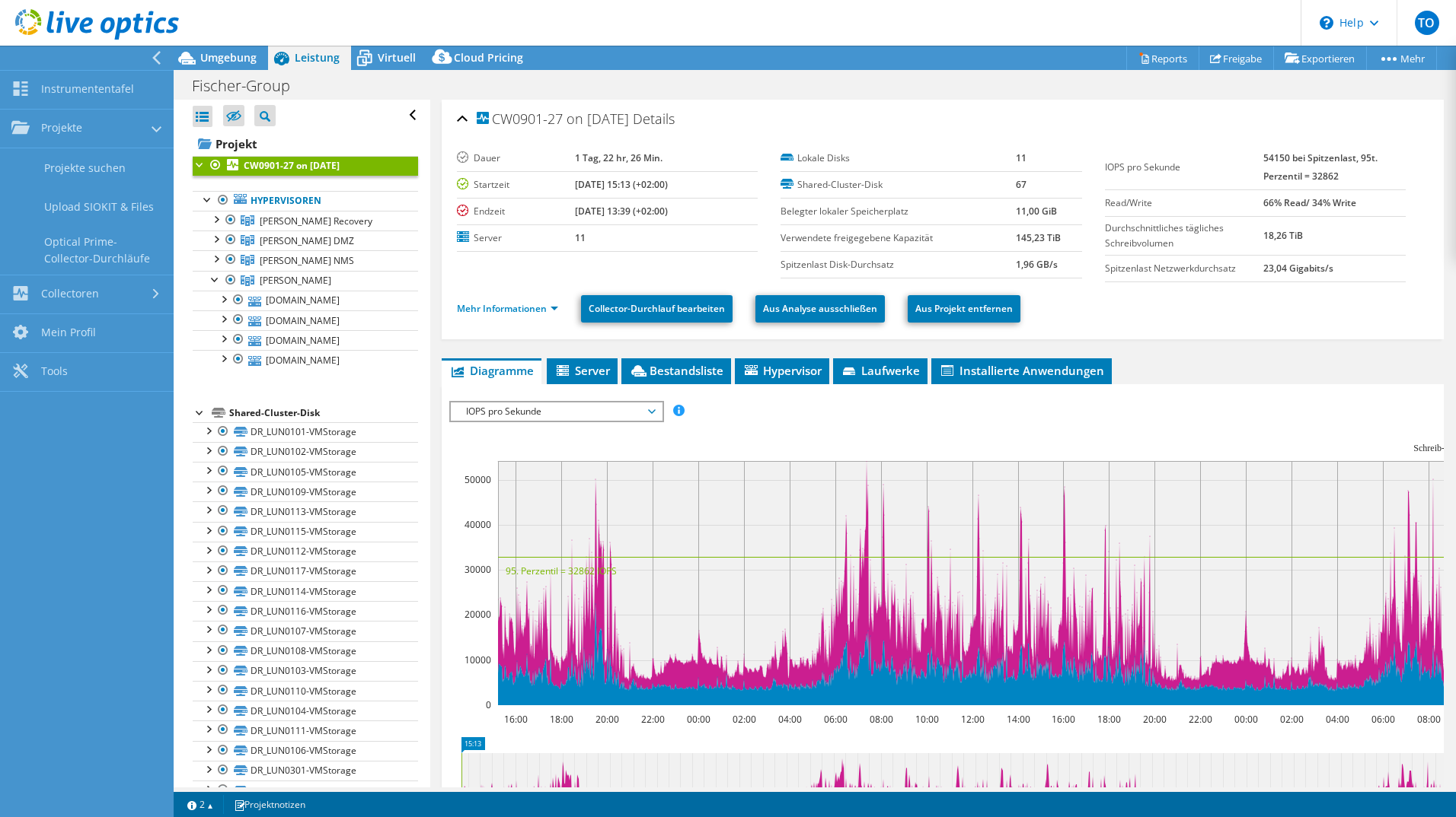
select select "USD"
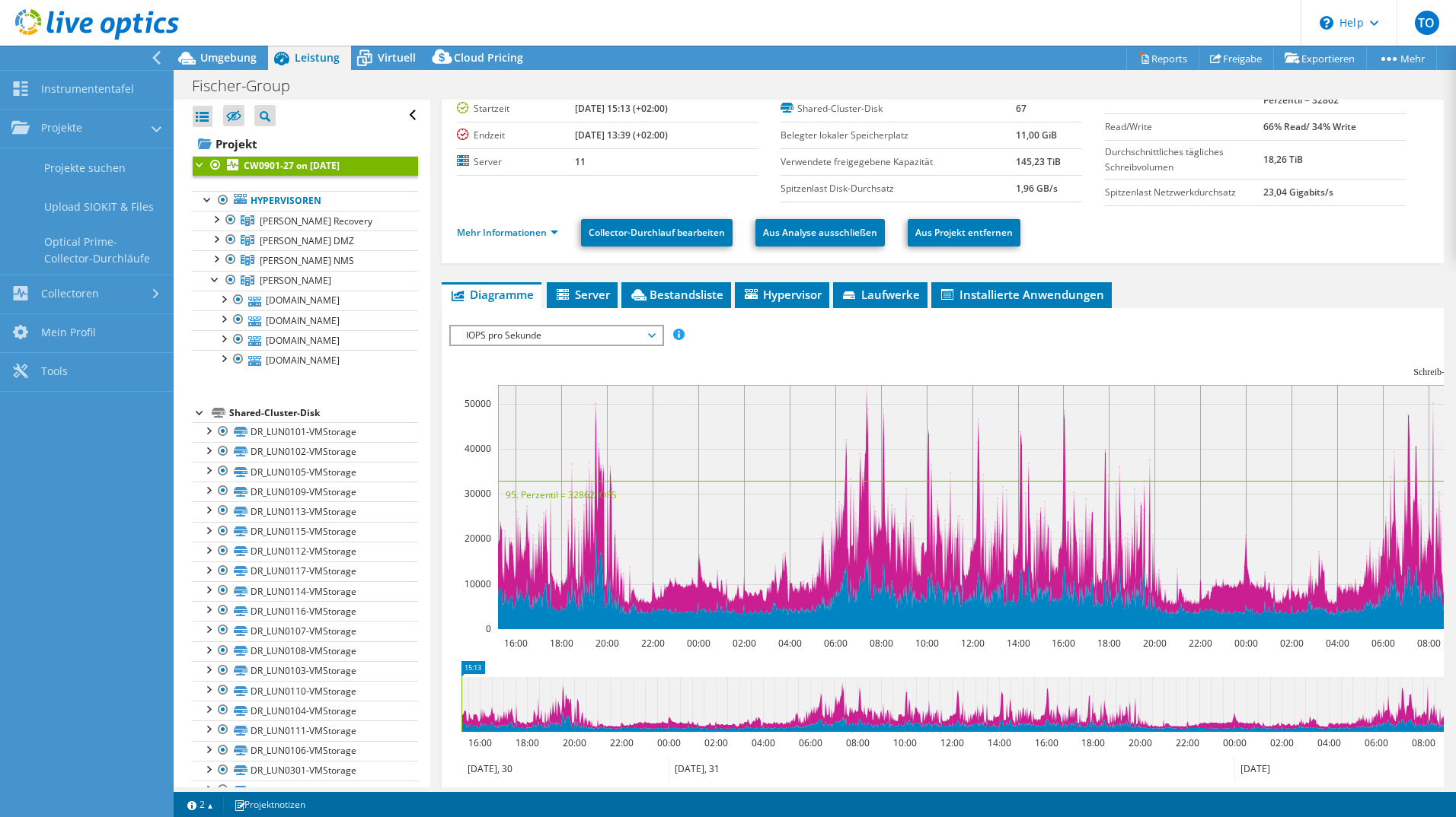
click at [477, 9] on header "TO Endbenutzer [PERSON_NAME] [EMAIL_ADDRESS][PERSON_NAME][PERSON_NAME][DOMAIN_N…" at bounding box center [728, 23] width 1456 height 46
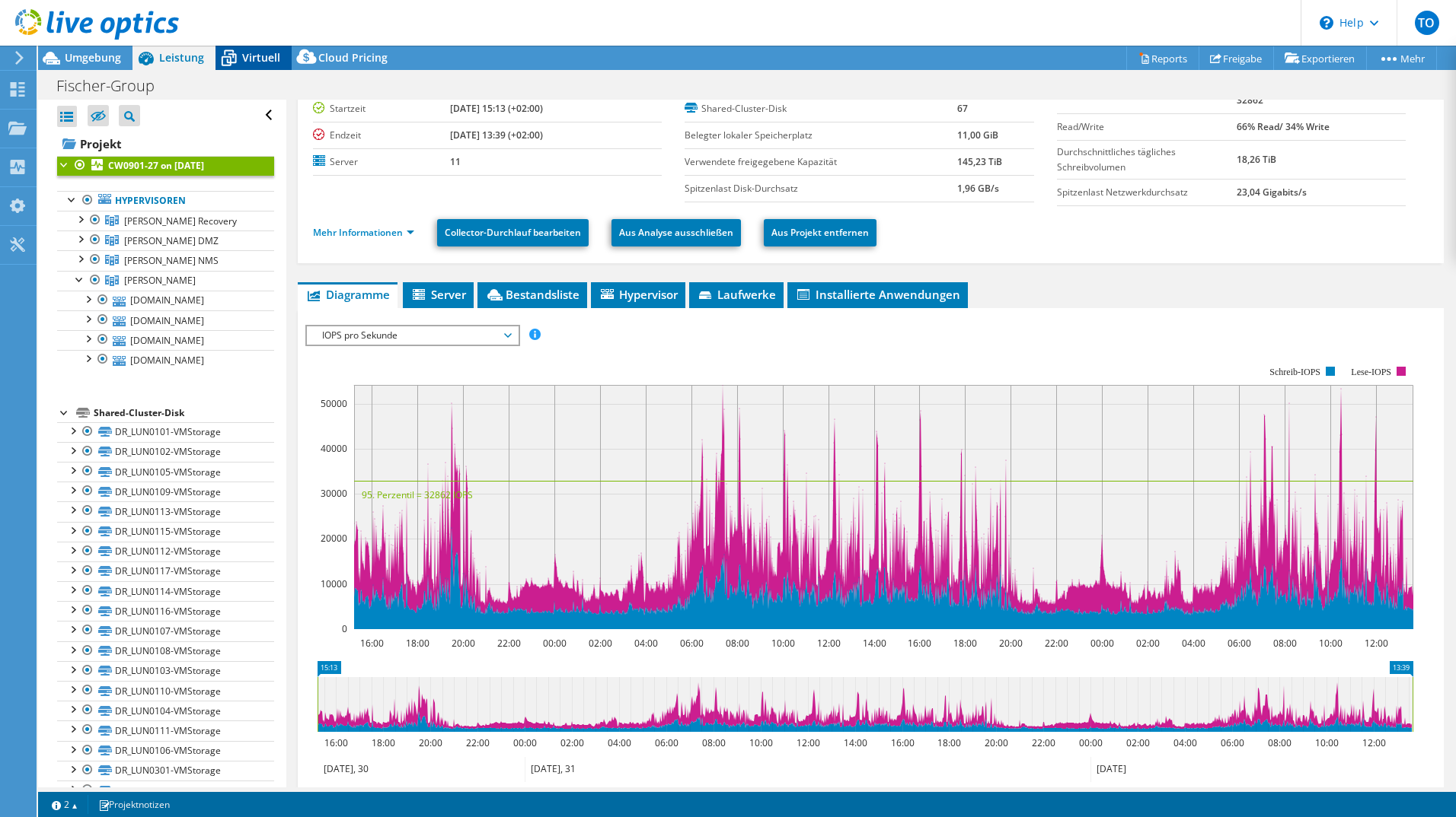
click at [242, 59] on span "Virtuell" at bounding box center [261, 57] width 38 height 14
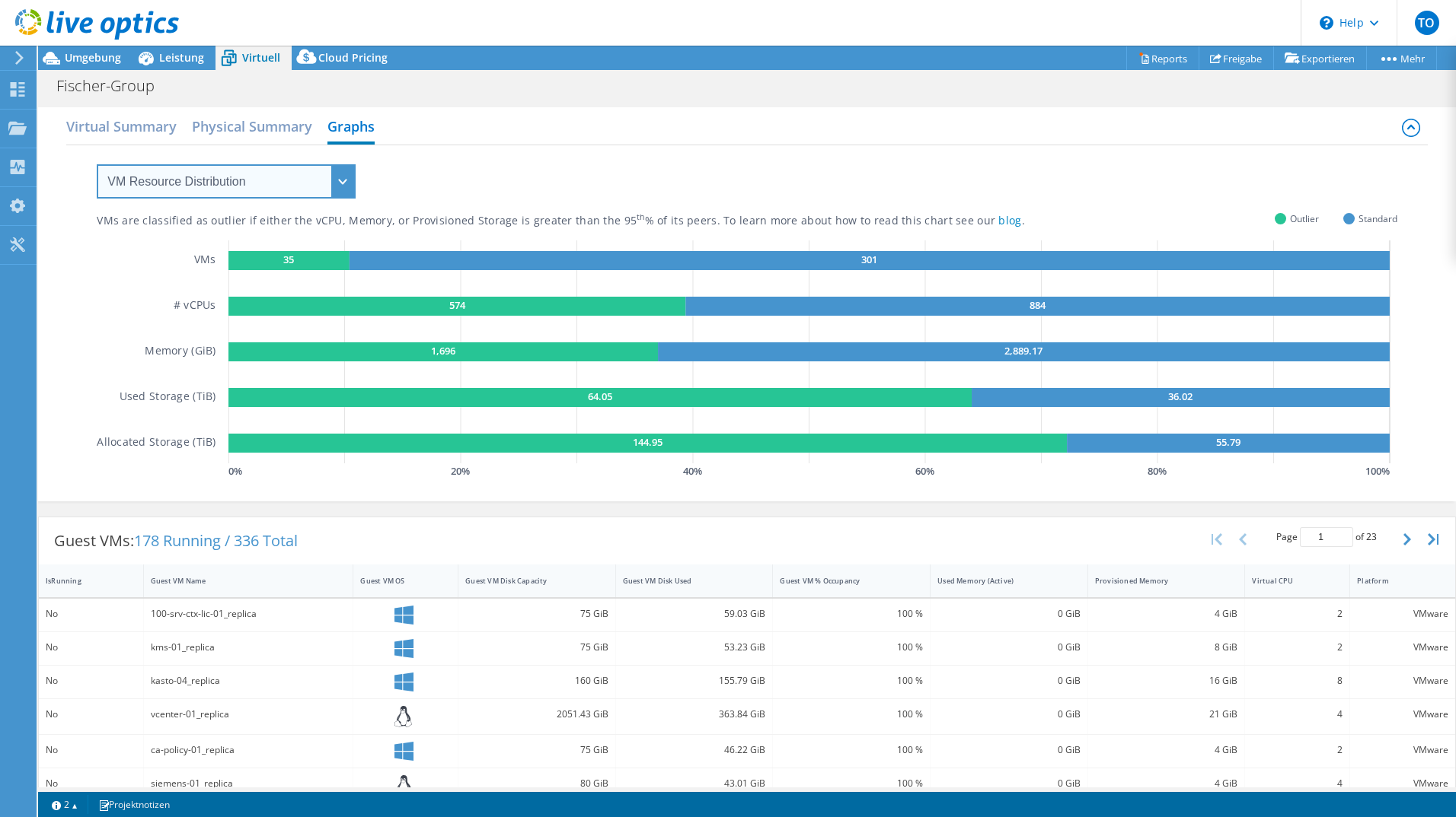
click at [212, 190] on select "VM Resource Distribution Provisioning Contrast Over Provisioning" at bounding box center [225, 181] width 259 height 34
select select "Over Provisioning"
click at [96, 165] on select "VM Resource Distribution Provisioning Contrast Over Provisioning" at bounding box center [225, 181] width 259 height 34
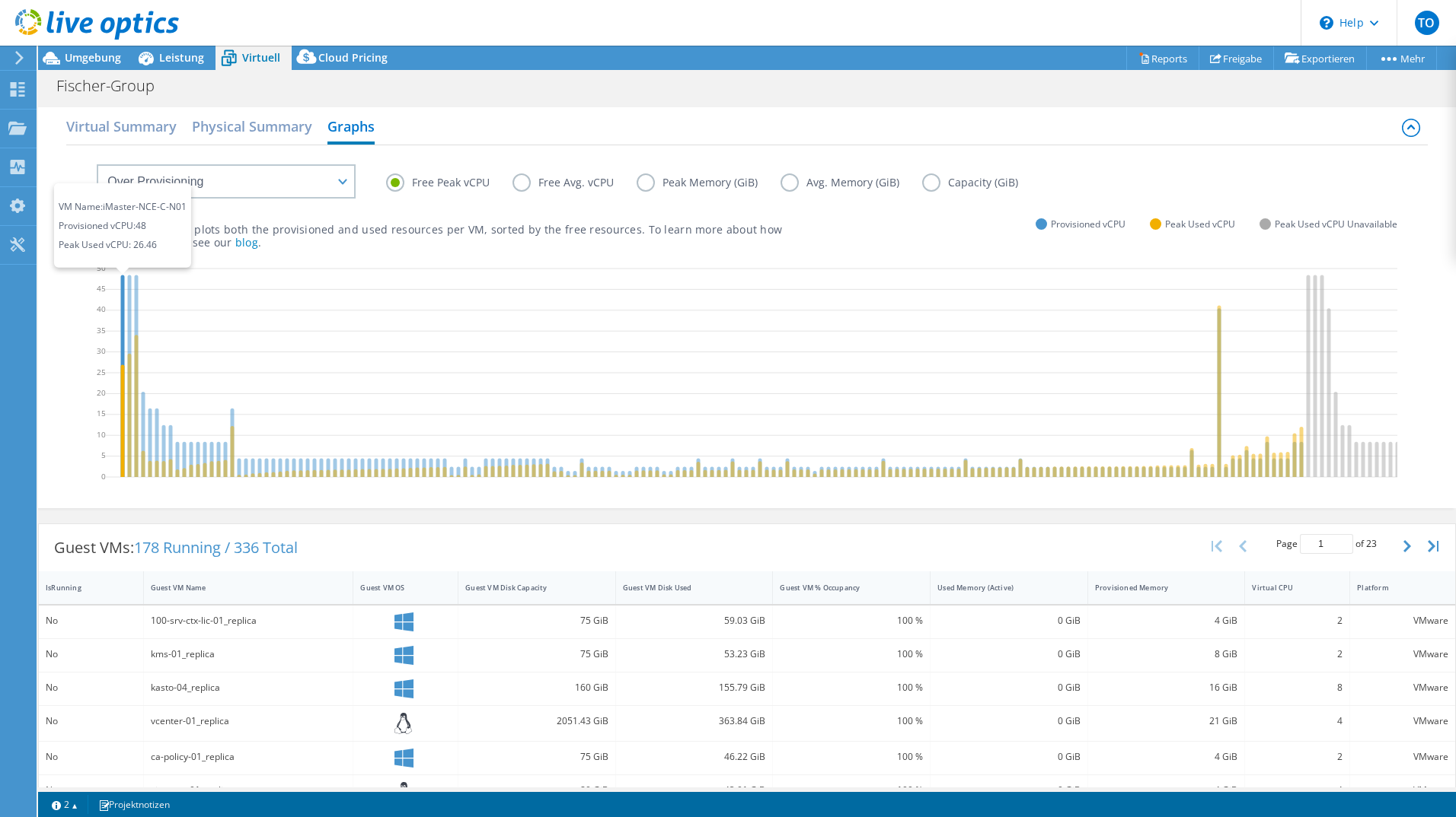
click at [124, 281] on icon at bounding box center [123, 375] width 4 height 202
click at [123, 288] on icon at bounding box center [123, 375] width 4 height 202
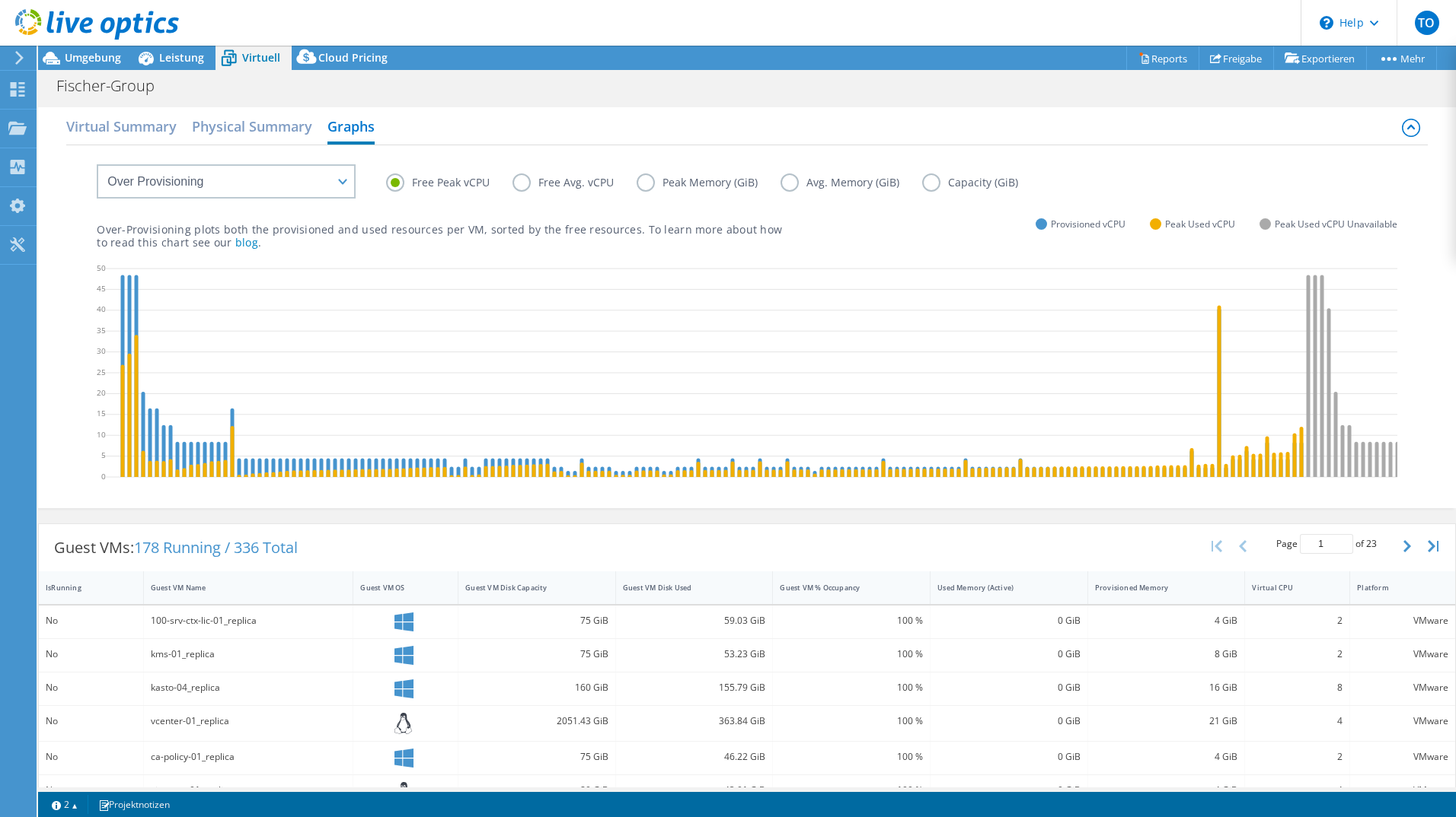
click at [703, 184] on label "Peak Memory (GiB)" at bounding box center [709, 182] width 144 height 18
click at [0, 0] on input "Peak Memory (GiB)" at bounding box center [0, 0] width 0 height 0
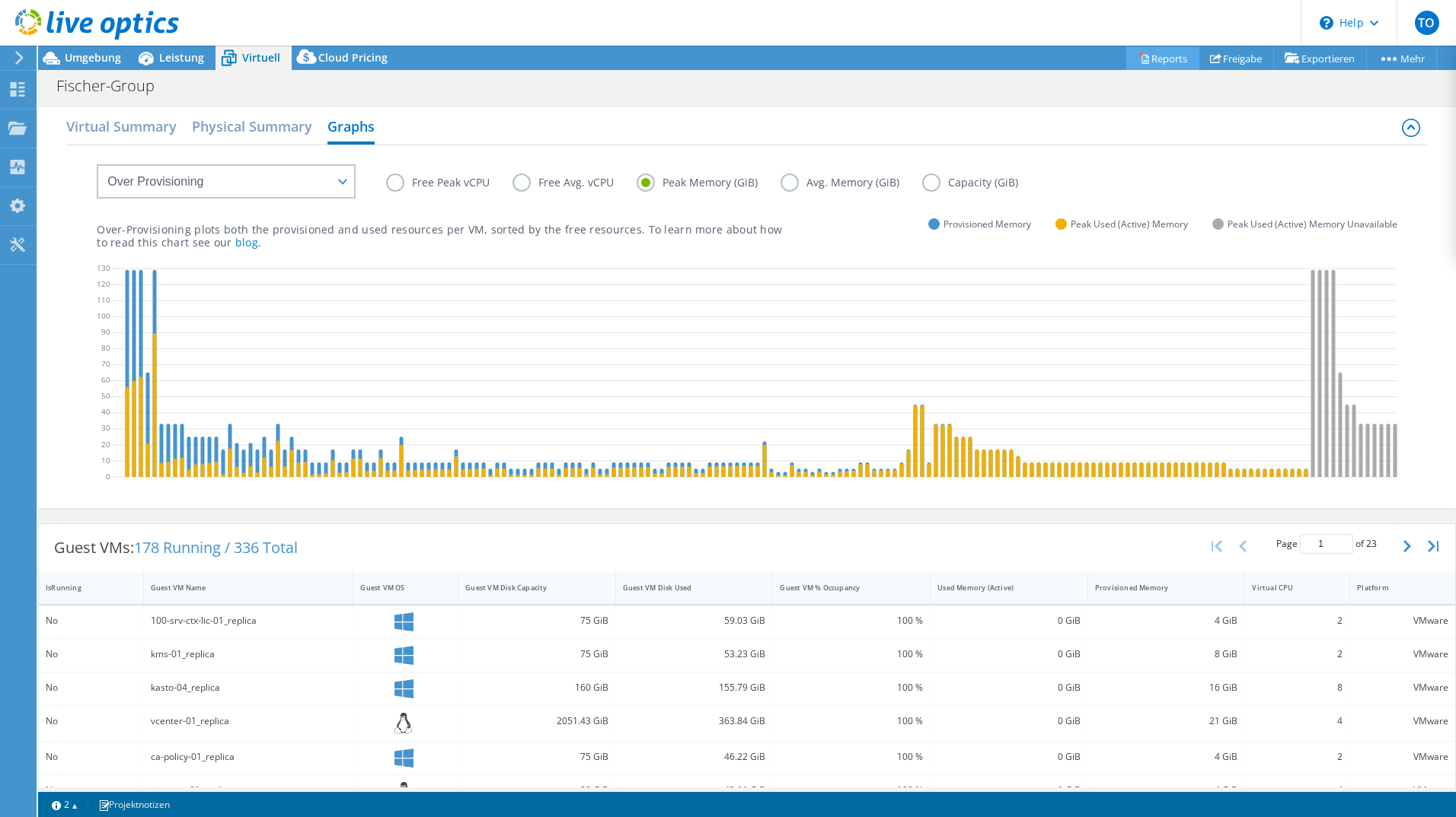
click at [1154, 61] on link "Reports" at bounding box center [1162, 58] width 73 height 24
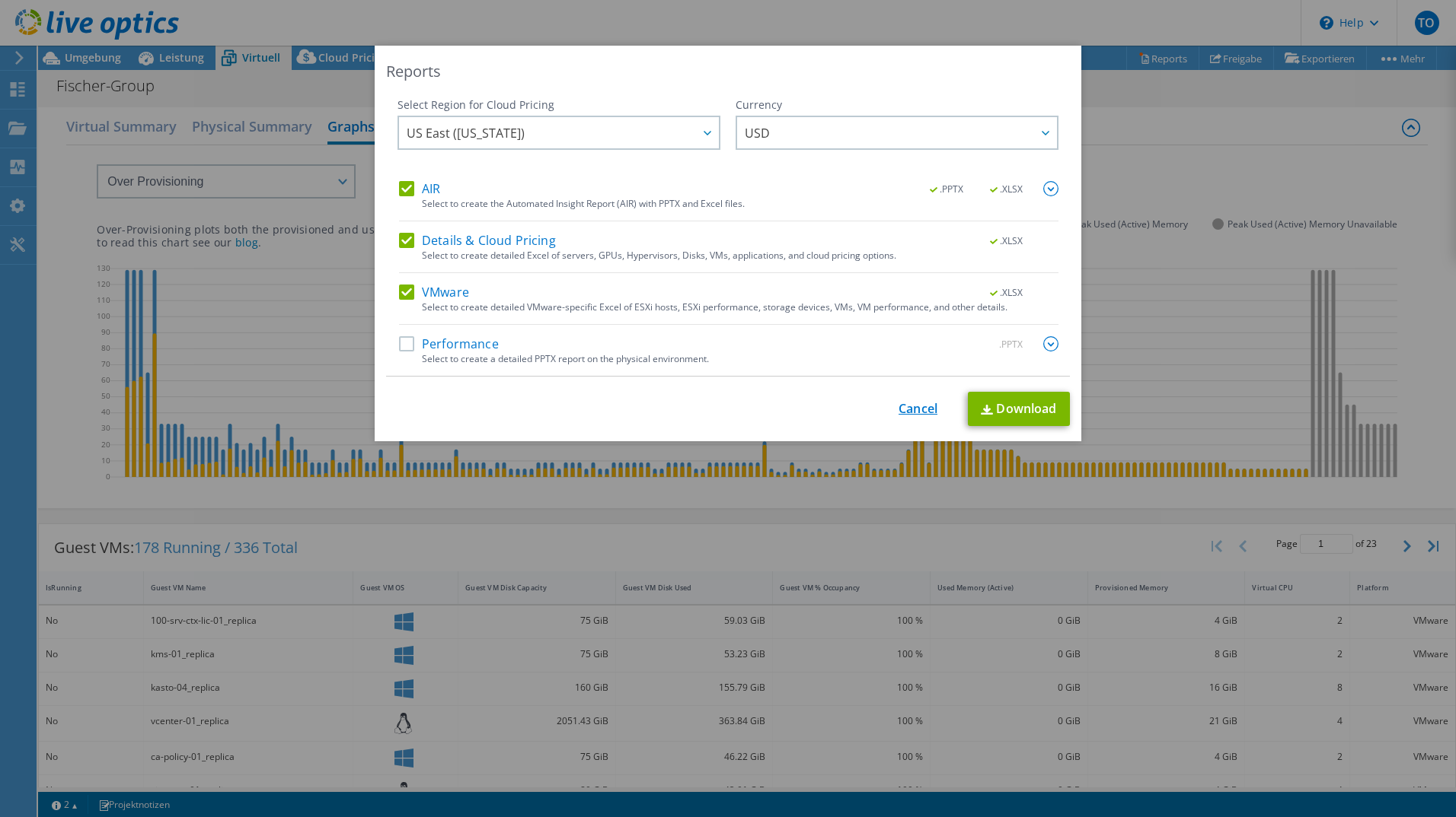
click at [914, 409] on link "Cancel" at bounding box center [917, 408] width 39 height 14
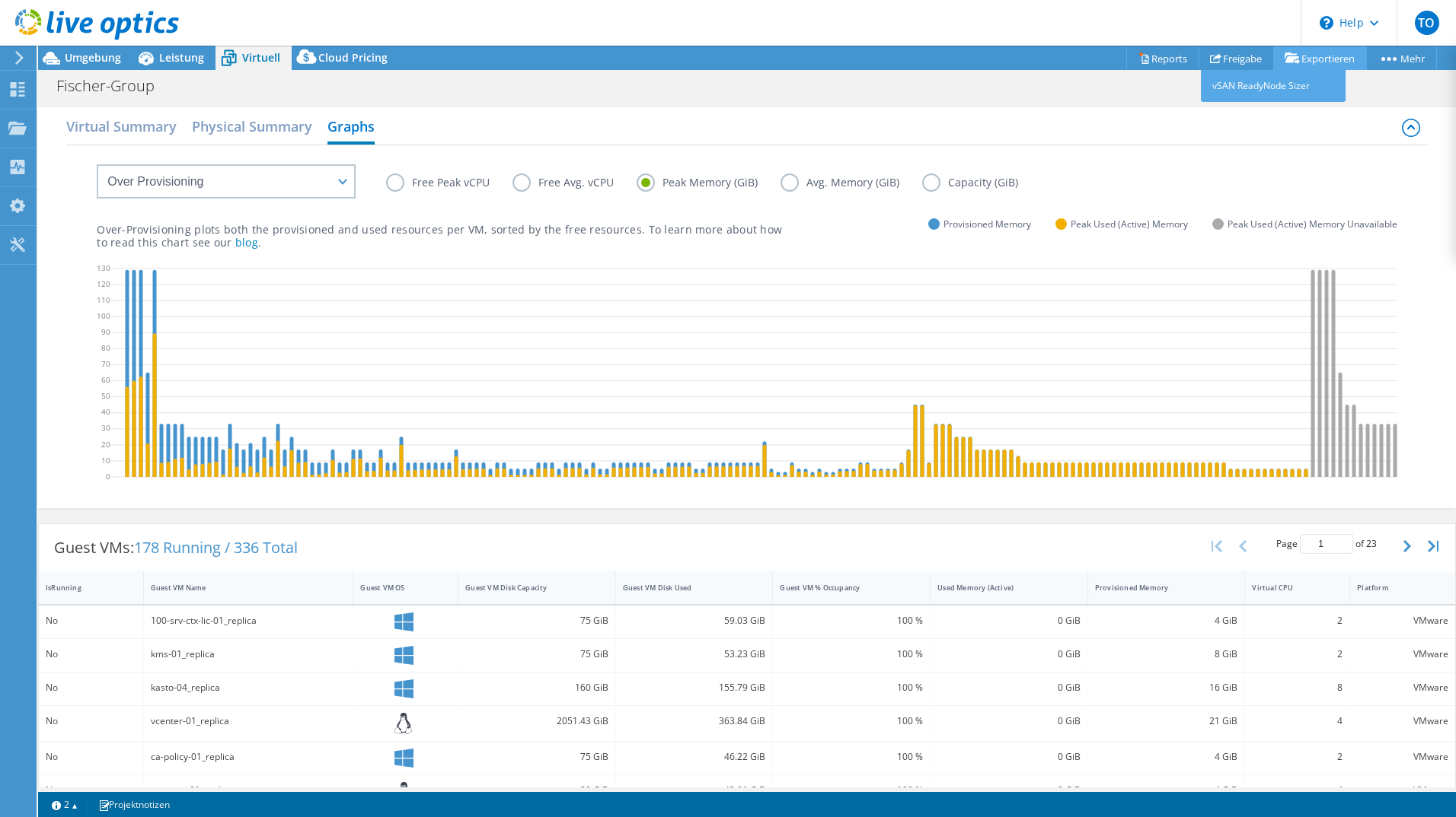
click at [1322, 60] on link "Exportieren" at bounding box center [1320, 58] width 94 height 24
click at [1224, 66] on link "Freigabe" at bounding box center [1237, 58] width 75 height 24
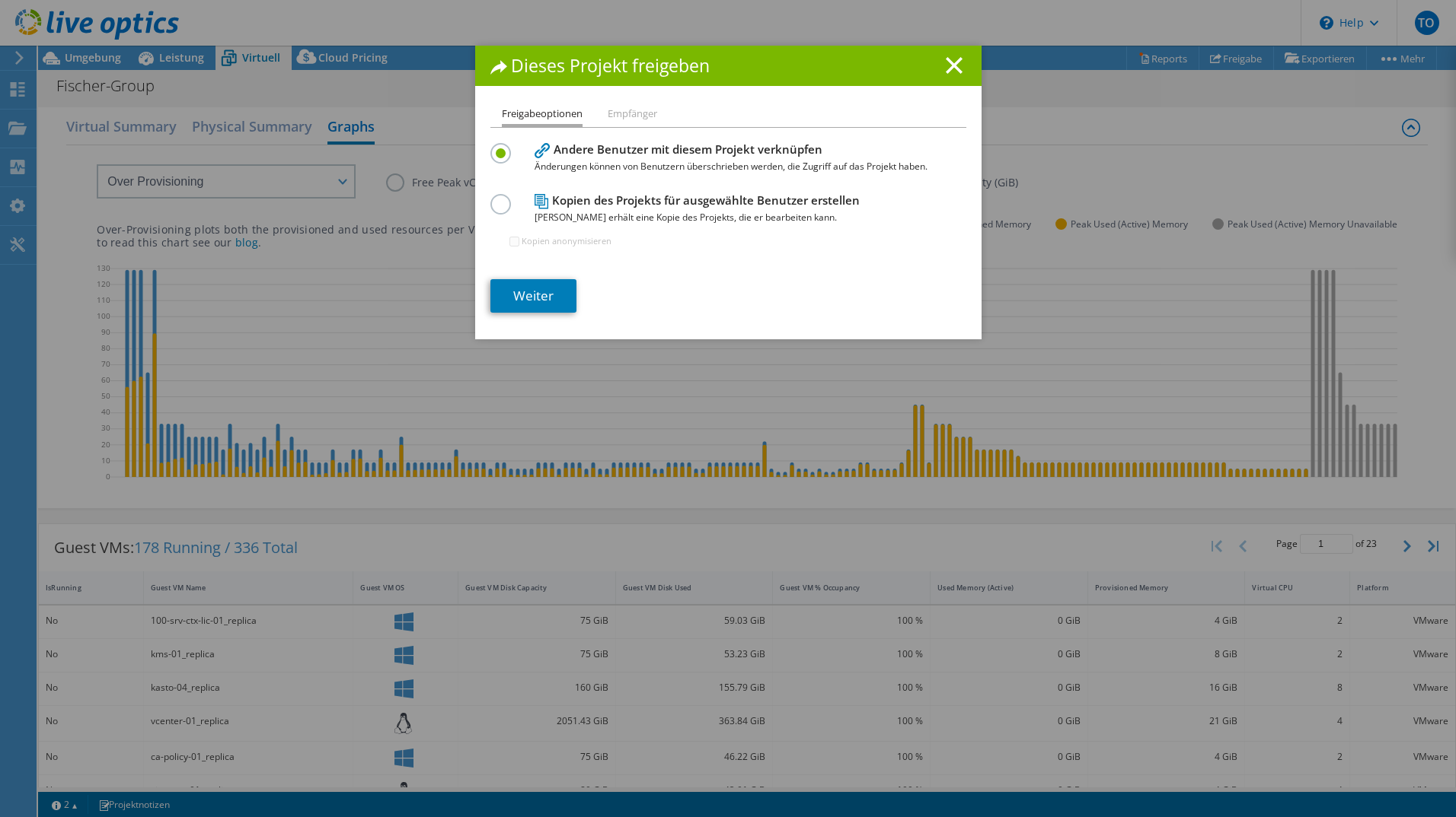
click at [621, 105] on li "Empfänger" at bounding box center [632, 115] width 49 height 19
click at [627, 123] on li "Empfänger" at bounding box center [632, 115] width 49 height 19
click at [953, 71] on line at bounding box center [953, 65] width 15 height 15
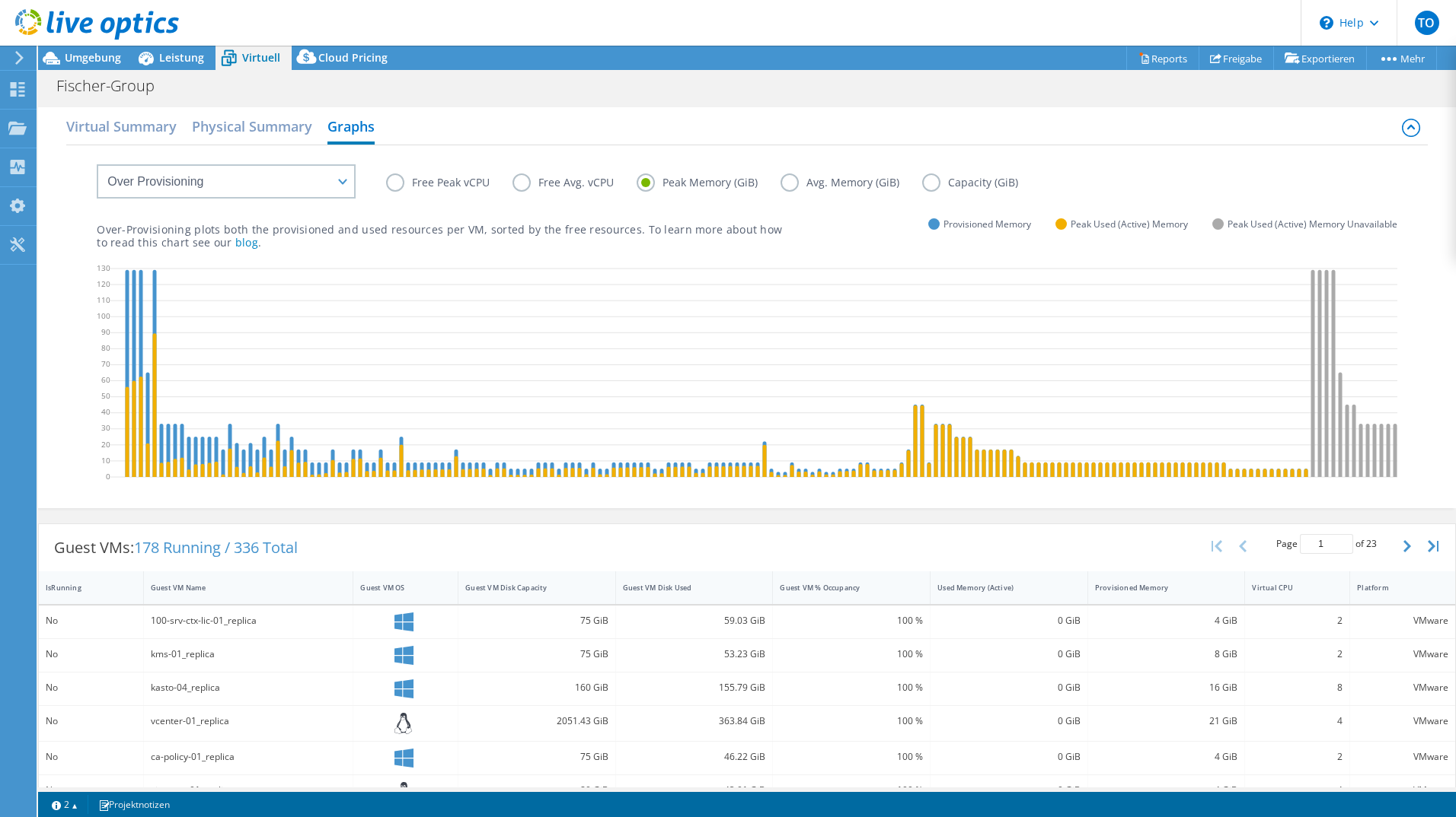
drag, startPoint x: 445, startPoint y: 304, endPoint x: 62, endPoint y: 465, distance: 415.5
click at [62, 465] on div "Virtual Summary Physical Summary Graphs VM Resource Distribution Provisioning C…" at bounding box center [746, 308] width 1418 height 401
click at [1155, 57] on link "Reports" at bounding box center [1162, 58] width 73 height 24
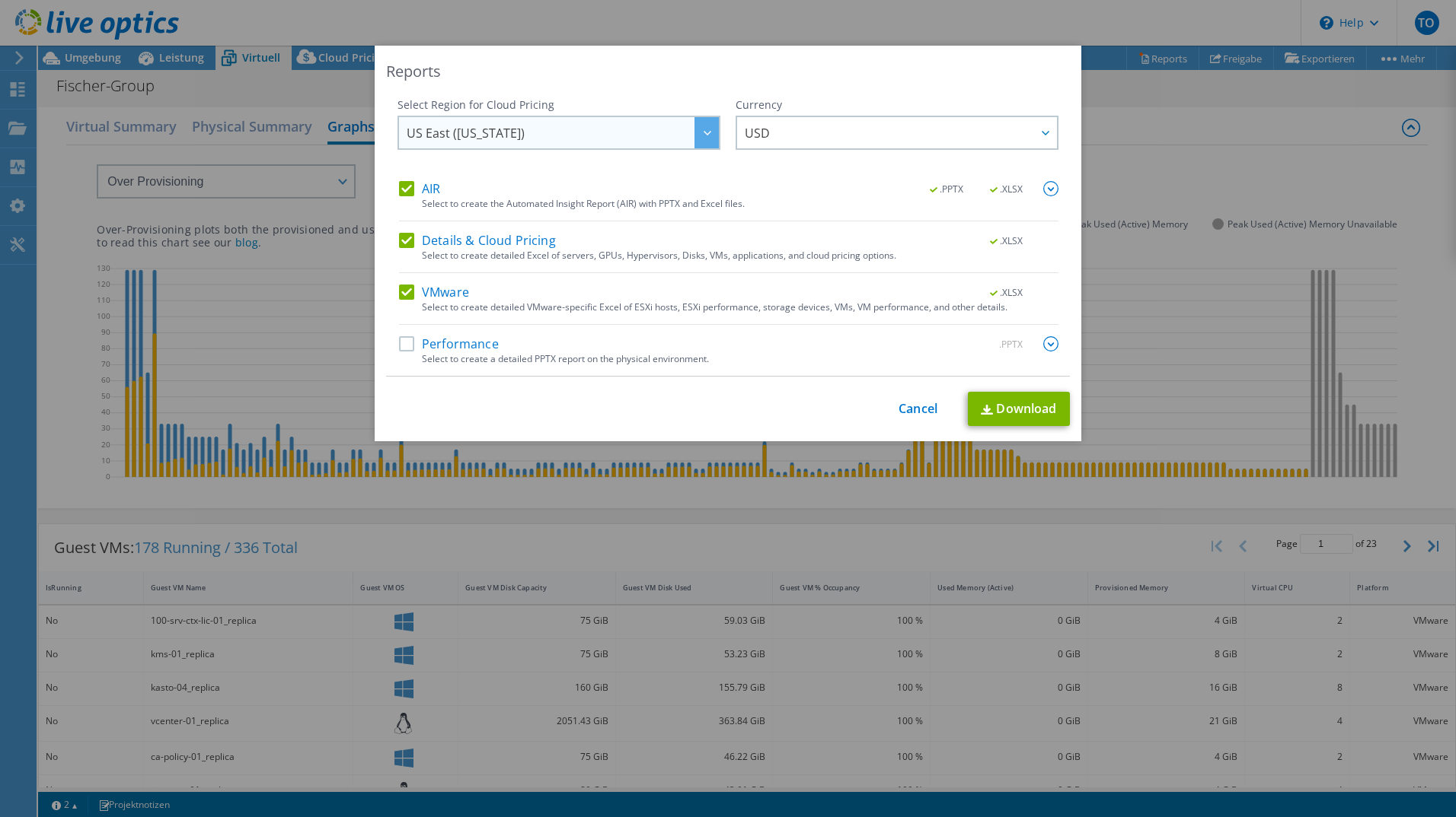
click at [482, 128] on span "US East ([US_STATE])" at bounding box center [466, 136] width 118 height 24
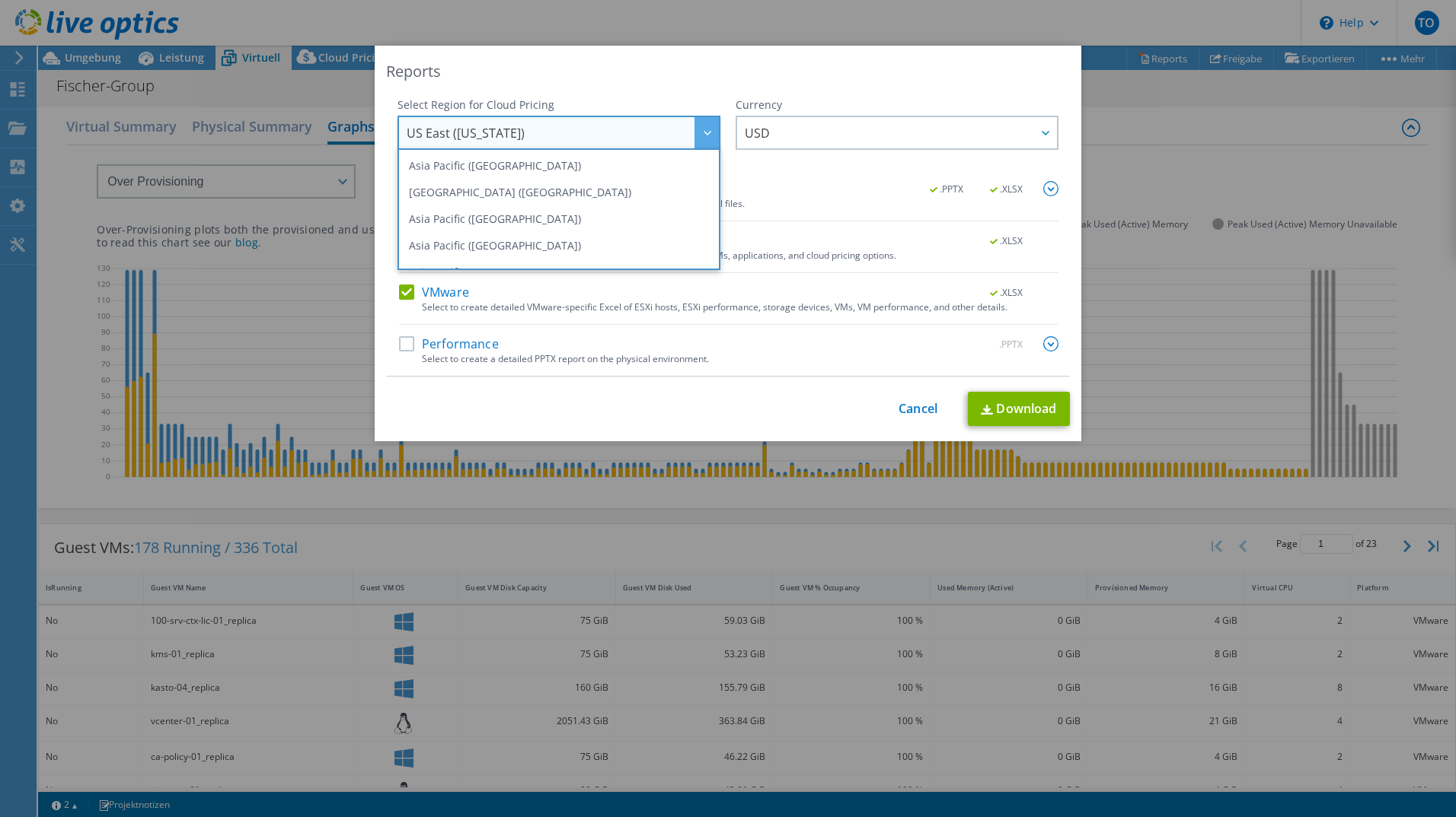
click at [482, 128] on span "US East ([US_STATE])" at bounding box center [466, 136] width 118 height 24
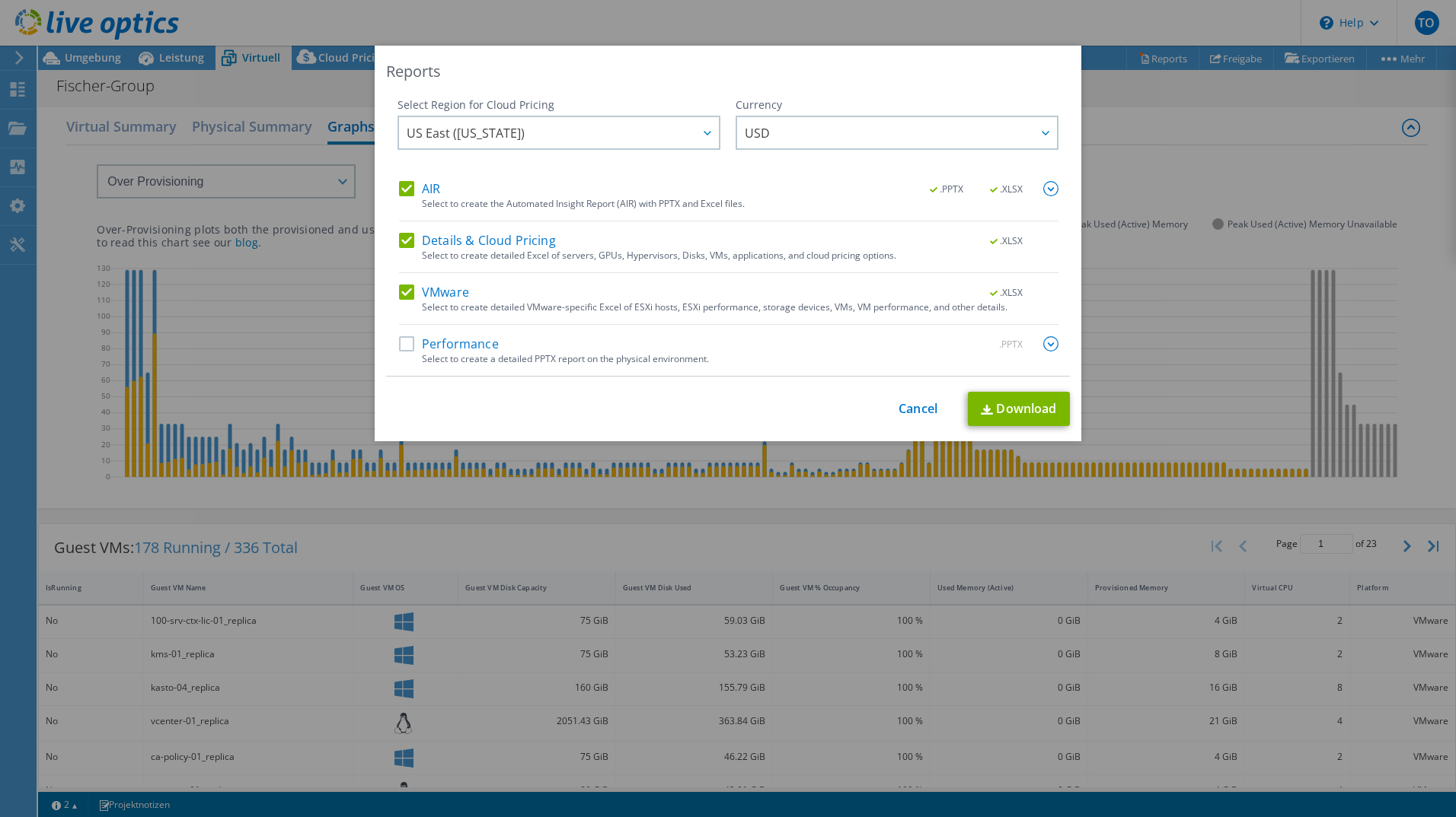
click at [468, 343] on label "Performance" at bounding box center [449, 344] width 100 height 15
click at [0, 0] on input "Performance" at bounding box center [0, 0] width 0 height 0
click at [429, 295] on label "VMware" at bounding box center [434, 292] width 70 height 15
click at [0, 0] on input "VMware" at bounding box center [0, 0] width 0 height 0
click at [429, 245] on label "Details & Cloud Pricing" at bounding box center [477, 240] width 157 height 15
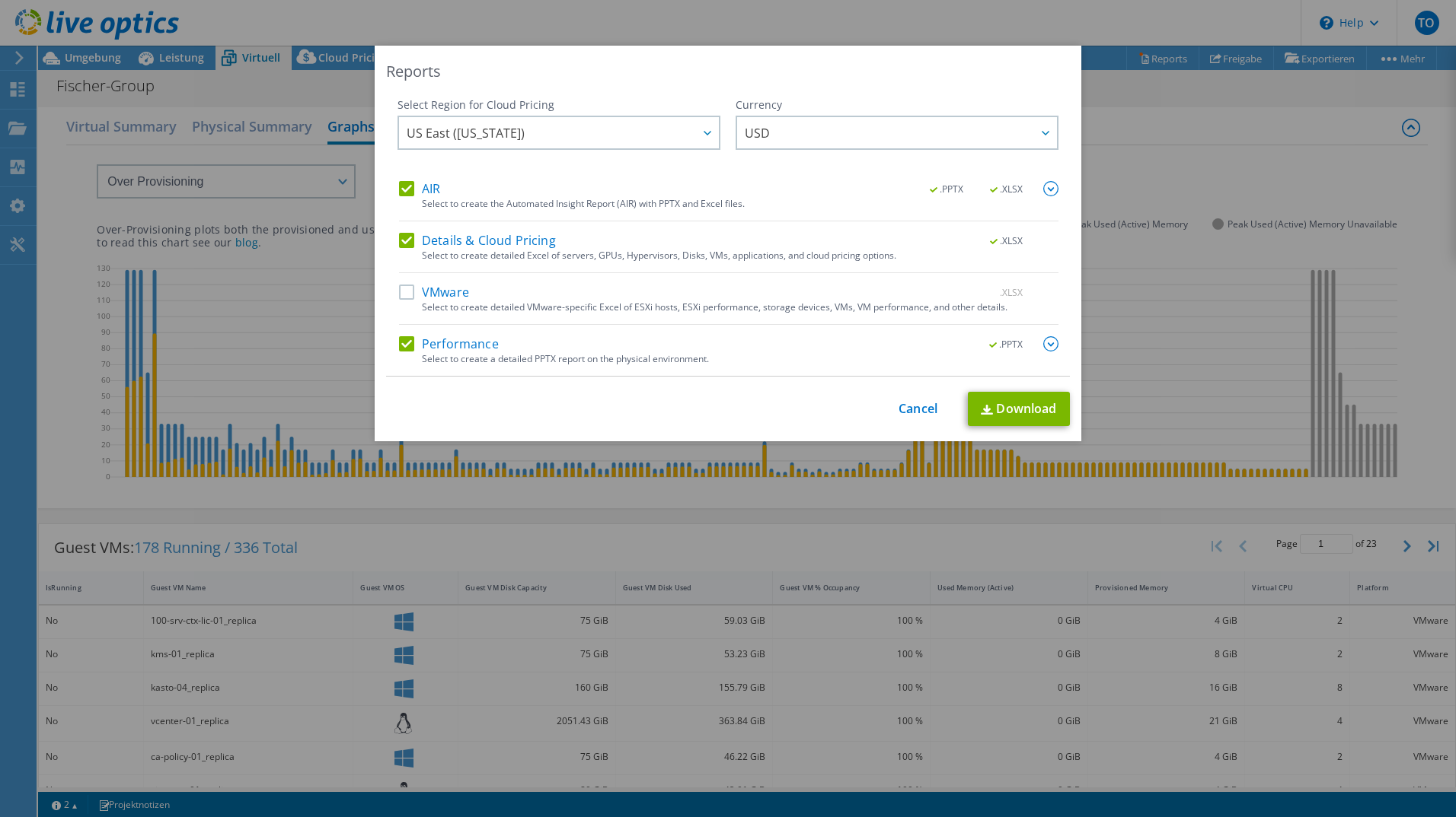
click at [0, 0] on input "Details & Cloud Pricing" at bounding box center [0, 0] width 0 height 0
click at [424, 190] on label "AIR" at bounding box center [419, 188] width 41 height 15
click at [0, 0] on input "AIR" at bounding box center [0, 0] width 0 height 0
click at [1009, 399] on link "Download" at bounding box center [1018, 408] width 102 height 34
click at [434, 293] on label "VMware" at bounding box center [434, 292] width 70 height 15
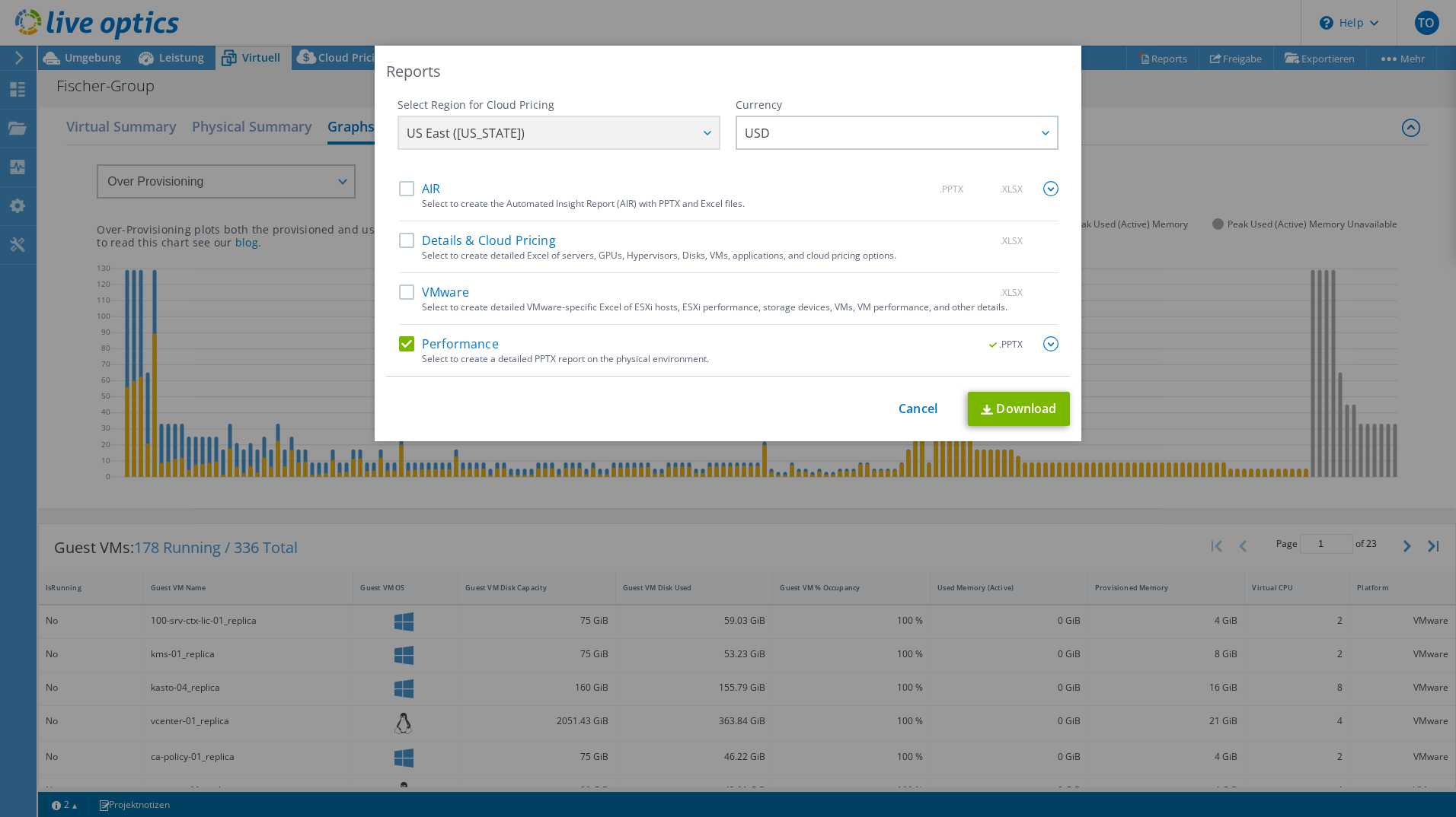
click at [0, 0] on input "VMware" at bounding box center [0, 0] width 0 height 0
click at [448, 345] on label "Performance" at bounding box center [449, 344] width 100 height 15
click at [0, 0] on input "Performance" at bounding box center [0, 0] width 0 height 0
click at [1031, 411] on link "Download" at bounding box center [1018, 408] width 102 height 34
click at [922, 408] on link "Cancel" at bounding box center [917, 408] width 39 height 14
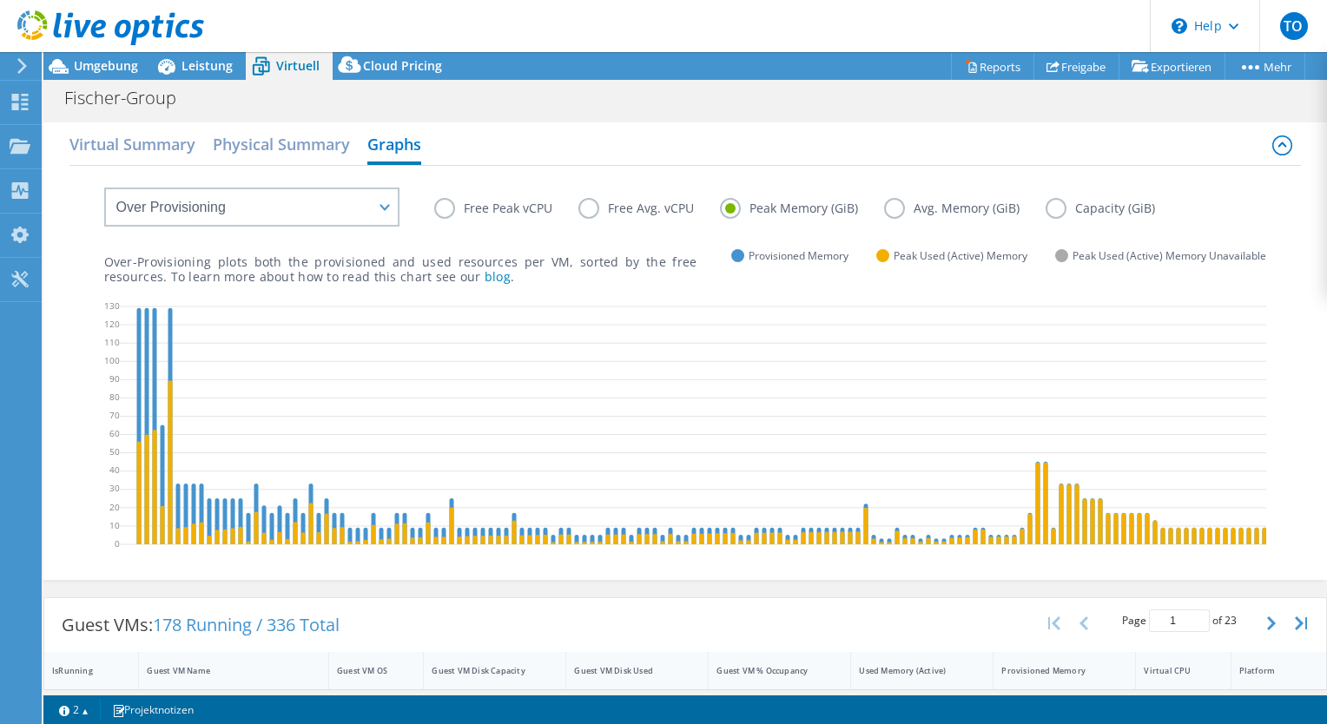
scroll to position [87, 0]
click at [168, 54] on div at bounding box center [102, 29] width 204 height 58
click at [182, 61] on span "Leistung" at bounding box center [206, 65] width 51 height 16
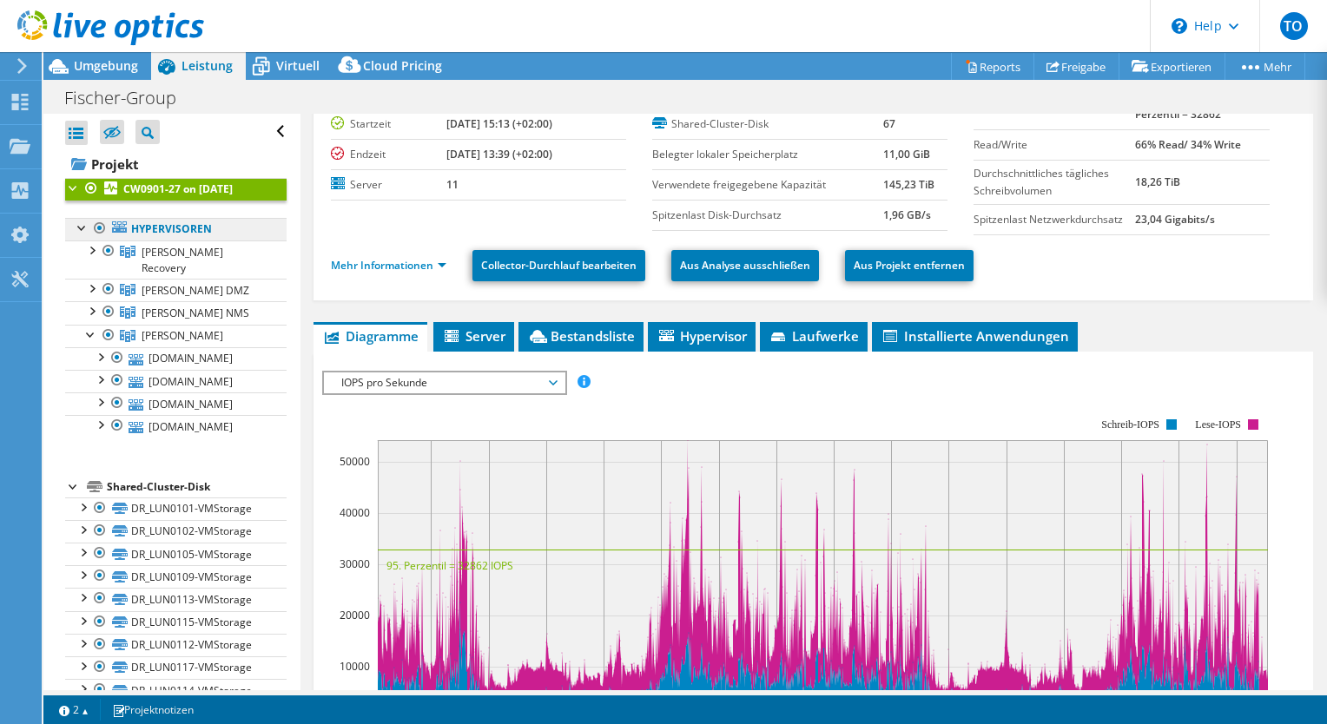
click at [181, 224] on link "Hypervisoren" at bounding box center [175, 229] width 221 height 23
click at [368, 381] on span "IOPS pro Sekunde" at bounding box center [444, 382] width 223 height 21
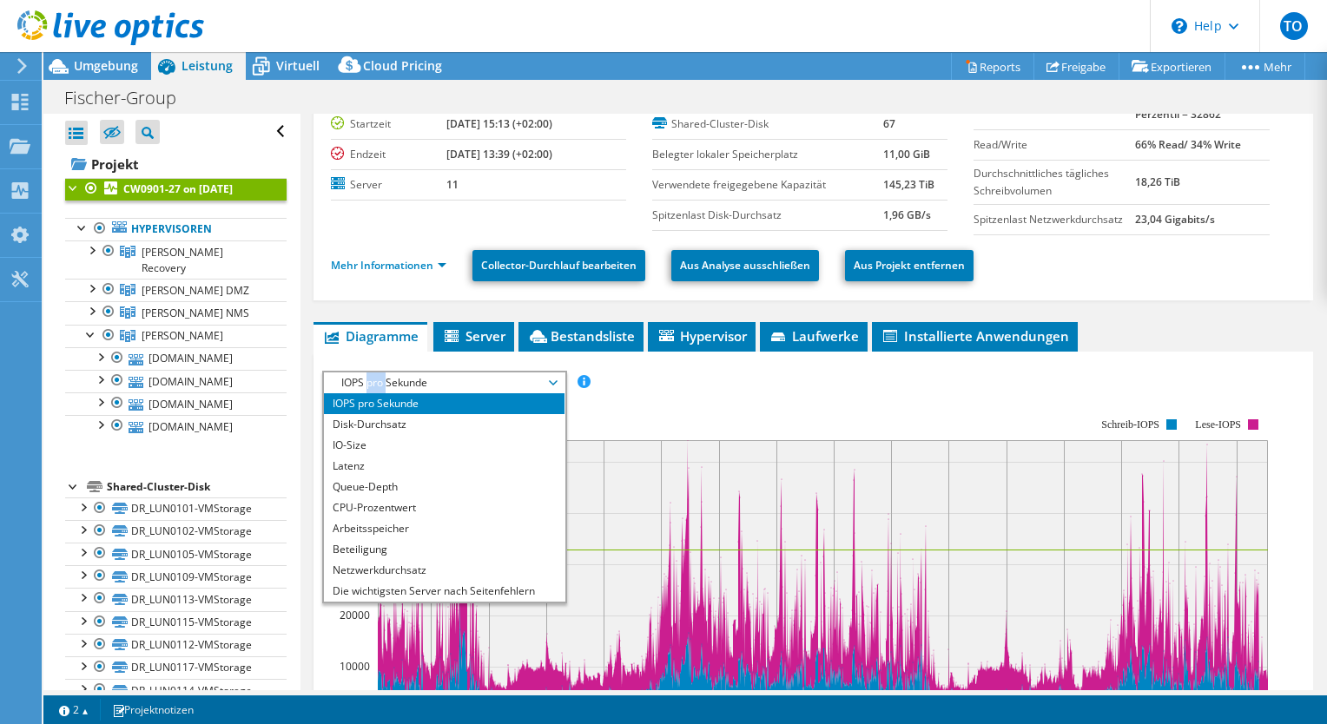
click at [368, 381] on span "IOPS pro Sekunde" at bounding box center [444, 382] width 223 height 21
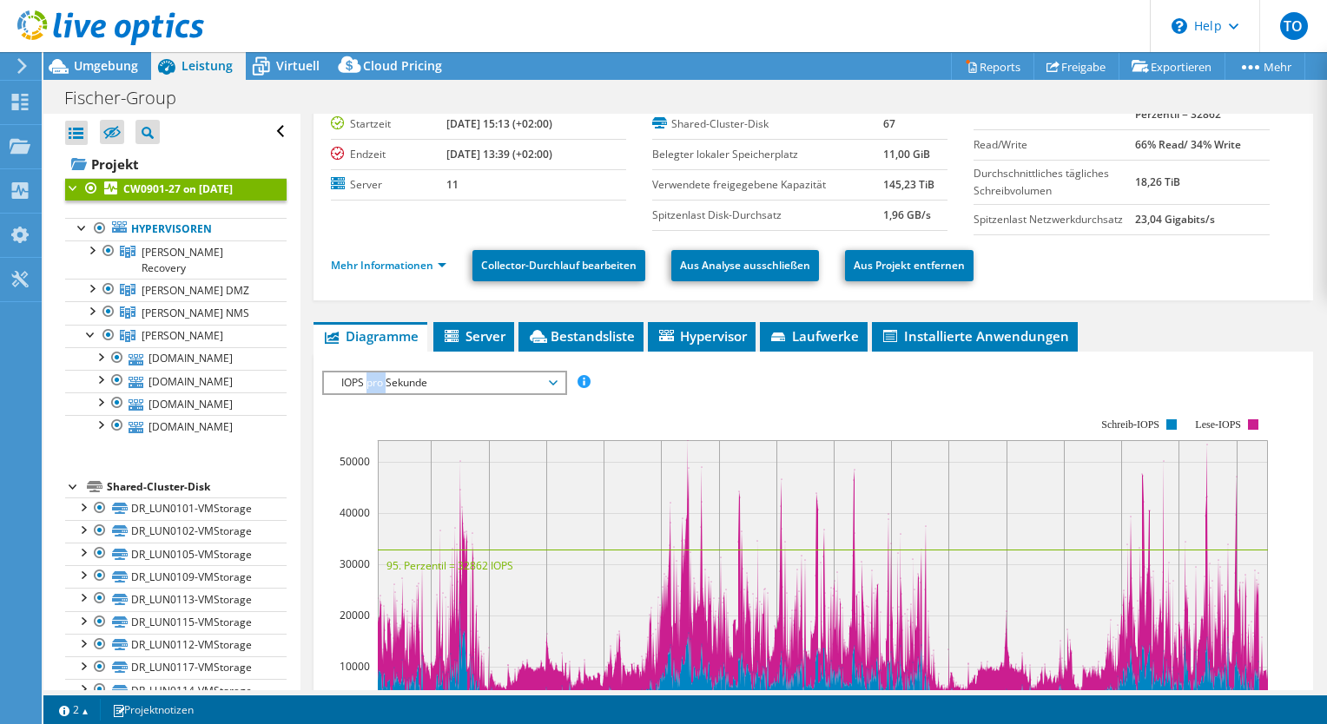
click at [368, 381] on span "IOPS pro Sekunde" at bounding box center [444, 382] width 223 height 21
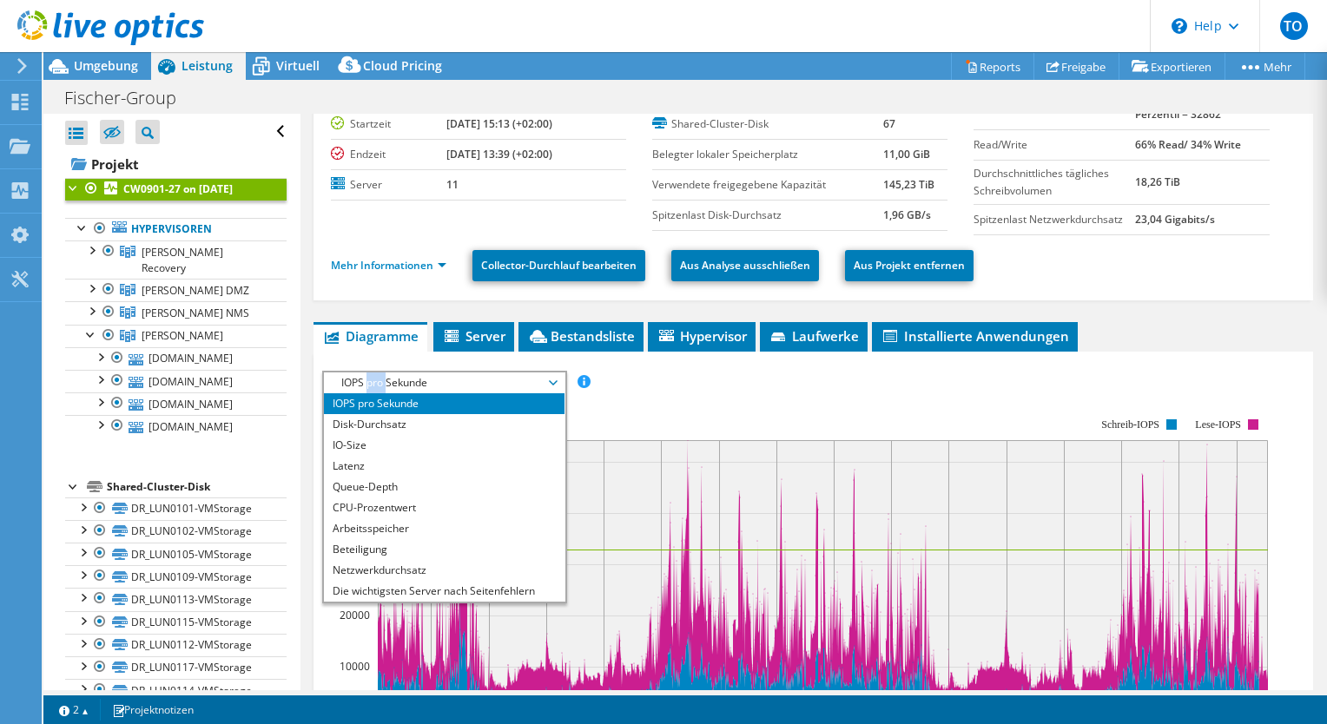
click at [368, 381] on span "IOPS pro Sekunde" at bounding box center [444, 382] width 223 height 21
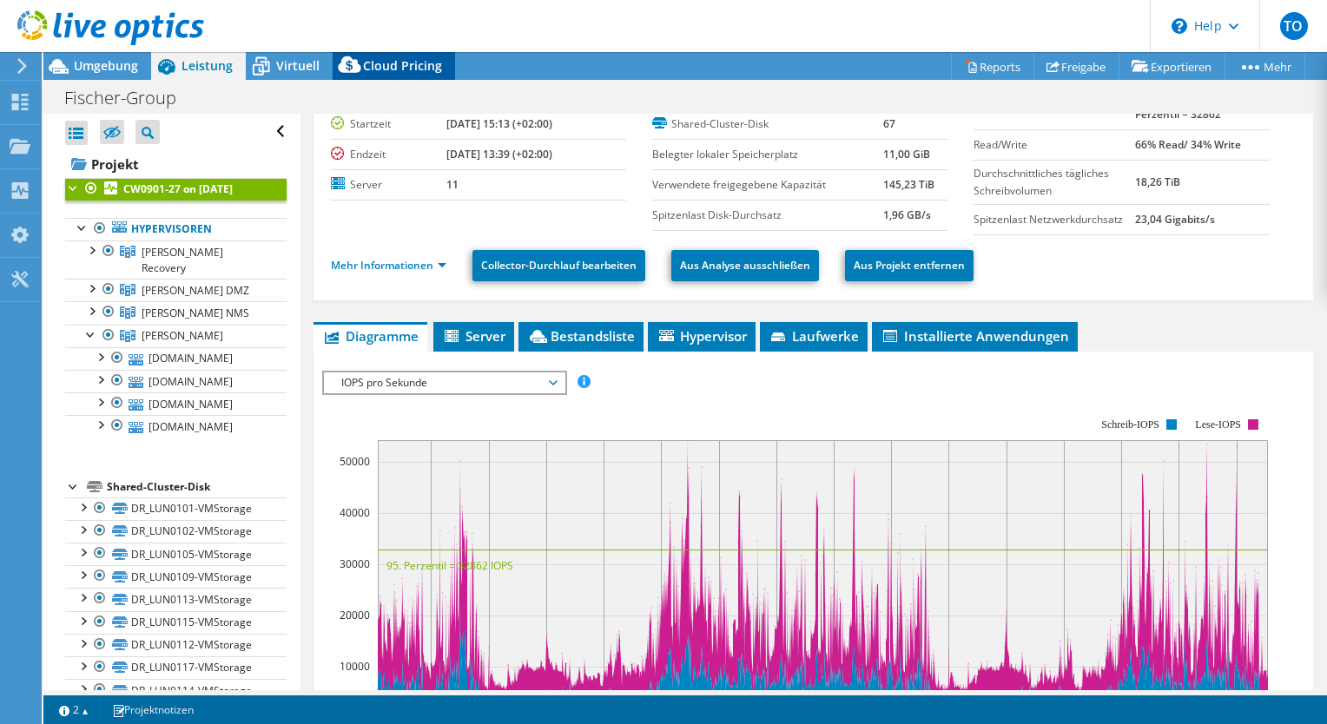
click at [394, 66] on span "Cloud Pricing" at bounding box center [402, 65] width 79 height 16
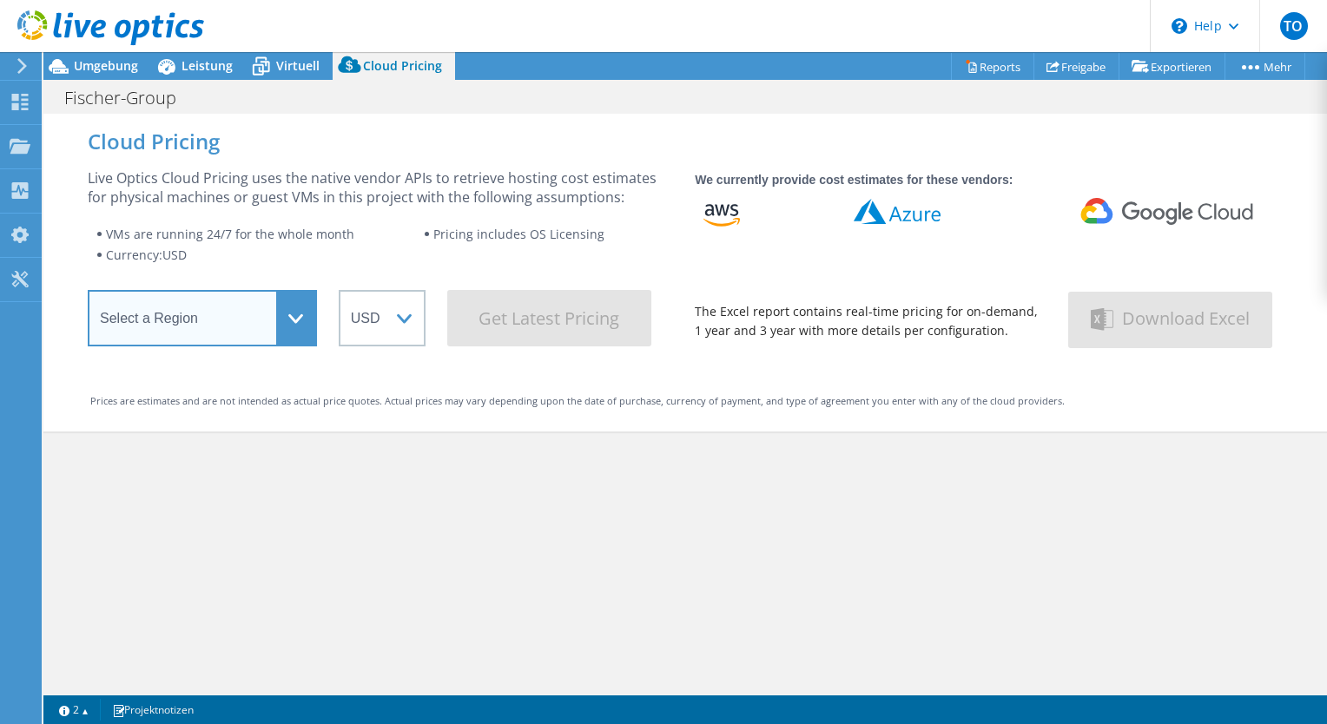
click at [254, 325] on select "Select a Region [GEOGRAPHIC_DATA] ([GEOGRAPHIC_DATA]) [GEOGRAPHIC_DATA] ([GEOGR…" at bounding box center [202, 318] width 229 height 56
select select "EUFrankfurt"
click at [88, 295] on select "Select a Region [GEOGRAPHIC_DATA] ([GEOGRAPHIC_DATA]) [GEOGRAPHIC_DATA] ([GEOGR…" at bounding box center [202, 318] width 229 height 56
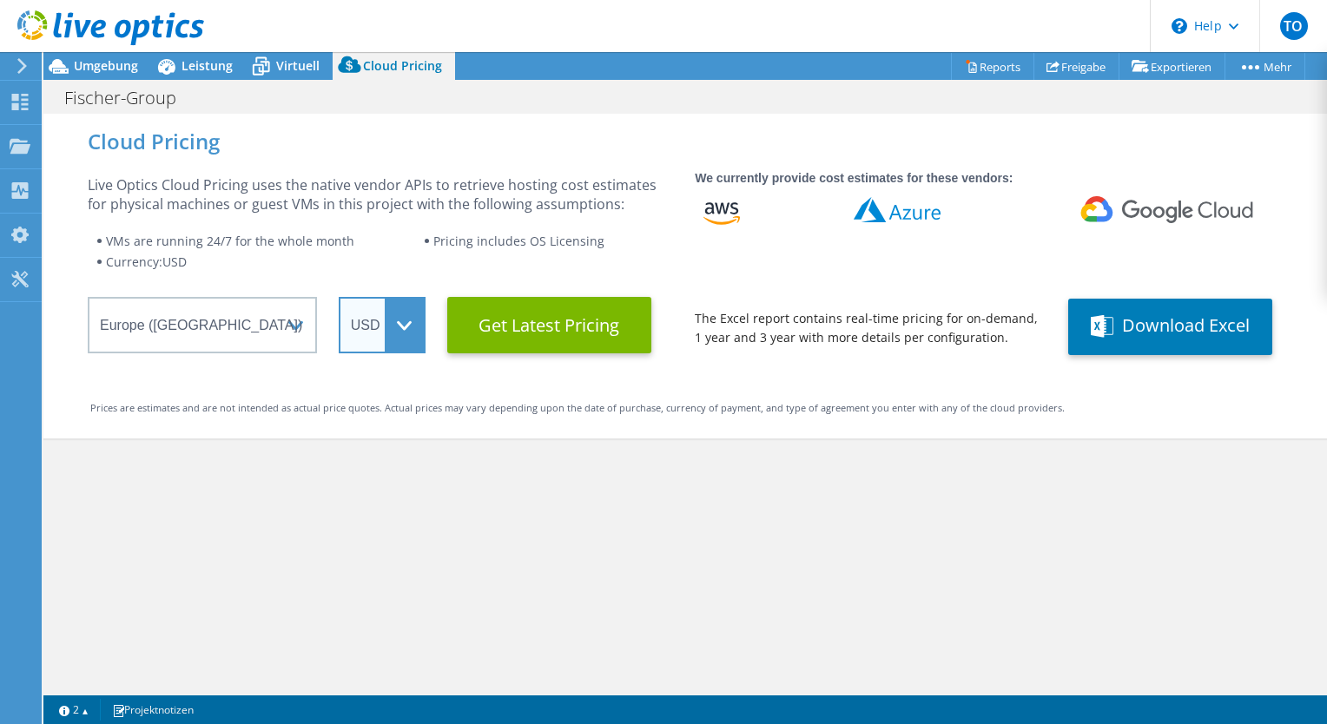
click at [361, 332] on select "ARS AUD BRL CAD CHF CLP CNY DKK EUR GBP HKD HUF INR JPY MXN MYR NOK NZD PEN SEK…" at bounding box center [382, 325] width 87 height 56
click at [339, 297] on select "ARS AUD BRL CAD CHF CLP CNY DKK EUR GBP HKD HUF INR JPY MXN MYR NOK NZD PEN SEK…" at bounding box center [382, 325] width 87 height 56
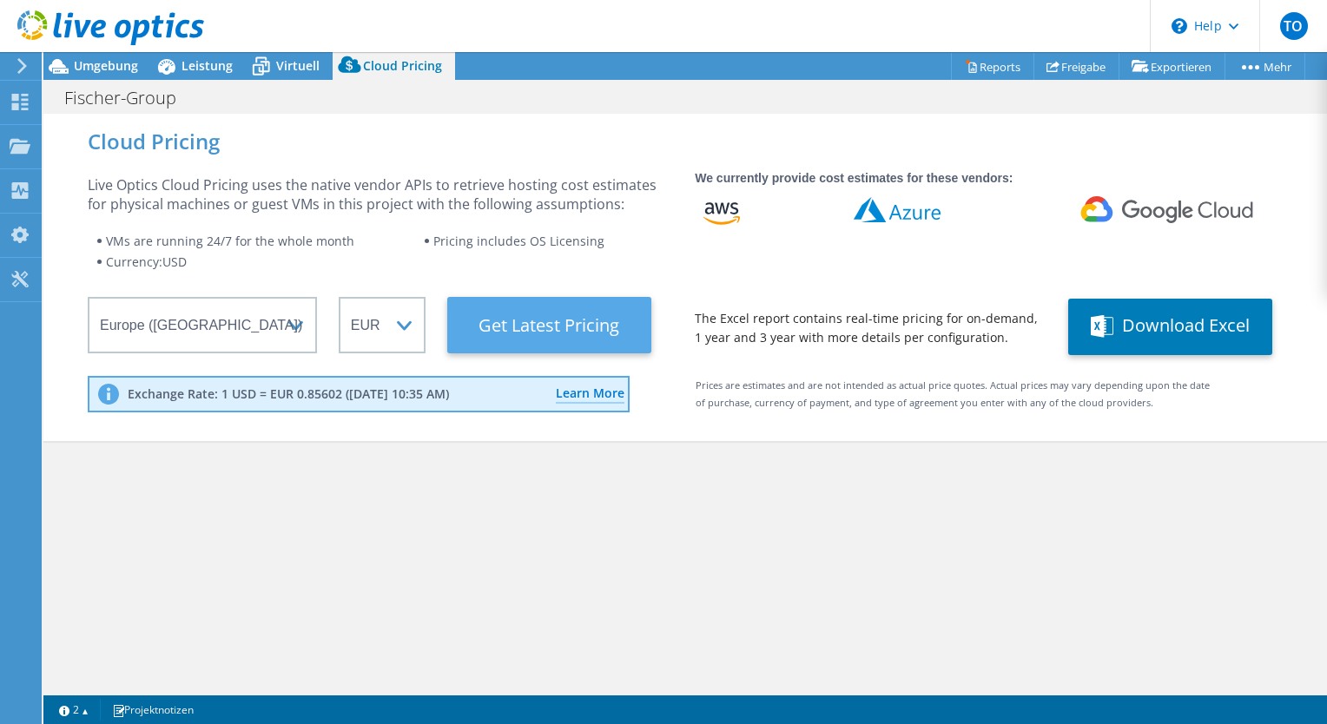
click at [552, 340] on Latest "Get Latest Pricing" at bounding box center [549, 325] width 204 height 56
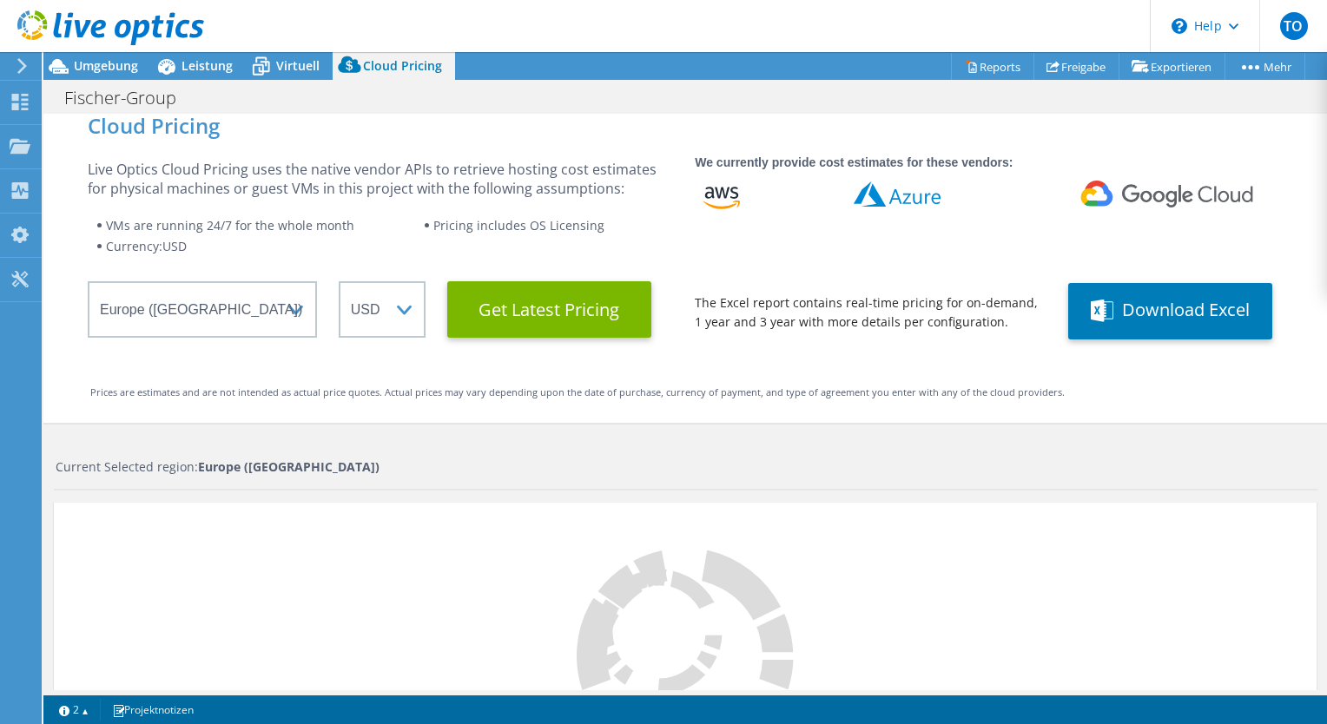
scroll to position [0, 0]
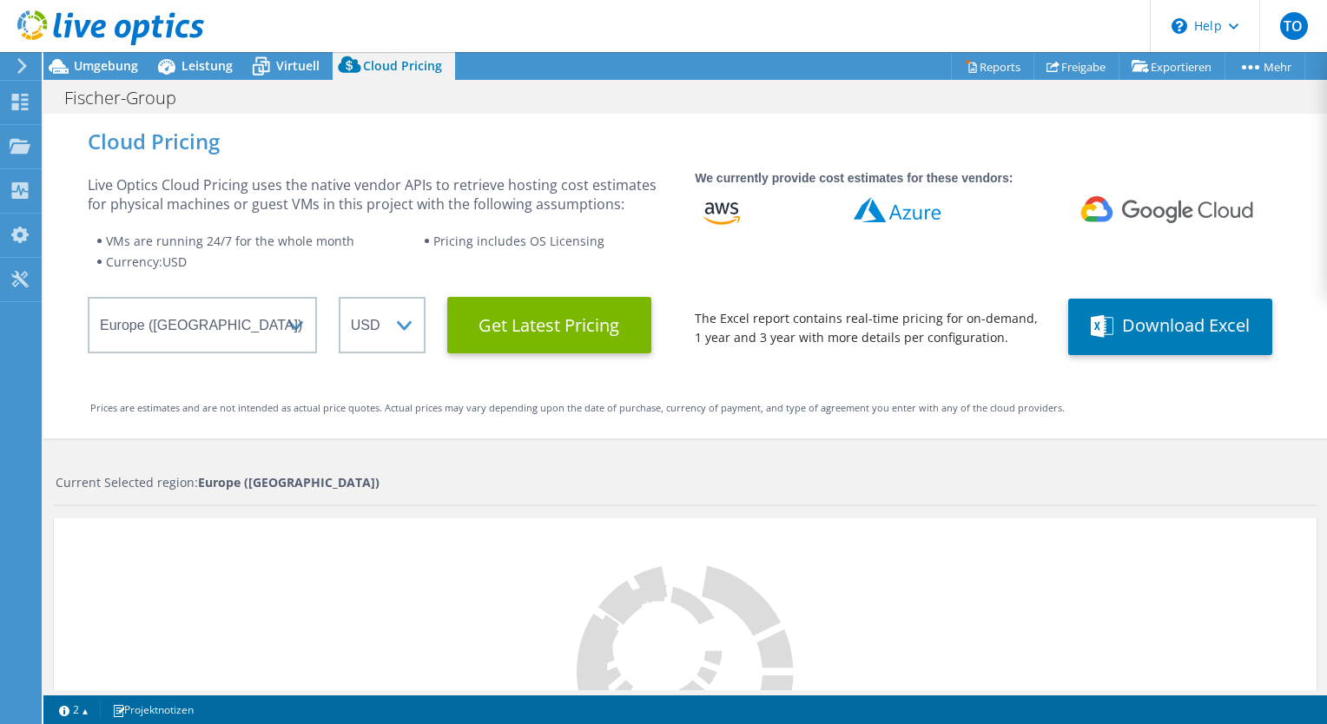
select select "EUR"
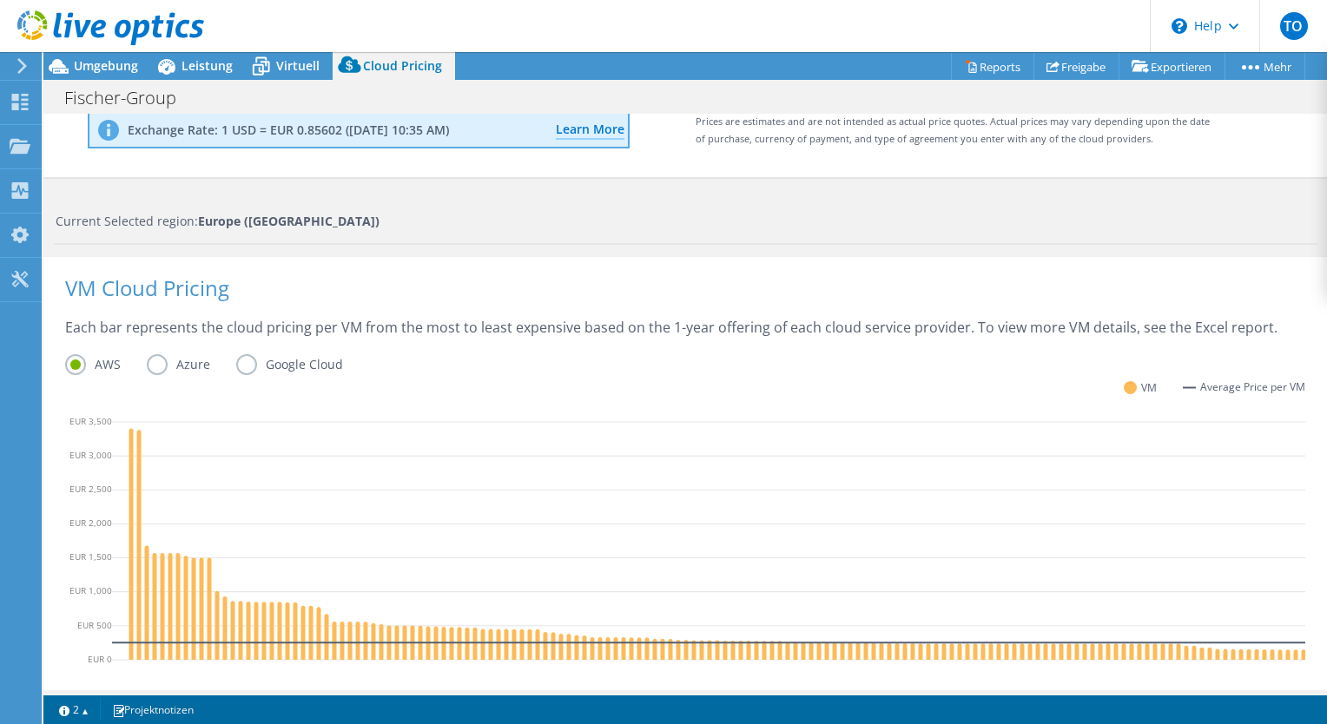
scroll to position [302, 0]
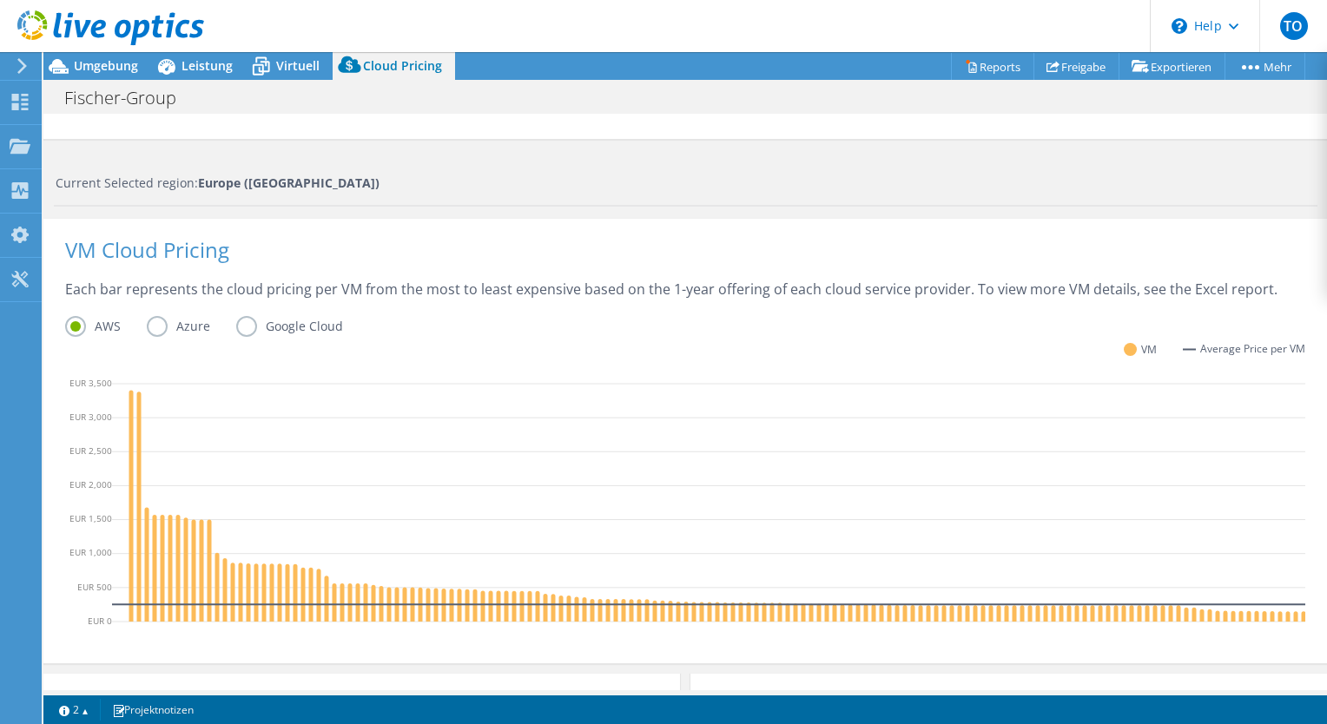
click at [191, 312] on div "Each bar represents the cloud pricing per VM from the most to least expensive b…" at bounding box center [685, 298] width 1240 height 36
click at [184, 322] on label "Azure" at bounding box center [191, 326] width 89 height 21
click at [0, 0] on input "Azure" at bounding box center [0, 0] width 0 height 0
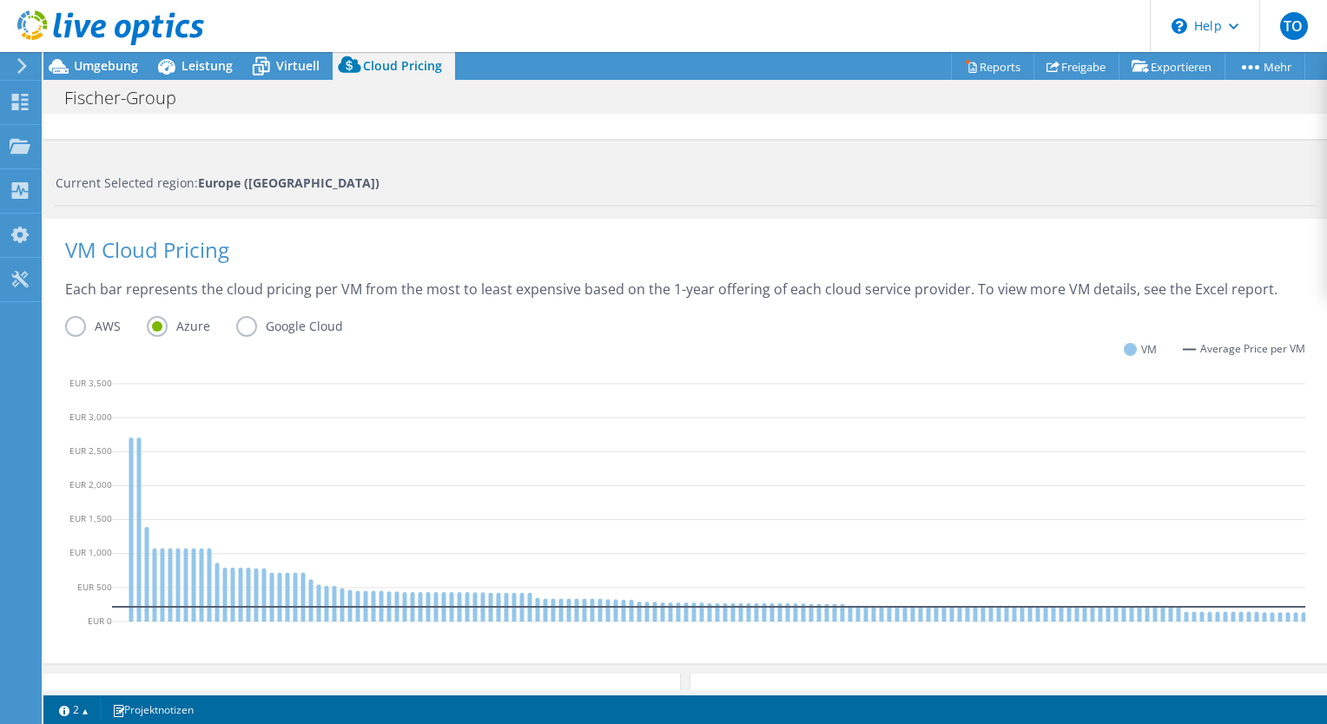
click at [267, 333] on label "Google Cloud" at bounding box center [302, 326] width 133 height 21
click at [0, 0] on input "Google Cloud" at bounding box center [0, 0] width 0 height 0
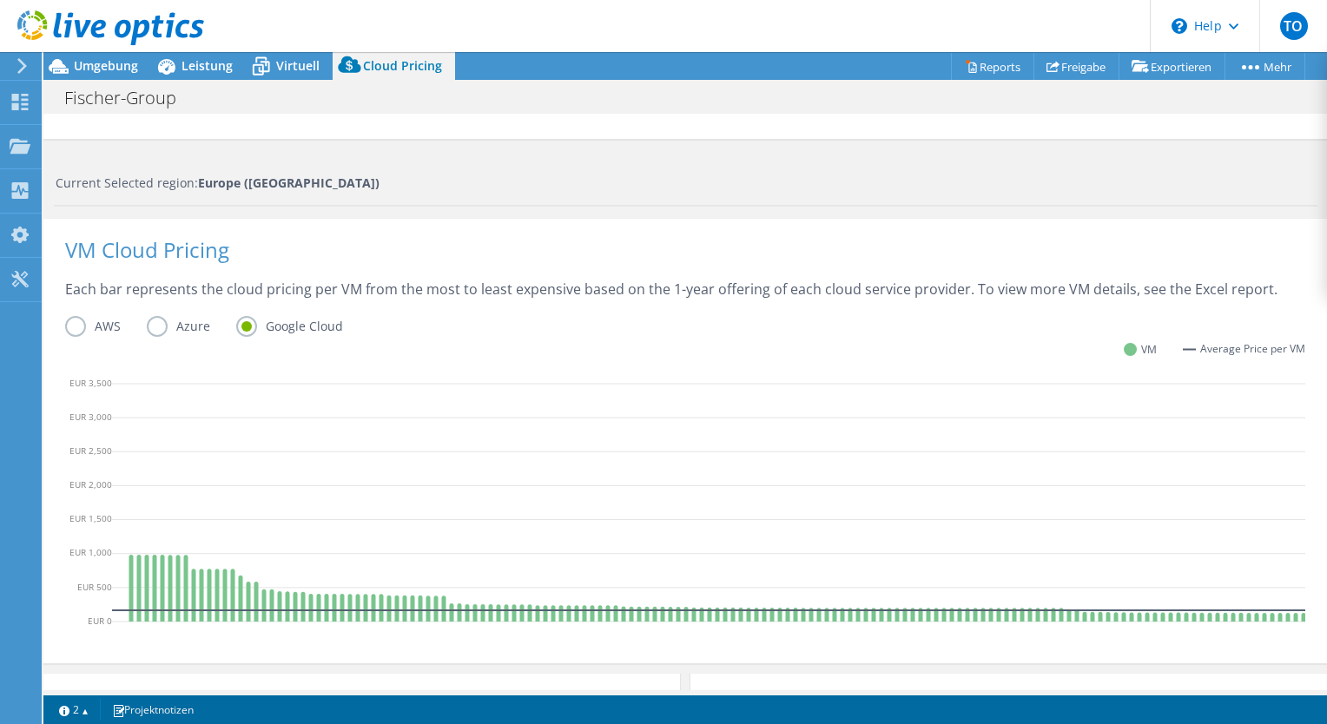
click at [162, 329] on label "Azure" at bounding box center [191, 326] width 89 height 21
click at [0, 0] on input "Azure" at bounding box center [0, 0] width 0 height 0
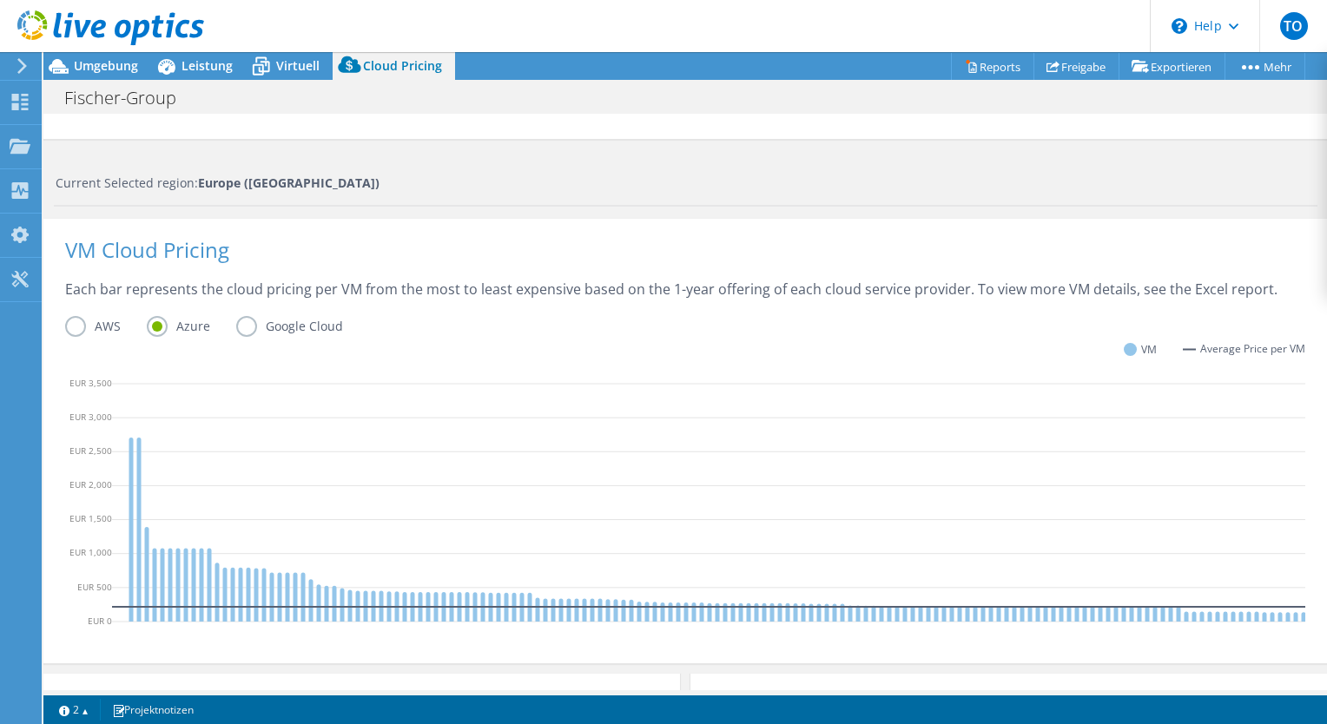
click at [93, 328] on label "AWS" at bounding box center [106, 326] width 82 height 21
click at [0, 0] on input "AWS" at bounding box center [0, 0] width 0 height 0
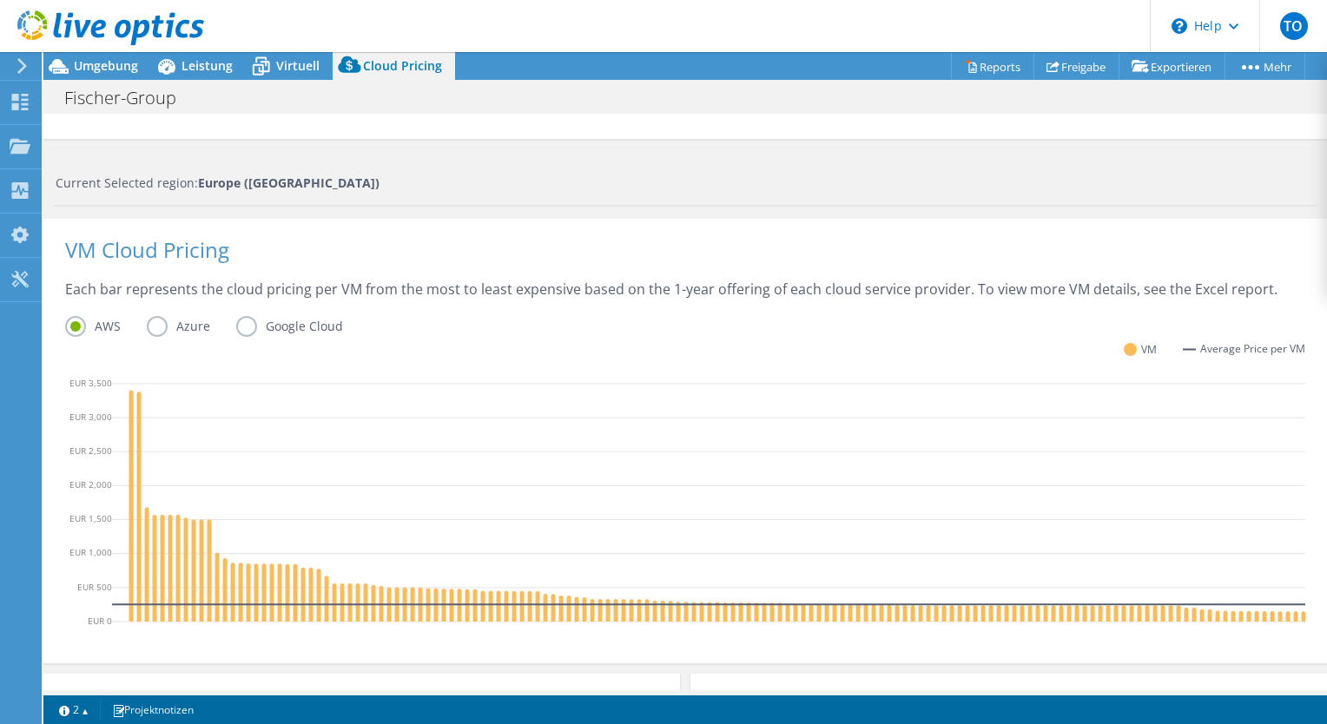
click at [175, 323] on label "Azure" at bounding box center [191, 326] width 89 height 21
click at [0, 0] on input "Azure" at bounding box center [0, 0] width 0 height 0
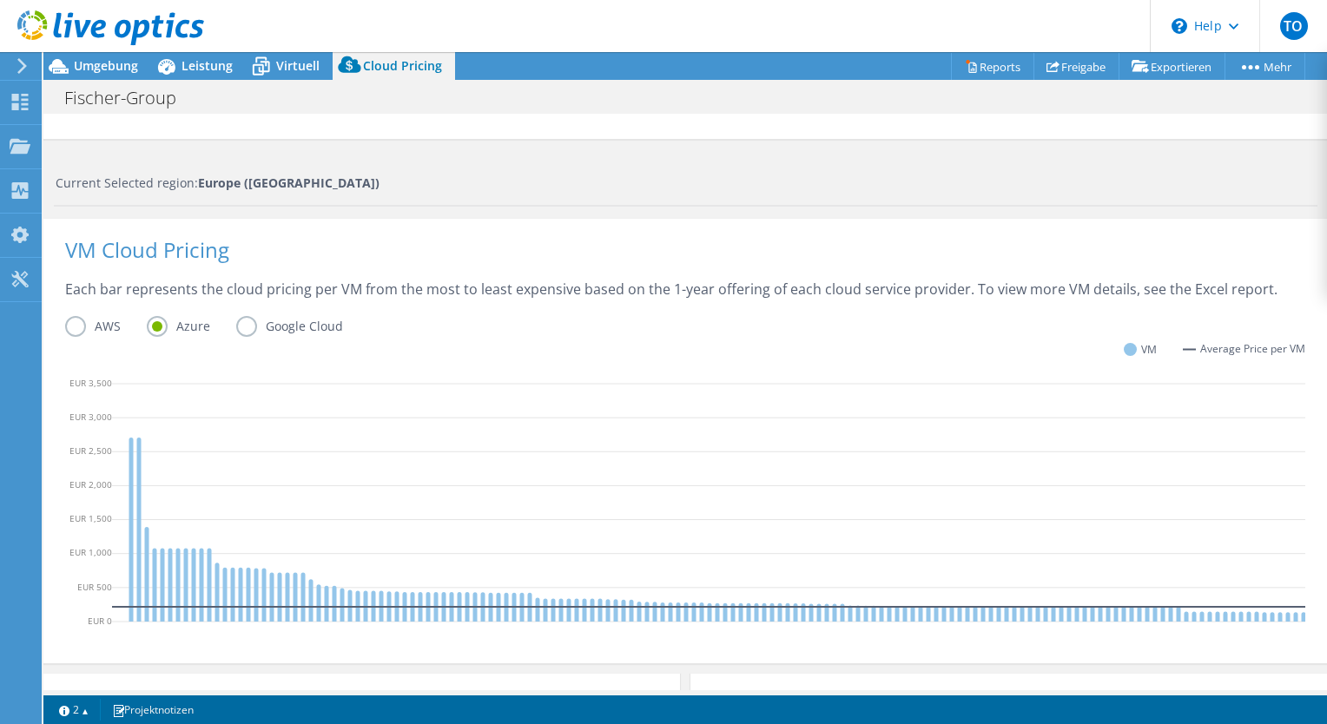
click at [79, 324] on label "AWS" at bounding box center [106, 326] width 82 height 21
click at [0, 0] on input "AWS" at bounding box center [0, 0] width 0 height 0
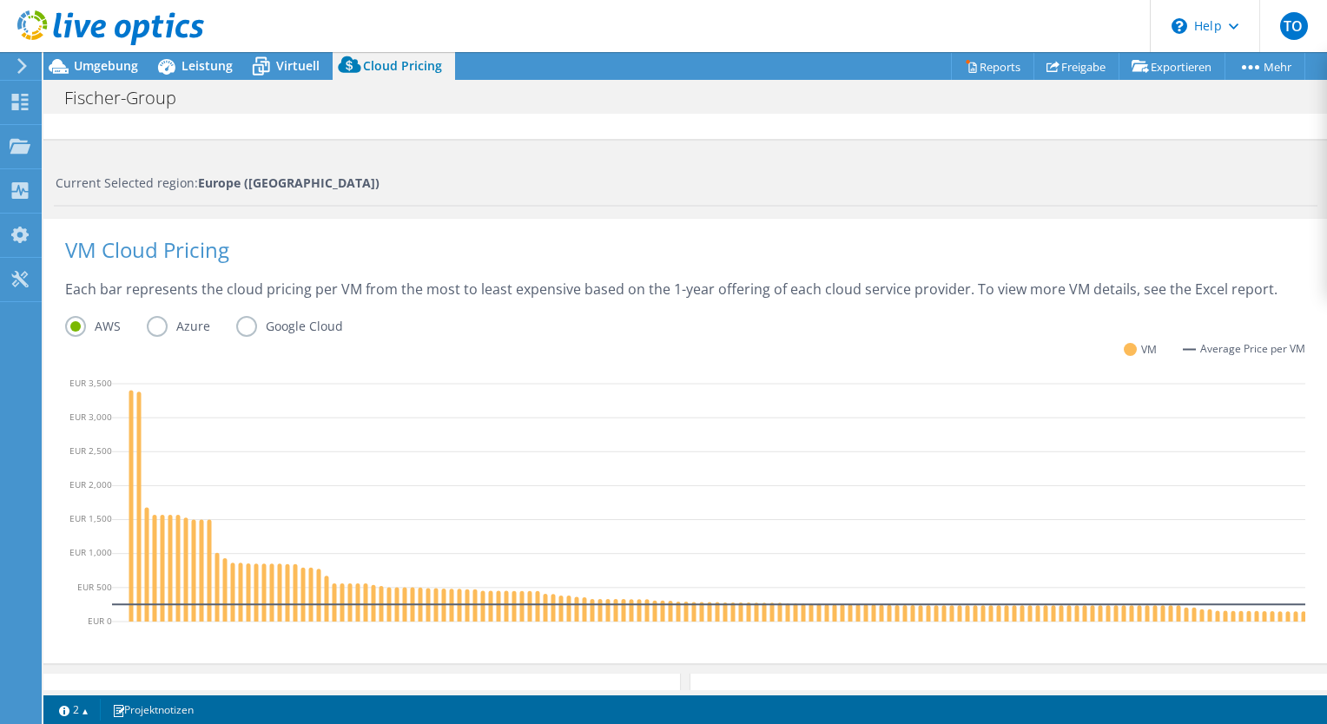
click at [156, 325] on label "Azure" at bounding box center [191, 326] width 89 height 21
click at [0, 0] on input "Azure" at bounding box center [0, 0] width 0 height 0
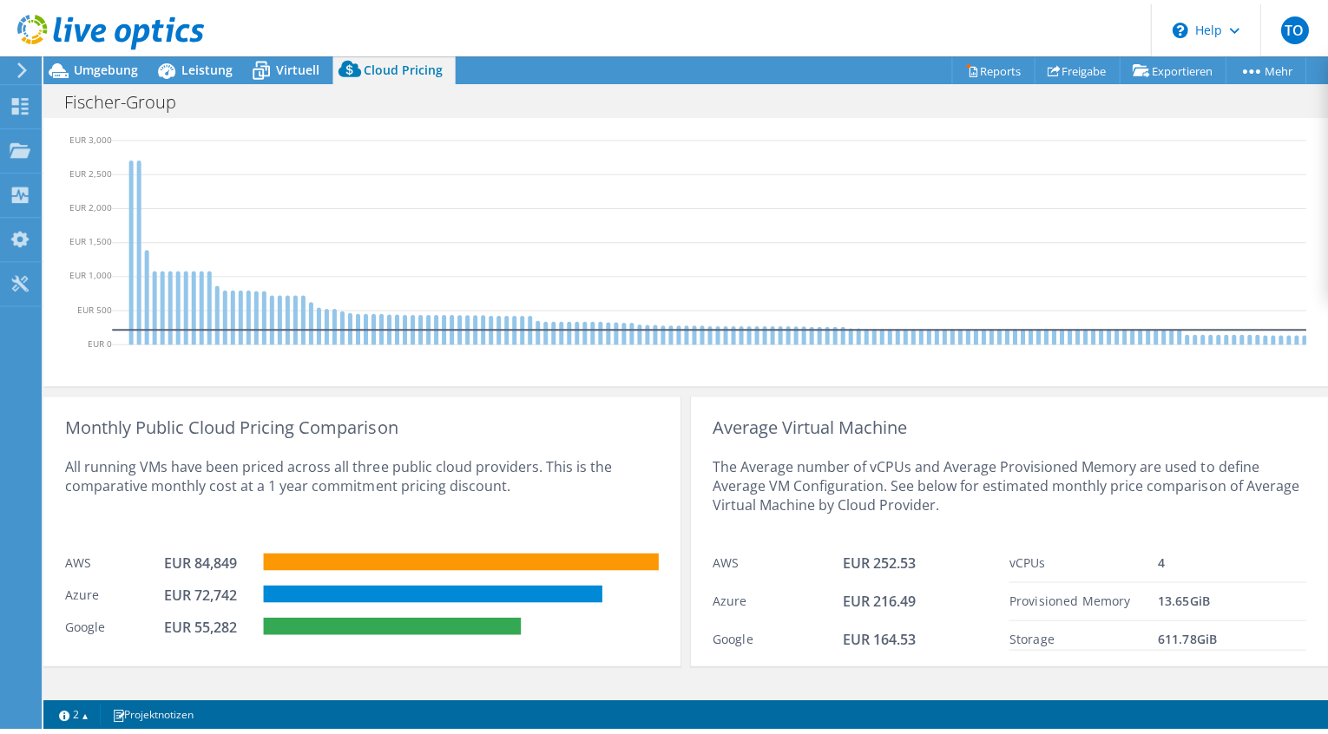
scroll to position [622, 0]
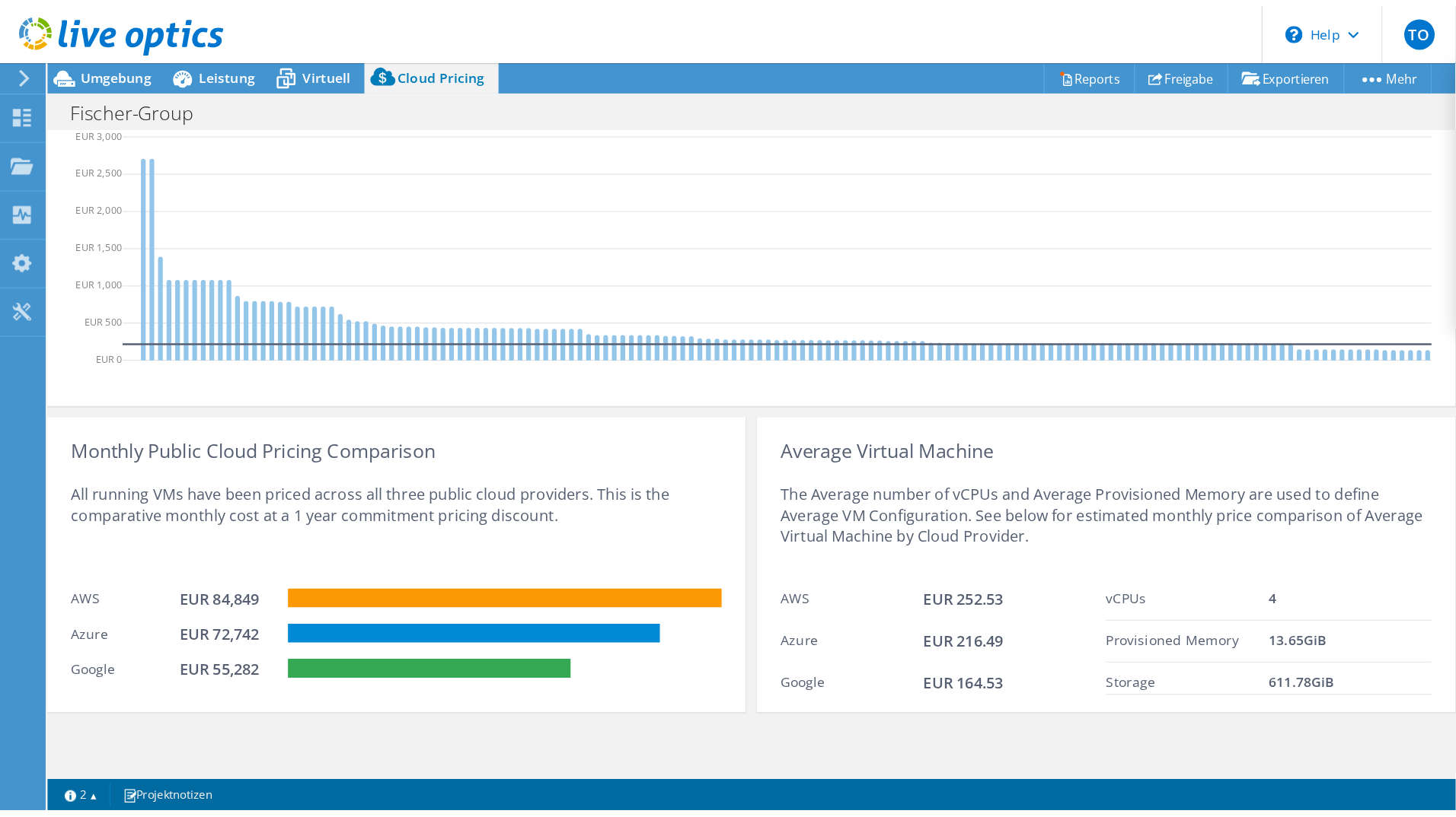
scroll to position [76, 0]
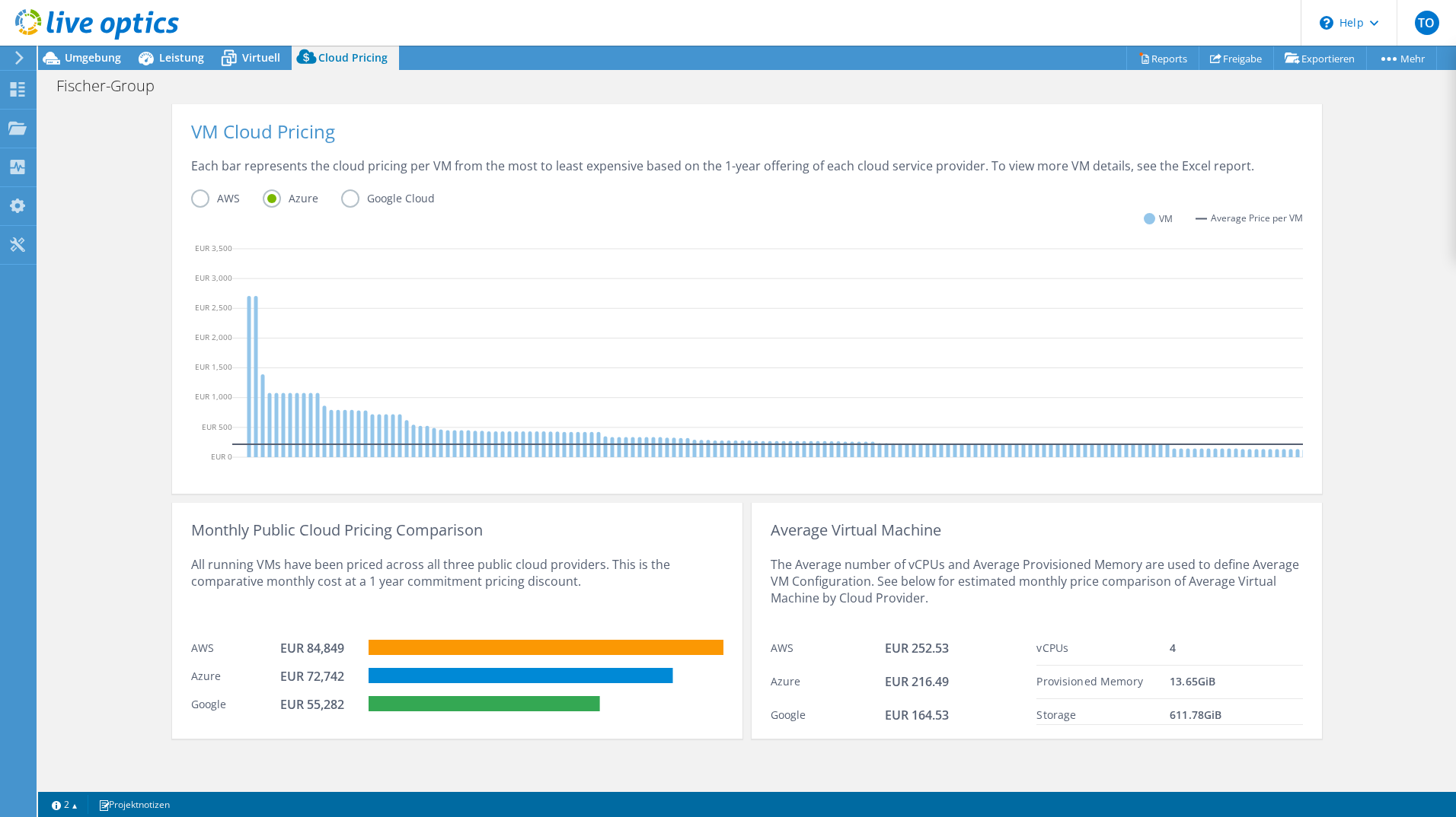
click at [1207, 568] on div "The Average number of vCPUs and Average Provisioned Memory are used to define A…" at bounding box center [1037, 586] width 532 height 94
click at [274, 67] on div "Virtuell" at bounding box center [253, 58] width 76 height 25
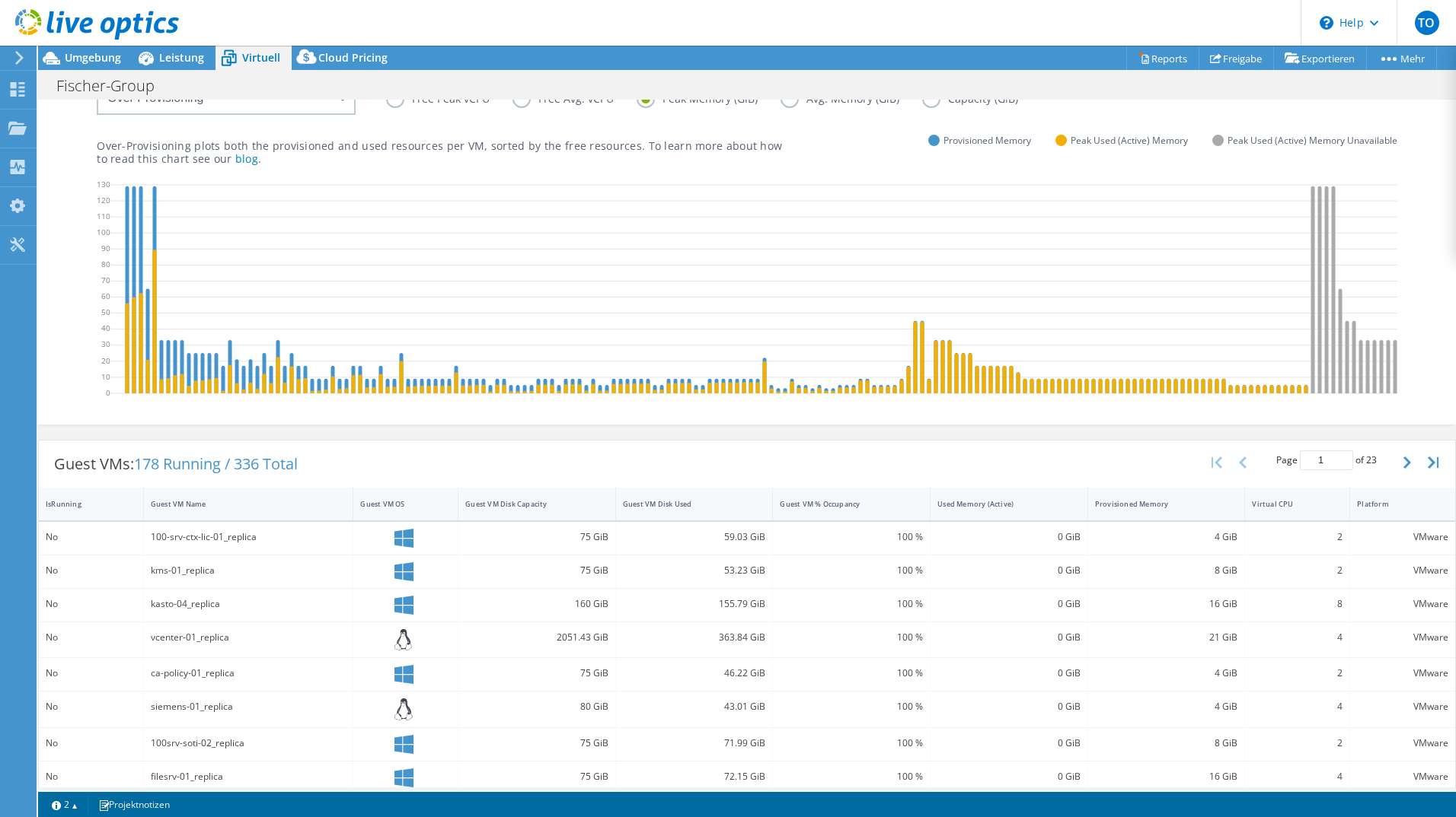
scroll to position [0, 0]
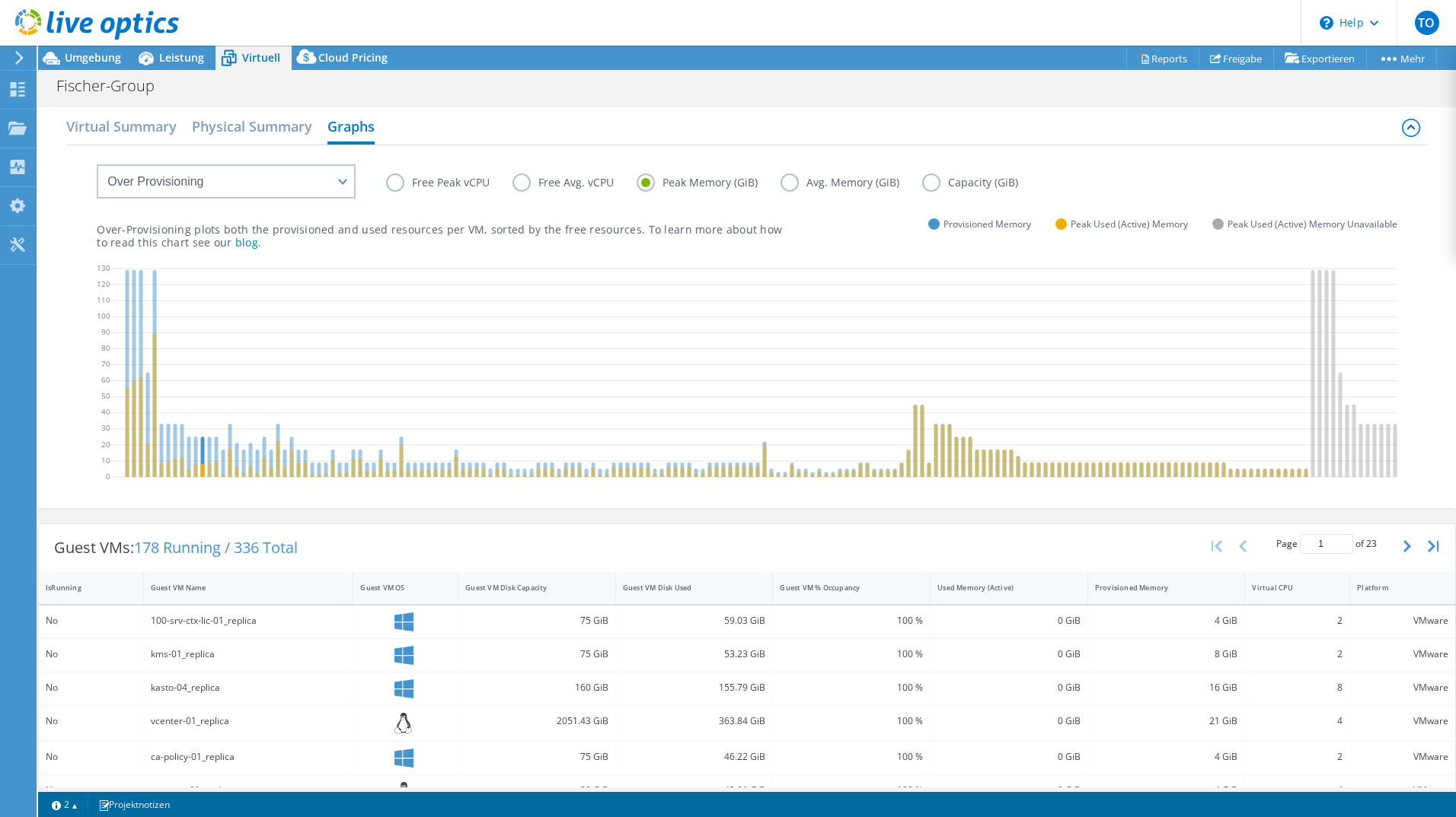
click at [201, 462] on icon at bounding box center [1274, 375] width 2326 height 228
